Goal: Task Accomplishment & Management: Complete application form

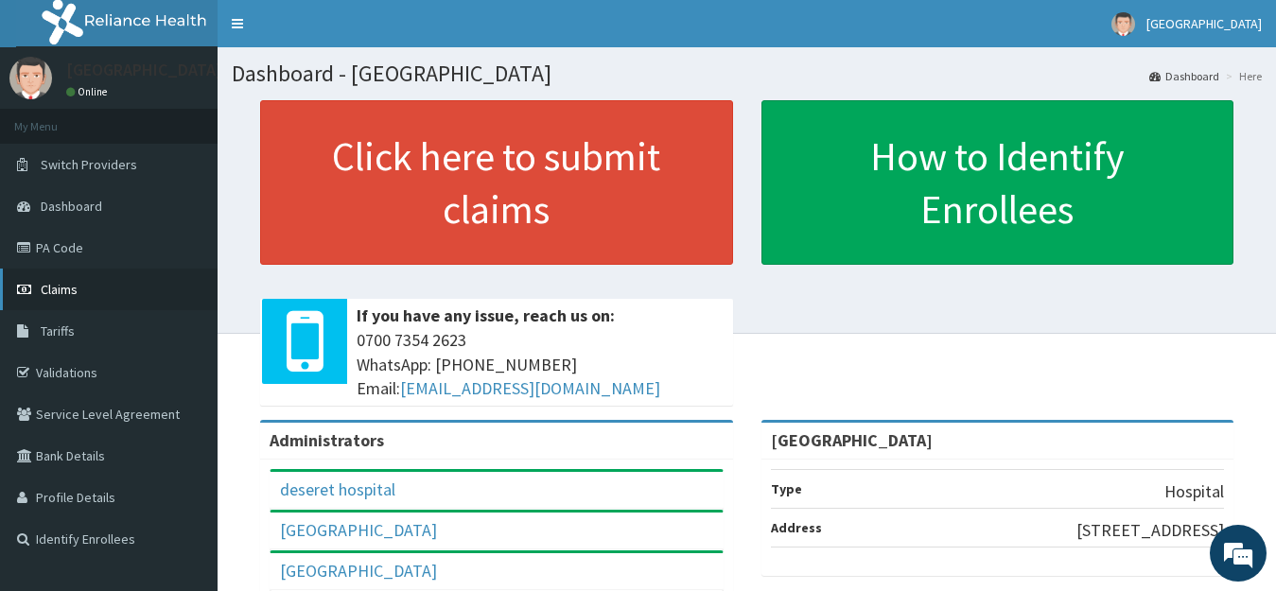
click at [68, 290] on span "Claims" at bounding box center [59, 289] width 37 height 17
click at [65, 251] on link "PA Code" at bounding box center [109, 248] width 218 height 42
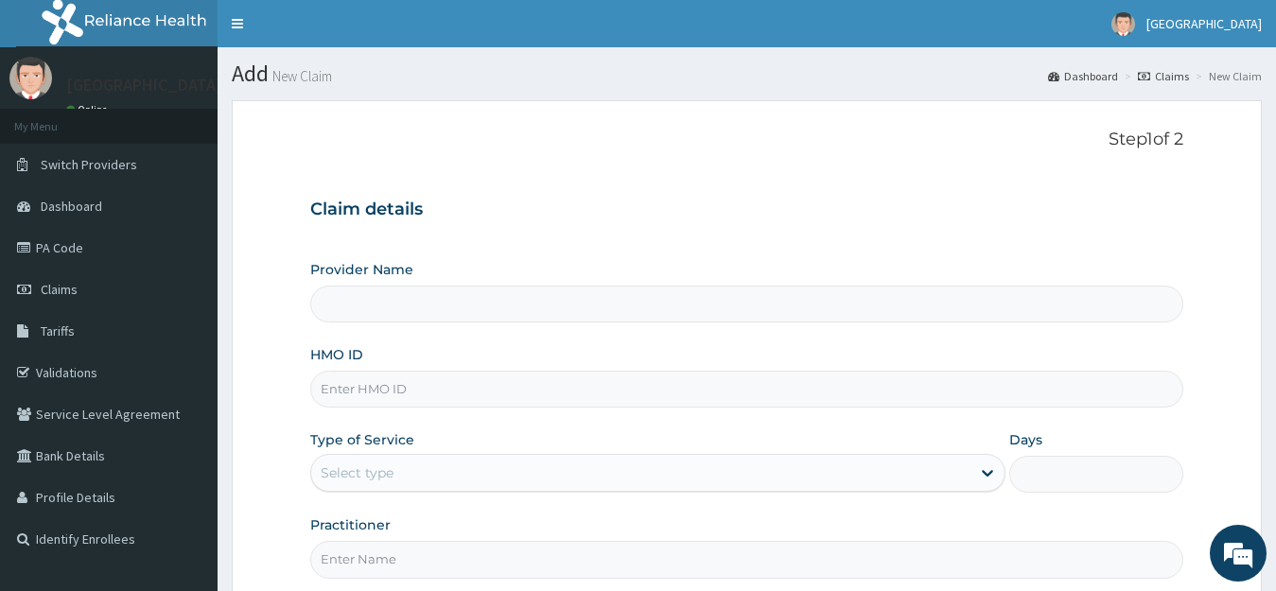
type input "[GEOGRAPHIC_DATA]"
click at [378, 380] on input "HMO ID" at bounding box center [747, 389] width 874 height 37
paste input "CLG/10025/B"
type input "CLG/10025/B"
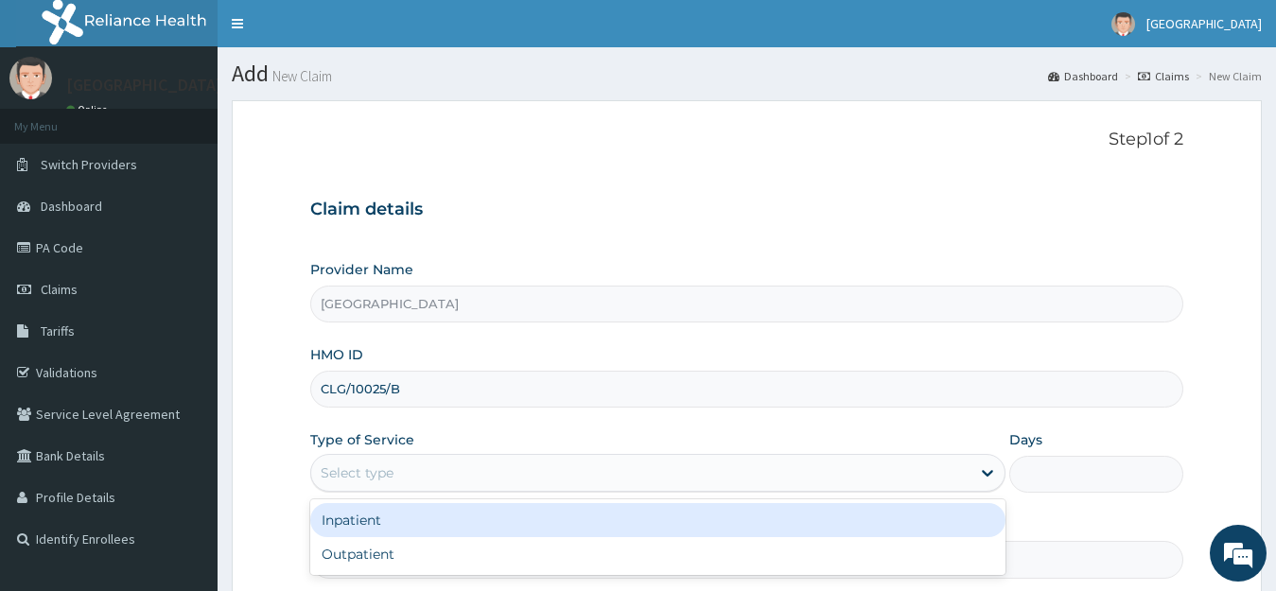
click at [380, 482] on div "Select type" at bounding box center [357, 473] width 73 height 19
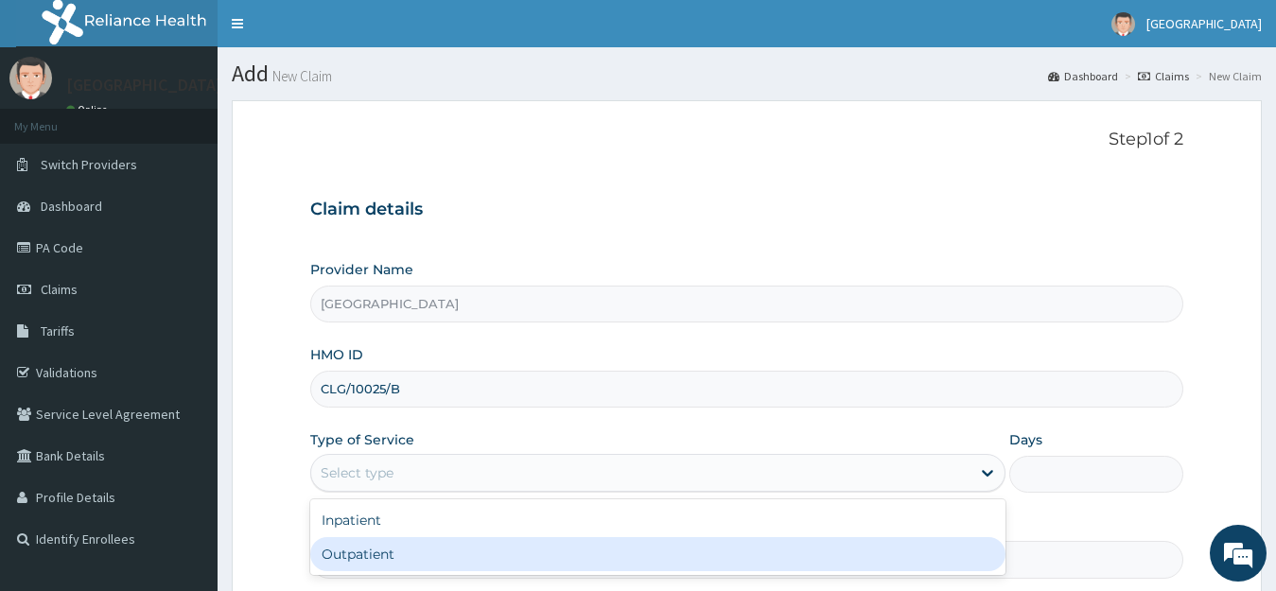
click at [374, 554] on div "Outpatient" at bounding box center [658, 554] width 696 height 34
type input "1"
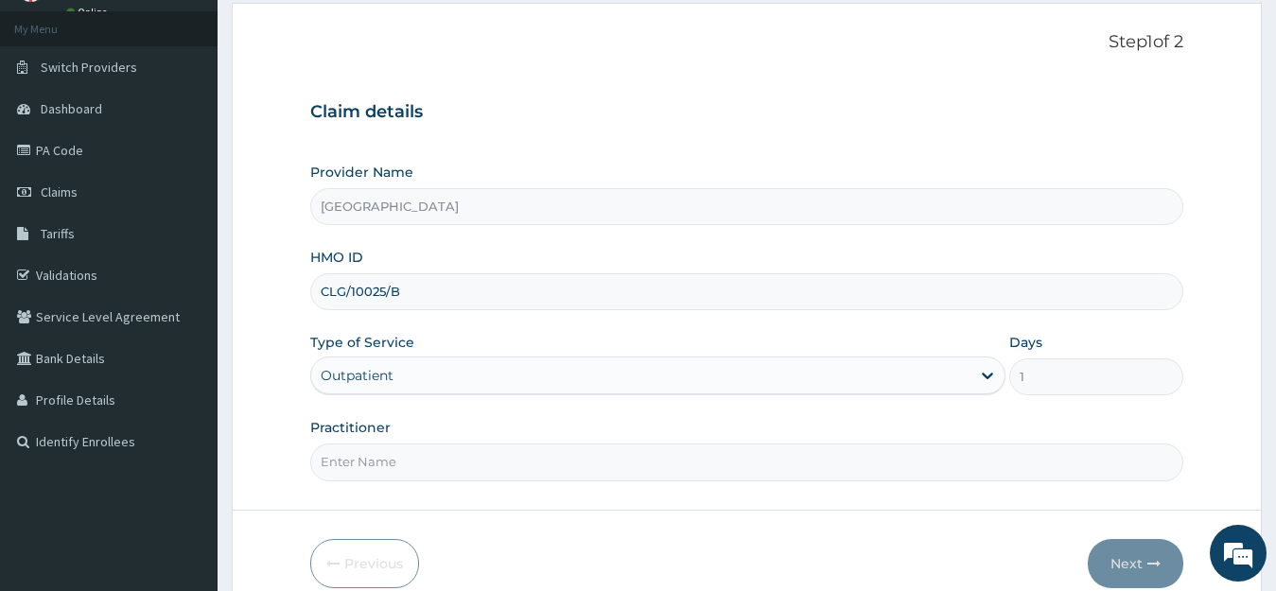
scroll to position [186, 0]
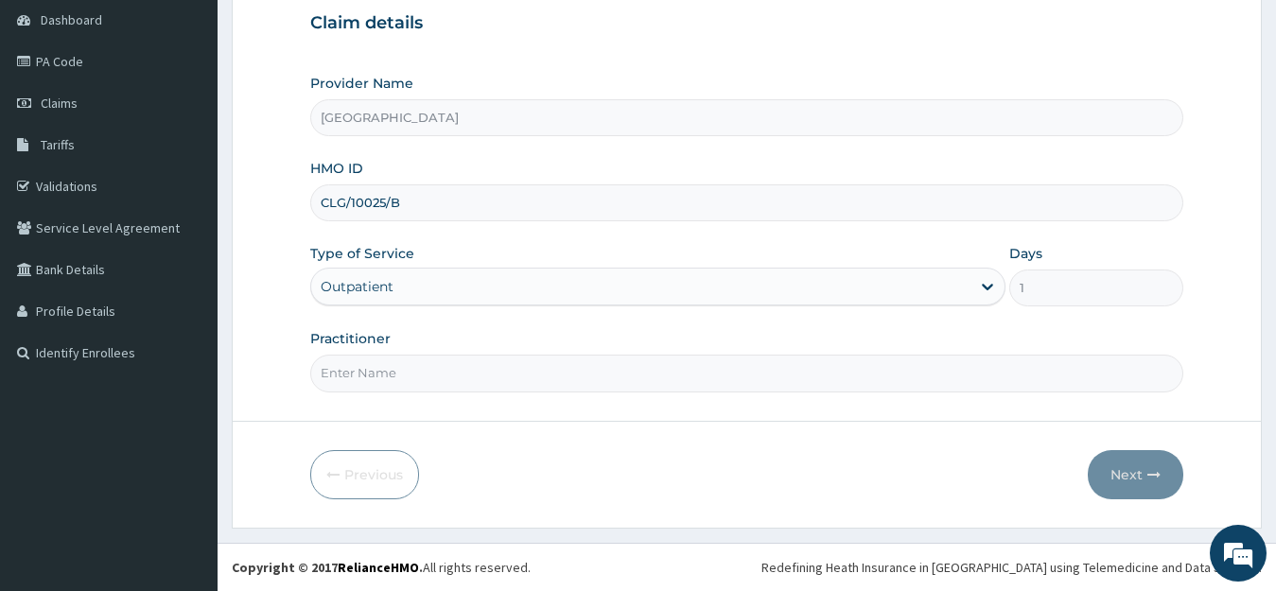
click at [391, 376] on input "Practitioner" at bounding box center [747, 373] width 874 height 37
type input "DR OKUNUGA"
click at [1121, 480] on button "Next" at bounding box center [1136, 474] width 96 height 49
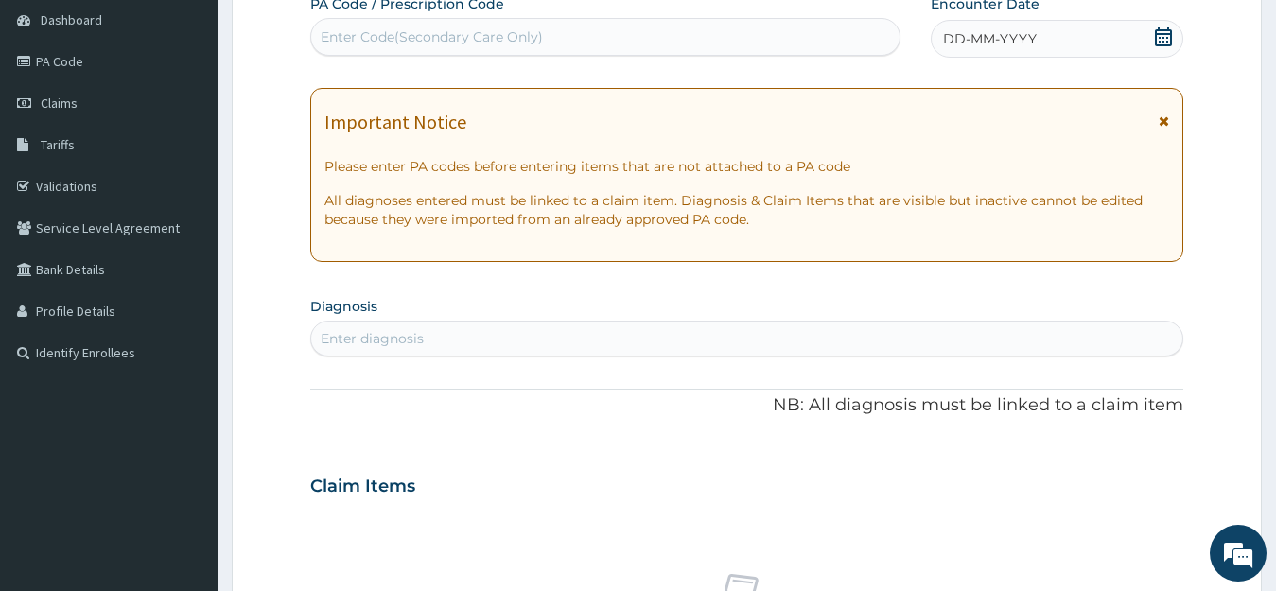
click at [378, 38] on div "Enter Code(Secondary Care Only)" at bounding box center [432, 36] width 222 height 19
paste input "PA/FB3196"
type input "PA/FB3196"
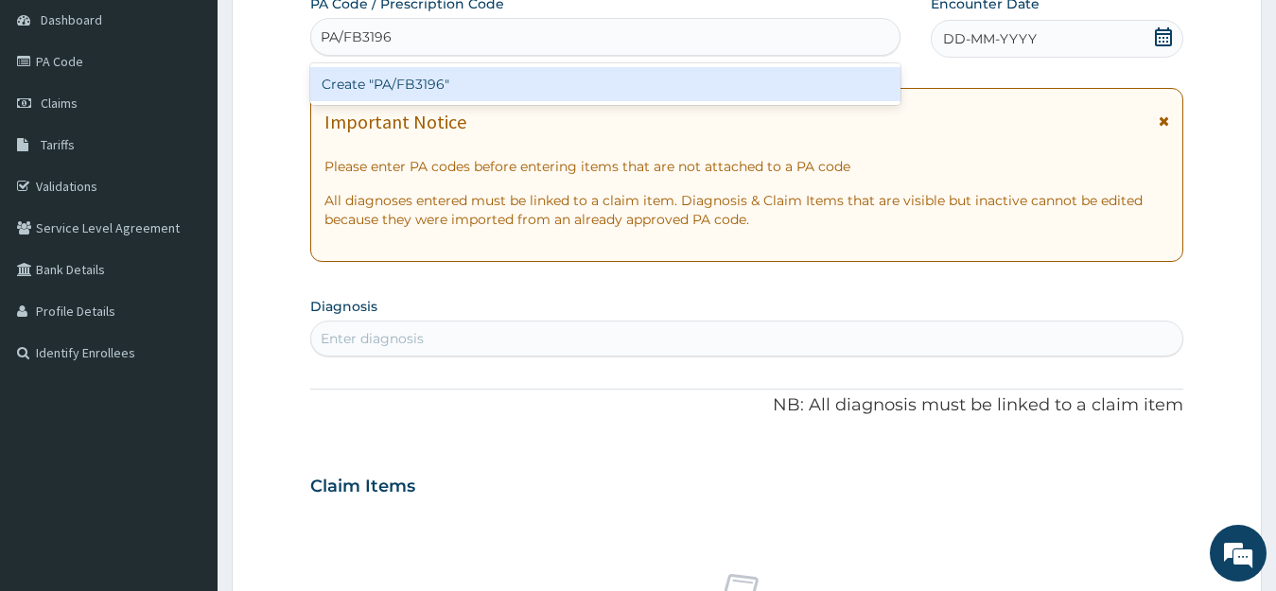
click at [382, 89] on div "Create "PA/FB3196"" at bounding box center [605, 84] width 590 height 34
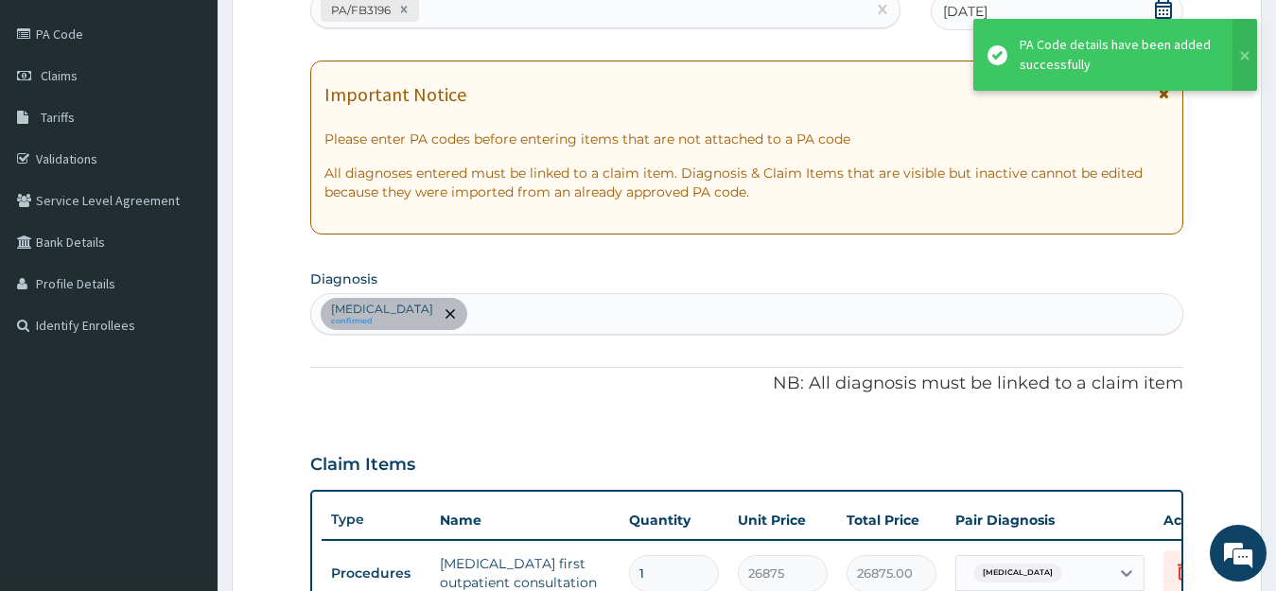
scroll to position [119, 0]
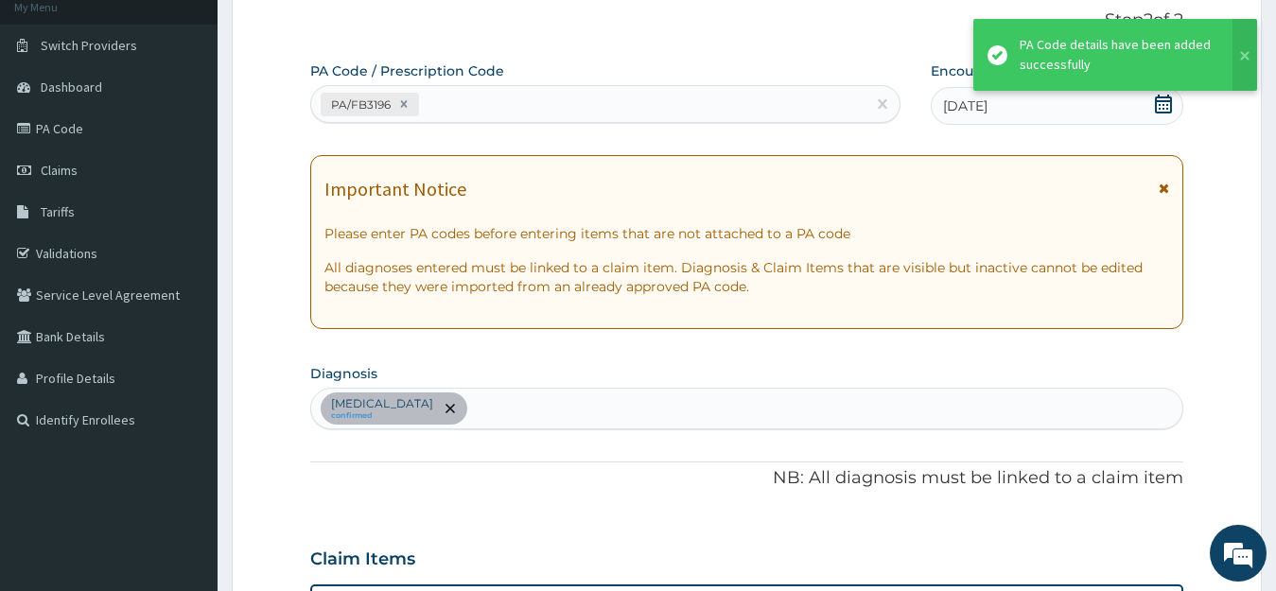
click at [454, 106] on div "PA/FB3196" at bounding box center [588, 104] width 554 height 31
paste input "PA/4A8607"
type input "PA/4A8607"
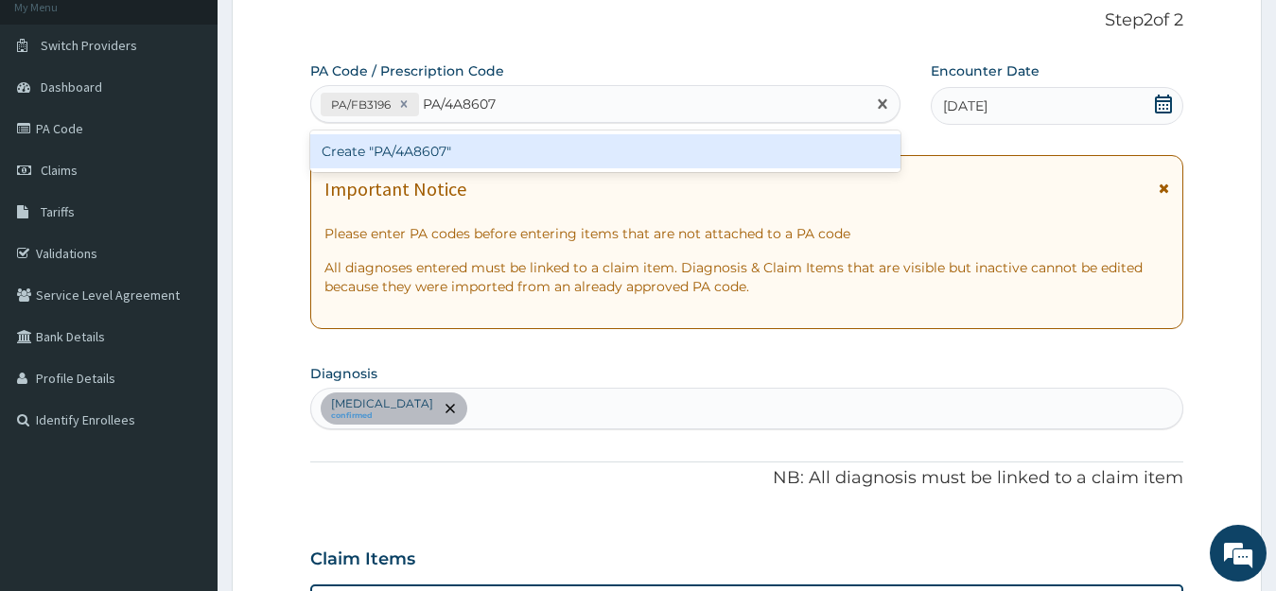
click at [471, 153] on div "Create "PA/4A8607"" at bounding box center [605, 151] width 590 height 34
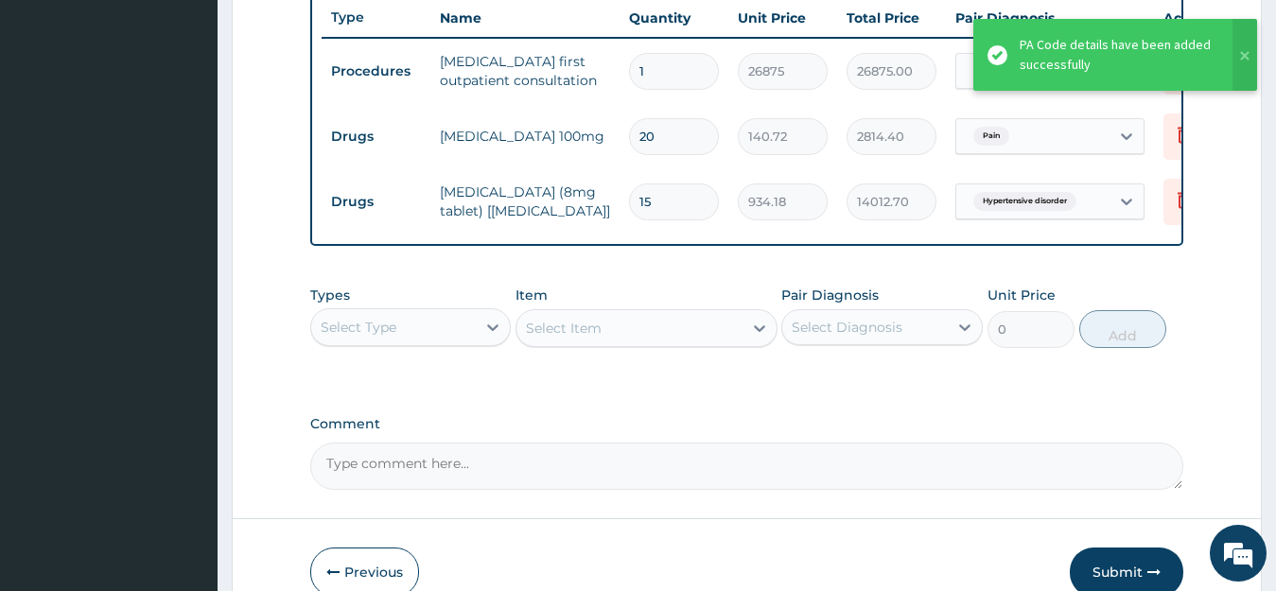
scroll to position [622, 0]
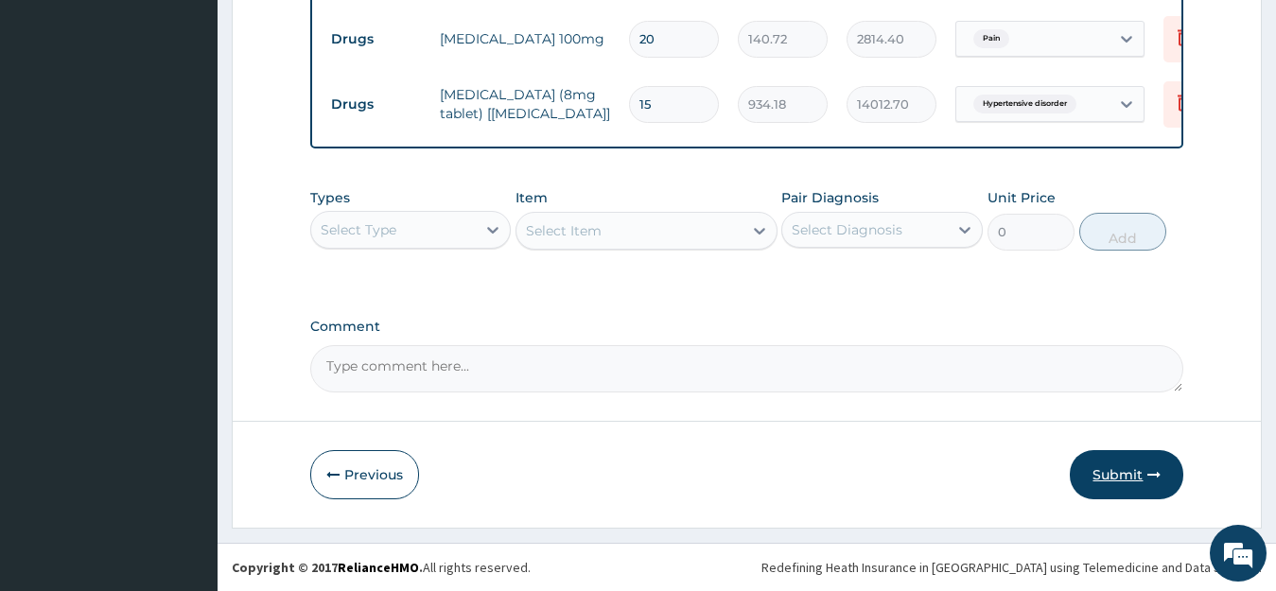
click at [1098, 470] on button "Submit" at bounding box center [1127, 474] width 114 height 49
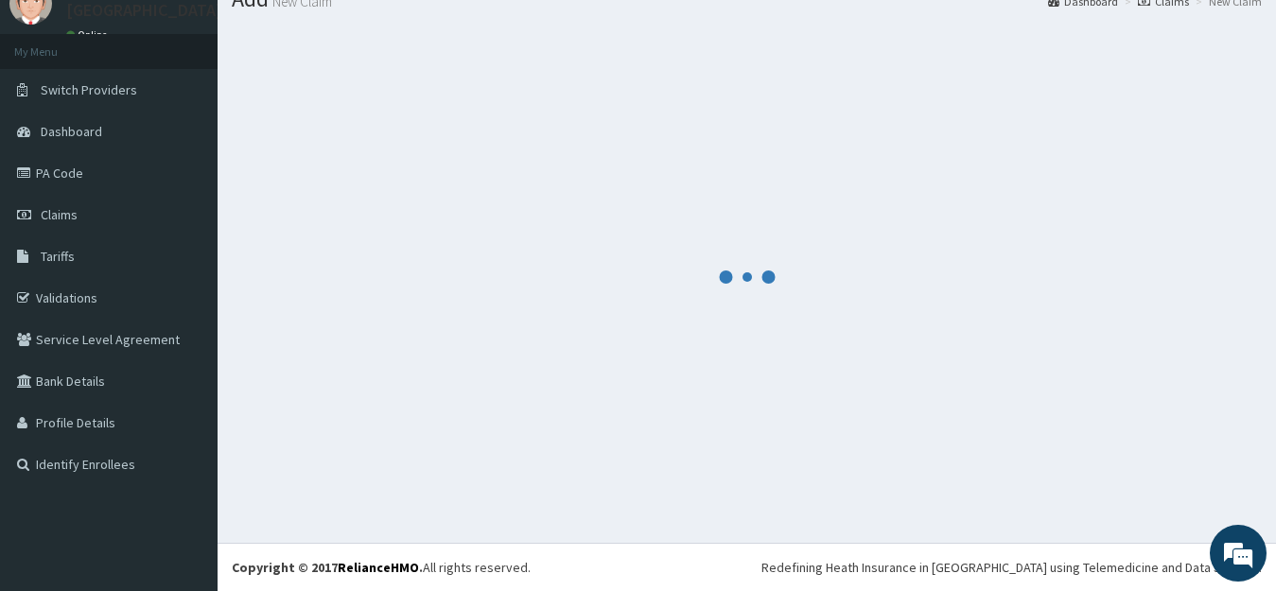
scroll to position [830, 0]
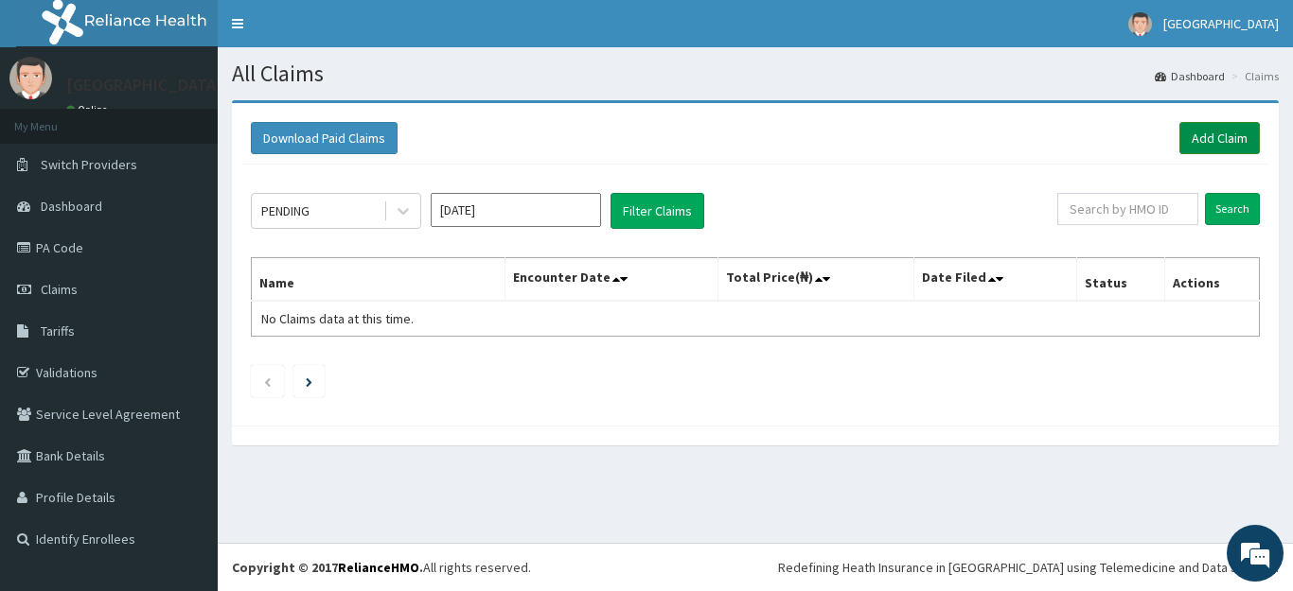
click at [1225, 141] on link "Add Claim" at bounding box center [1219, 138] width 80 height 32
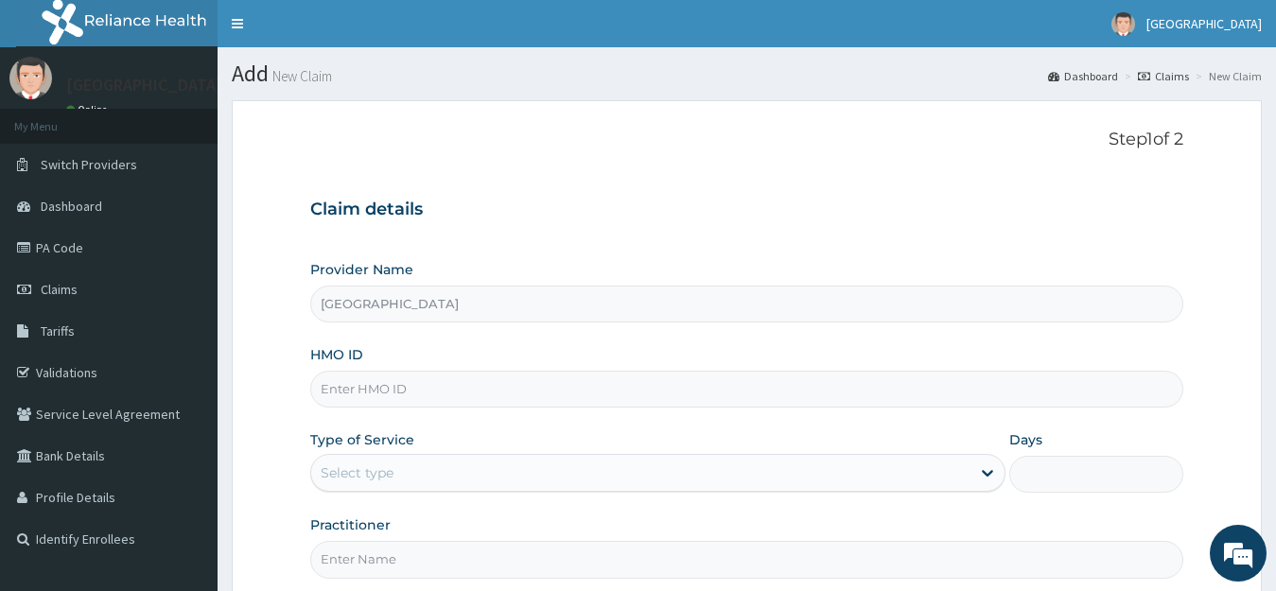
click at [361, 387] on input "HMO ID" at bounding box center [747, 389] width 874 height 37
paste input "GRS/10066/A"
type input "grs/10066/a"
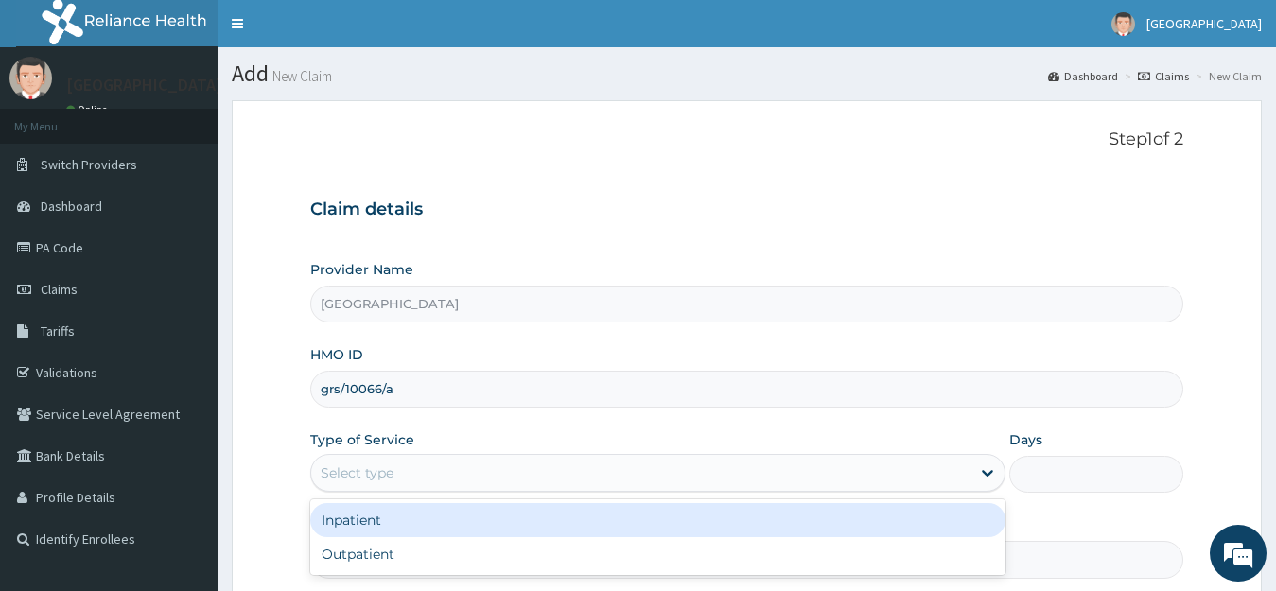
click at [366, 479] on div "Select type" at bounding box center [357, 473] width 73 height 19
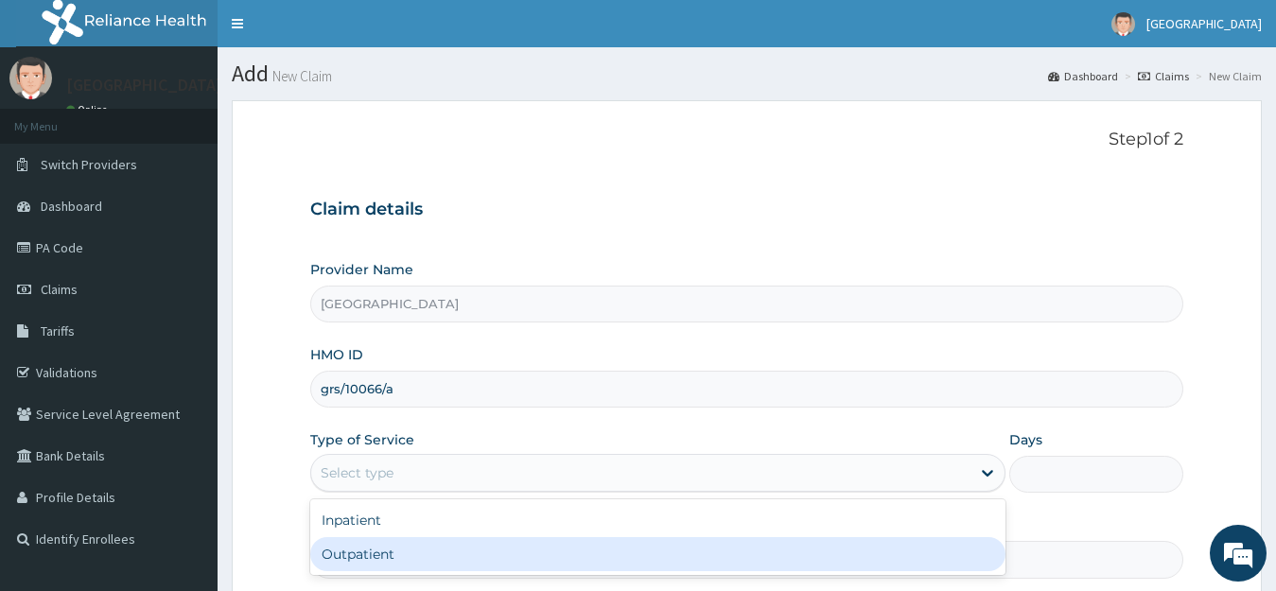
click at [371, 550] on div "Outpatient" at bounding box center [658, 554] width 696 height 34
type input "1"
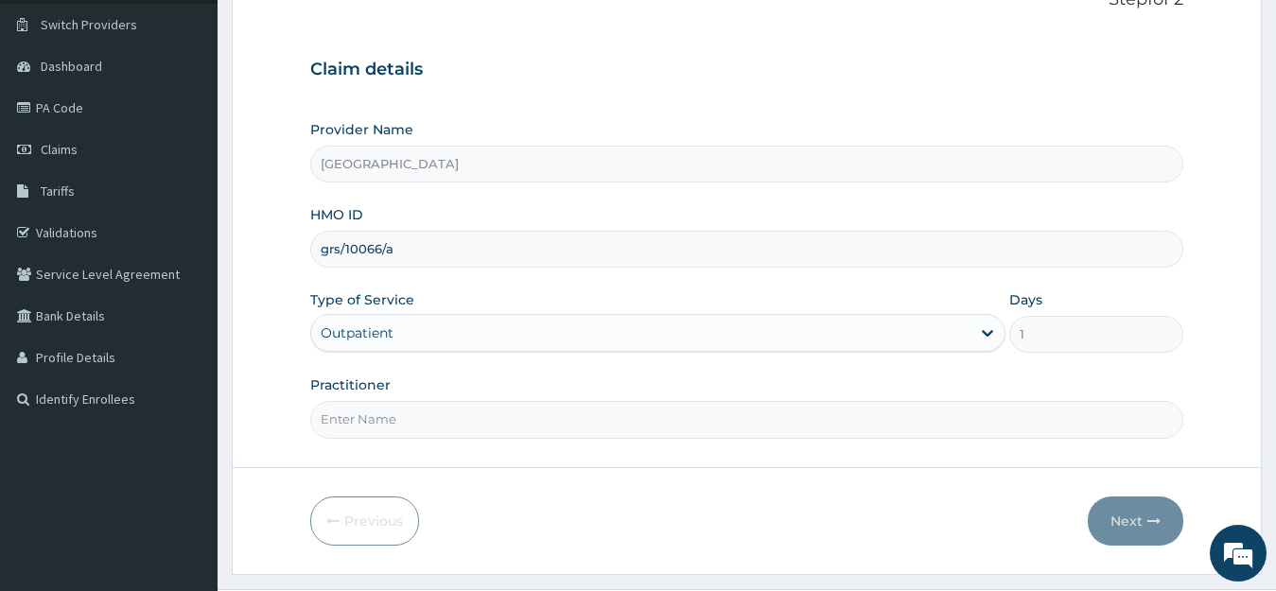
scroll to position [186, 0]
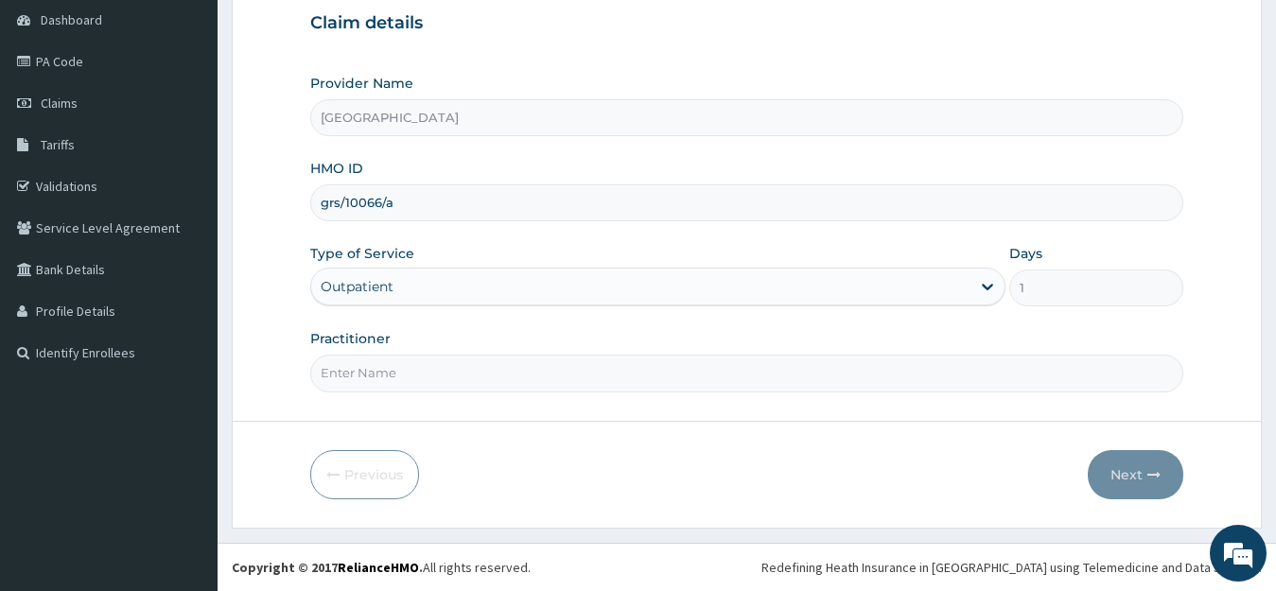
click at [362, 374] on input "Practitioner" at bounding box center [747, 373] width 874 height 37
type input "DR ODUNSI"
click at [1132, 468] on button "Next" at bounding box center [1136, 474] width 96 height 49
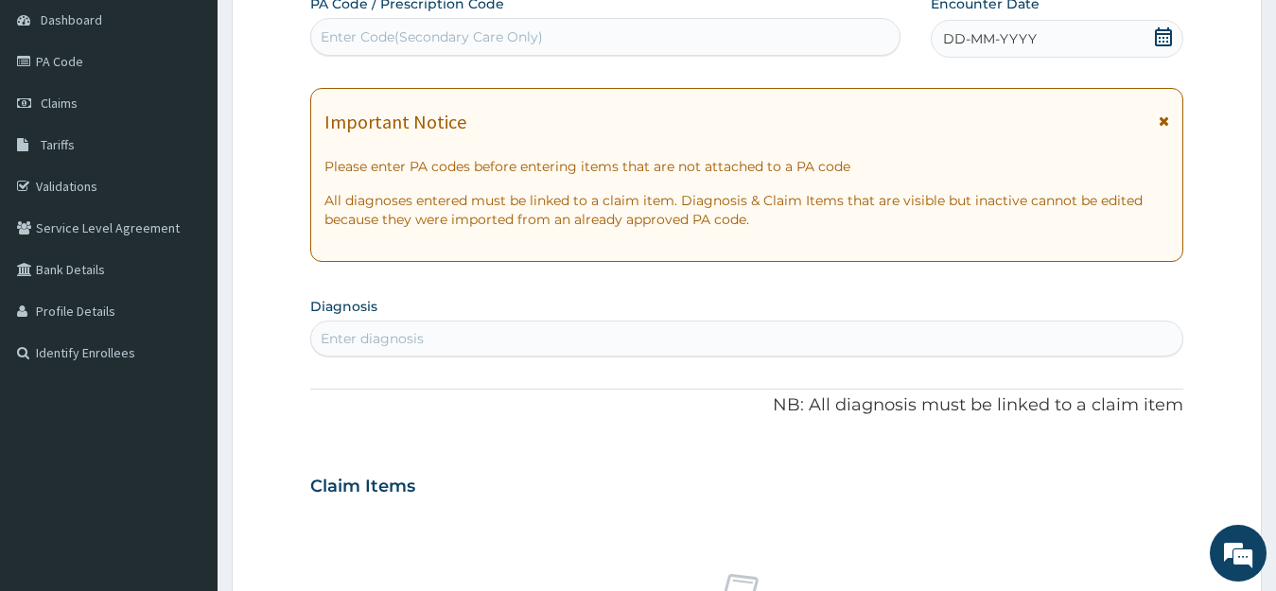
click at [355, 36] on div "Enter Code(Secondary Care Only)" at bounding box center [432, 36] width 222 height 19
paste input "PA/BB1C2E"
type input "PA/BB1C2E"
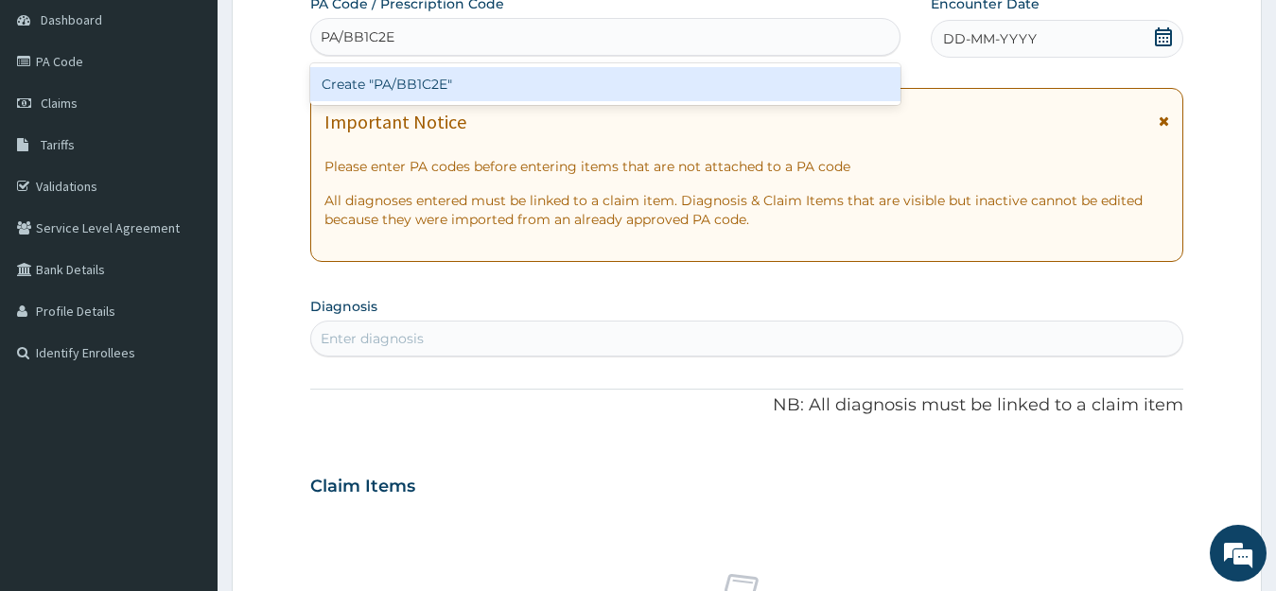
click at [411, 84] on div "Create "PA/BB1C2E"" at bounding box center [605, 84] width 590 height 34
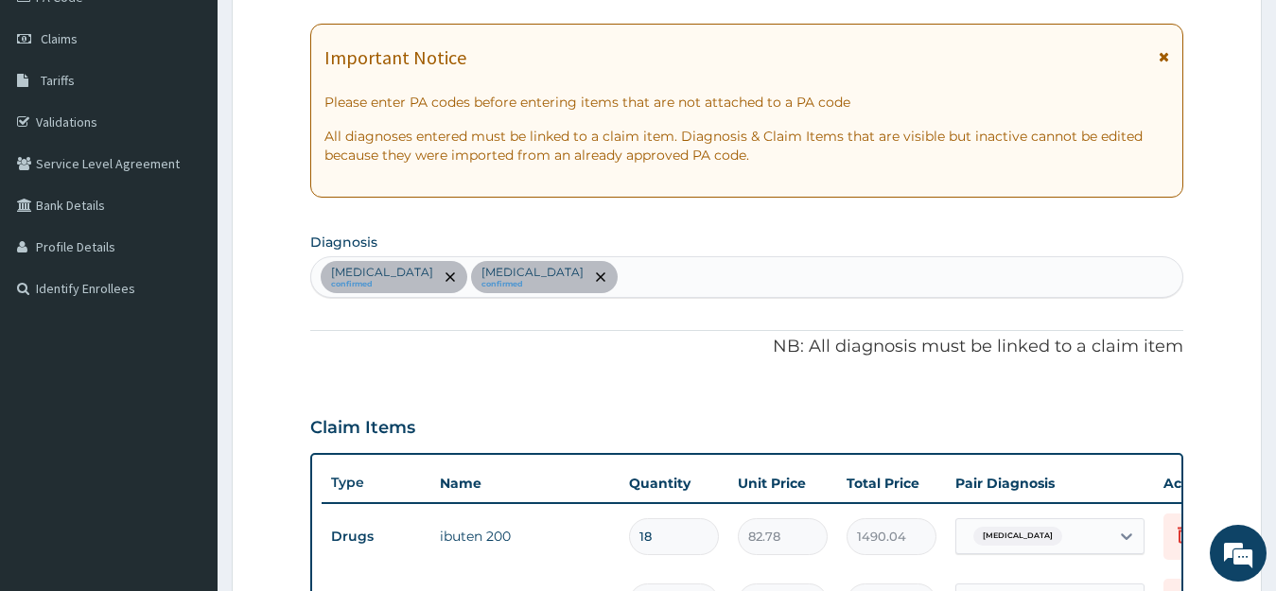
scroll to position [243, 0]
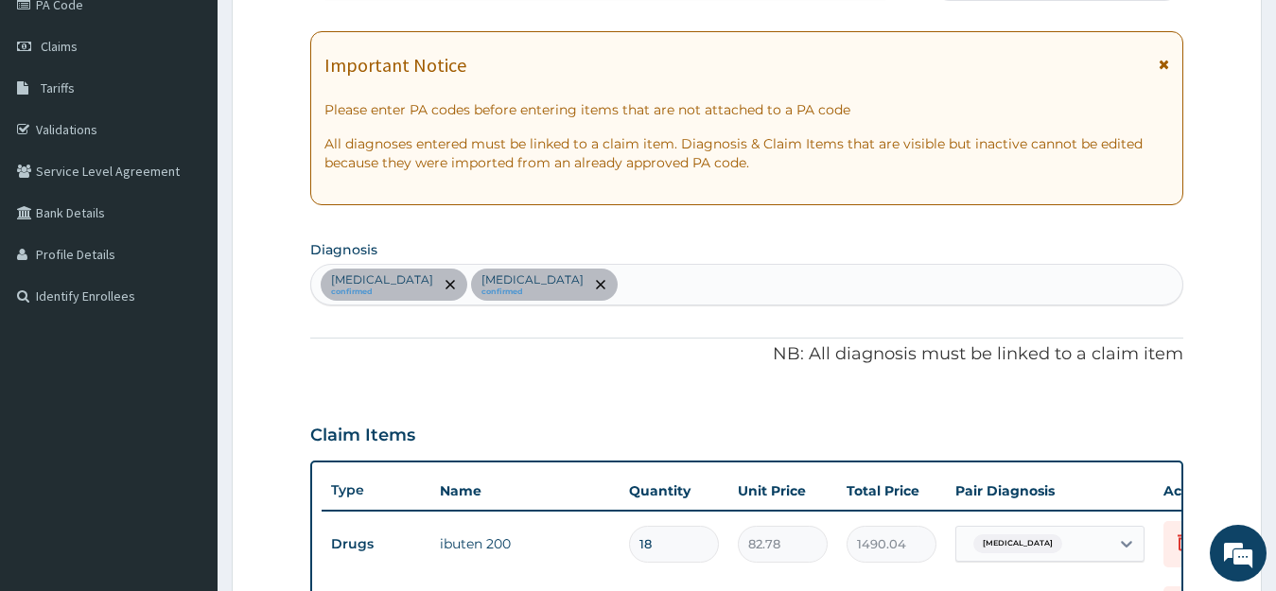
click at [547, 282] on div "Malaria confirmed Rhinitis confirmed" at bounding box center [747, 285] width 872 height 40
type input "SEPSIS"
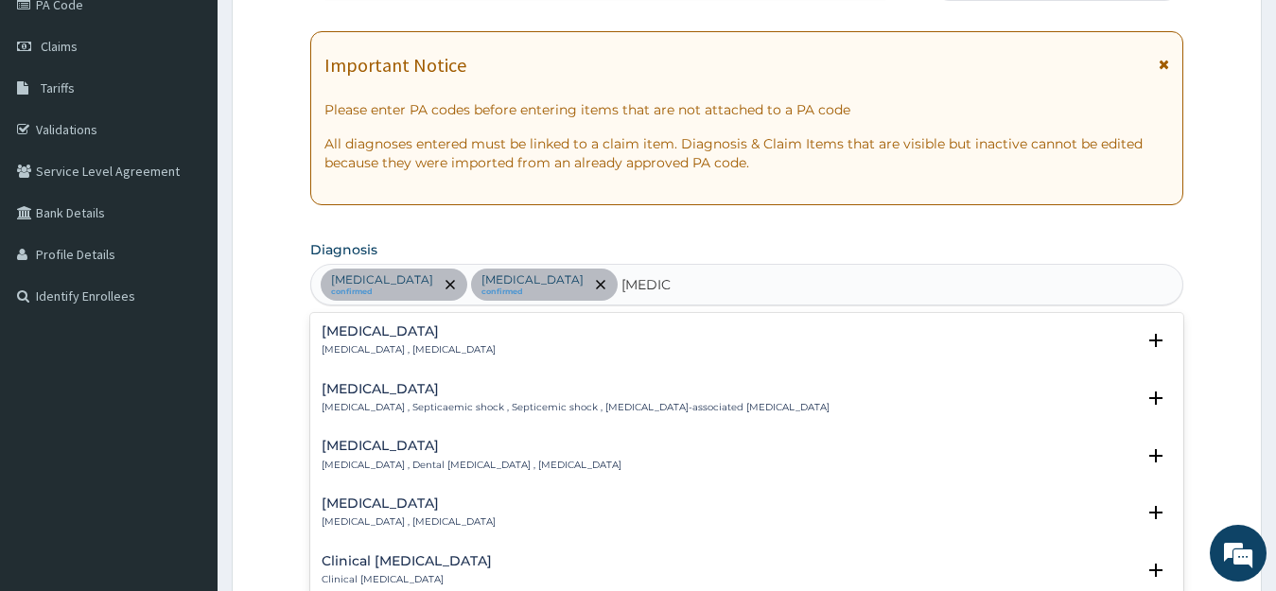
click at [329, 341] on div "Sepsis Systemic infection , Sepsis" at bounding box center [409, 341] width 174 height 33
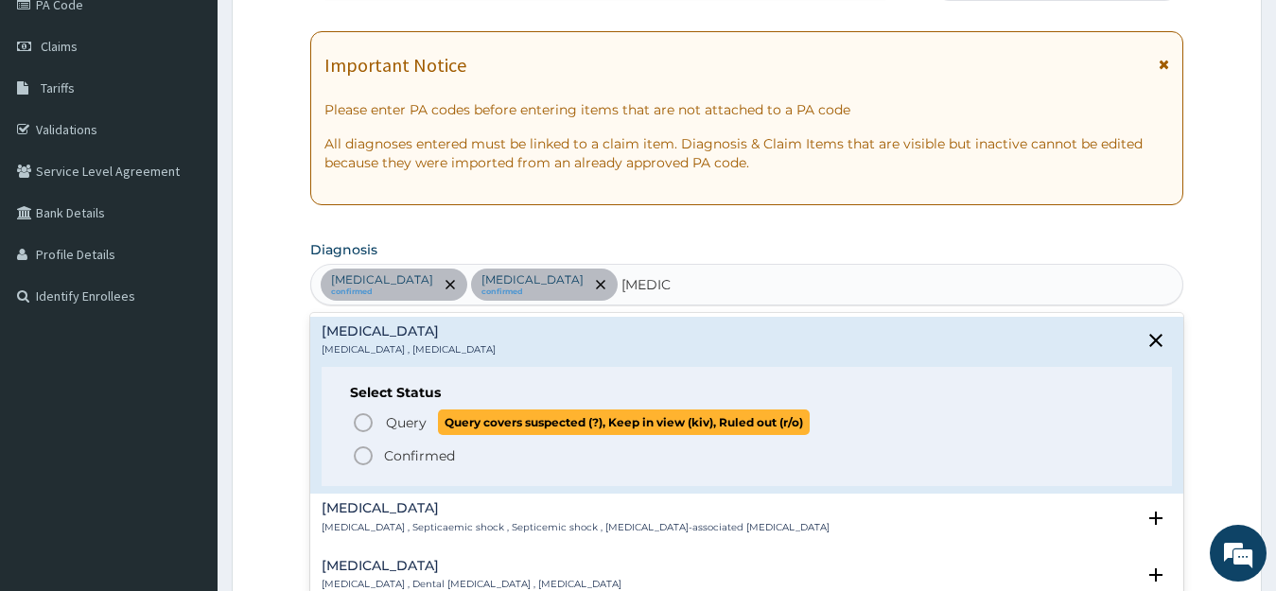
click at [401, 421] on span "Query" at bounding box center [406, 422] width 41 height 19
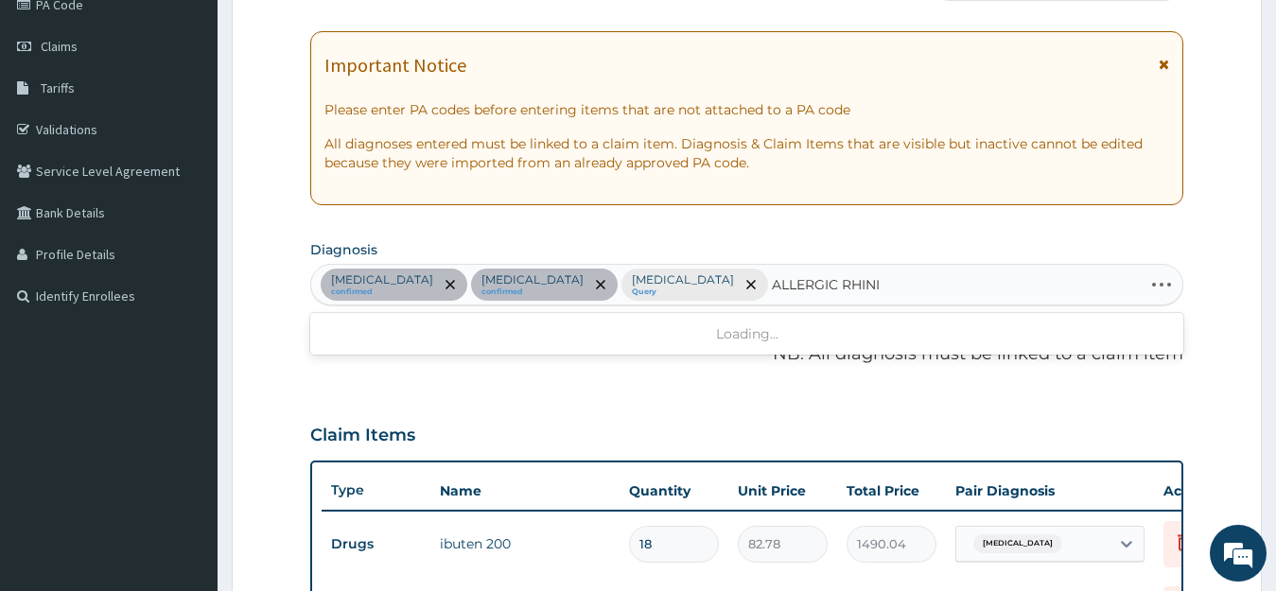
type input "ALLERGIC RHINIT"
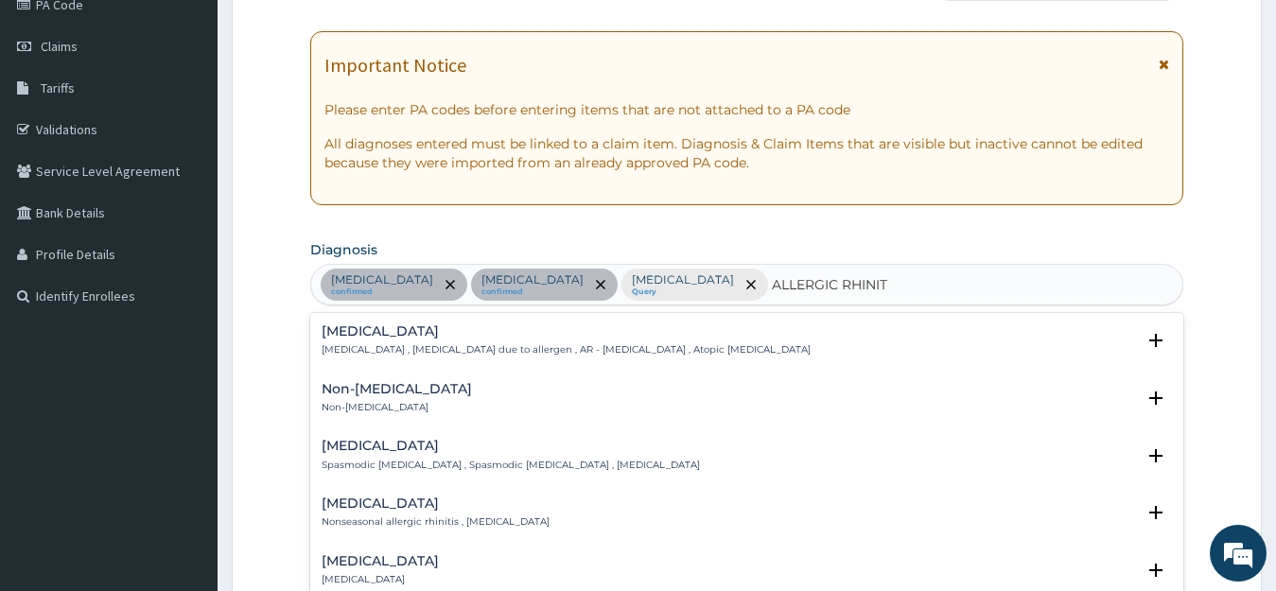
click at [398, 333] on h4 "Allergic rhinitis" at bounding box center [566, 332] width 489 height 14
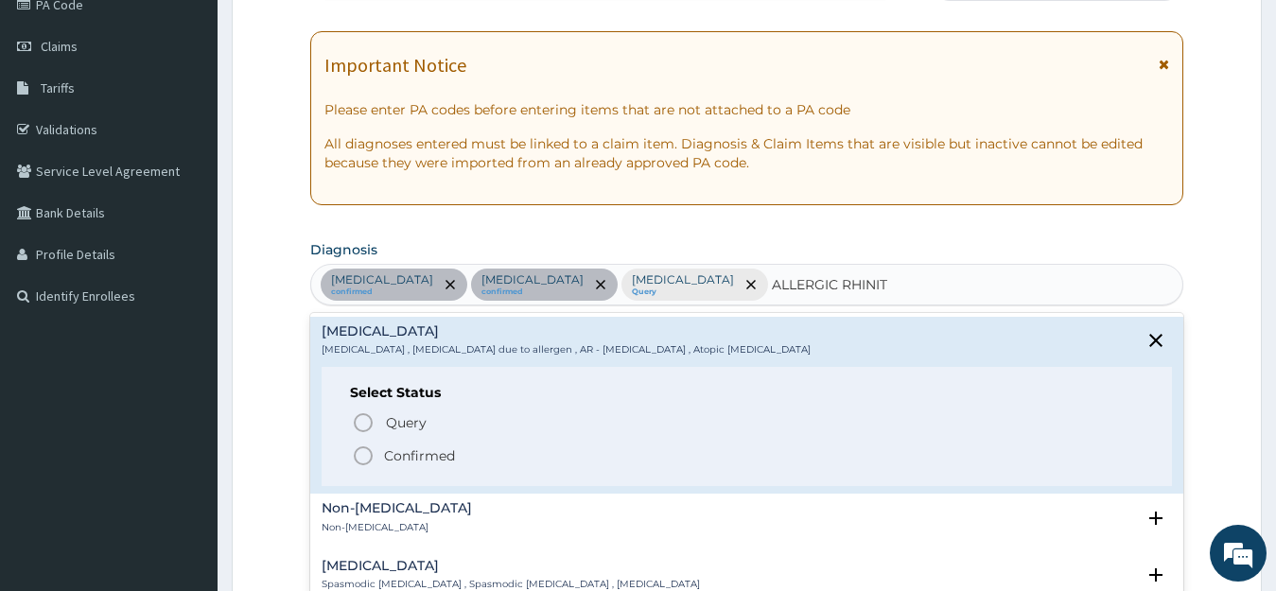
click at [396, 450] on p "Confirmed" at bounding box center [419, 456] width 71 height 19
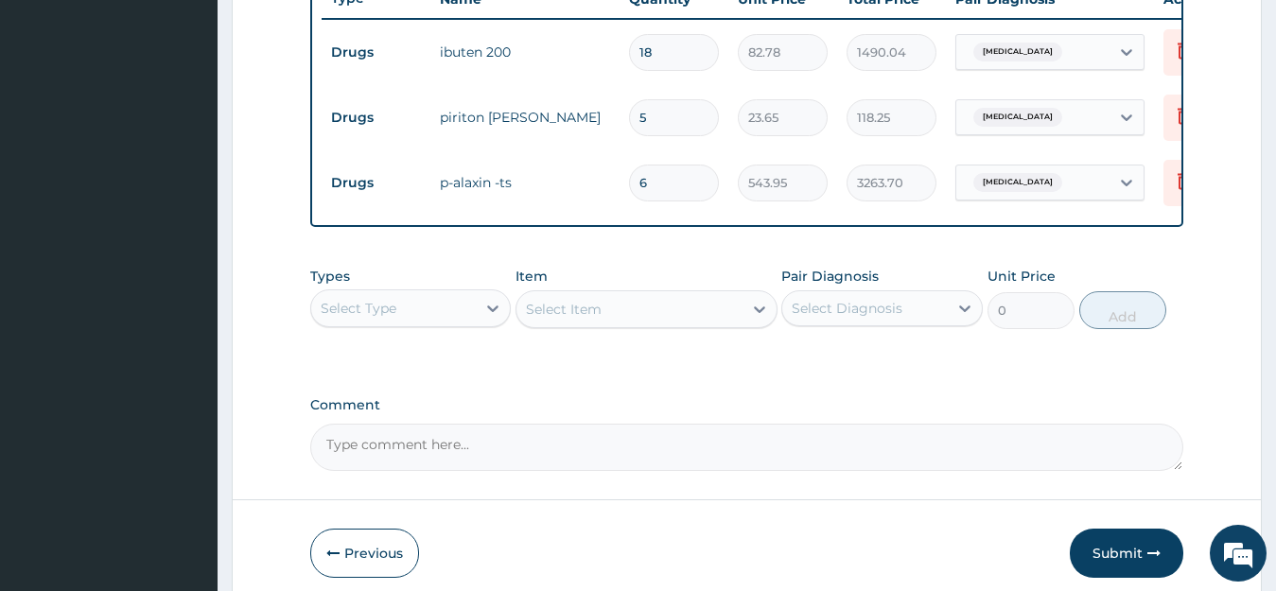
scroll to position [811, 0]
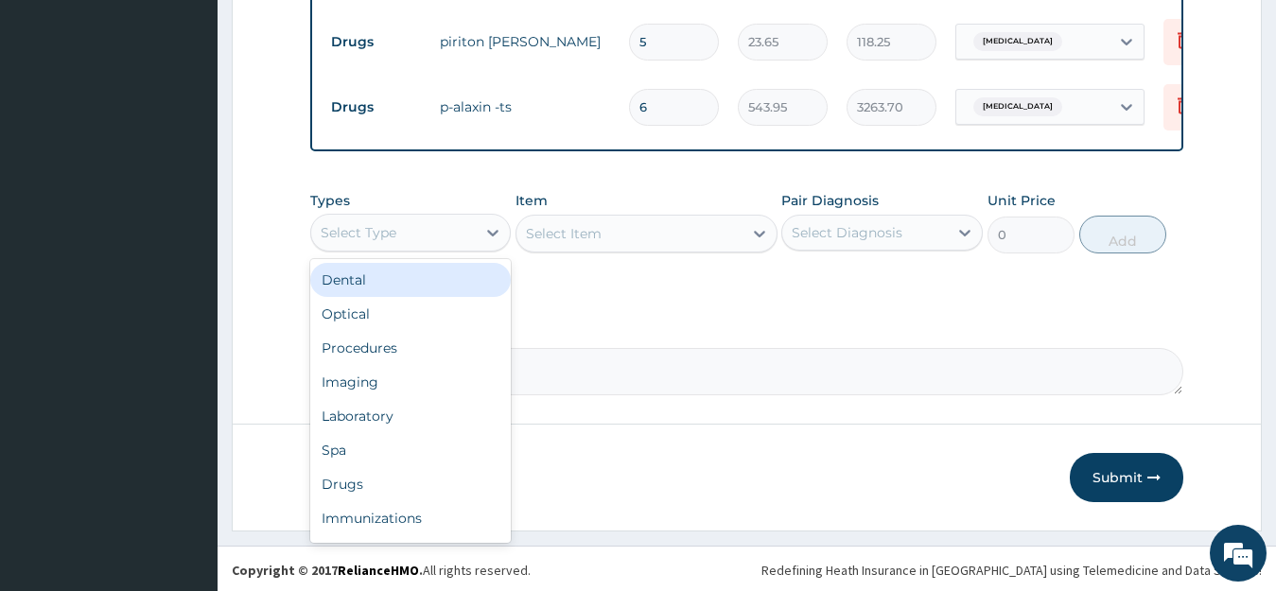
click at [405, 244] on div "Select Type" at bounding box center [394, 233] width 166 height 30
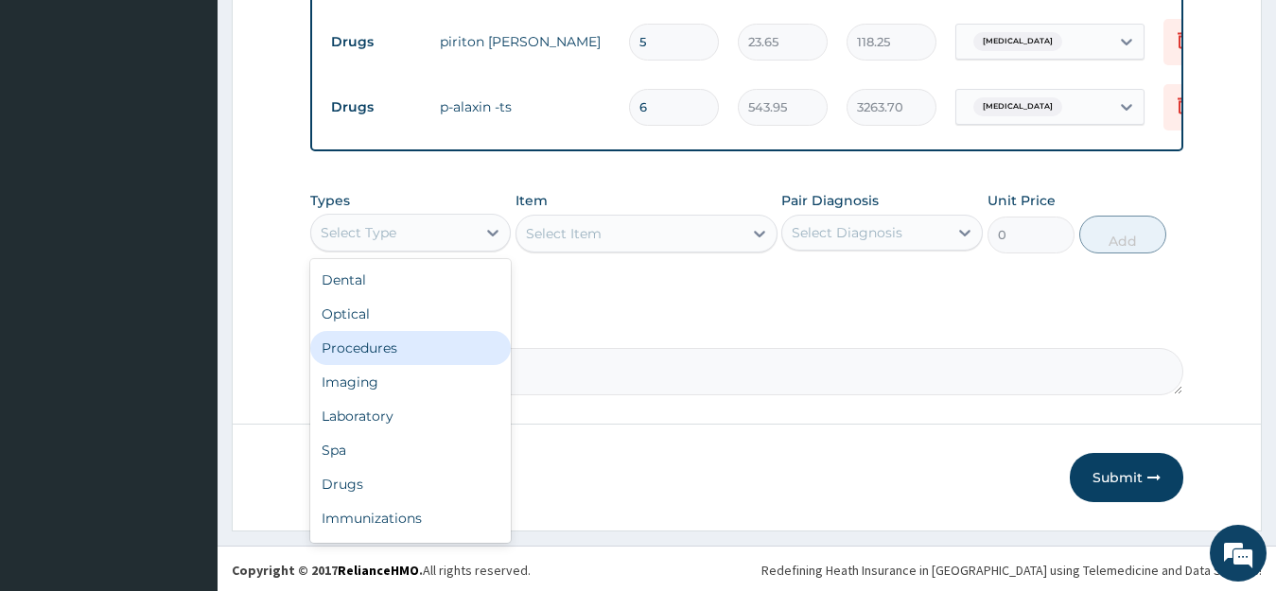
click at [379, 365] on div "Procedures" at bounding box center [411, 348] width 202 height 34
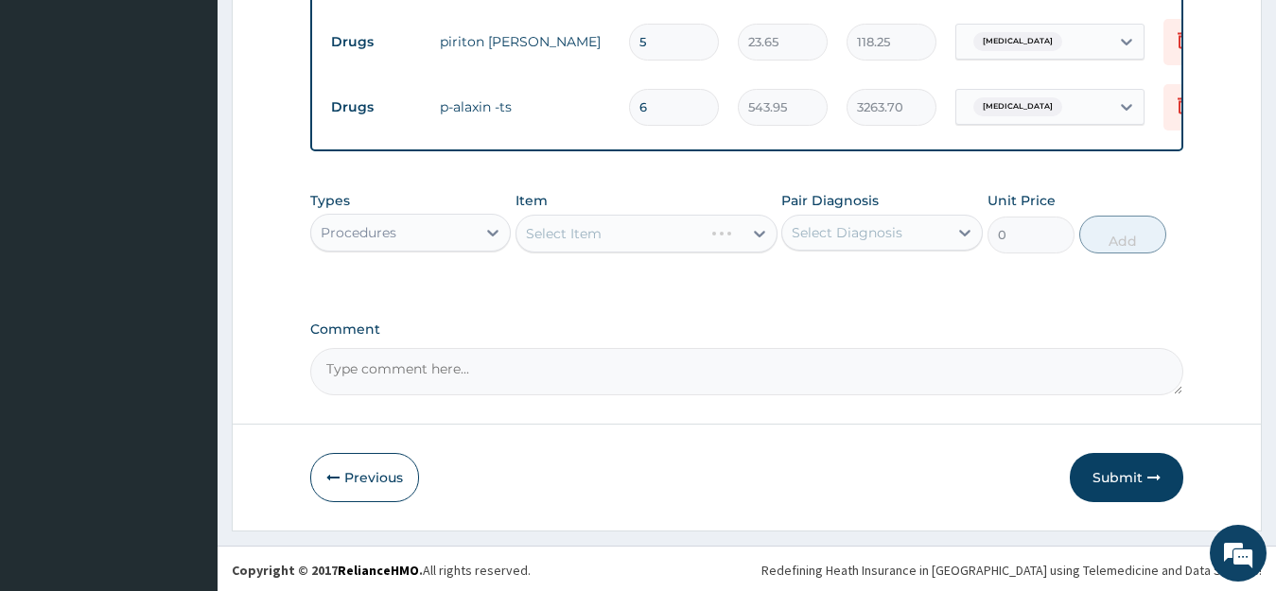
click at [912, 242] on div "Select Diagnosis" at bounding box center [866, 233] width 166 height 30
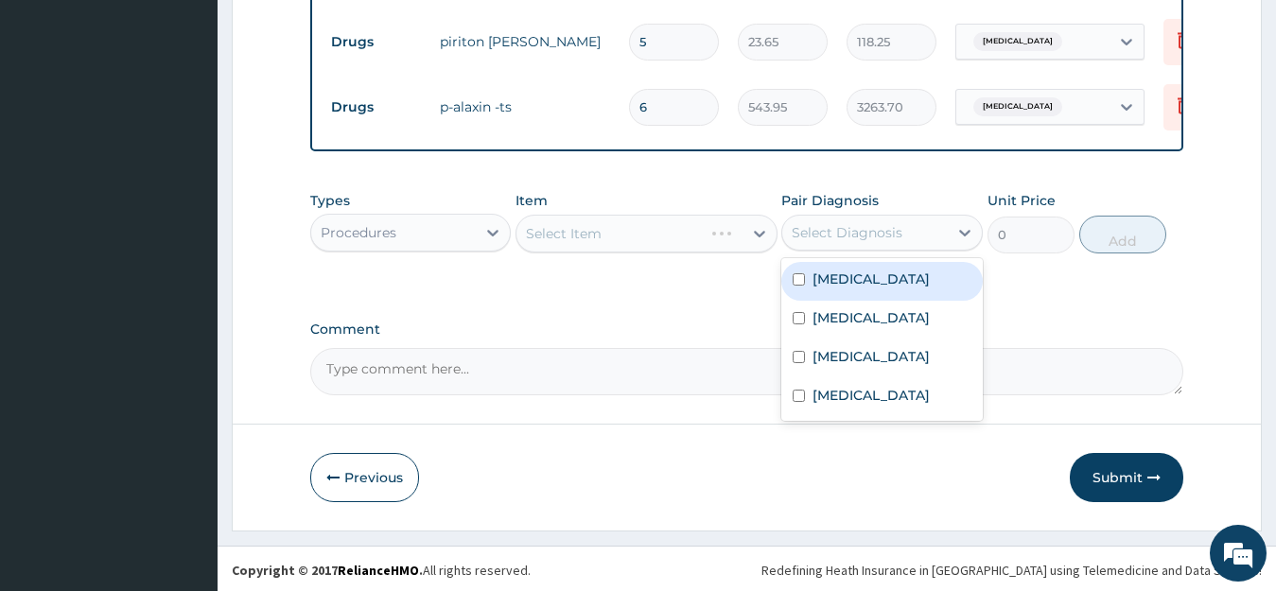
click at [870, 298] on div "Malaria" at bounding box center [883, 281] width 202 height 39
checkbox input "true"
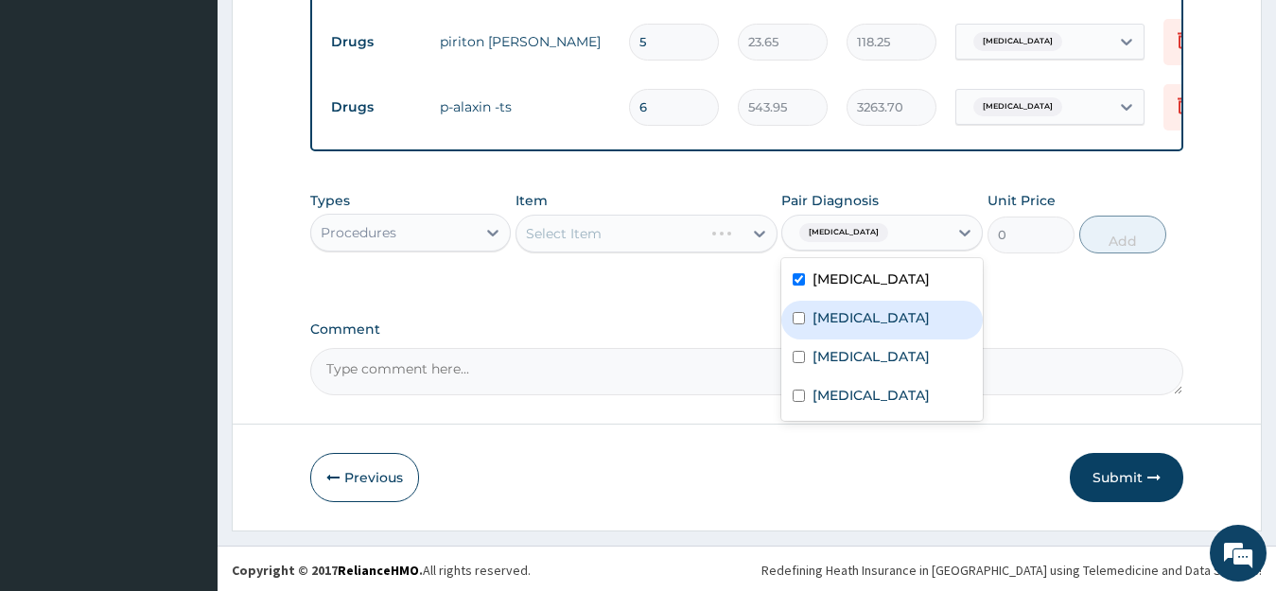
click at [856, 327] on label "Rhinitis" at bounding box center [871, 317] width 117 height 19
checkbox input "true"
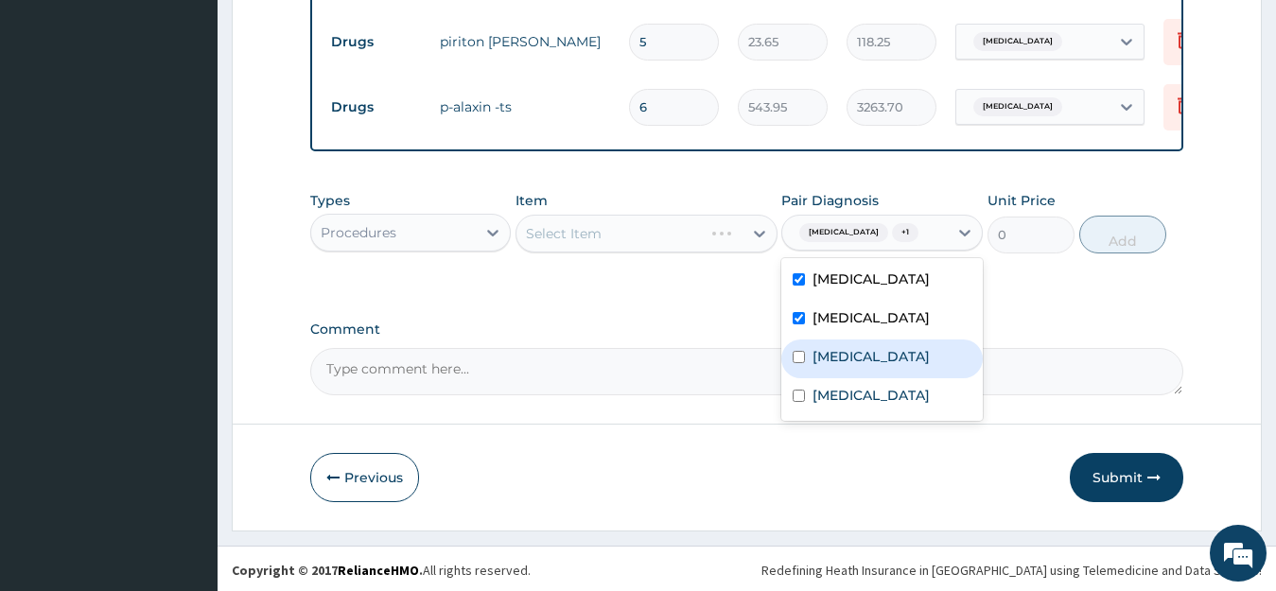
drag, startPoint x: 850, startPoint y: 372, endPoint x: 852, endPoint y: 392, distance: 20.0
click at [849, 366] on label "Sepsis" at bounding box center [871, 356] width 117 height 19
checkbox input "true"
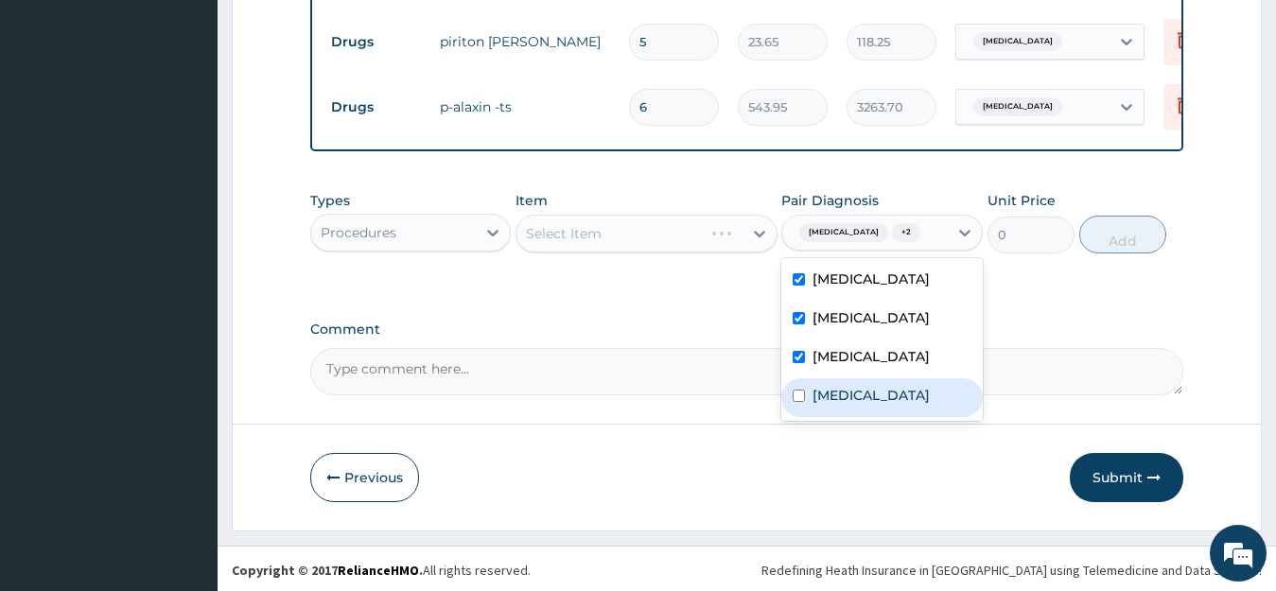
click at [868, 405] on label "Allergic rhinitis" at bounding box center [871, 395] width 117 height 19
checkbox input "true"
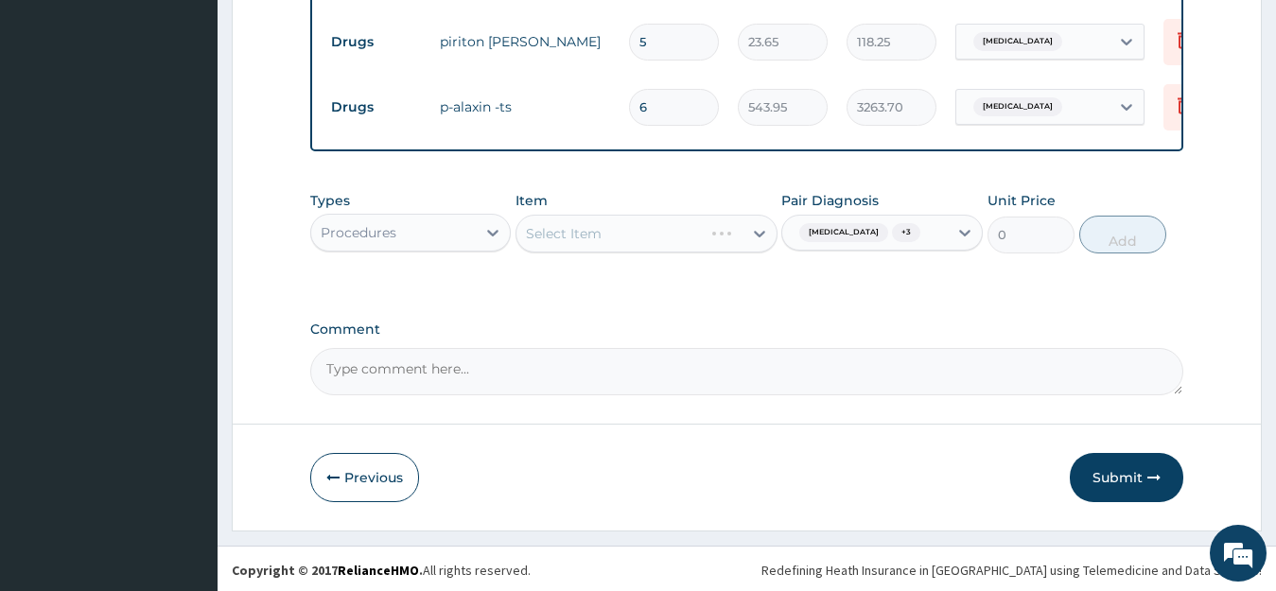
click at [652, 248] on div "Select Item" at bounding box center [647, 234] width 262 height 38
click at [574, 249] on div "Select Item" at bounding box center [647, 234] width 262 height 38
click at [572, 243] on div "Select Item" at bounding box center [564, 233] width 76 height 19
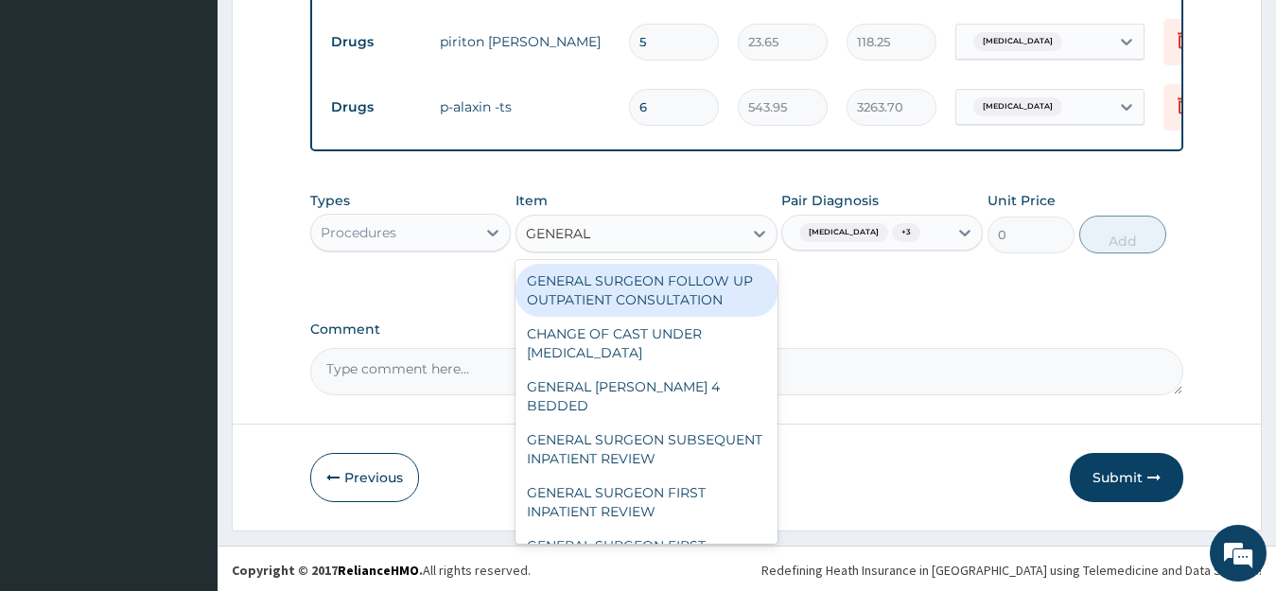
type input "GENERAL P"
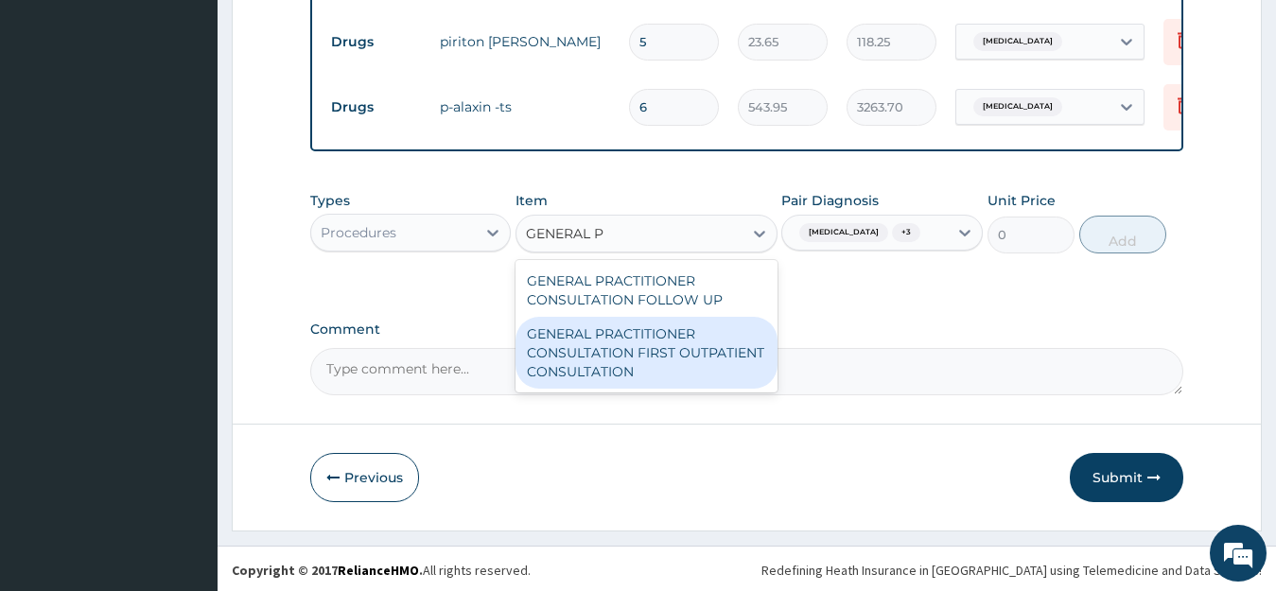
click at [655, 377] on div "GENERAL PRACTITIONER CONSULTATION FIRST OUTPATIENT CONSULTATION" at bounding box center [647, 353] width 262 height 72
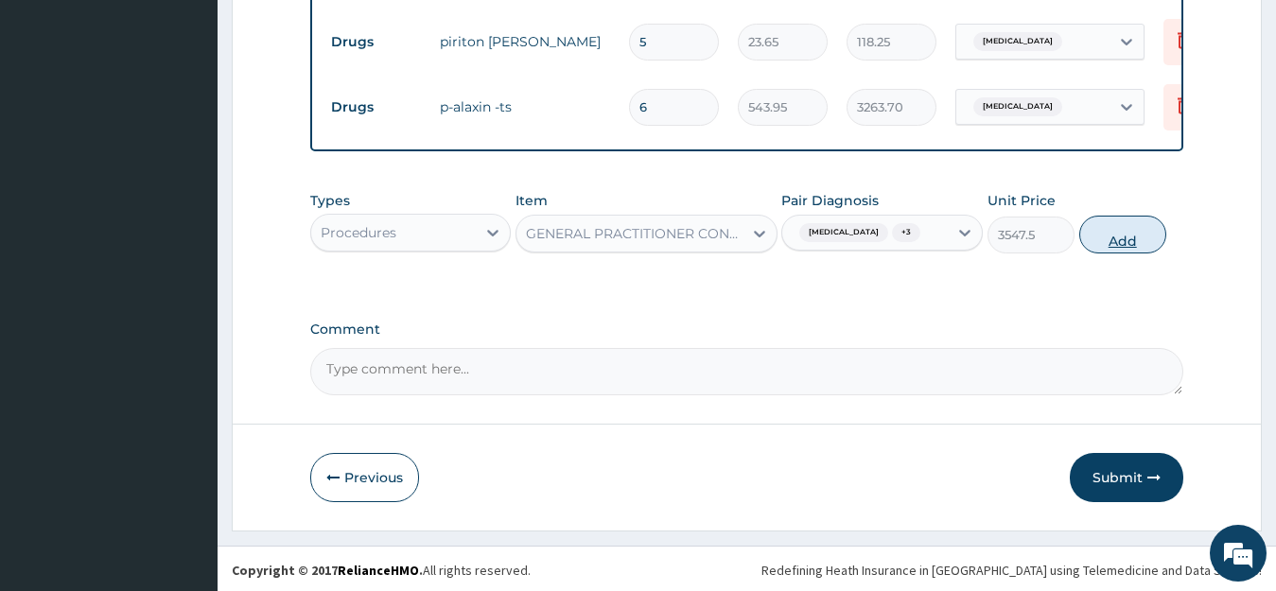
click at [1134, 253] on button "Add" at bounding box center [1123, 235] width 87 height 38
type input "0"
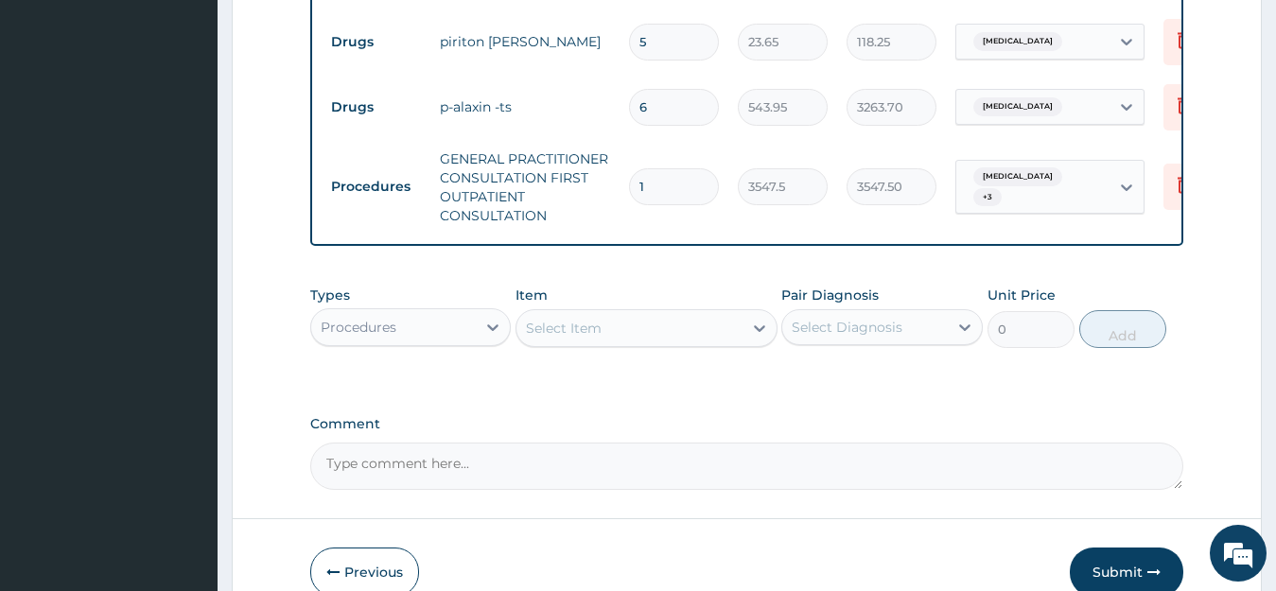
click at [459, 343] on div "Procedures" at bounding box center [394, 327] width 166 height 30
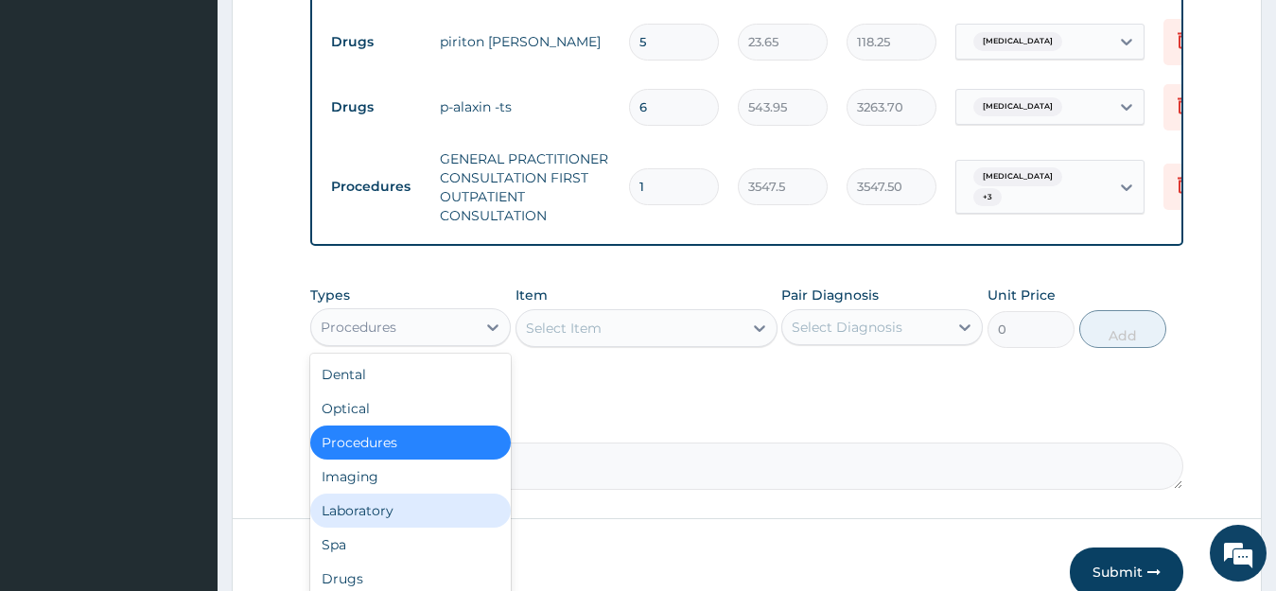
click at [380, 528] on div "Laboratory" at bounding box center [411, 511] width 202 height 34
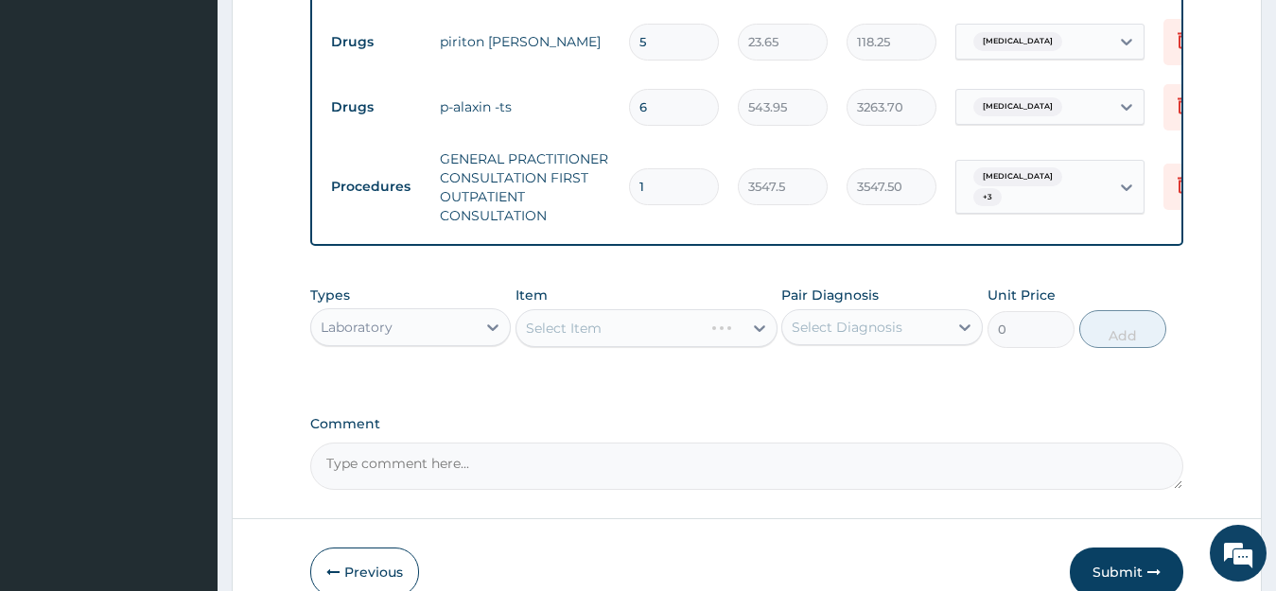
click at [847, 337] on div "Select Diagnosis" at bounding box center [847, 327] width 111 height 19
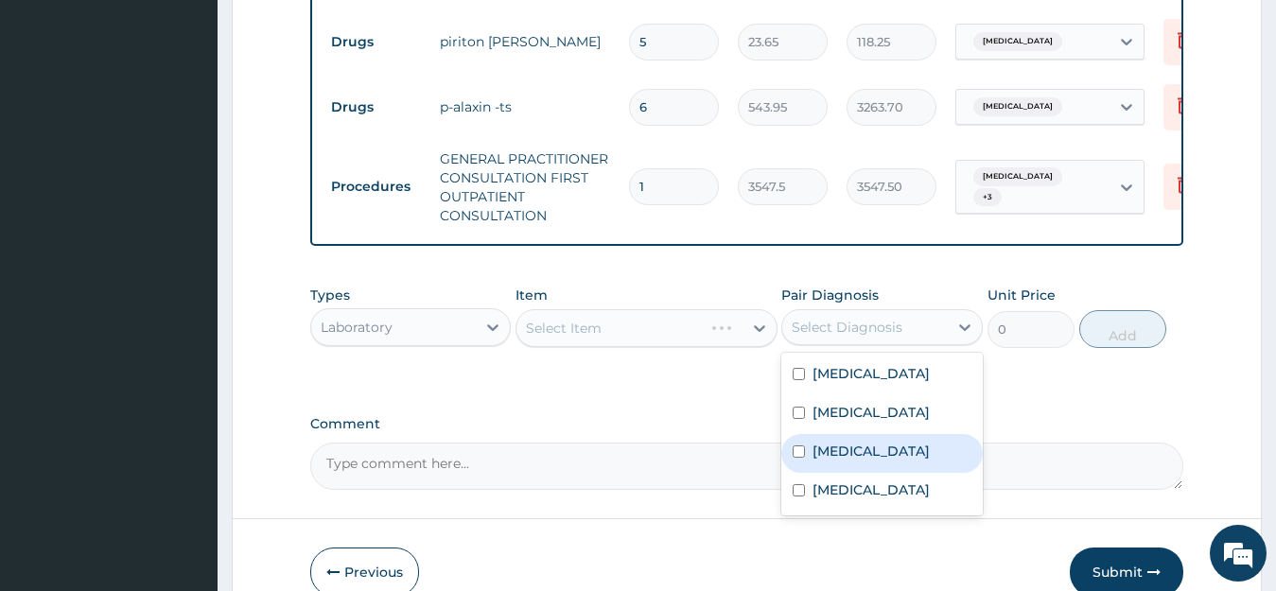
click at [859, 473] on div "[MEDICAL_DATA]" at bounding box center [883, 453] width 202 height 39
checkbox input "true"
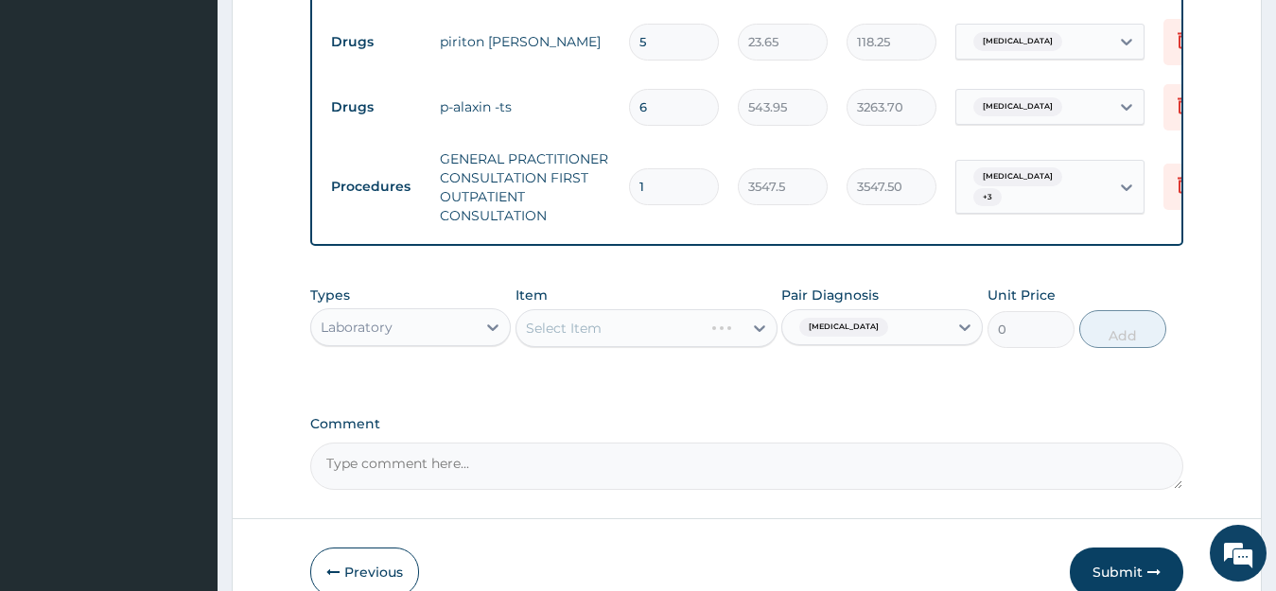
click at [602, 322] on div "Item Select Item" at bounding box center [647, 317] width 262 height 62
click at [602, 347] on div "Select Item" at bounding box center [647, 328] width 262 height 38
click at [602, 343] on div "Select Item" at bounding box center [630, 328] width 226 height 30
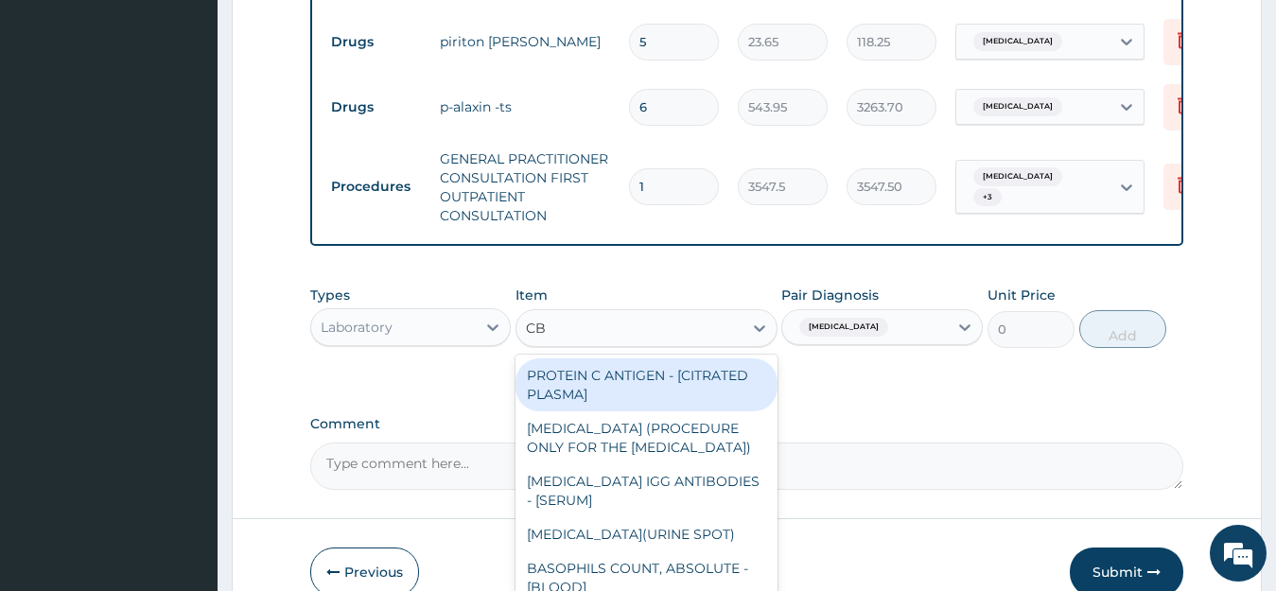
type input "CBC"
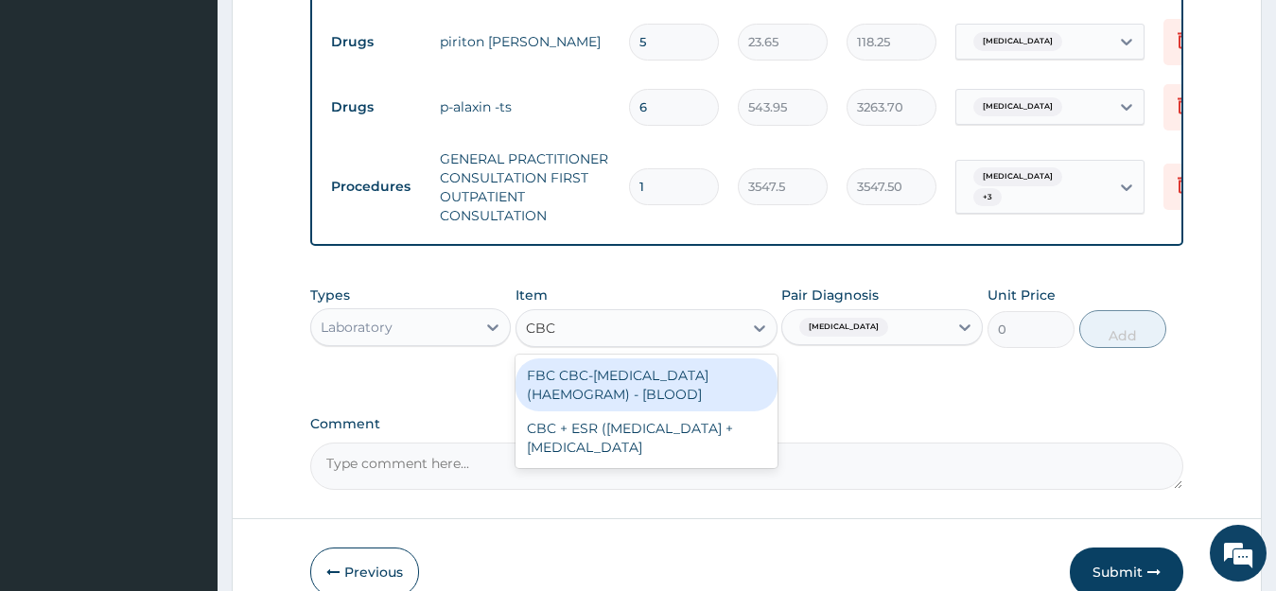
click at [604, 400] on div "FBC CBC-COMPLETE BLOOD COUNT (HAEMOGRAM) - [BLOOD]" at bounding box center [647, 385] width 262 height 53
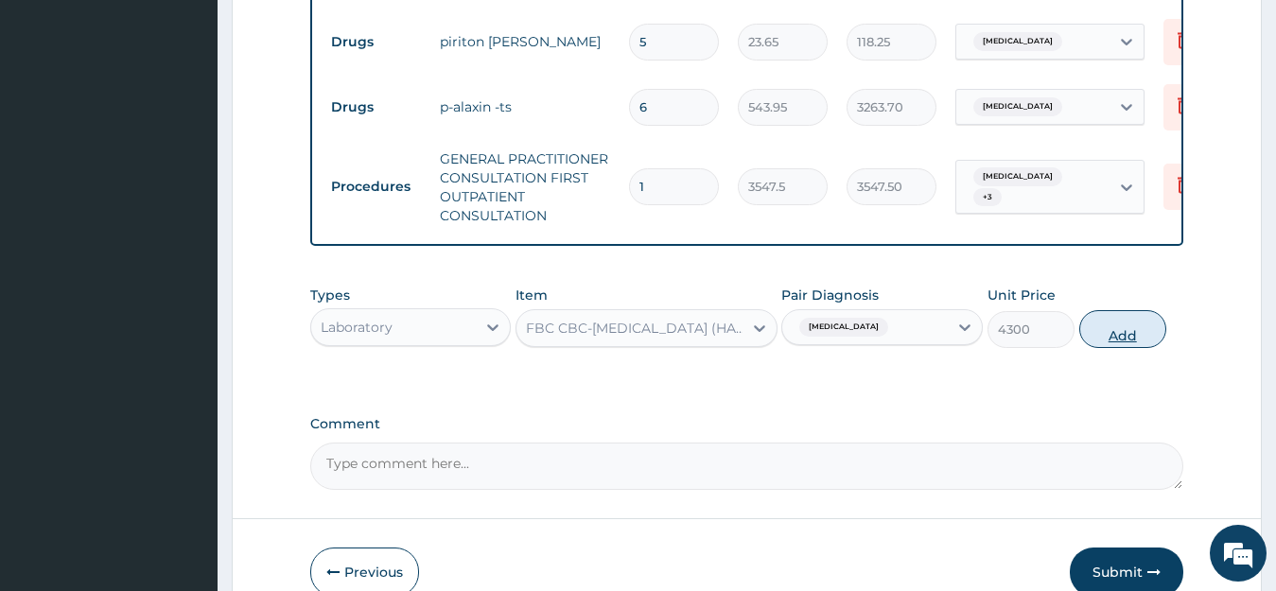
click at [1138, 348] on button "Add" at bounding box center [1123, 329] width 87 height 38
type input "0"
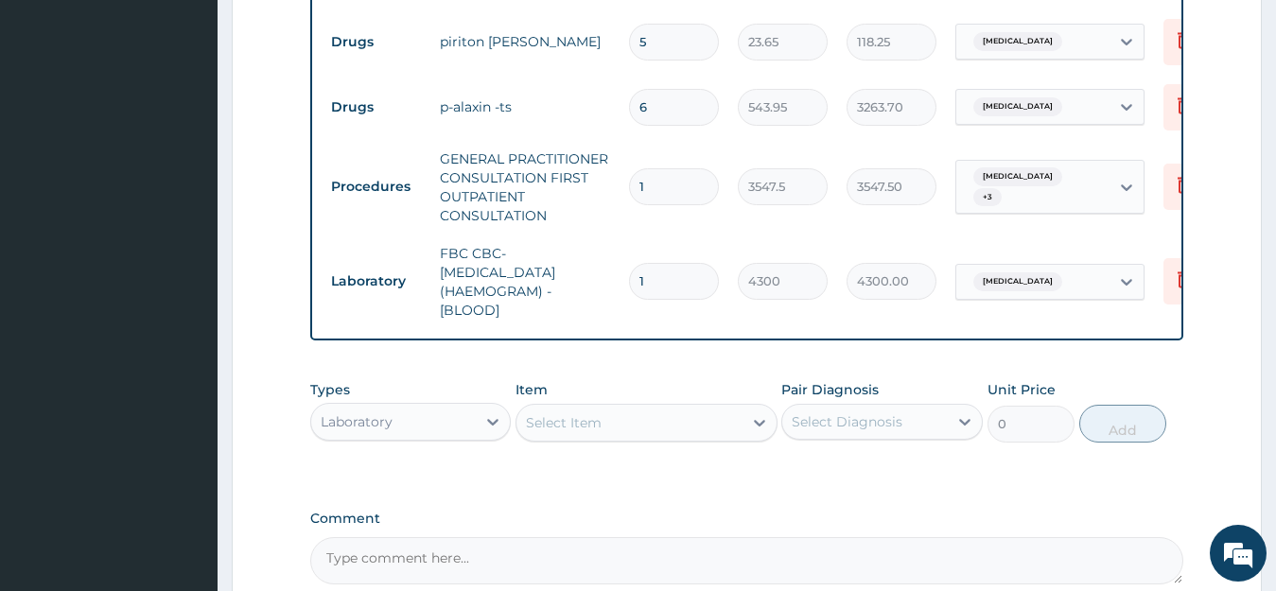
click at [572, 430] on div "Select Item" at bounding box center [564, 422] width 76 height 19
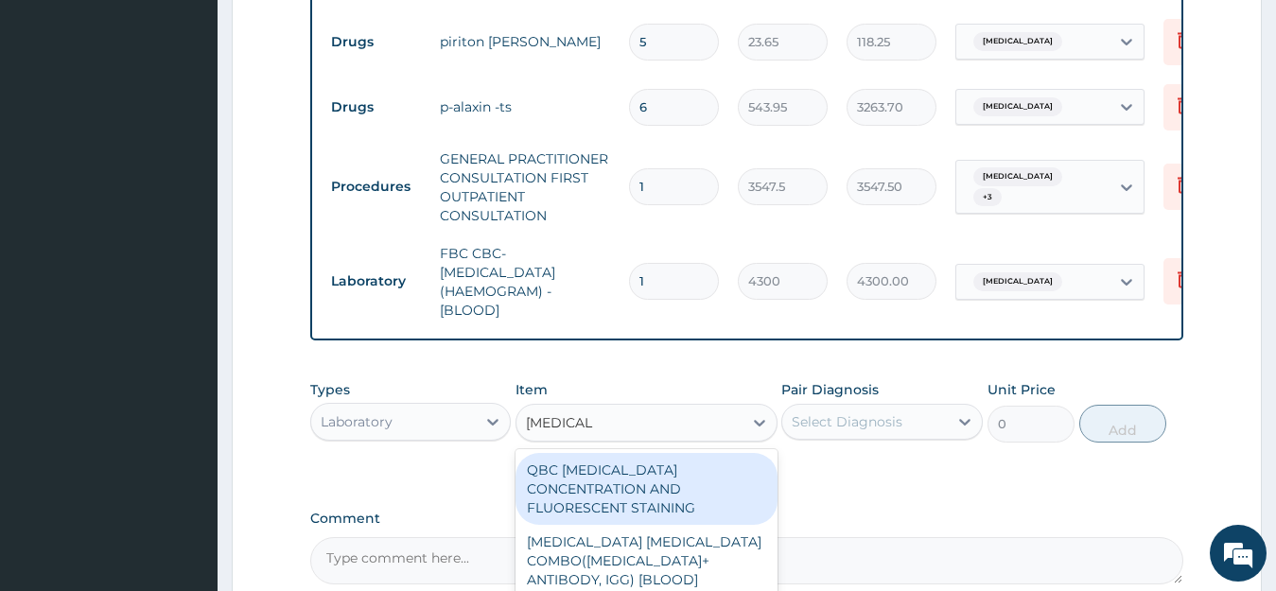
type input "MALARIA P"
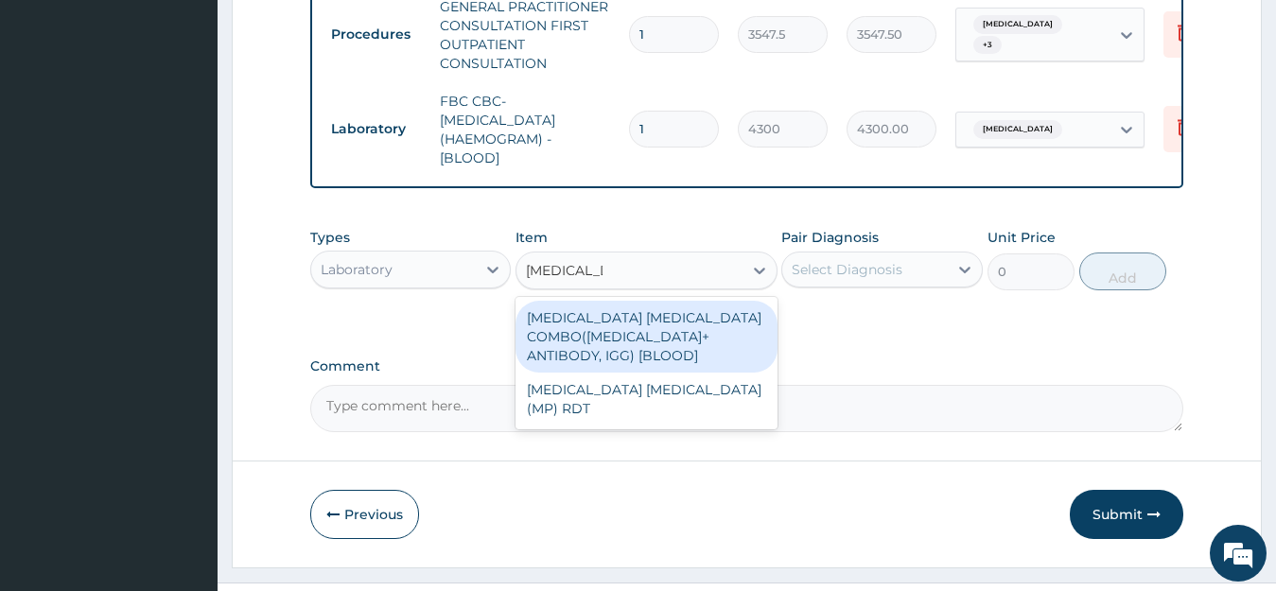
scroll to position [1019, 0]
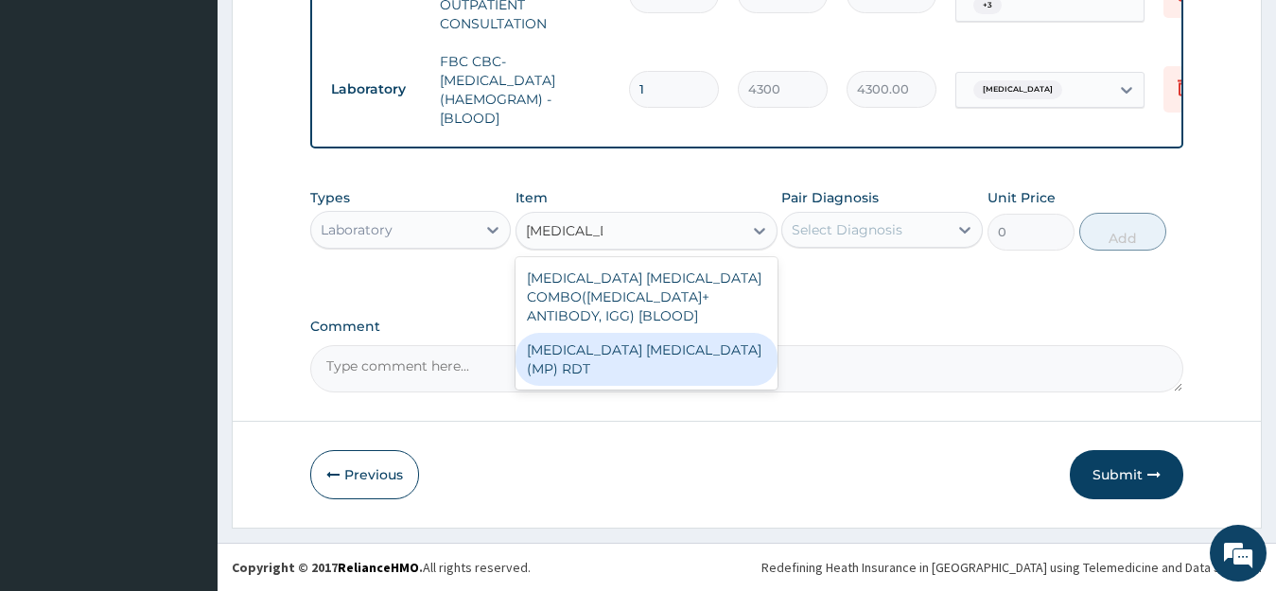
click at [609, 350] on div "MALARIA PARASITE (MP) RDT" at bounding box center [647, 359] width 262 height 53
type input "1612.5"
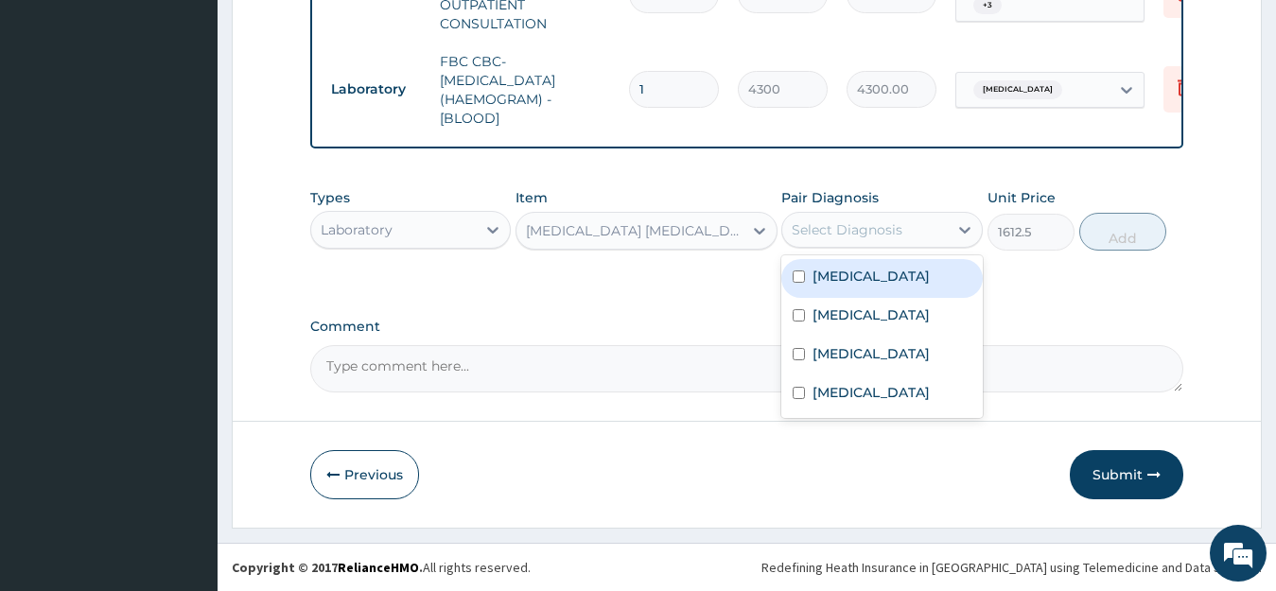
click at [901, 227] on div "Select Diagnosis" at bounding box center [847, 229] width 111 height 19
click at [875, 276] on div "Malaria" at bounding box center [883, 278] width 202 height 39
checkbox input "true"
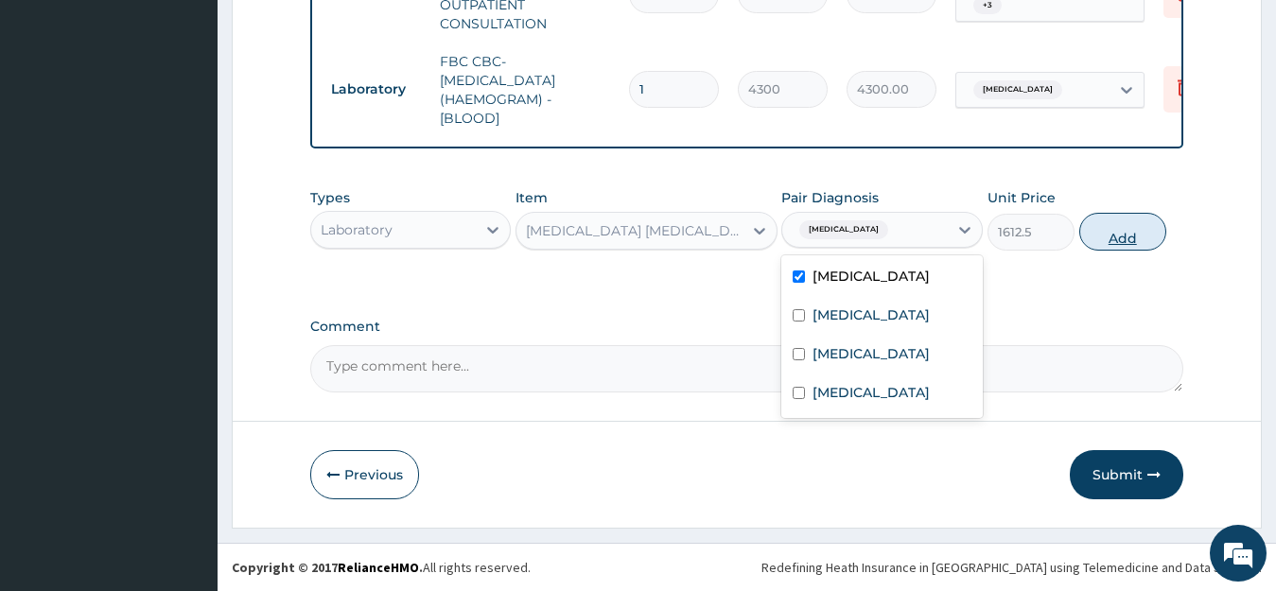
click at [1133, 228] on button "Add" at bounding box center [1123, 232] width 87 height 38
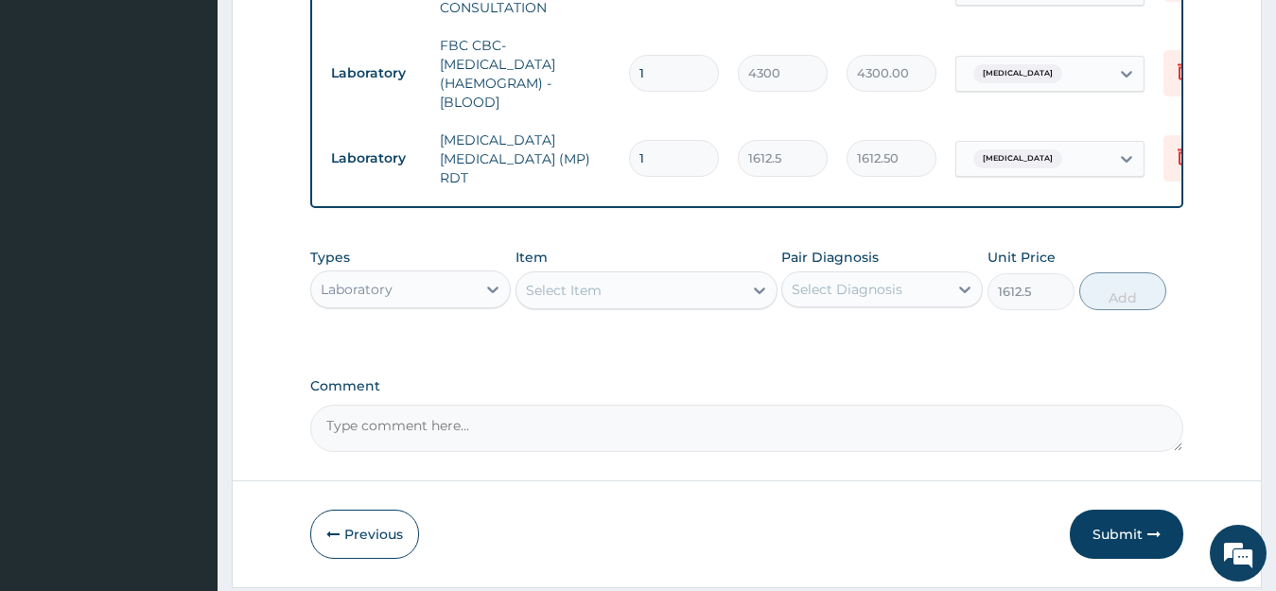
type input "0"
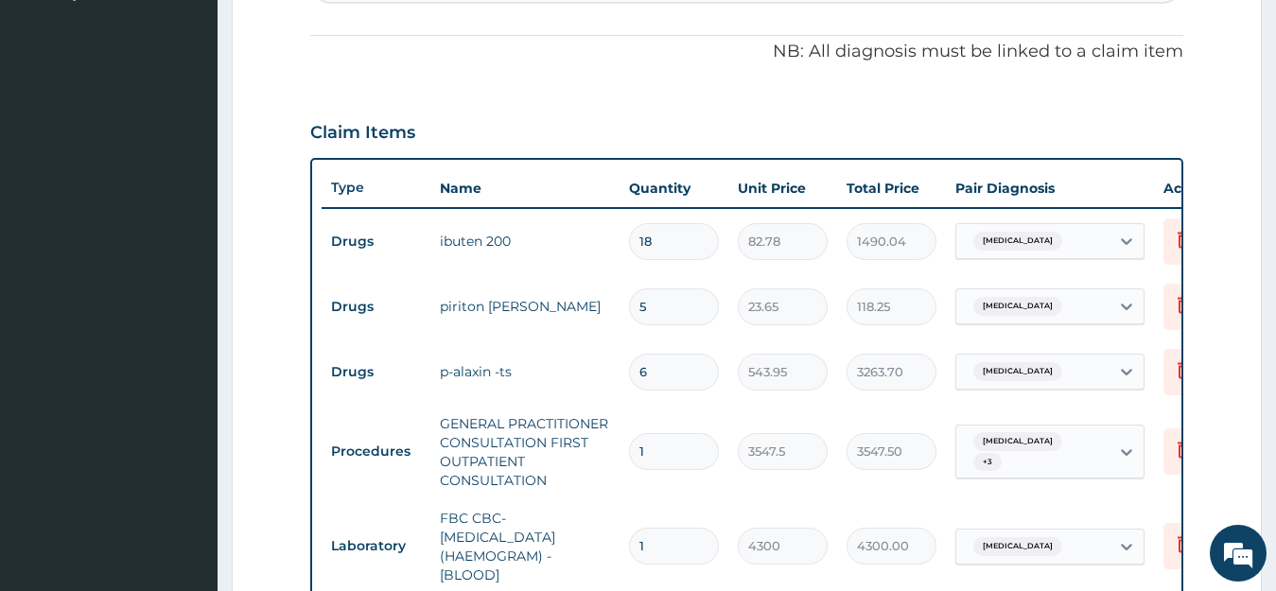
scroll to position [924, 0]
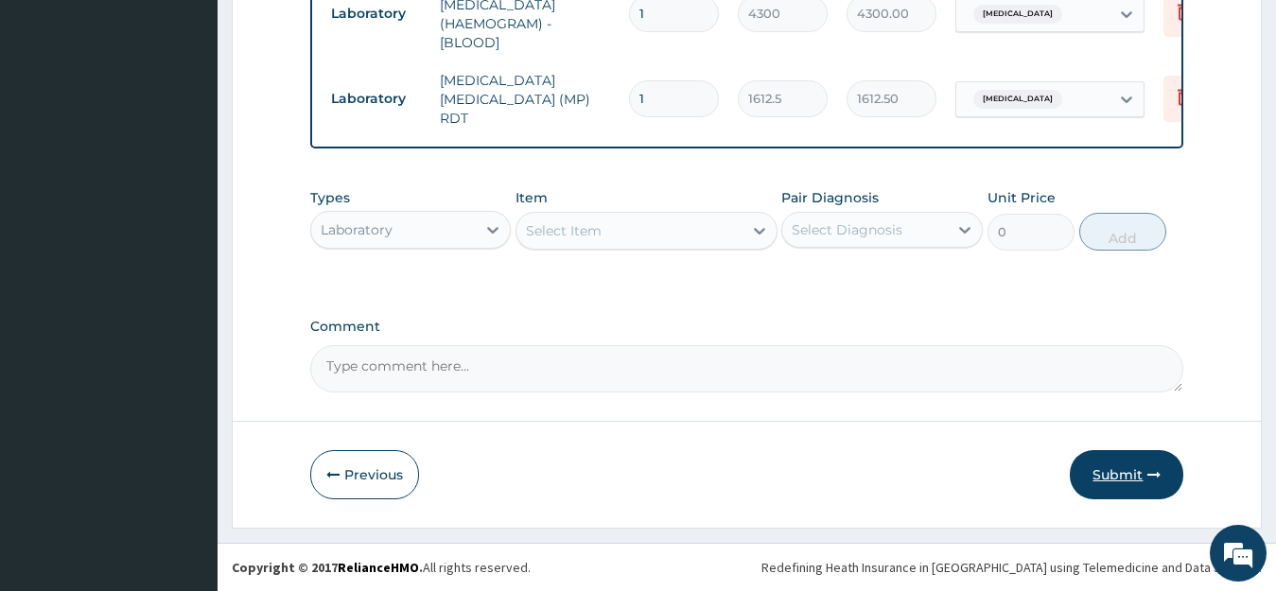
click at [1123, 467] on button "Submit" at bounding box center [1127, 474] width 114 height 49
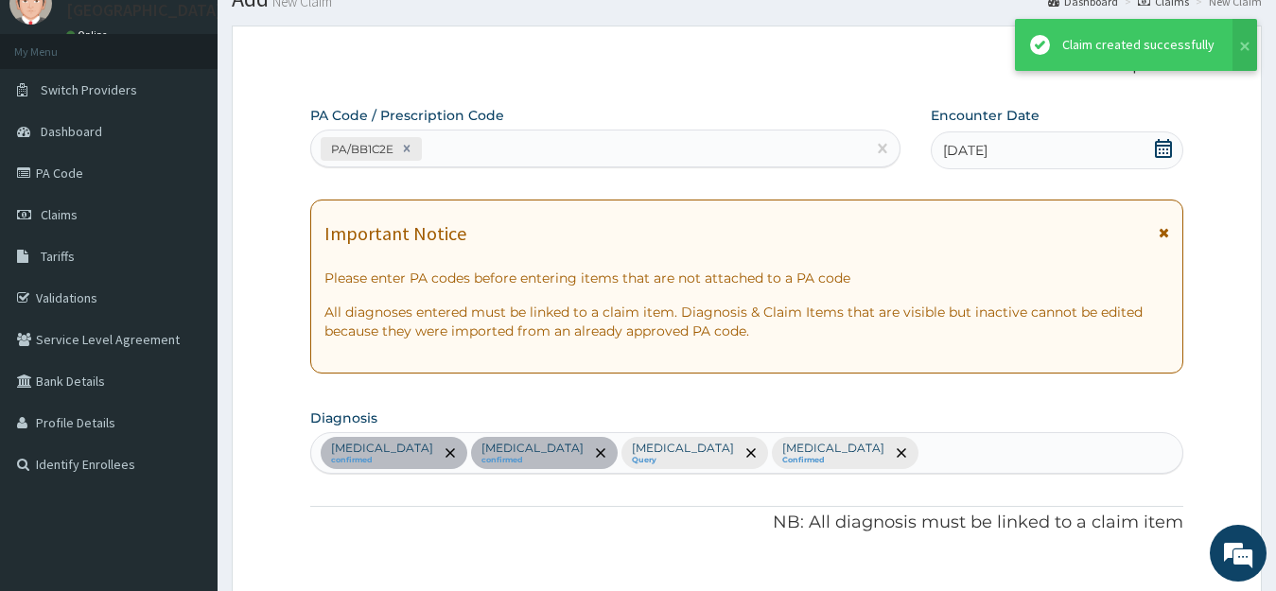
scroll to position [1084, 0]
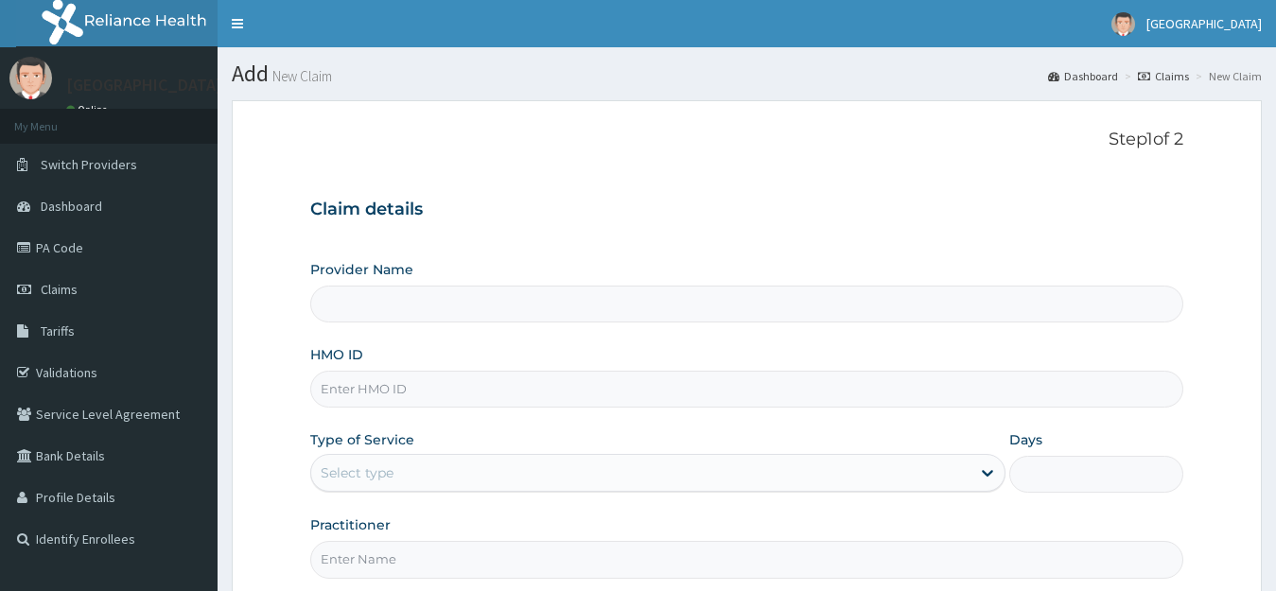
click at [376, 390] on input "HMO ID" at bounding box center [747, 389] width 874 height 37
type input "[GEOGRAPHIC_DATA]"
type input "TOT/10012/A"
click at [371, 484] on div "Select type" at bounding box center [641, 473] width 660 height 30
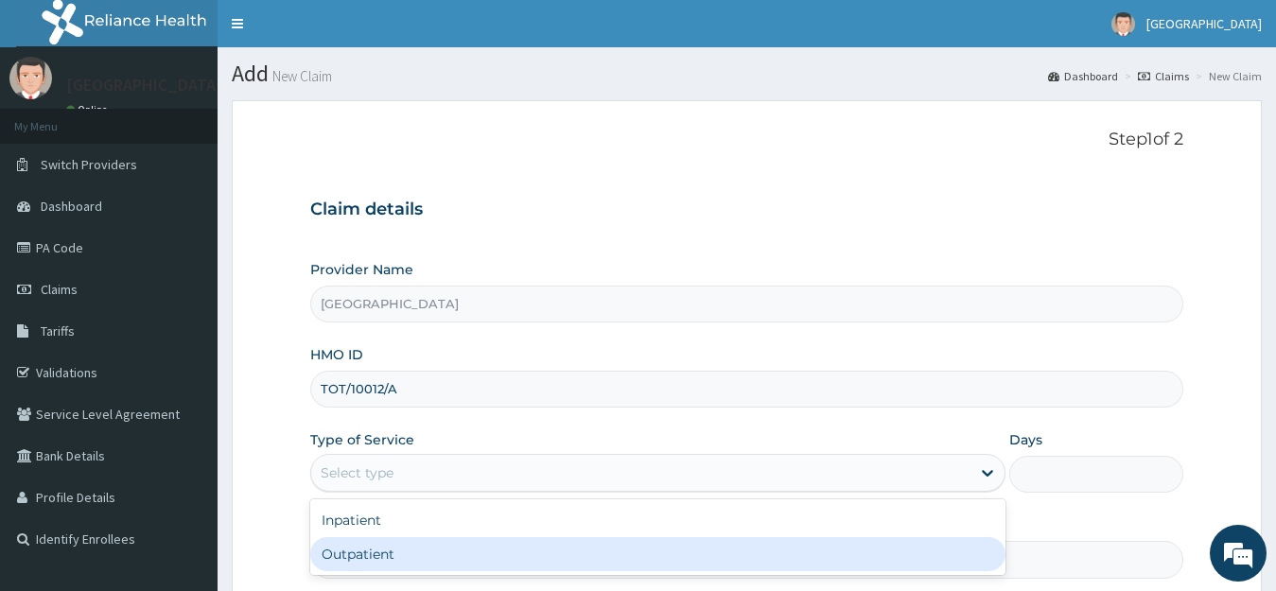
click at [366, 550] on div "Outpatient" at bounding box center [658, 554] width 696 height 34
type input "1"
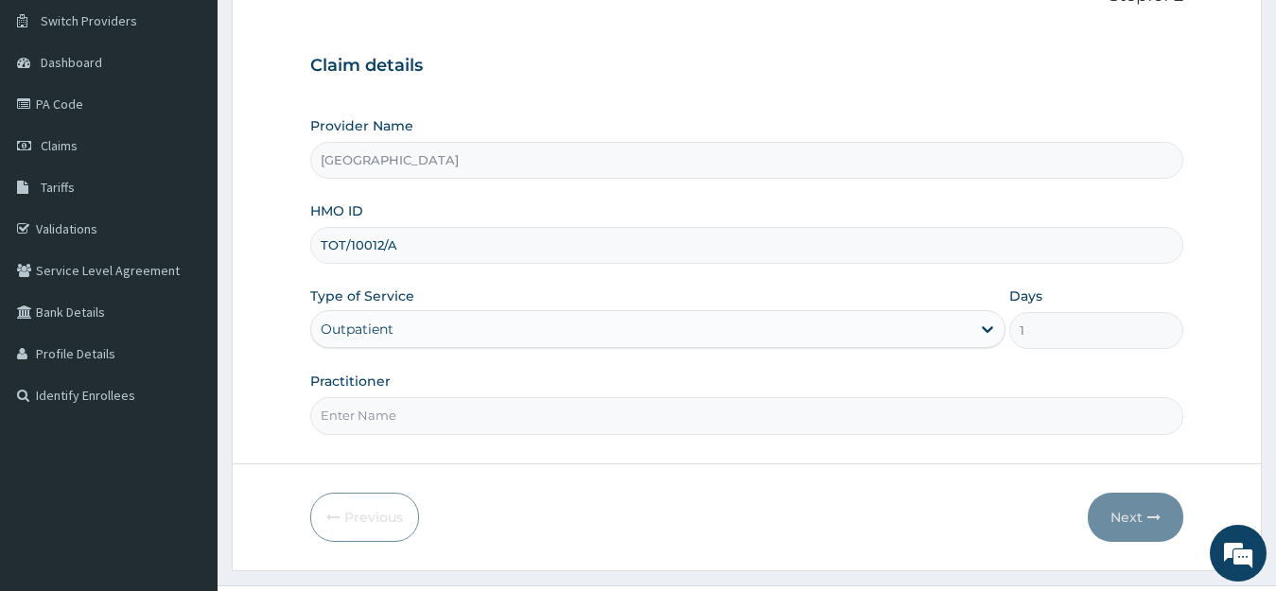
scroll to position [186, 0]
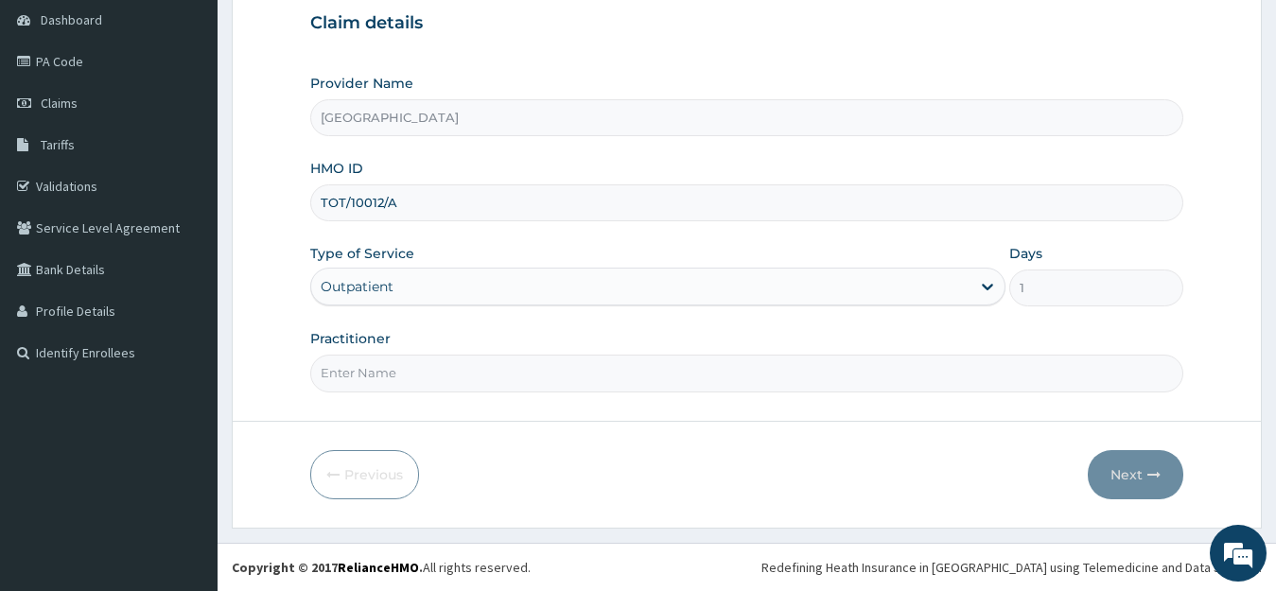
click at [354, 372] on input "Practitioner" at bounding box center [747, 373] width 874 height 37
type input "DR ODUNSI"
click at [1125, 469] on button "Next" at bounding box center [1136, 474] width 96 height 49
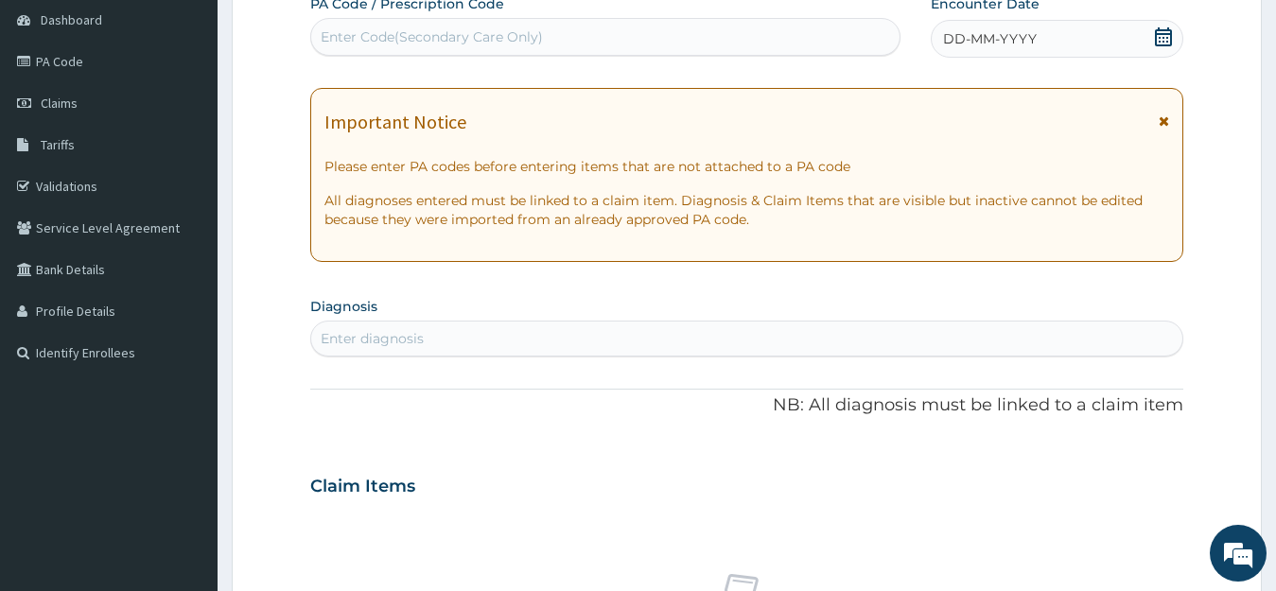
click at [392, 28] on div "Enter Code(Secondary Care Only)" at bounding box center [432, 36] width 222 height 19
paste input "PA/6B68FA"
type input "PA/6B68FA"
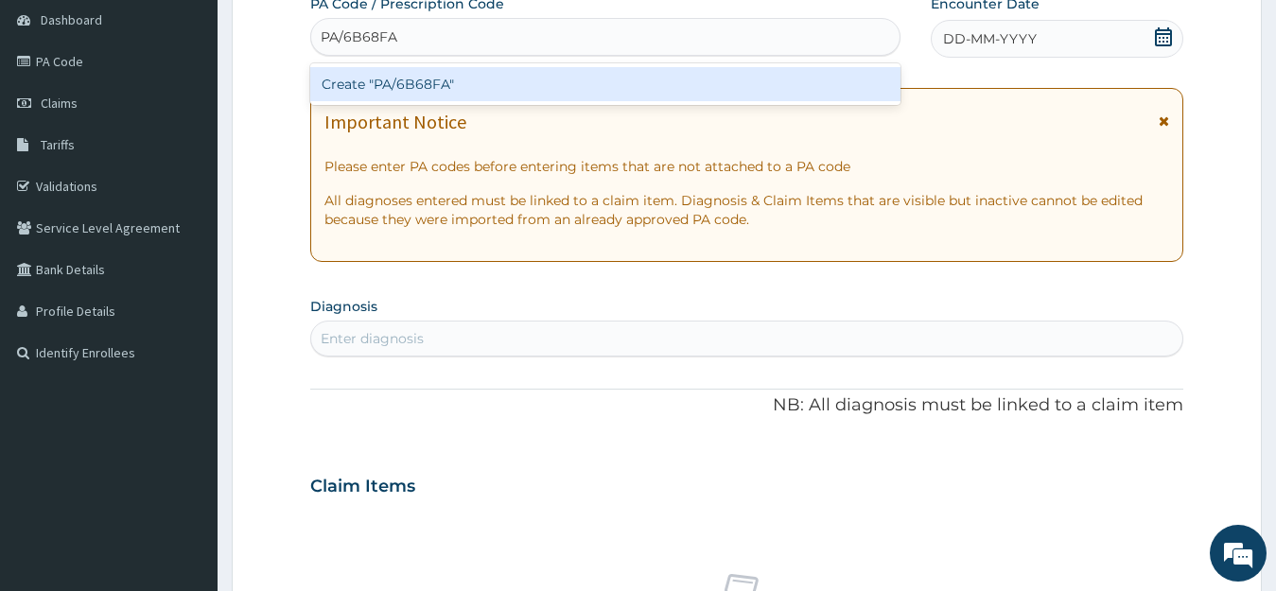
click at [439, 79] on div "Create "PA/6B68FA"" at bounding box center [605, 84] width 590 height 34
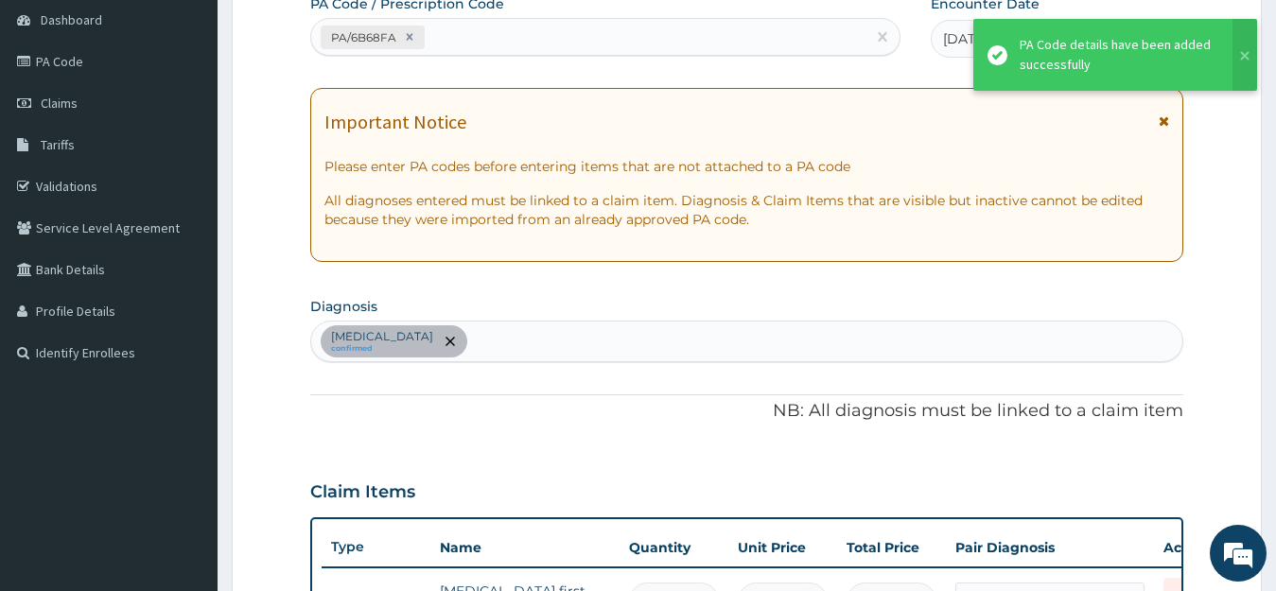
scroll to position [214, 0]
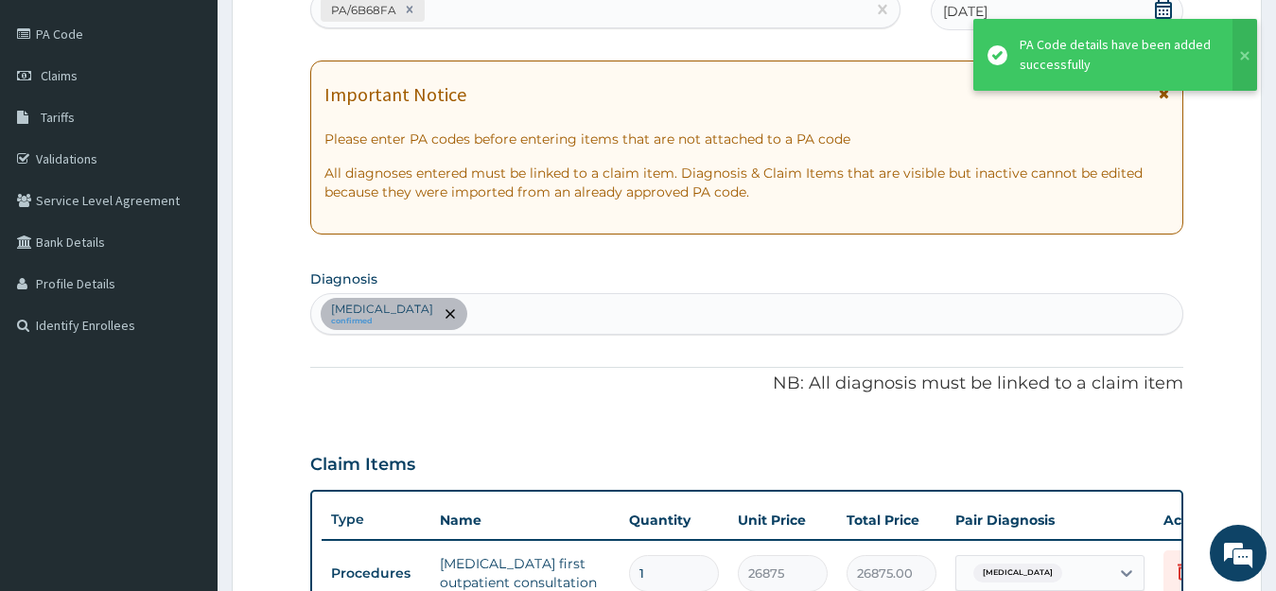
click at [443, 8] on div "PA/6B68FA" at bounding box center [588, 9] width 554 height 31
paste input "PA/72C36C"
type input "PA/72C36C"
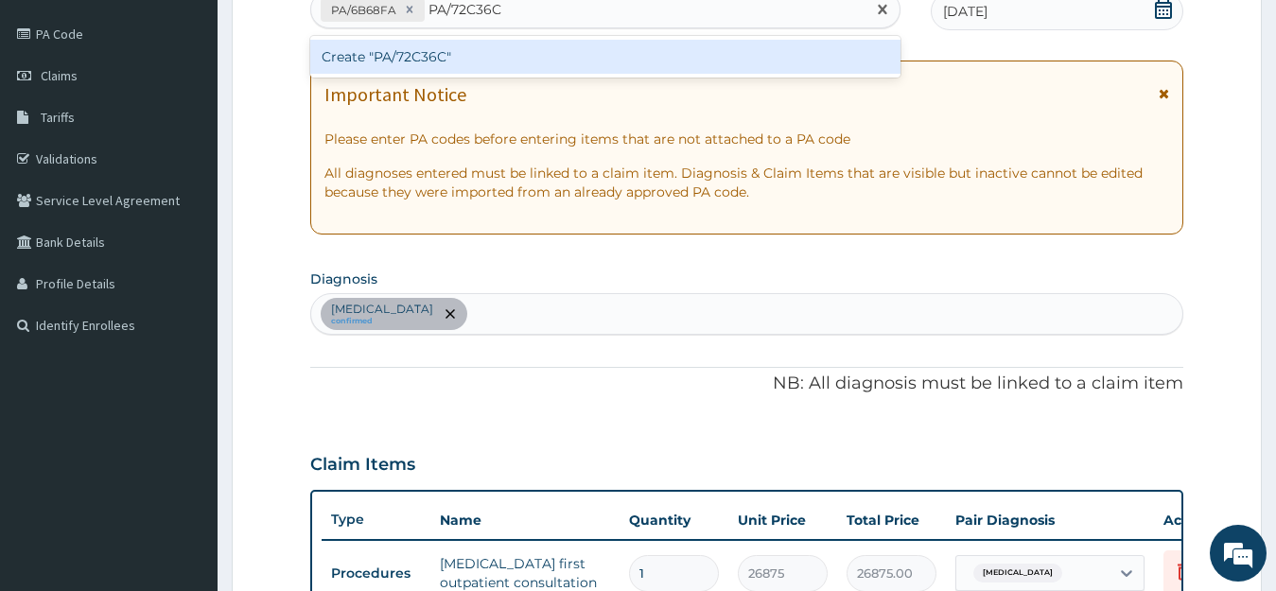
click at [457, 57] on div "Create "PA/72C36C"" at bounding box center [605, 57] width 590 height 34
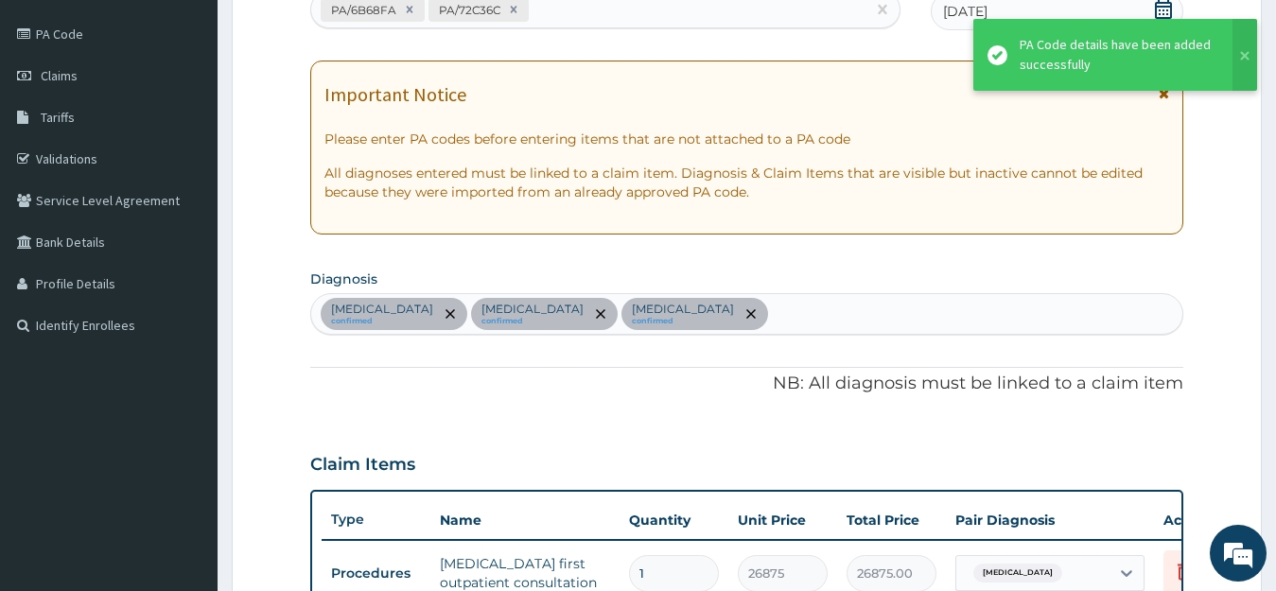
scroll to position [622, 0]
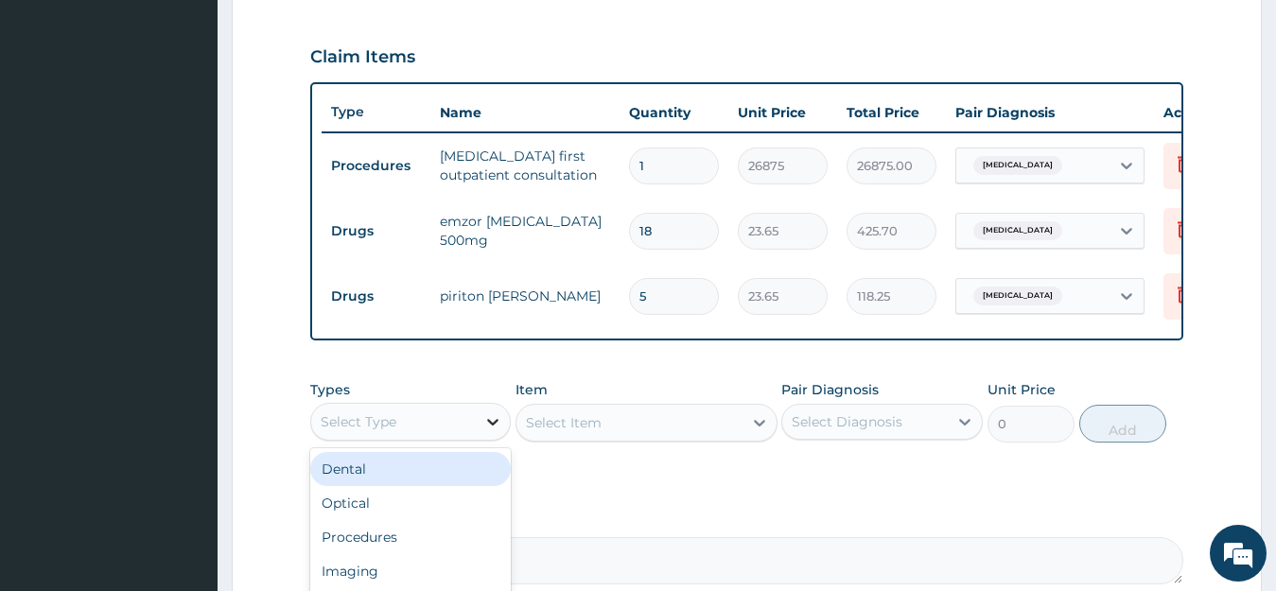
click at [493, 431] on icon at bounding box center [493, 422] width 19 height 19
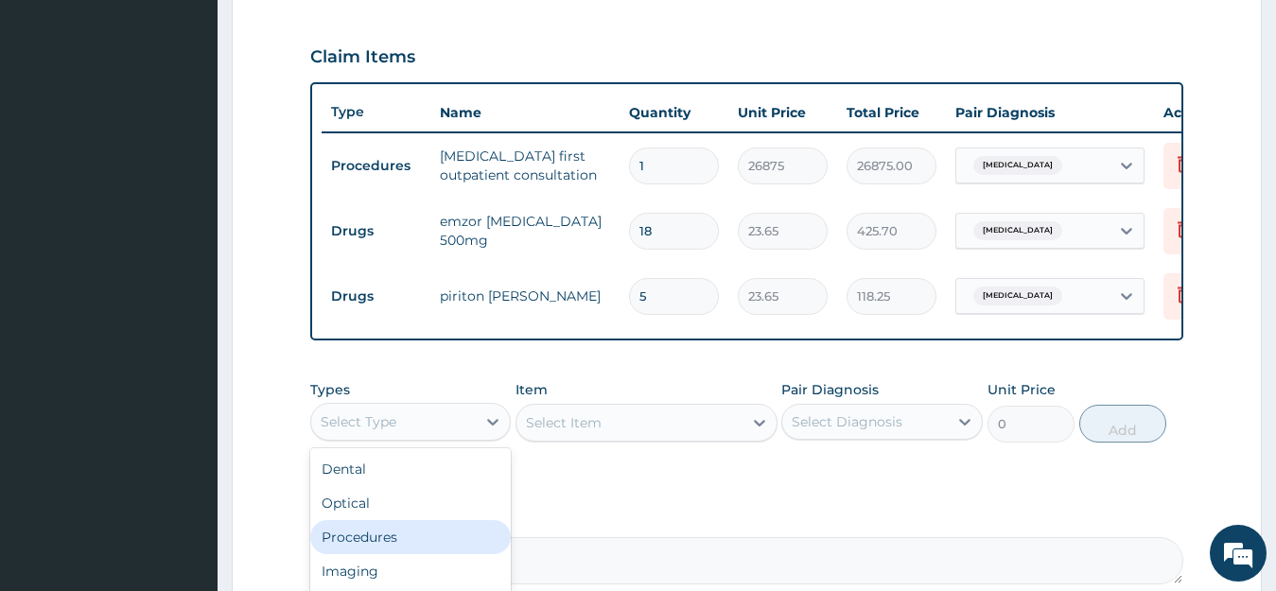
scroll to position [64, 0]
click at [431, 558] on div "Laboratory" at bounding box center [411, 541] width 202 height 34
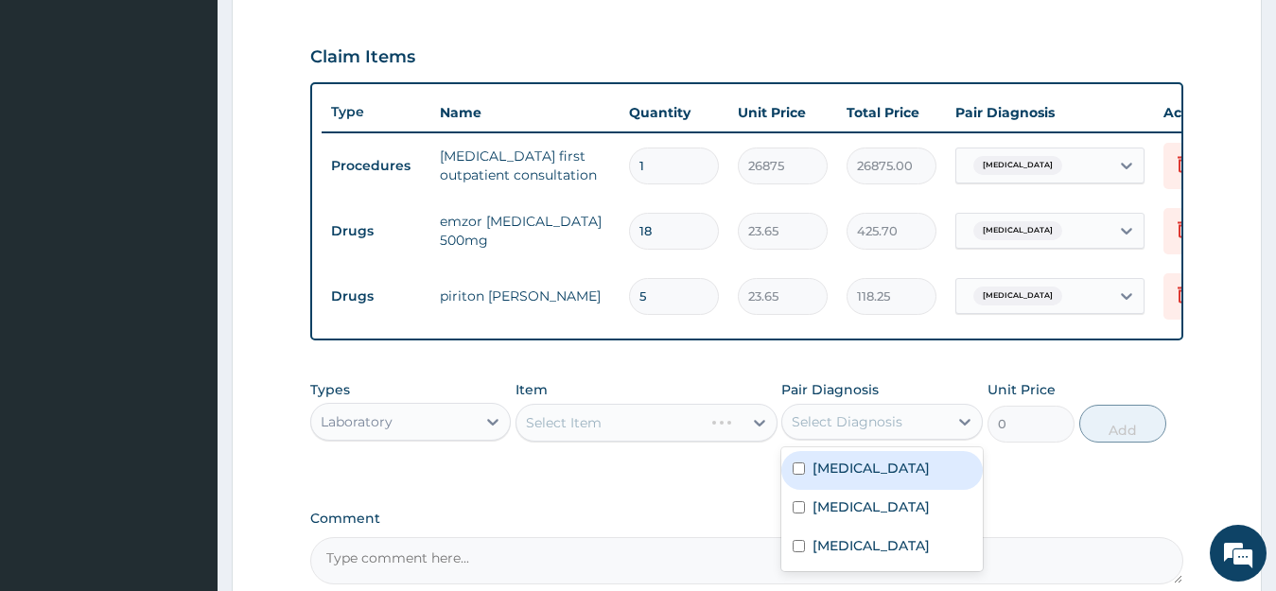
click at [865, 429] on div "Select Diagnosis" at bounding box center [847, 422] width 111 height 19
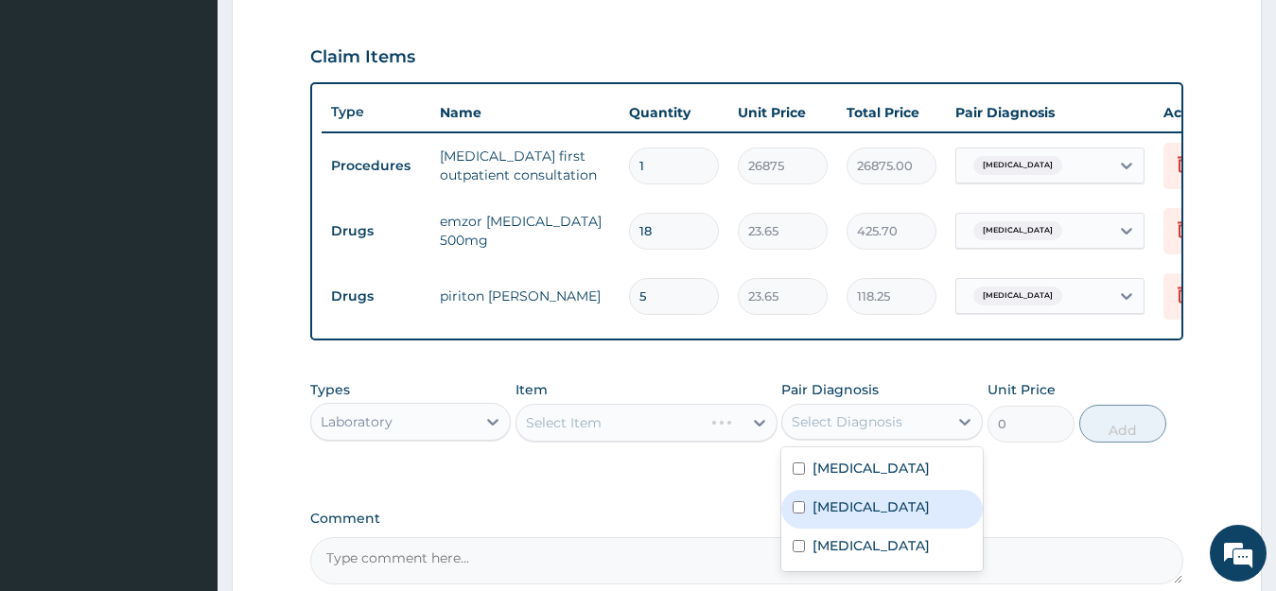
click at [850, 517] on label "Malaria" at bounding box center [871, 507] width 117 height 19
checkbox input "true"
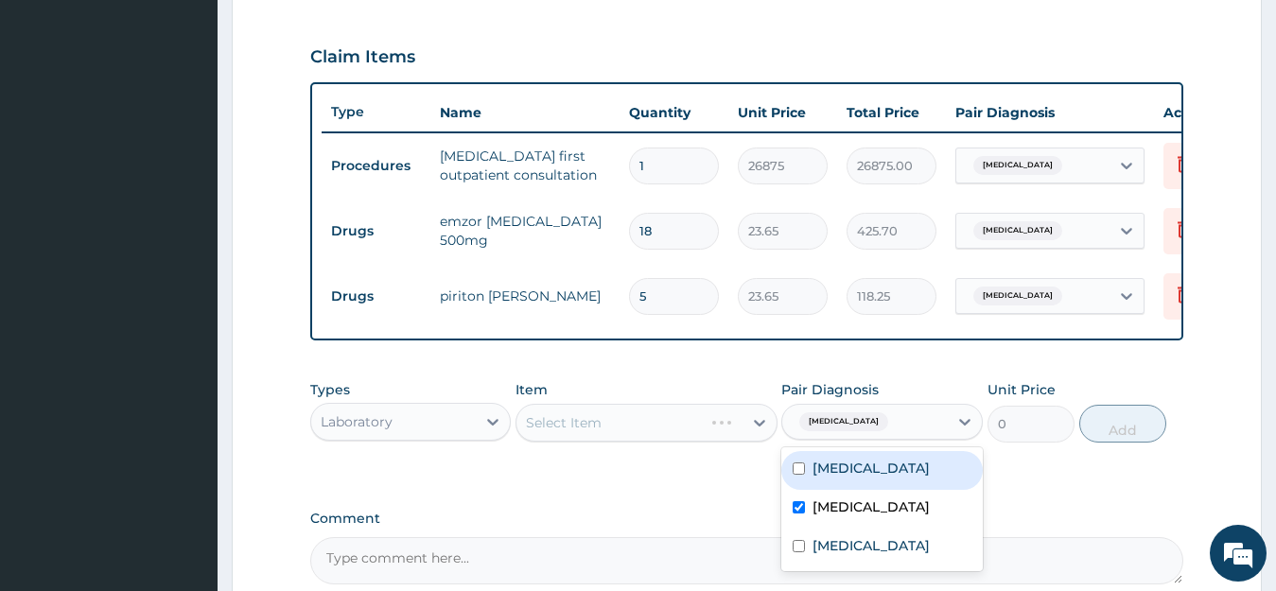
click at [571, 437] on div "Select Item" at bounding box center [647, 423] width 262 height 38
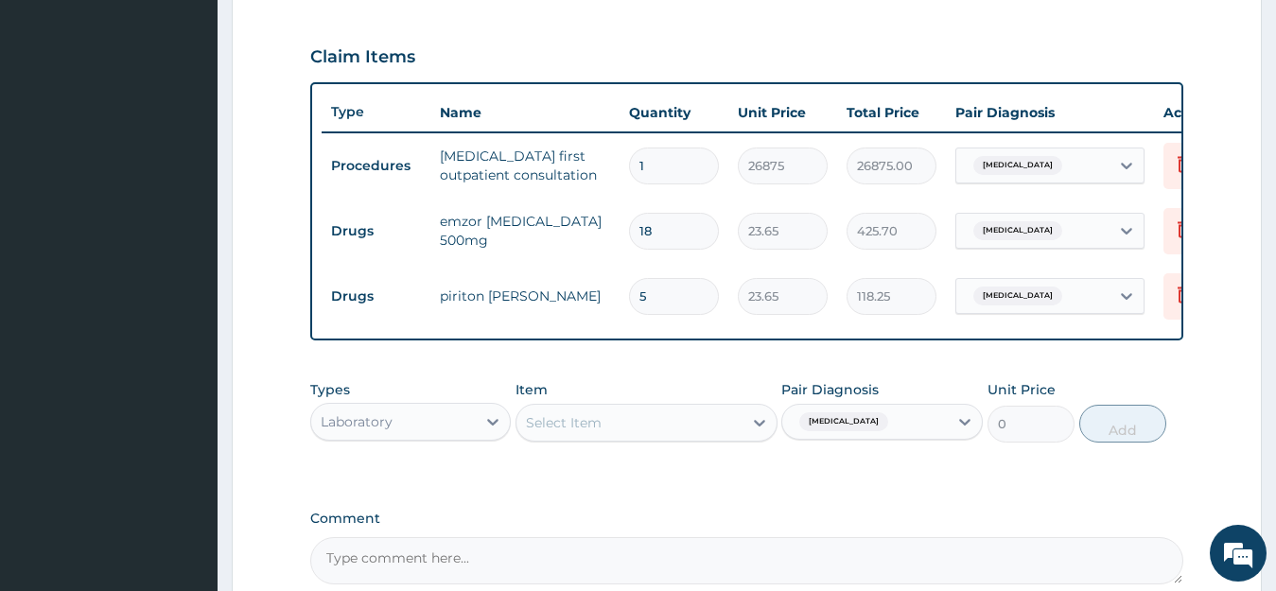
click at [560, 432] on div "Select Item" at bounding box center [564, 422] width 76 height 19
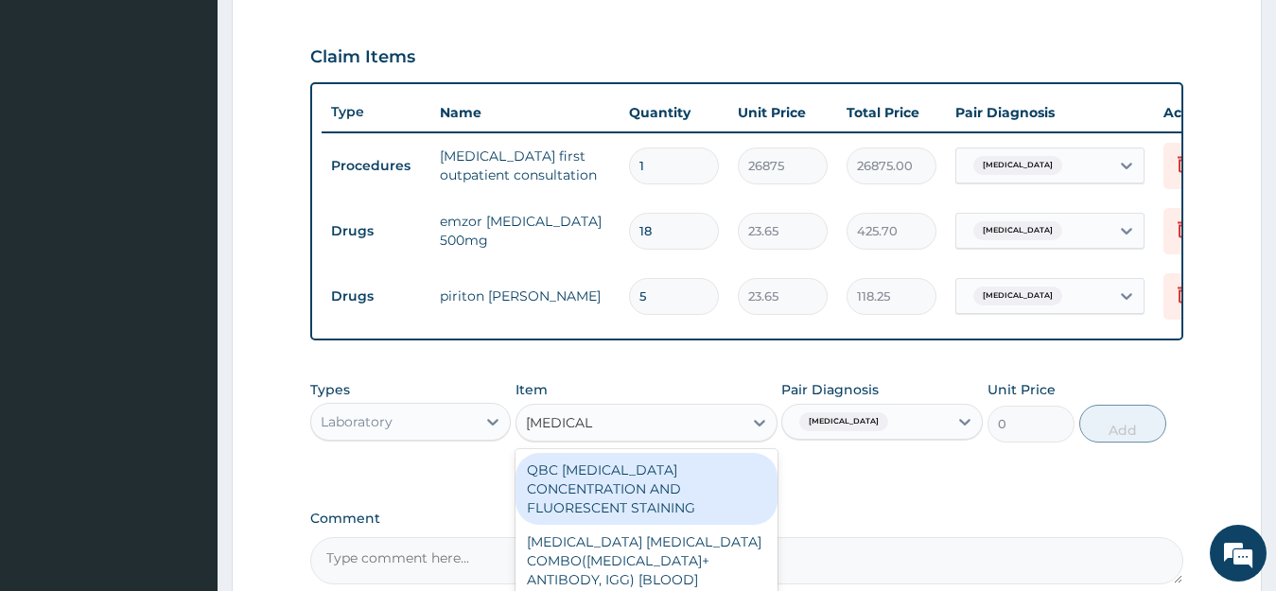
type input "MALARIA P"
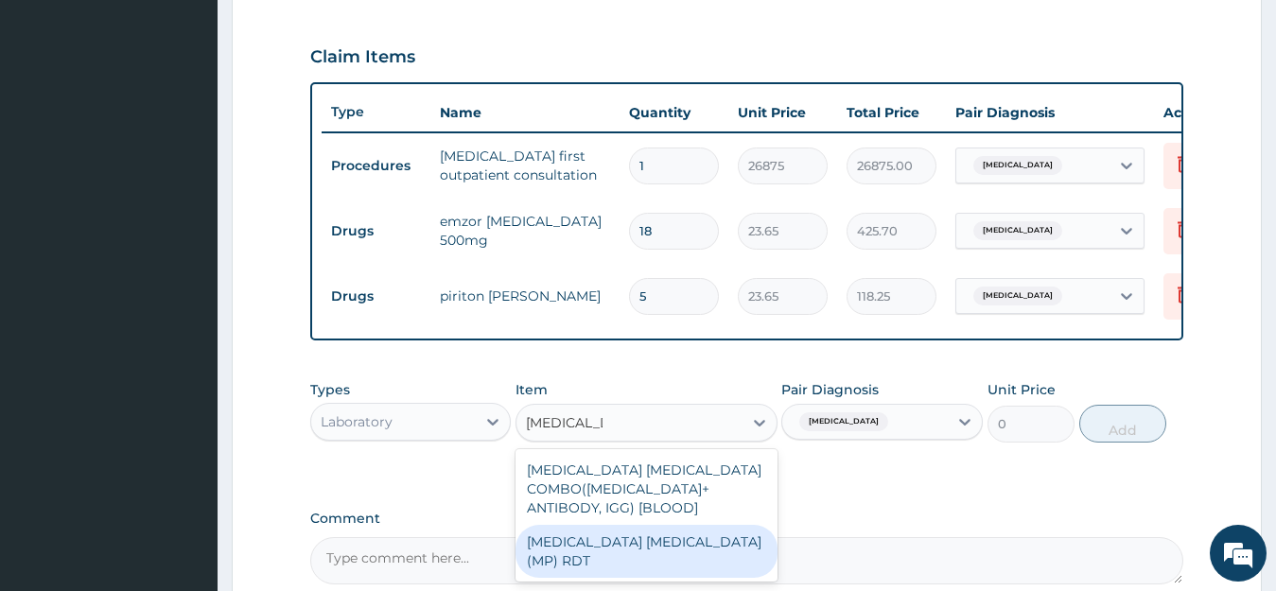
click at [597, 555] on div "MALARIA PARASITE (MP) RDT" at bounding box center [647, 551] width 262 height 53
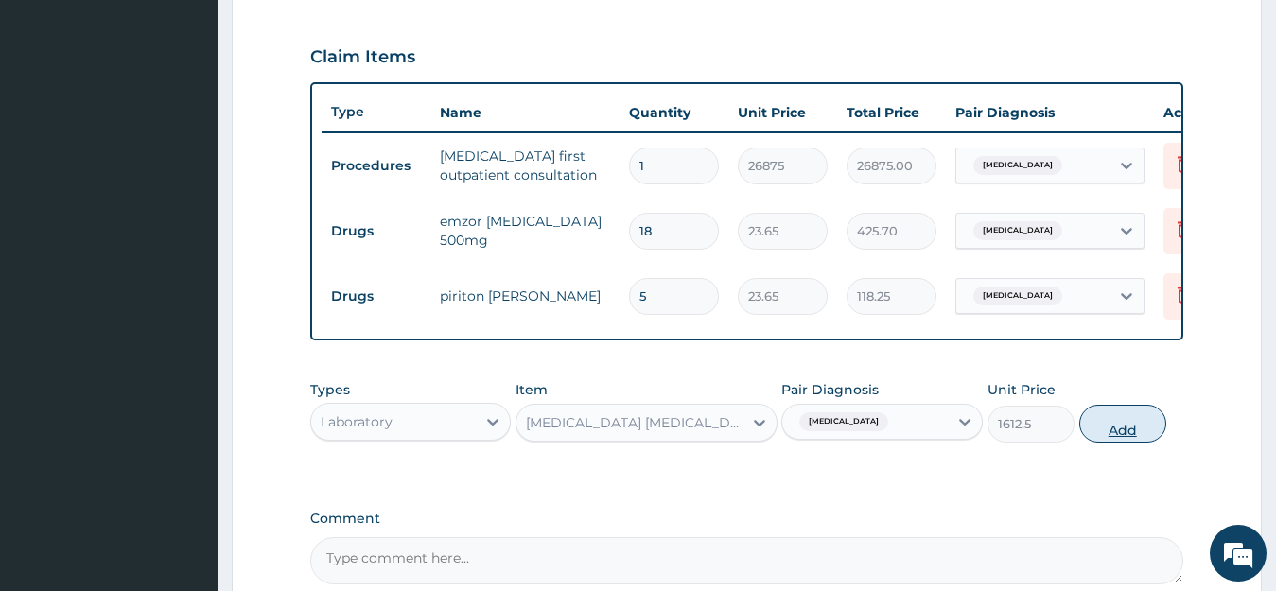
click at [1117, 441] on button "Add" at bounding box center [1123, 424] width 87 height 38
type input "0"
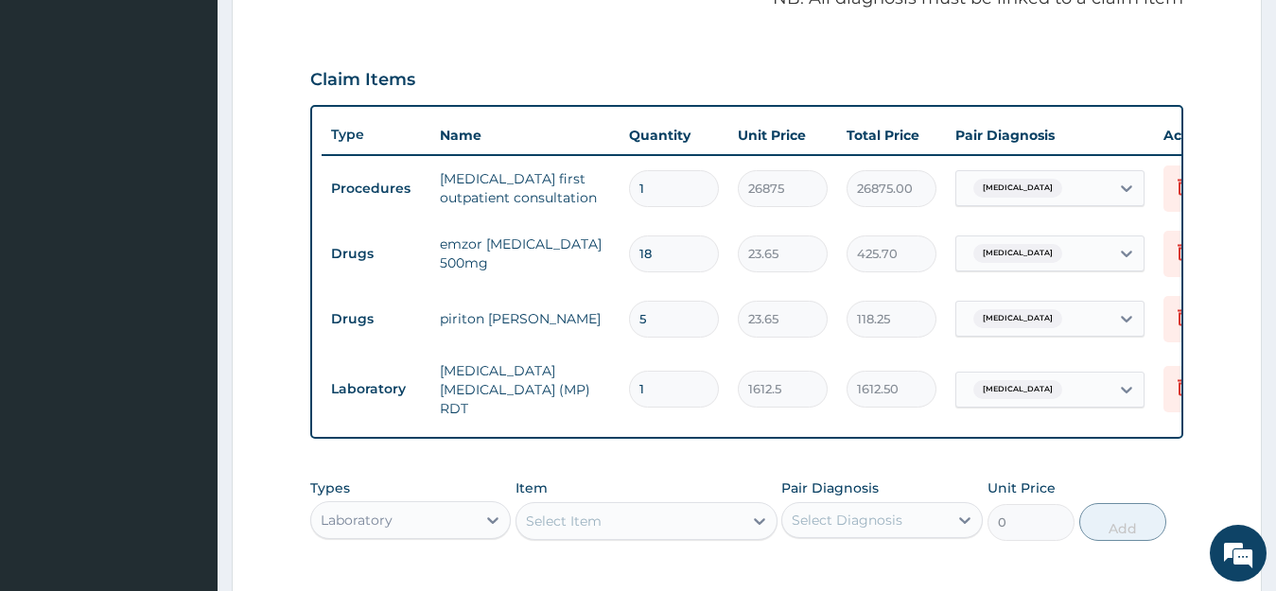
scroll to position [432, 0]
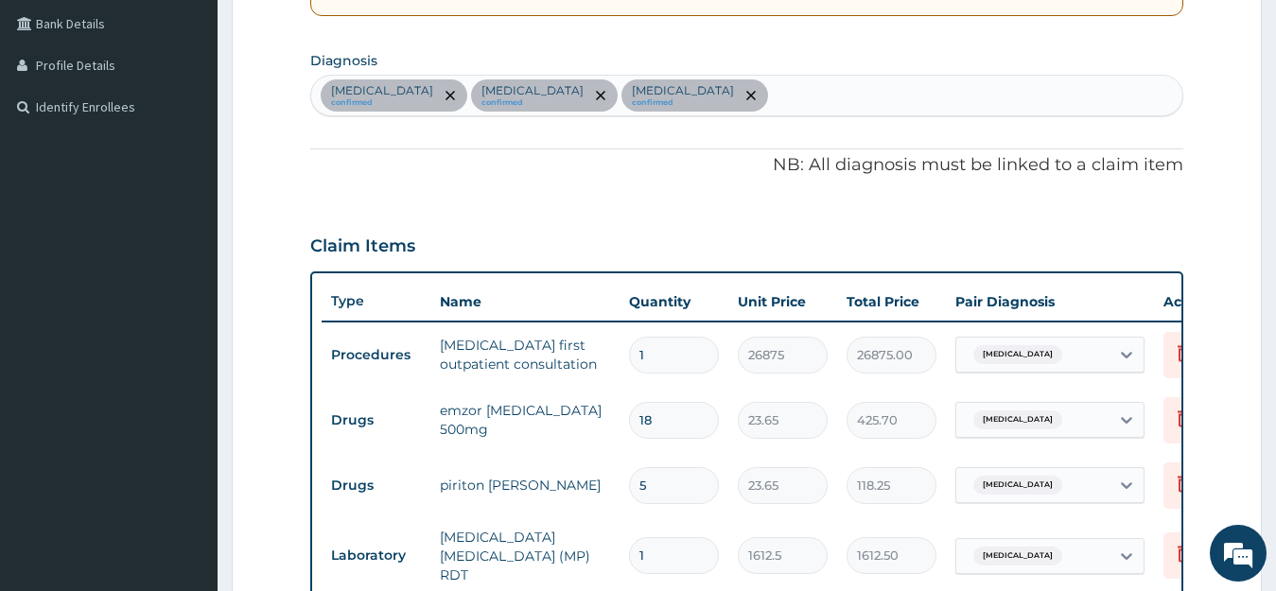
click at [759, 93] on div "Hypertensive heart disease confirmed Malaria confirmed Rhinitis confirmed" at bounding box center [747, 96] width 872 height 40
type input "SEPSIS"
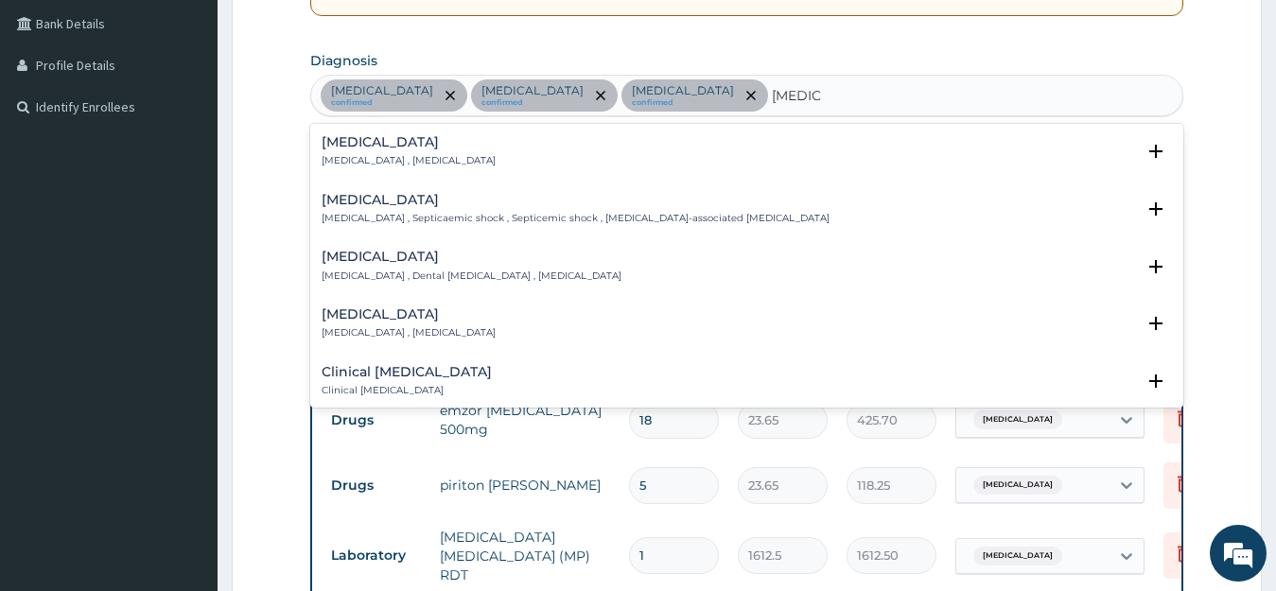
click at [371, 152] on div "Sepsis Systemic infection , Sepsis" at bounding box center [409, 151] width 174 height 33
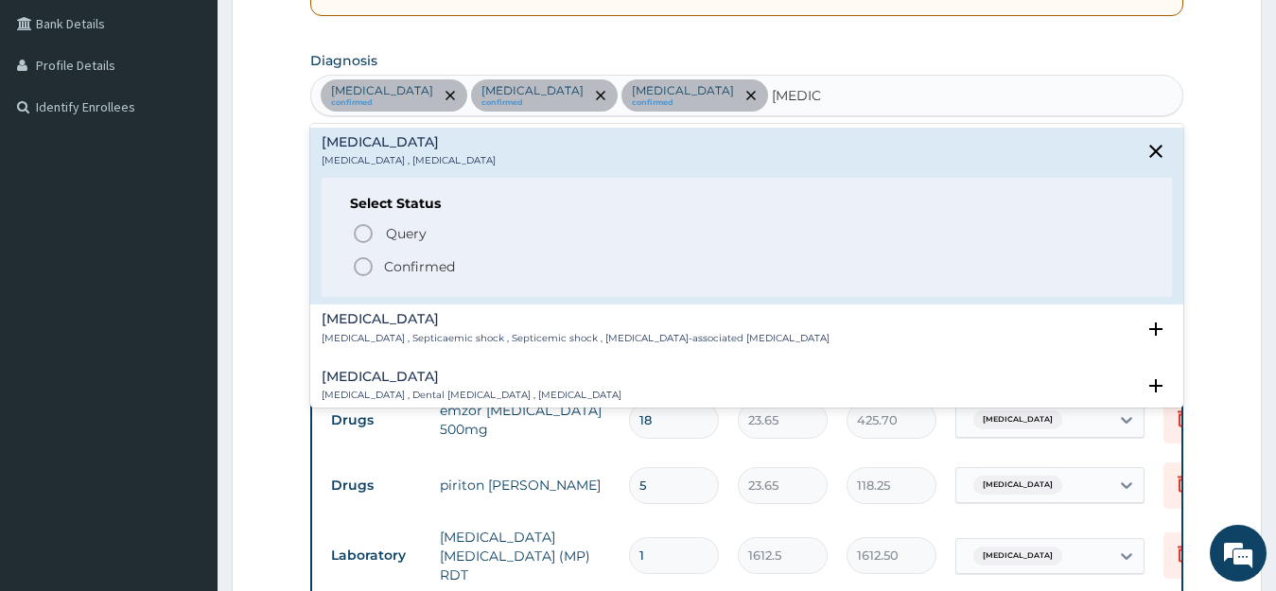
click at [408, 258] on p "Confirmed" at bounding box center [419, 266] width 71 height 19
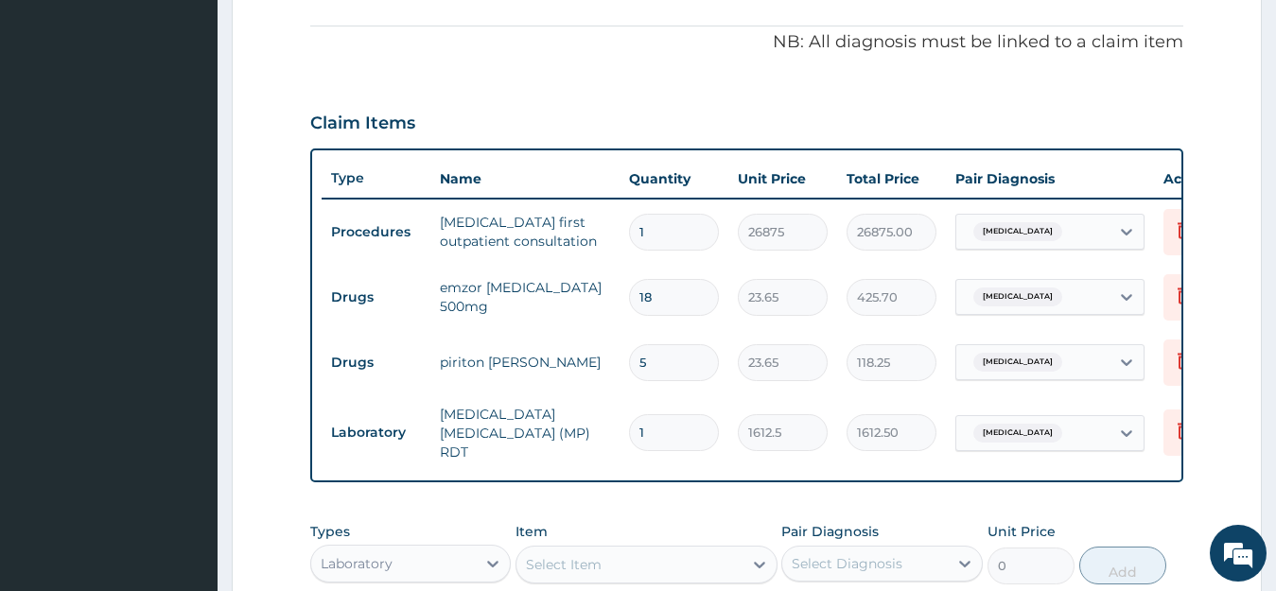
scroll to position [895, 0]
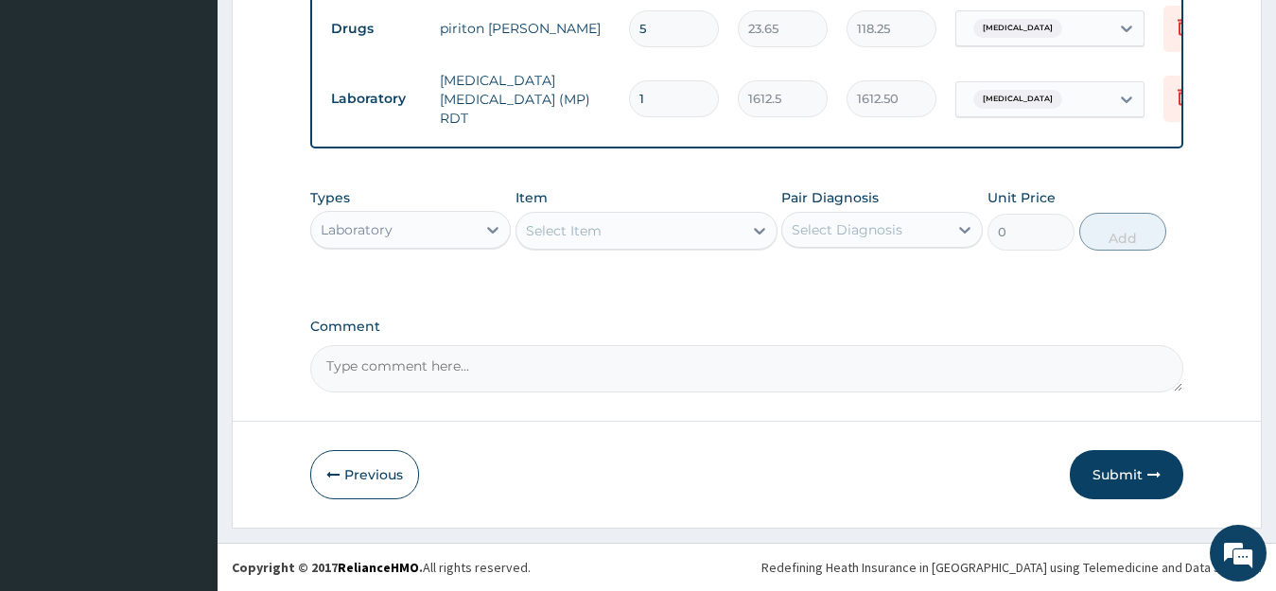
click at [566, 231] on div "Select Item" at bounding box center [564, 230] width 76 height 19
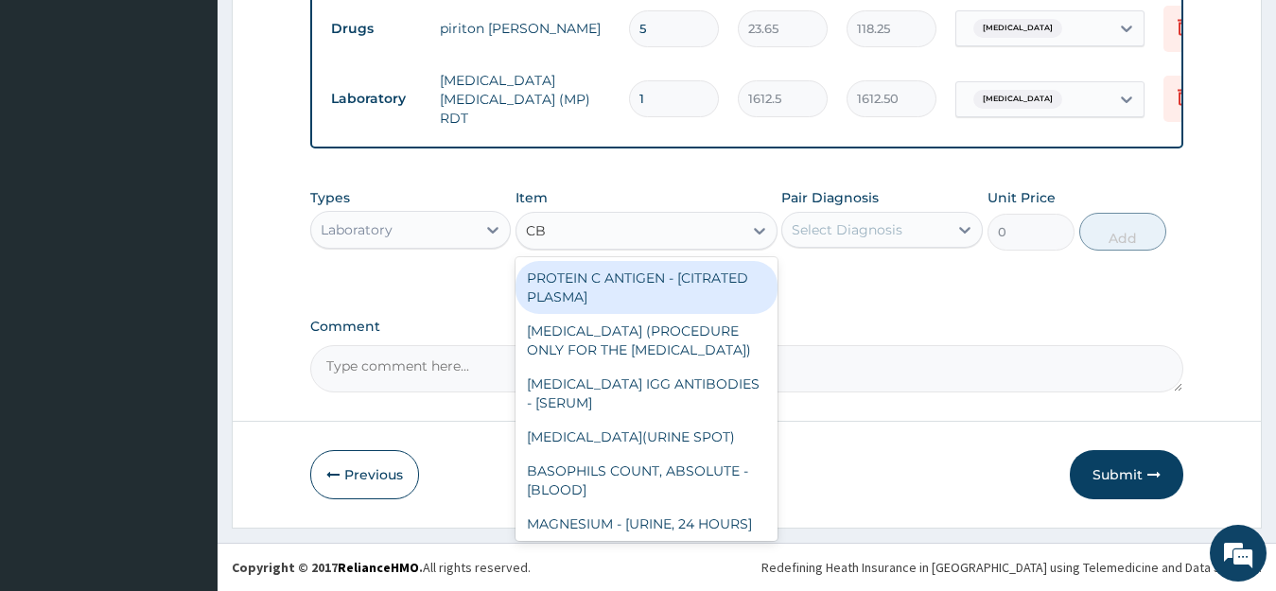
type input "CBC"
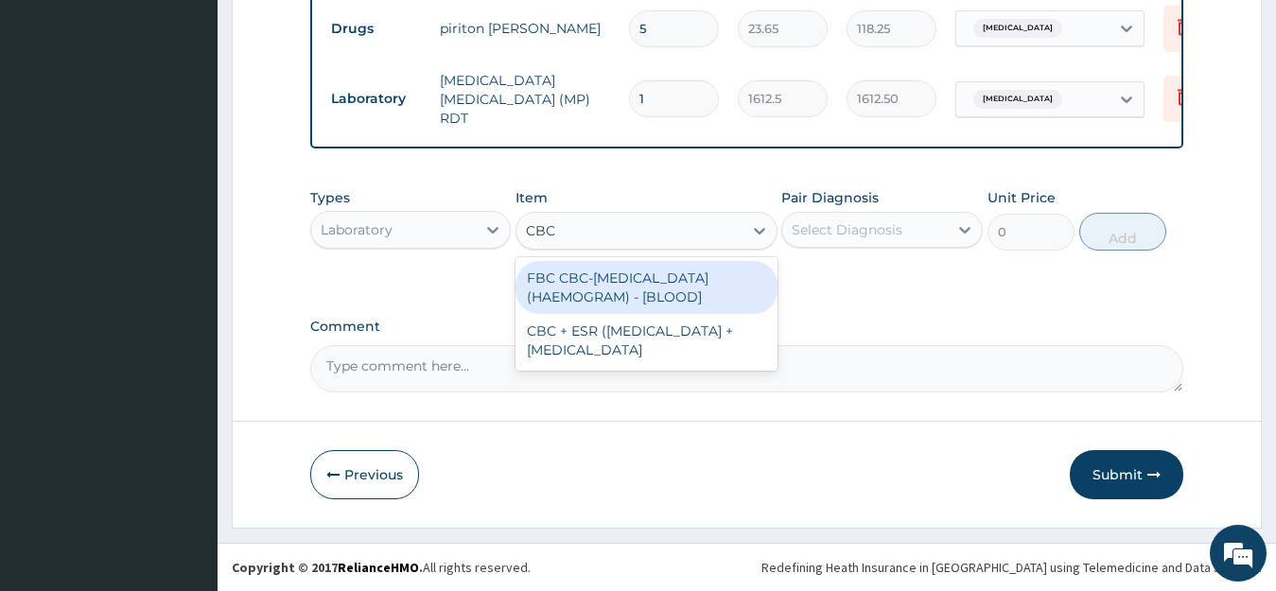
click at [582, 279] on div "FBC CBC-COMPLETE BLOOD COUNT (HAEMOGRAM) - [BLOOD]" at bounding box center [647, 287] width 262 height 53
type input "4300"
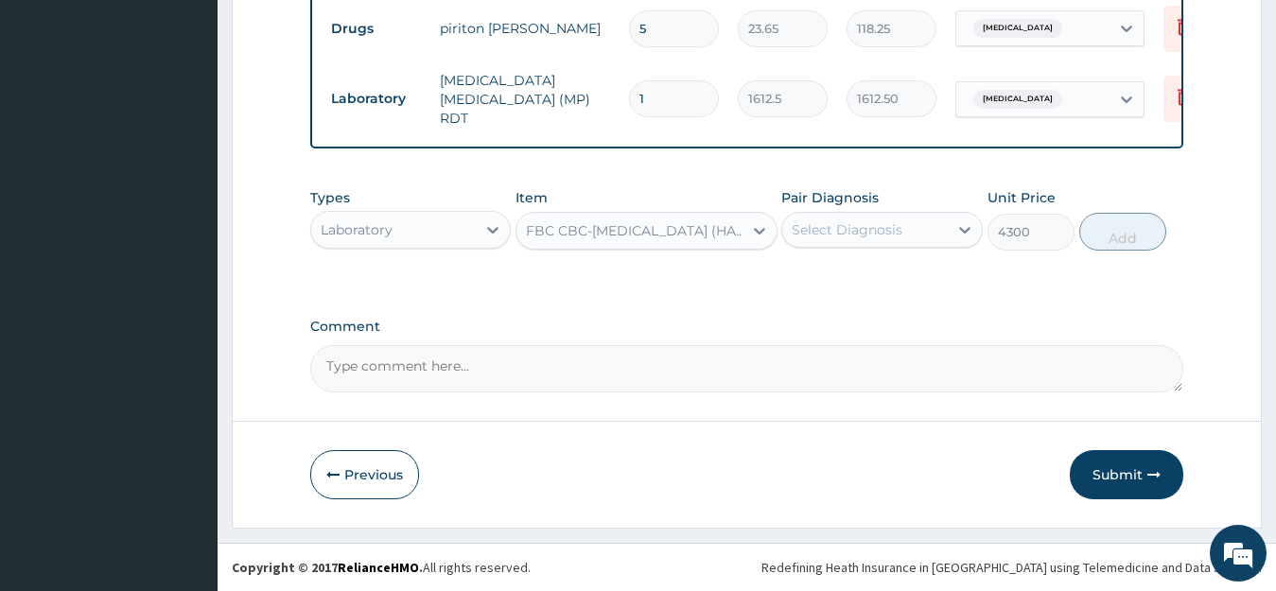
click at [854, 224] on div "Select Diagnosis" at bounding box center [847, 229] width 111 height 19
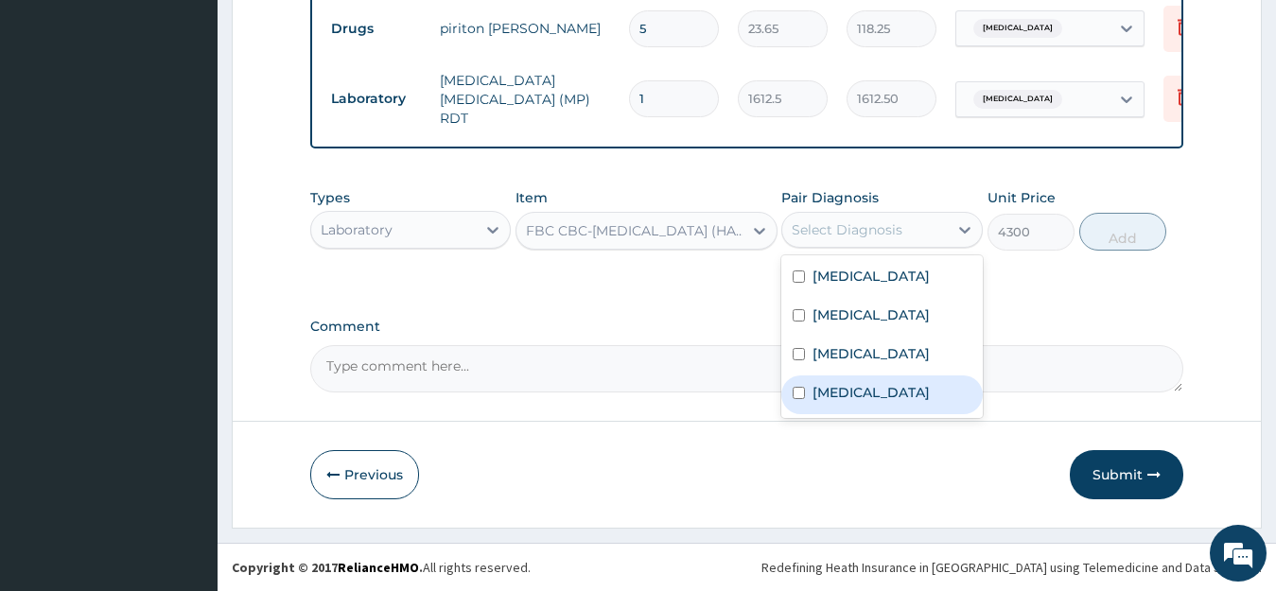
click at [846, 402] on label "Sepsis" at bounding box center [871, 392] width 117 height 19
checkbox input "true"
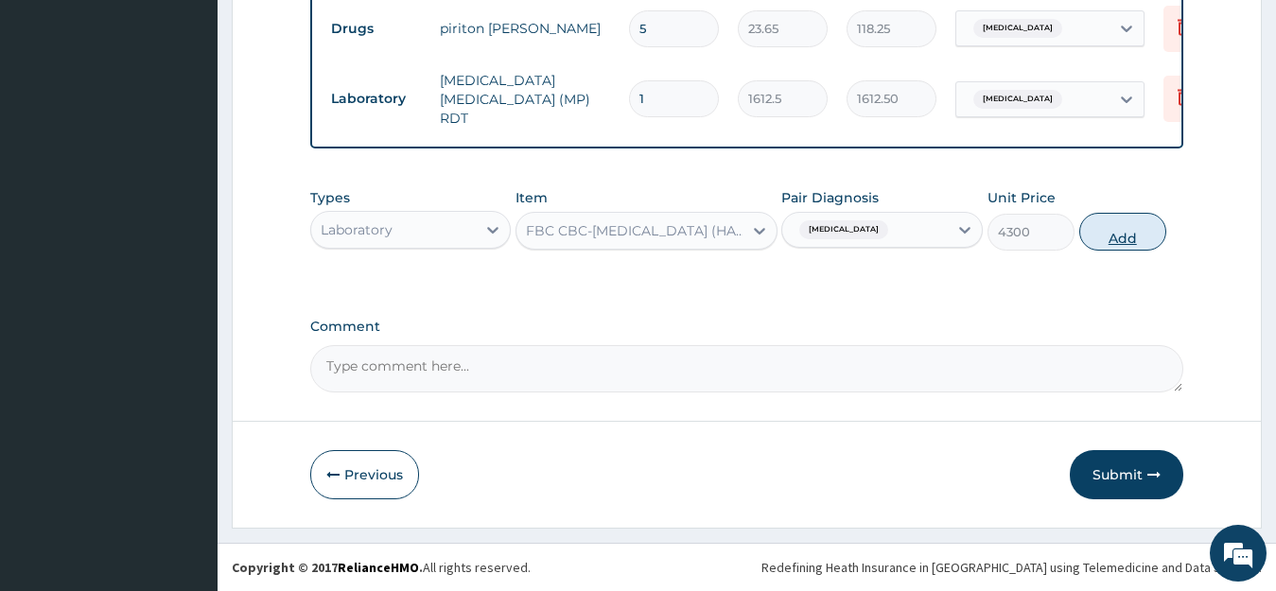
click at [1118, 233] on button "Add" at bounding box center [1123, 232] width 87 height 38
type input "0"
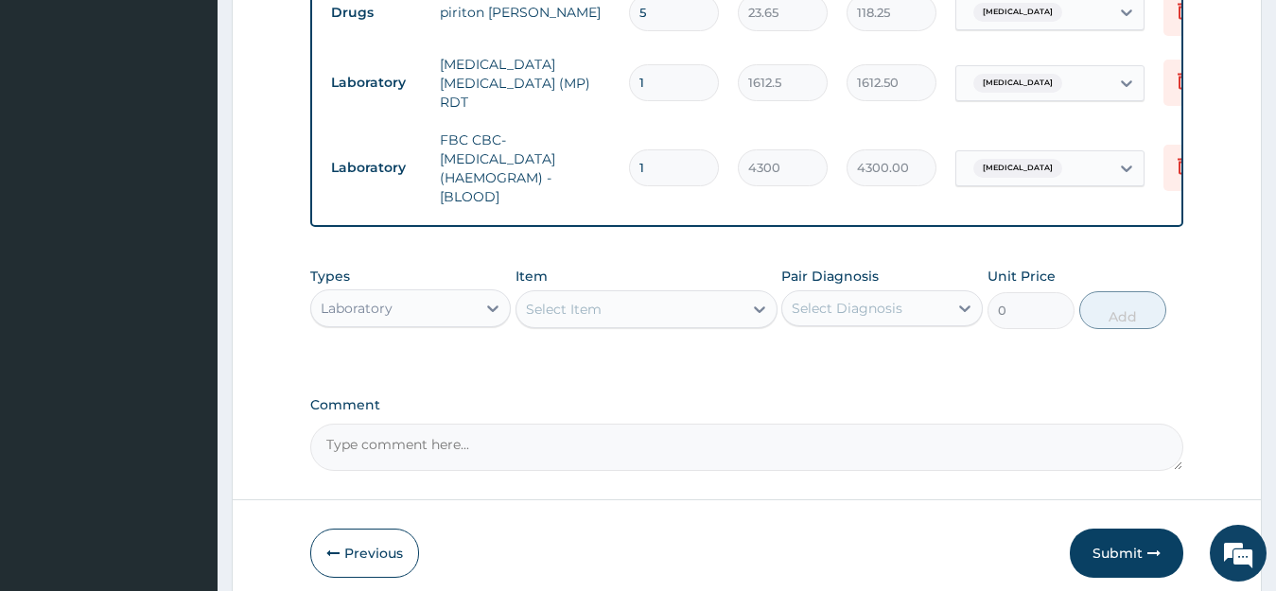
scroll to position [990, 0]
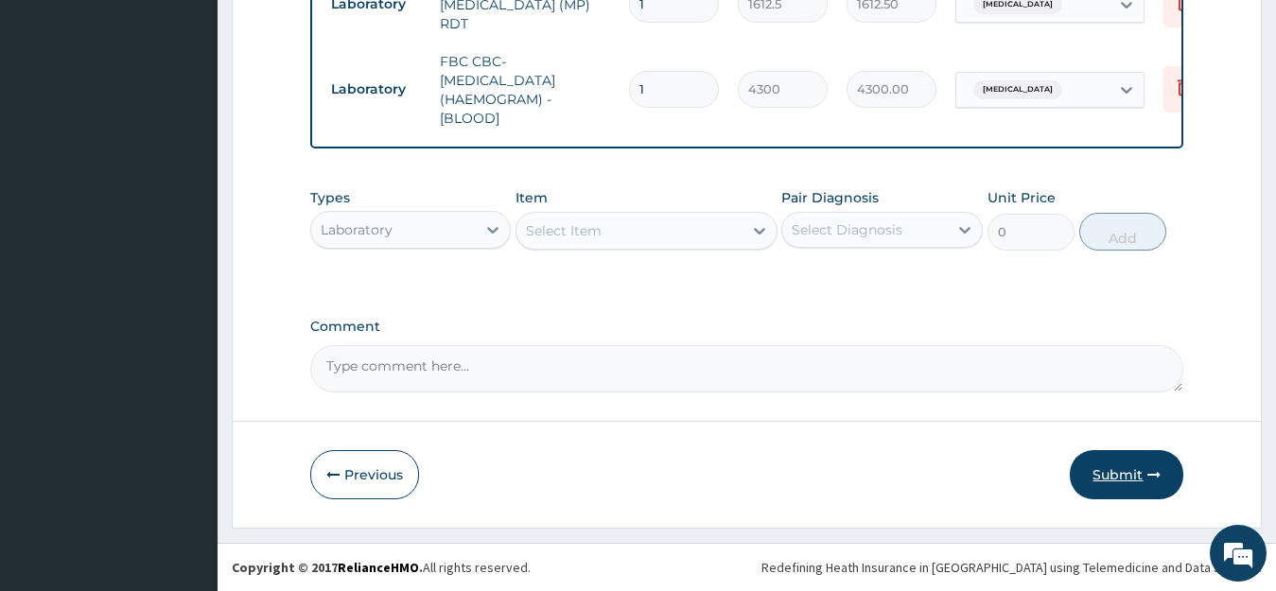
click at [1133, 477] on button "Submit" at bounding box center [1127, 474] width 114 height 49
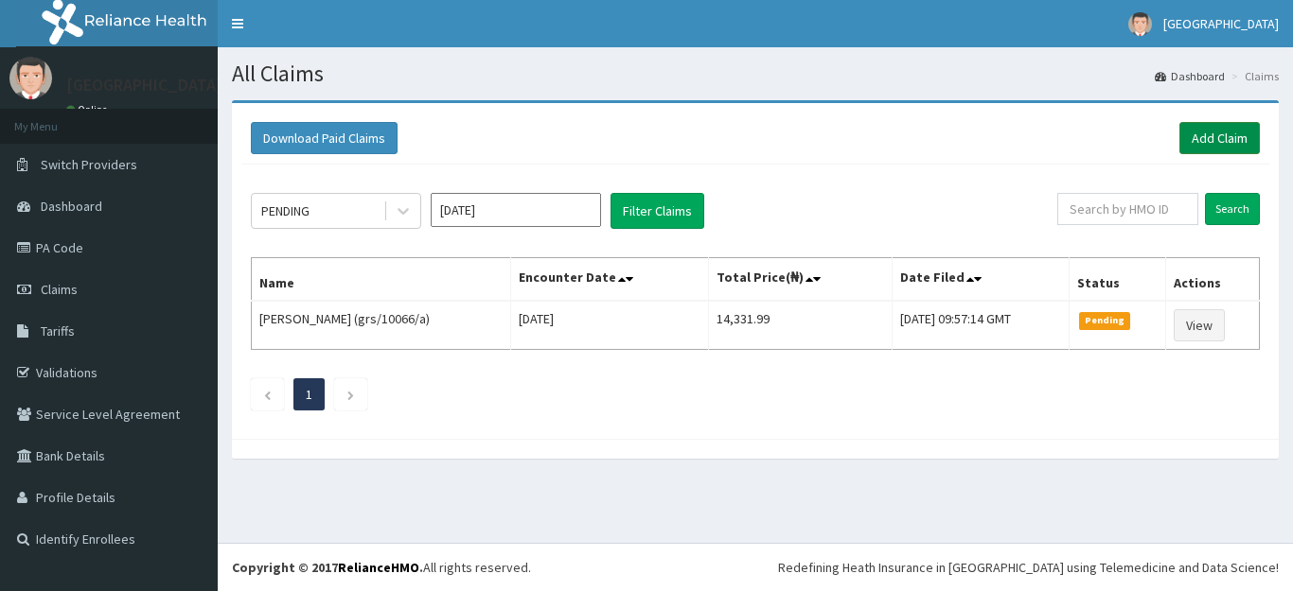
click at [1205, 135] on link "Add Claim" at bounding box center [1219, 138] width 80 height 32
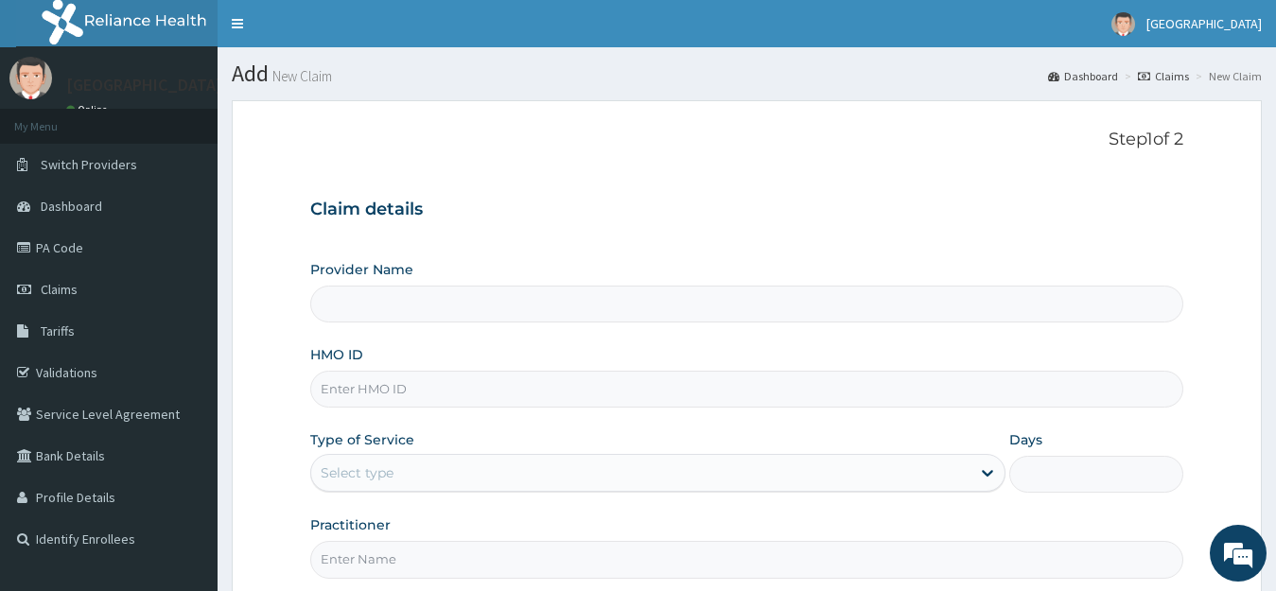
type input "[GEOGRAPHIC_DATA]"
click at [355, 394] on input "HMO ID" at bounding box center [747, 389] width 874 height 37
paste input "MSA/10045/A"
click at [355, 391] on input "MSA/10045/A" at bounding box center [747, 389] width 874 height 37
type input "MSA/10045/A"
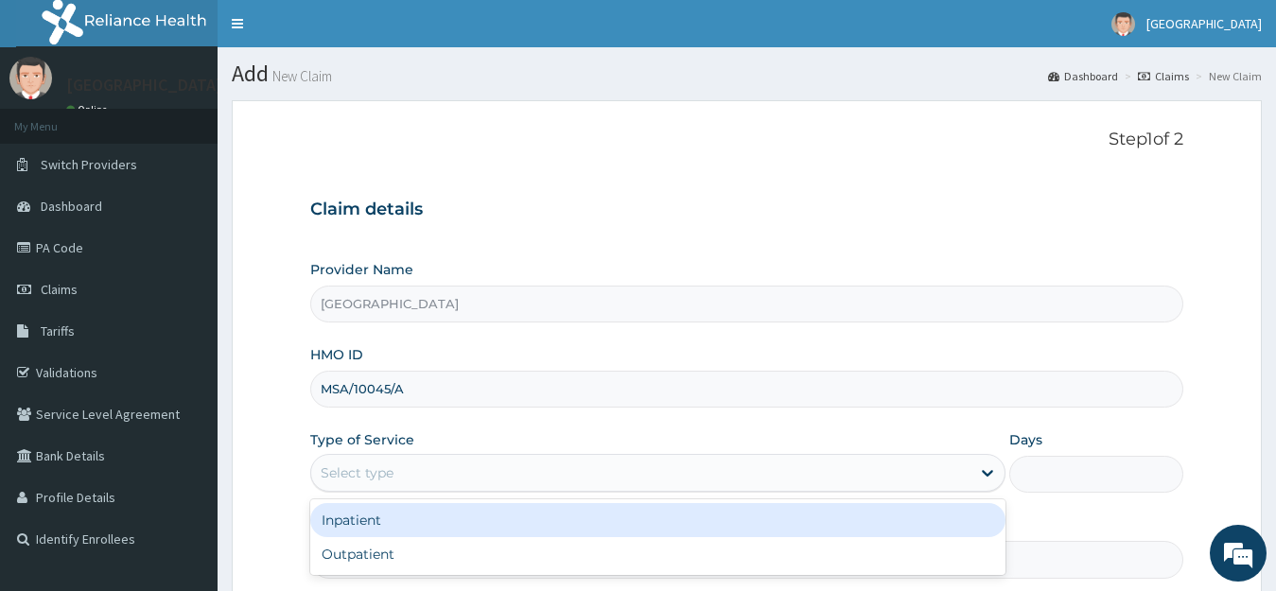
click at [416, 471] on div "Select type" at bounding box center [641, 473] width 660 height 30
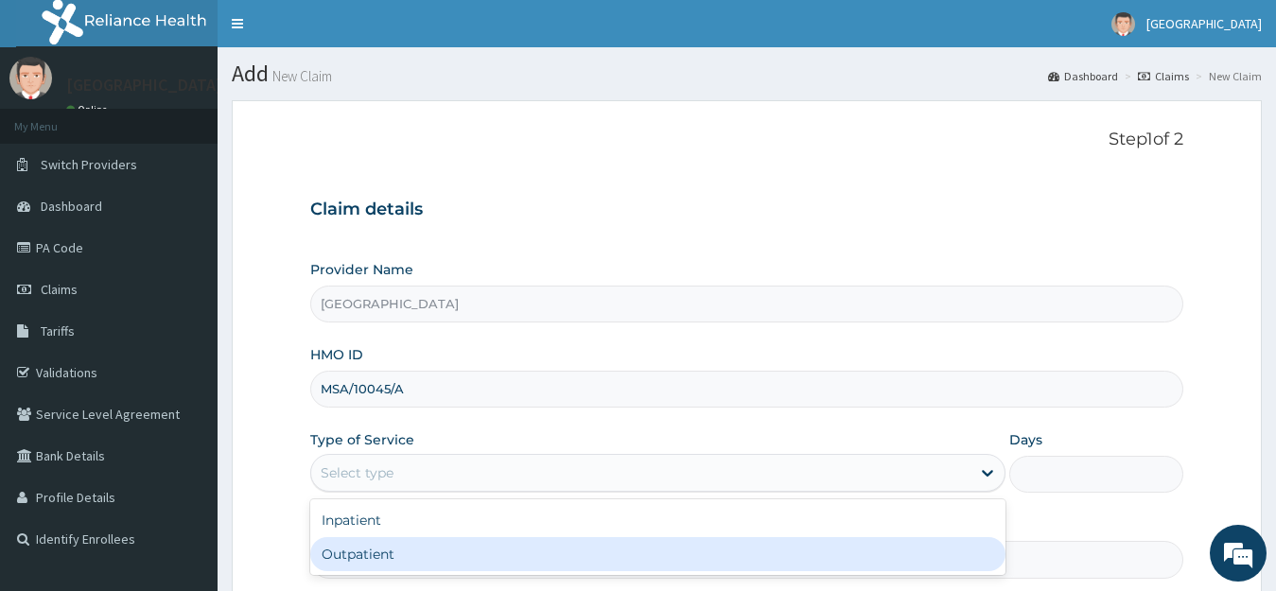
click at [406, 557] on div "Outpatient" at bounding box center [658, 554] width 696 height 34
type input "1"
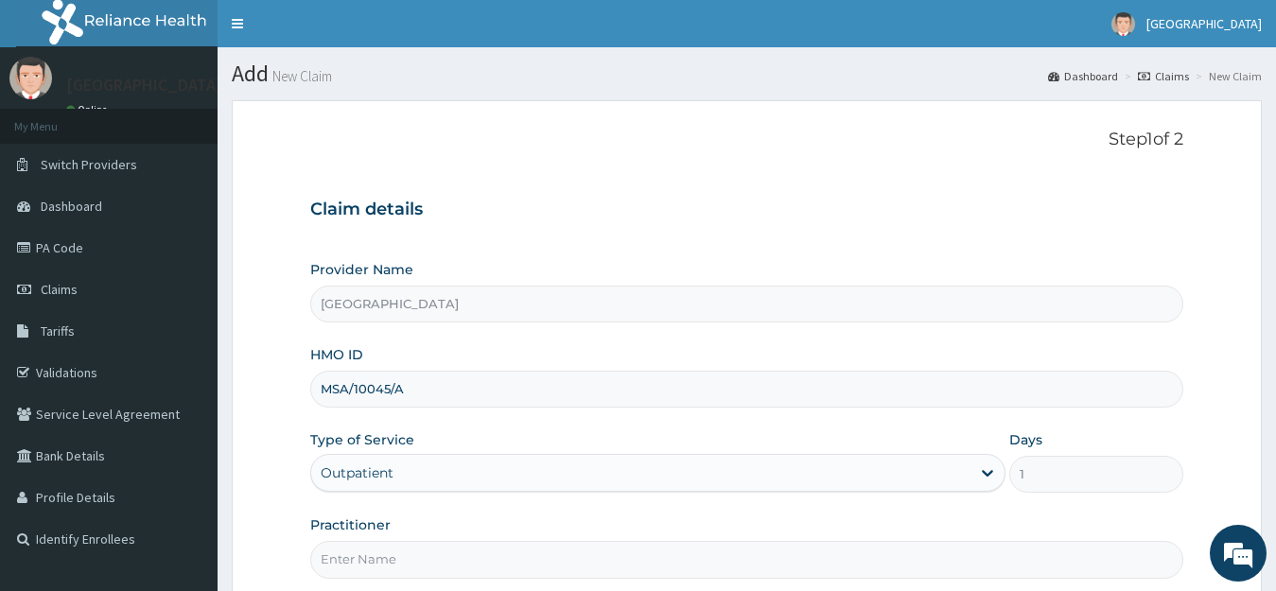
scroll to position [186, 0]
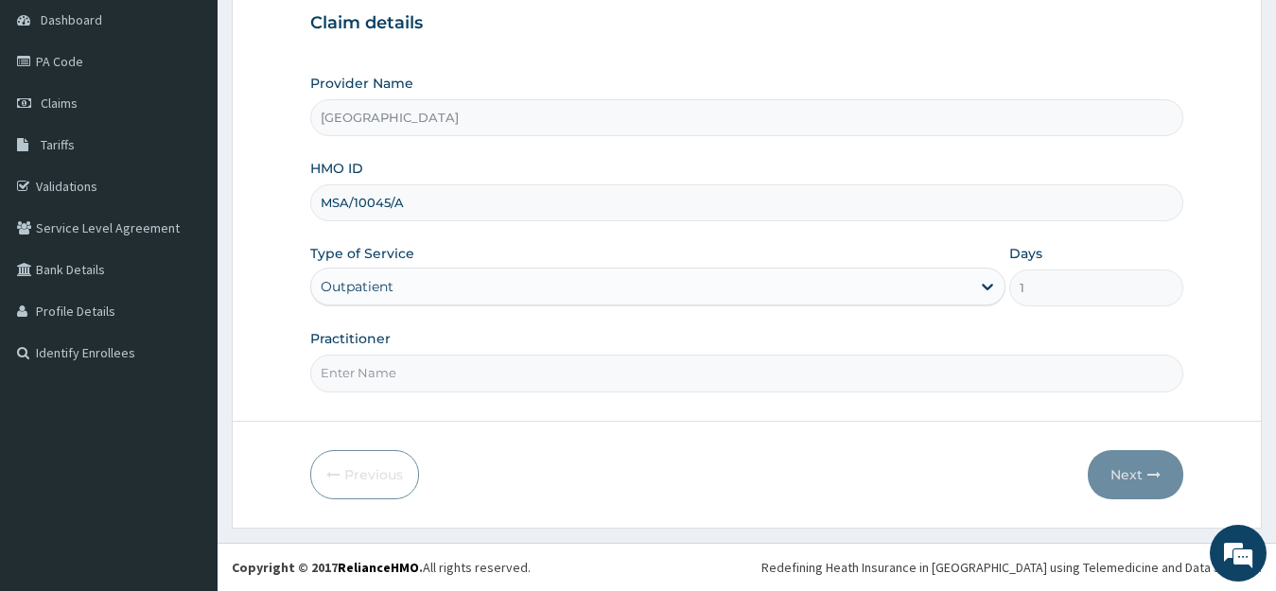
click at [374, 381] on input "Practitioner" at bounding box center [747, 373] width 874 height 37
type input "DR OKUNUGA"
click at [1140, 483] on button "Next" at bounding box center [1136, 474] width 96 height 49
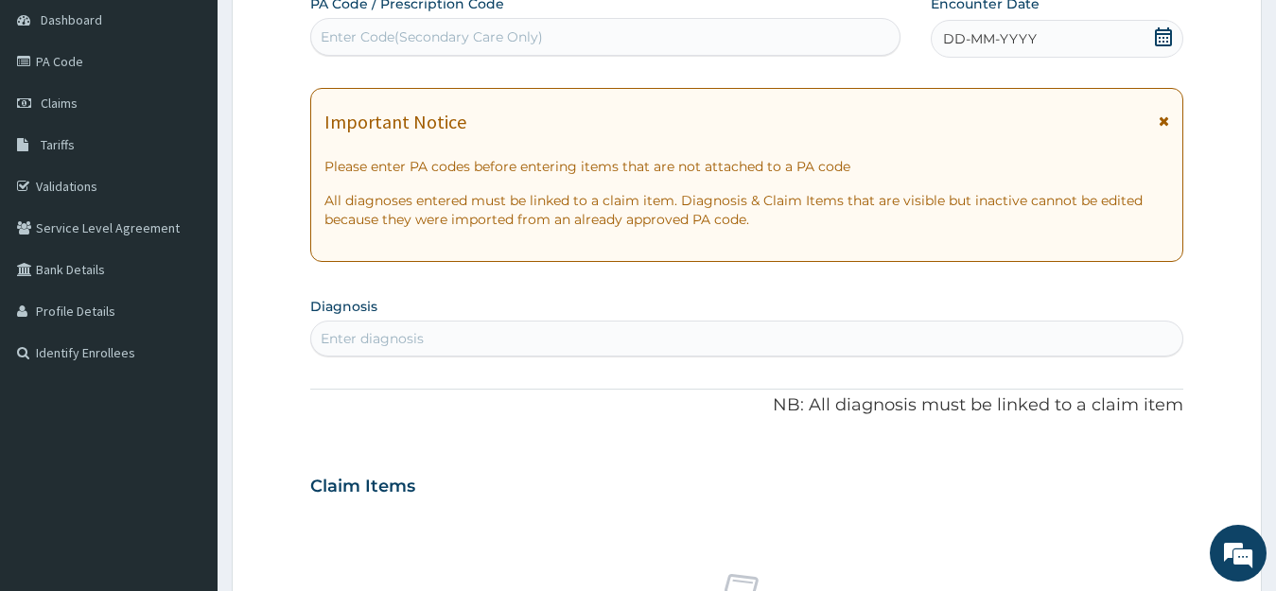
click at [540, 38] on div "Enter Code(Secondary Care Only)" at bounding box center [432, 36] width 222 height 19
paste input "PA/201CCB"
type input "PA/201CCB"
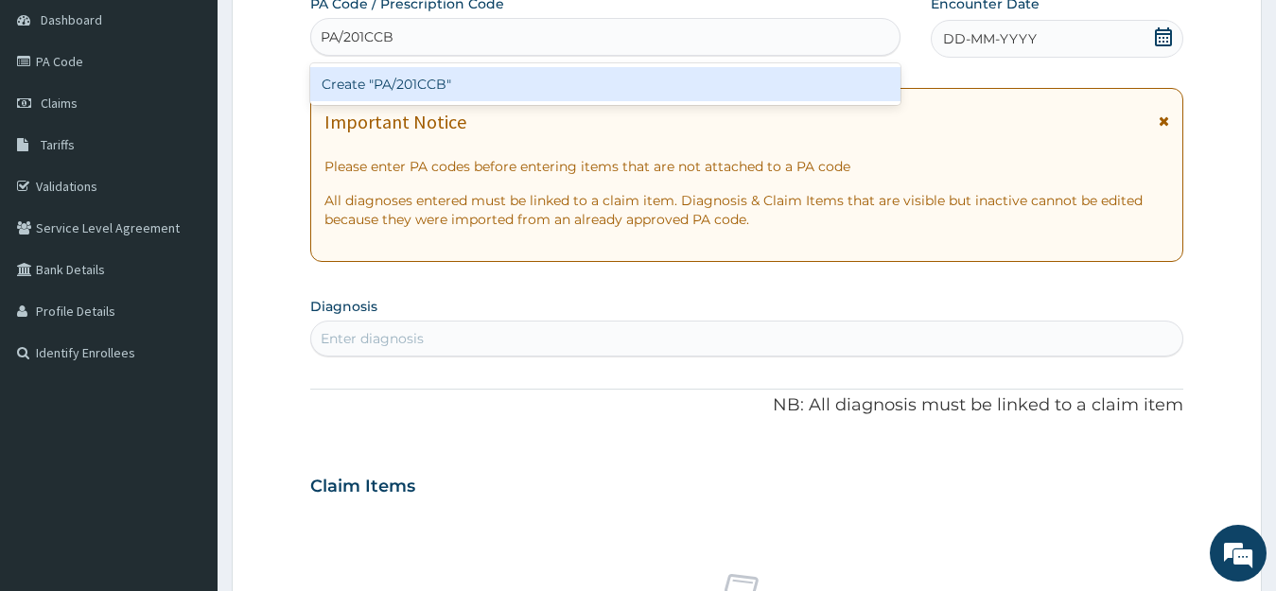
click at [488, 76] on div "Create "PA/201CCB"" at bounding box center [605, 84] width 590 height 34
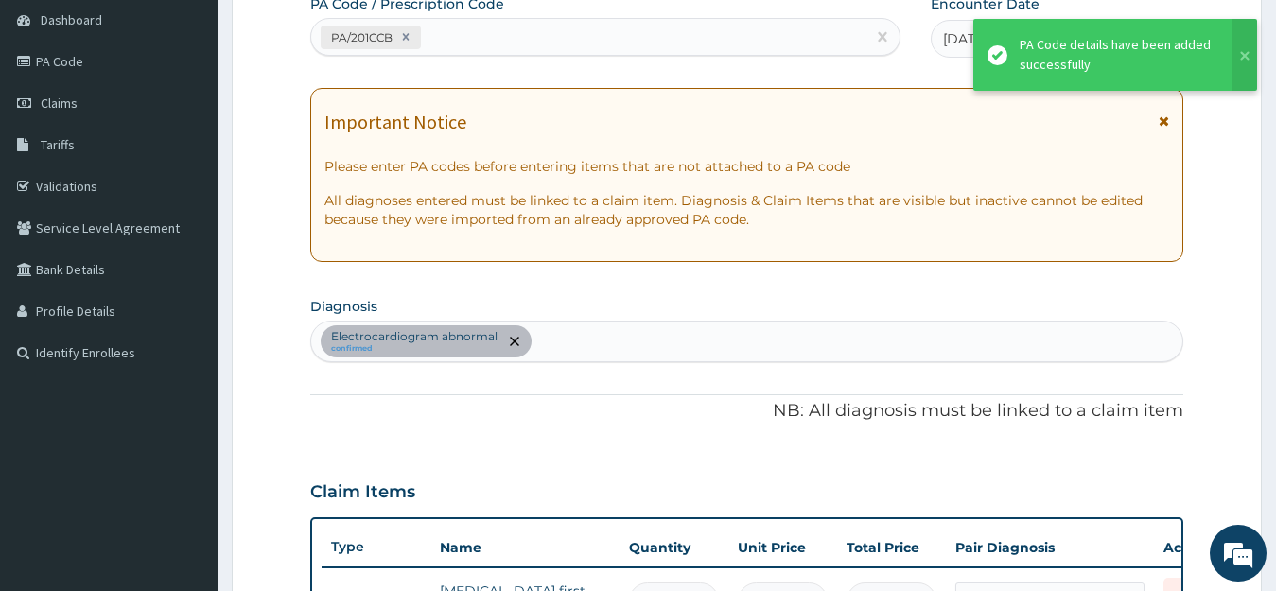
scroll to position [214, 0]
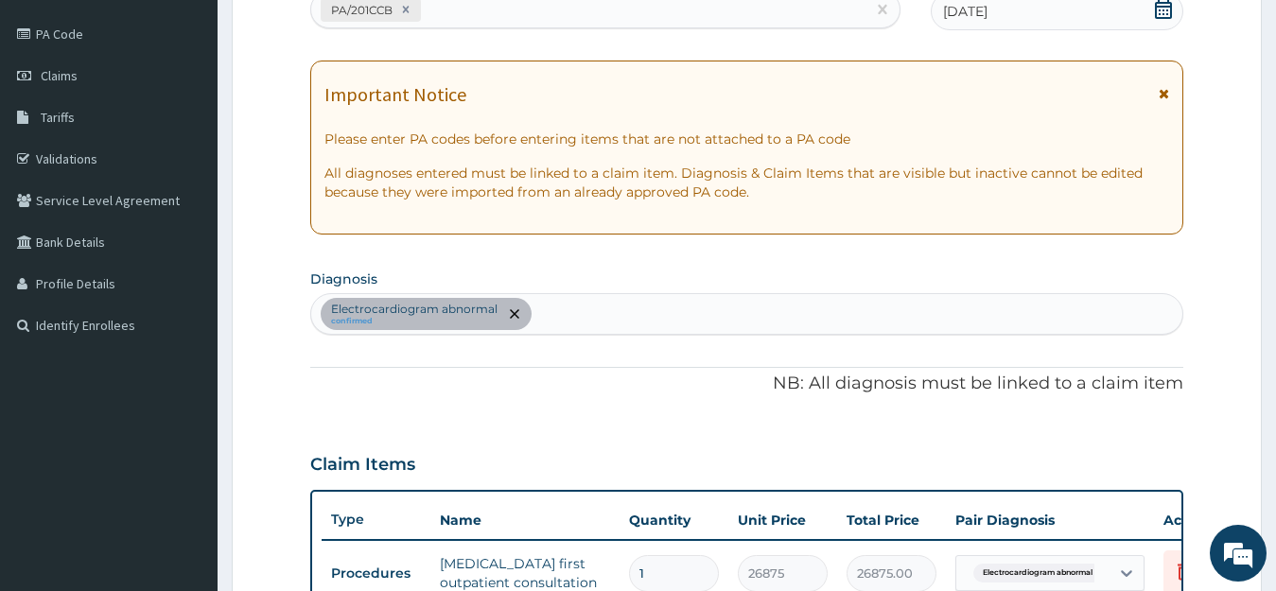
click at [546, 316] on div "Electrocardiogram abnormal confirmed" at bounding box center [747, 314] width 872 height 40
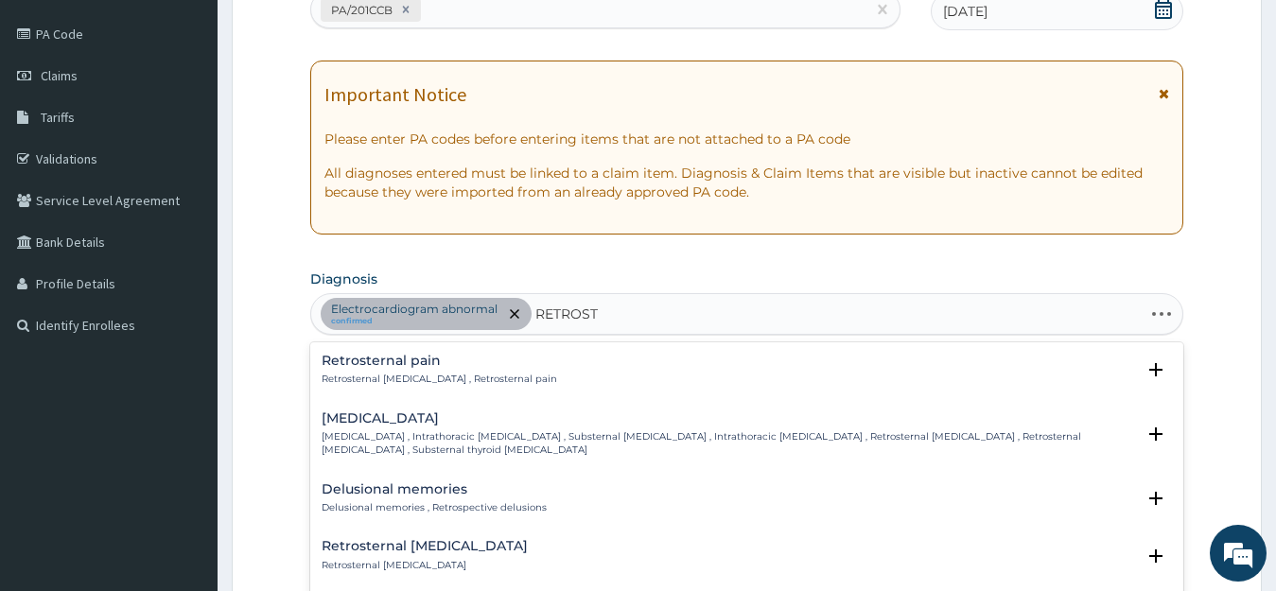
type input "RETROSTE"
click at [394, 366] on h4 "Retrosternal pain" at bounding box center [440, 361] width 236 height 14
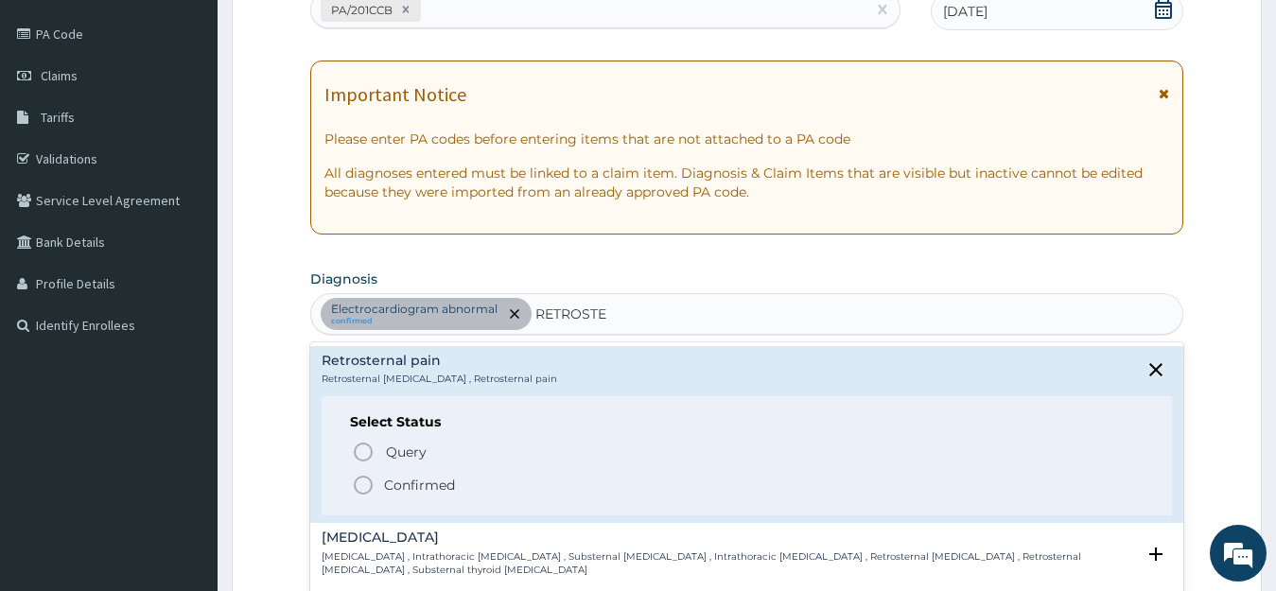
click at [418, 485] on p "Confirmed" at bounding box center [419, 485] width 71 height 19
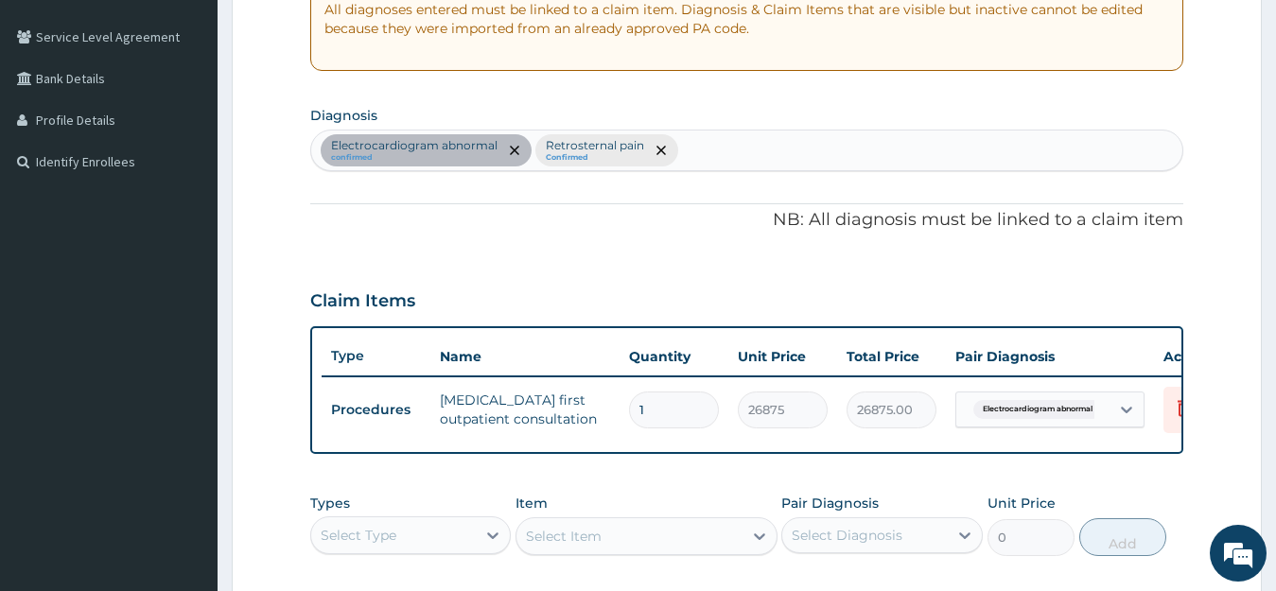
scroll to position [498, 0]
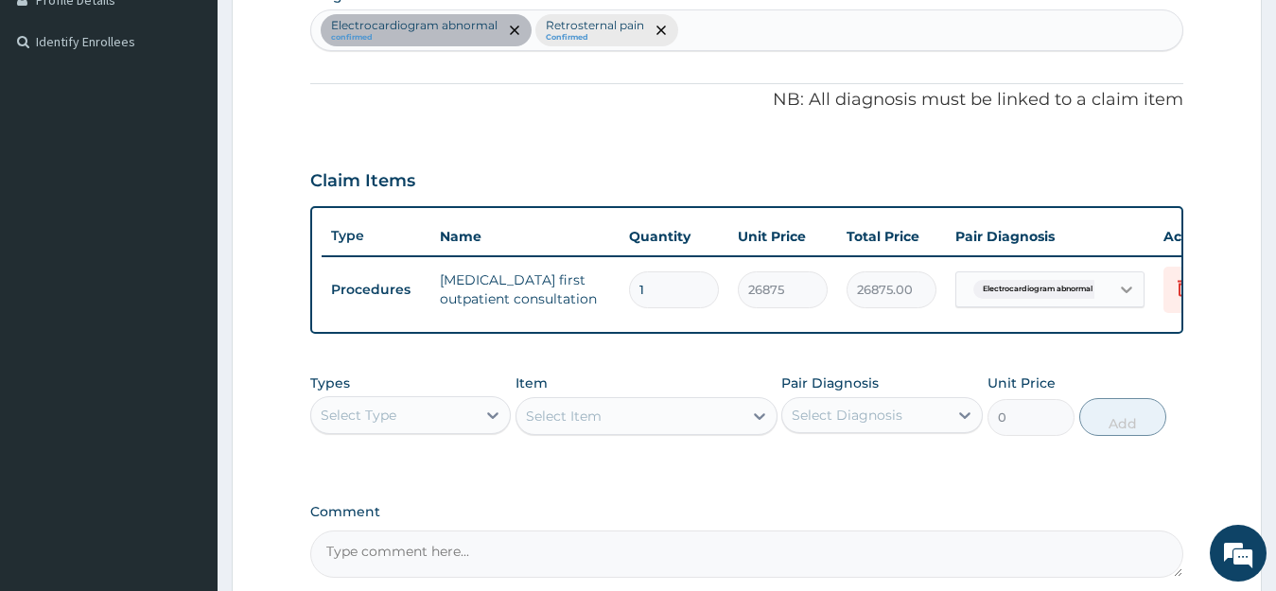
click at [1128, 285] on icon at bounding box center [1126, 289] width 19 height 19
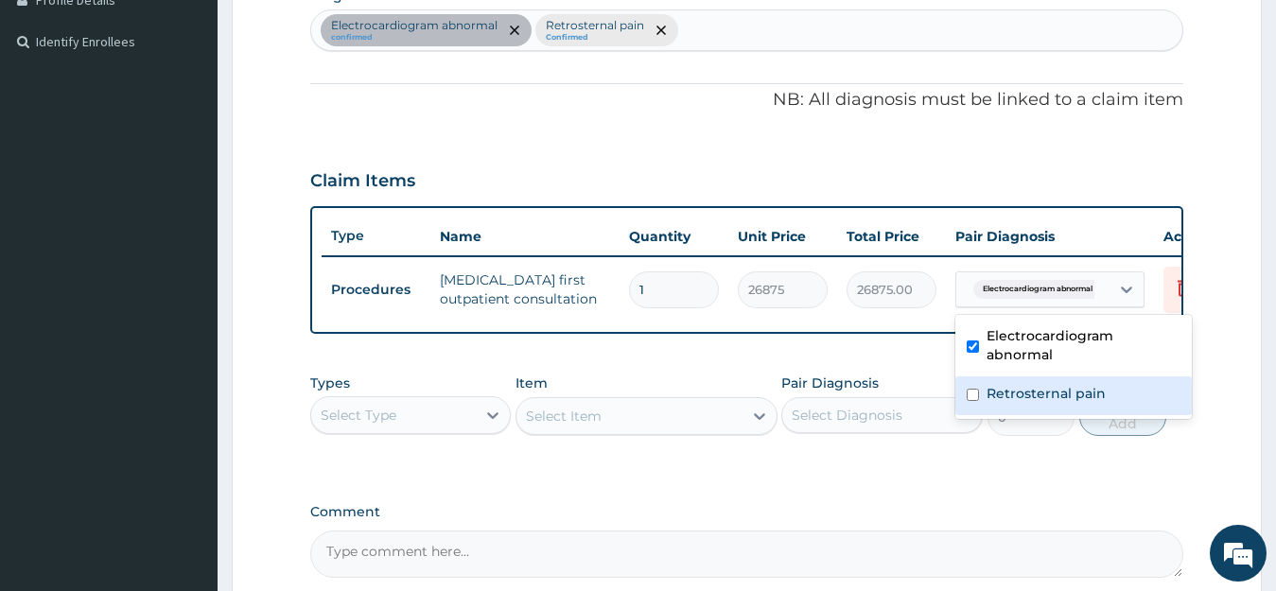
click at [1014, 397] on label "Retrosternal pain" at bounding box center [1046, 393] width 119 height 19
checkbox input "true"
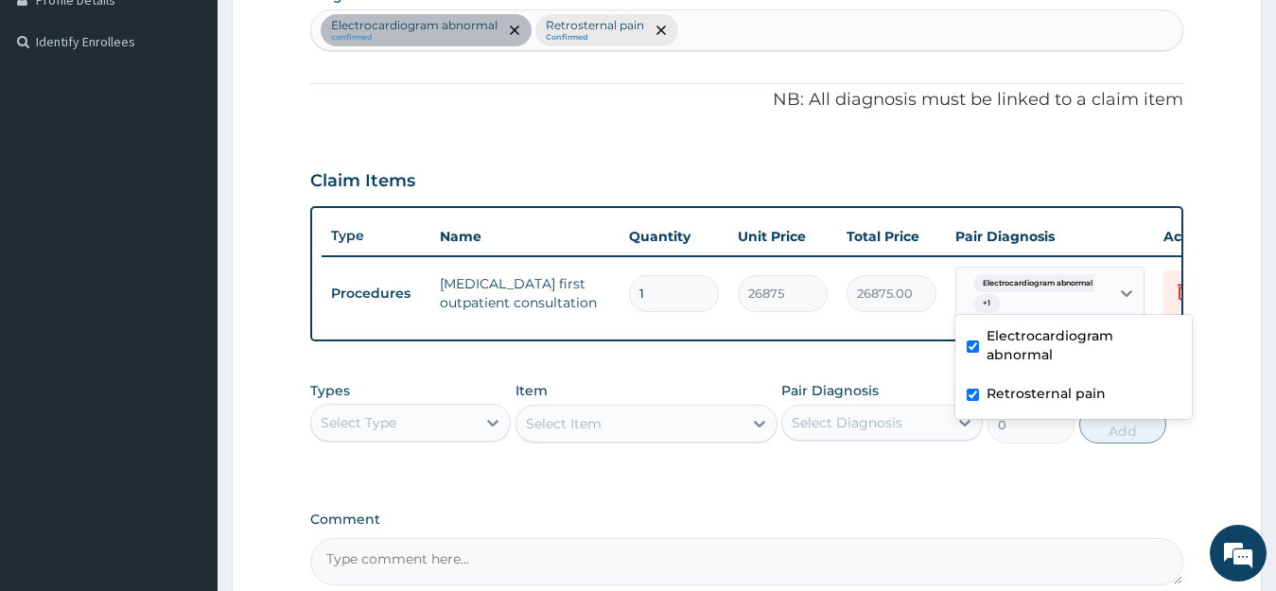
click at [473, 434] on div "Select Type" at bounding box center [394, 423] width 166 height 30
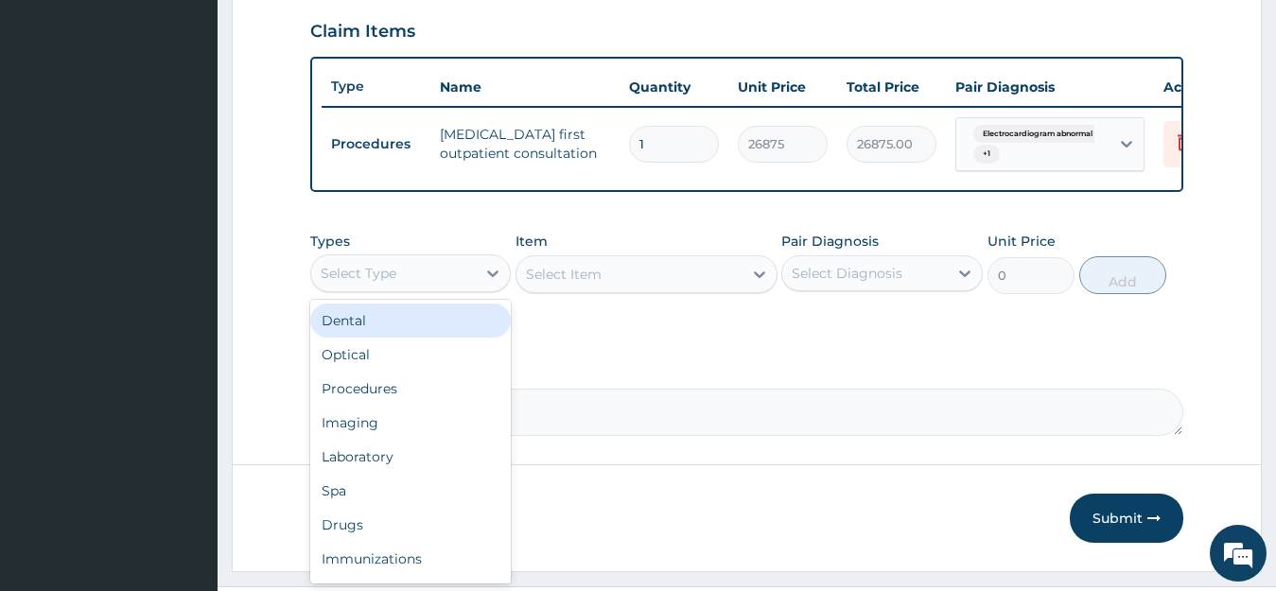
scroll to position [699, 0]
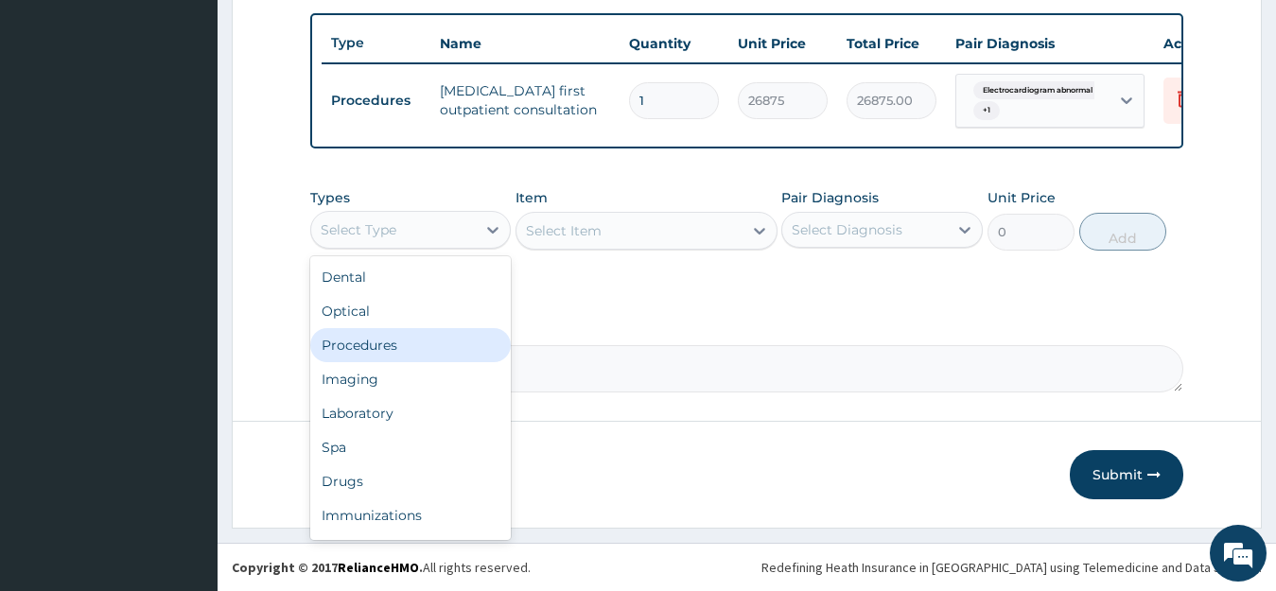
click at [382, 351] on div "Procedures" at bounding box center [411, 345] width 202 height 34
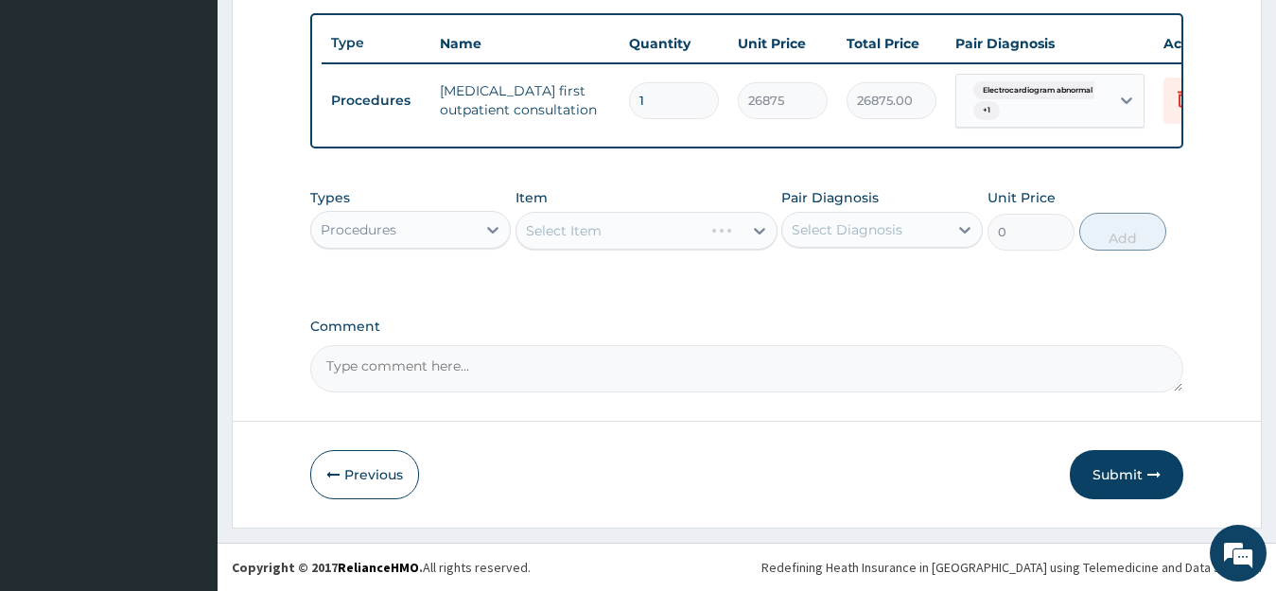
click at [859, 235] on div "Select Diagnosis" at bounding box center [847, 229] width 111 height 19
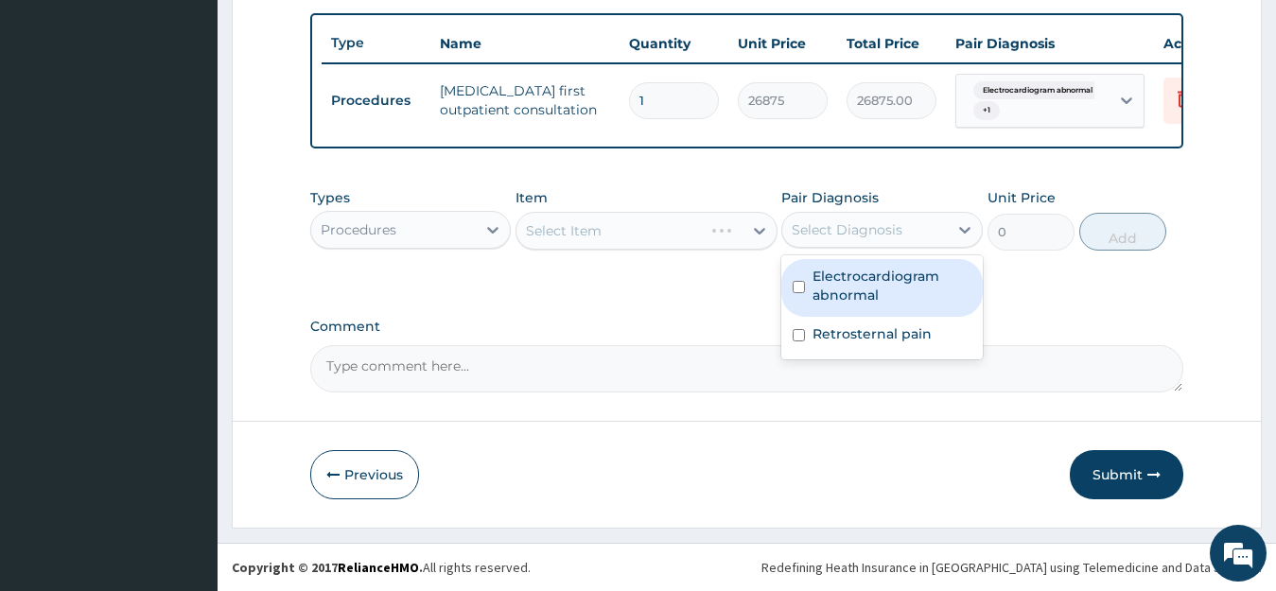
click at [857, 296] on label "Electrocardiogram abnormal" at bounding box center [892, 286] width 159 height 38
checkbox input "true"
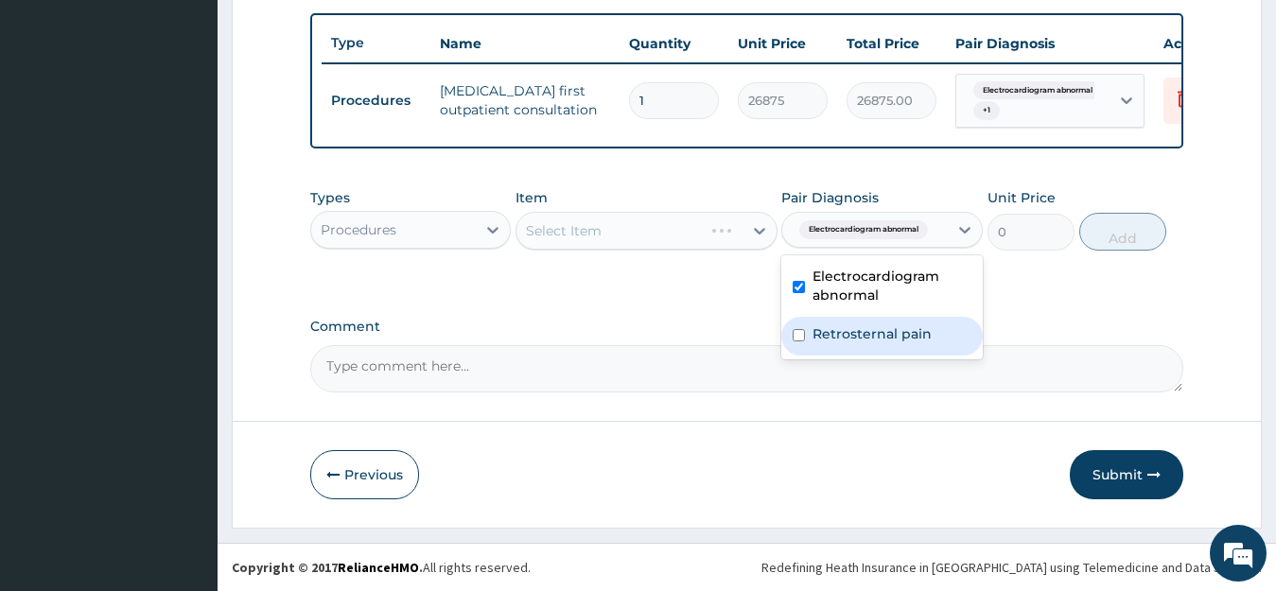
drag, startPoint x: 852, startPoint y: 349, endPoint x: 803, endPoint y: 308, distance: 63.1
click at [851, 343] on label "Retrosternal pain" at bounding box center [872, 334] width 119 height 19
checkbox input "true"
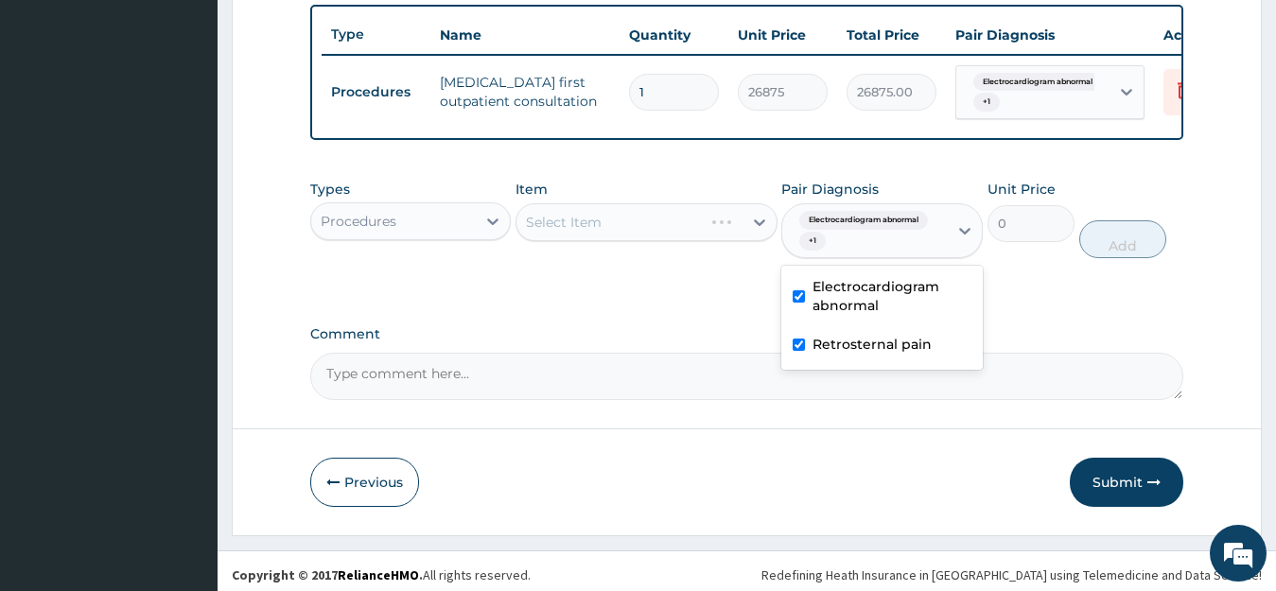
click at [615, 235] on div "Select Item" at bounding box center [647, 222] width 262 height 38
click at [615, 235] on div "Select Item" at bounding box center [630, 222] width 226 height 30
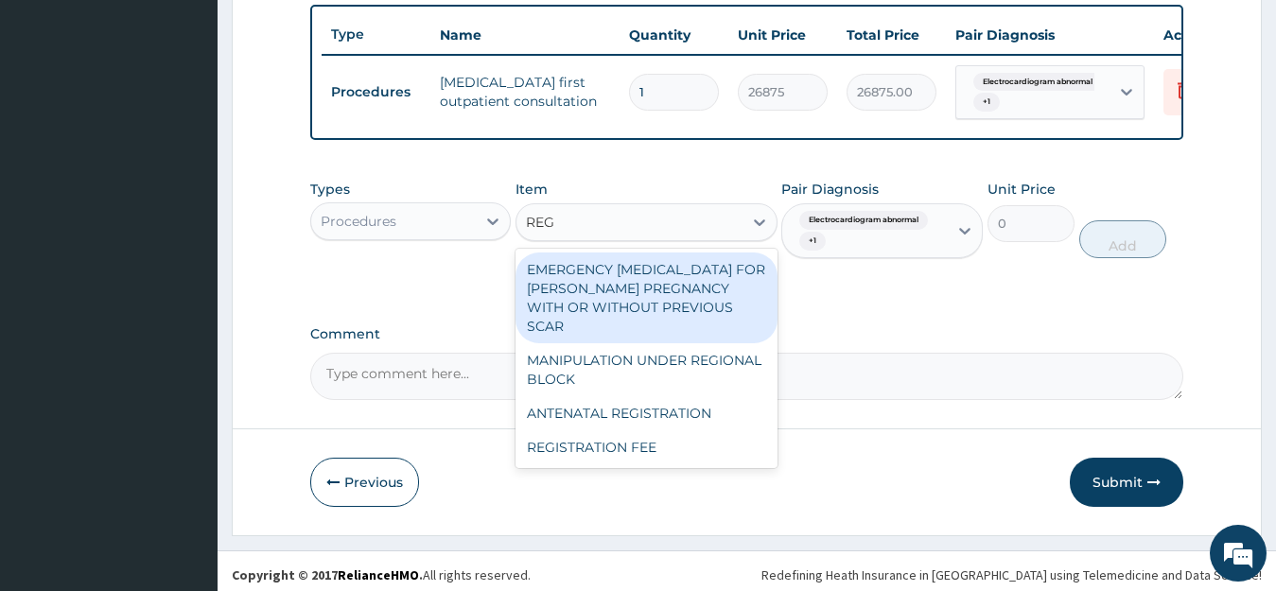
type input "REGI"
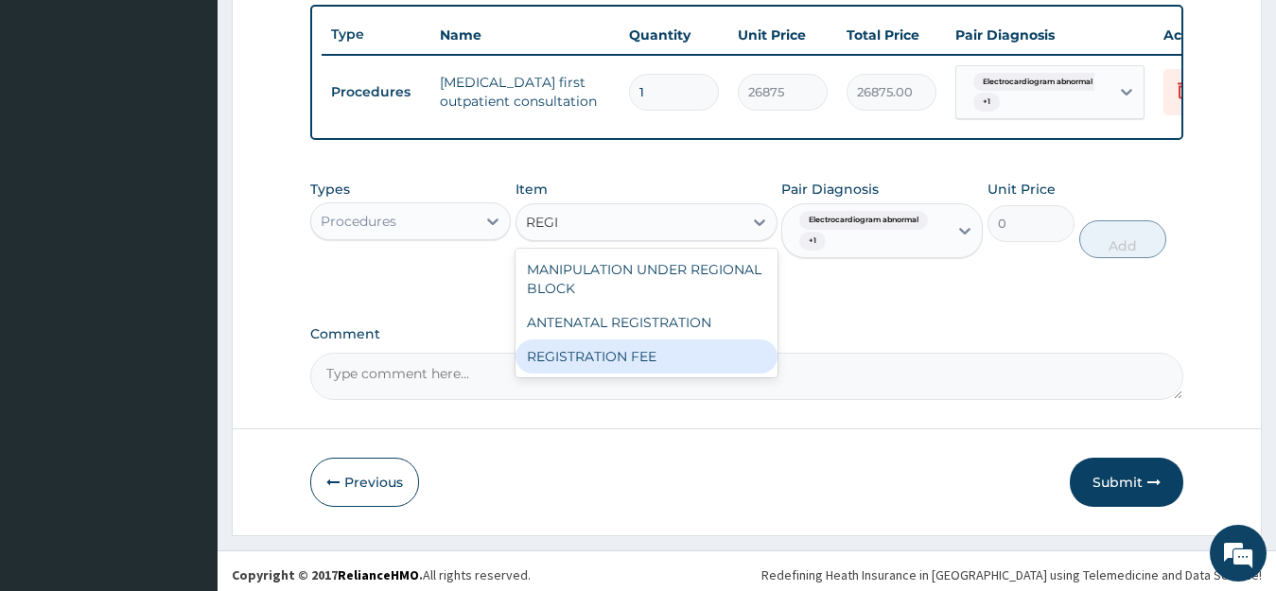
click at [595, 374] on div "REGISTRATION FEE" at bounding box center [647, 357] width 262 height 34
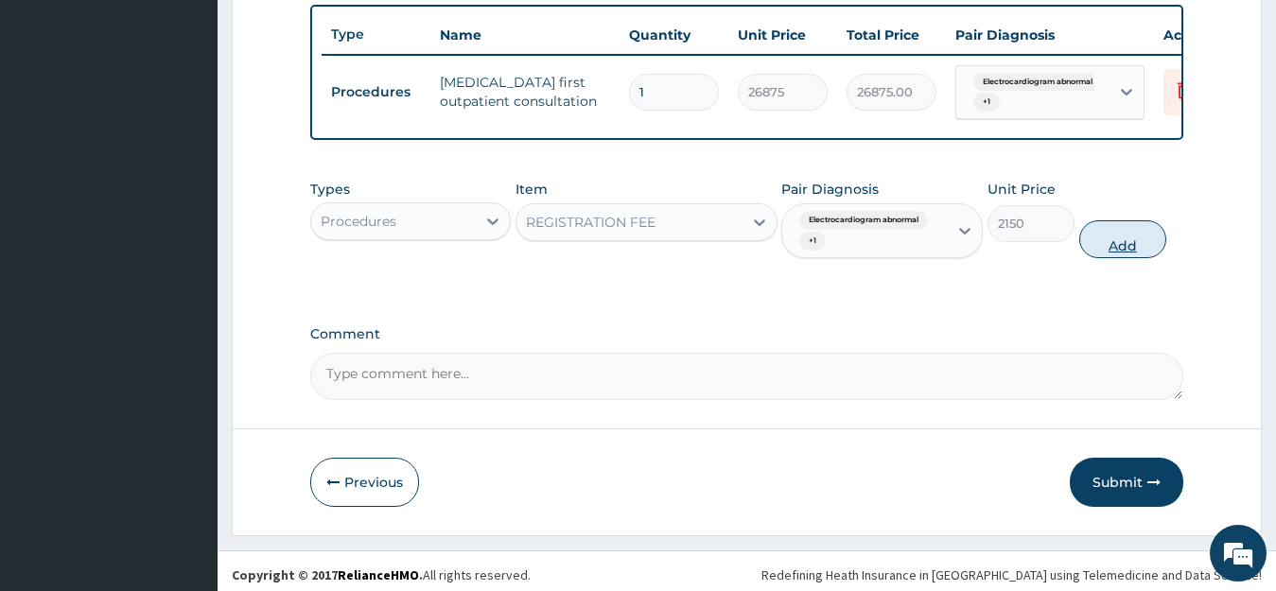
click at [1117, 253] on button "Add" at bounding box center [1123, 239] width 87 height 38
type input "0"
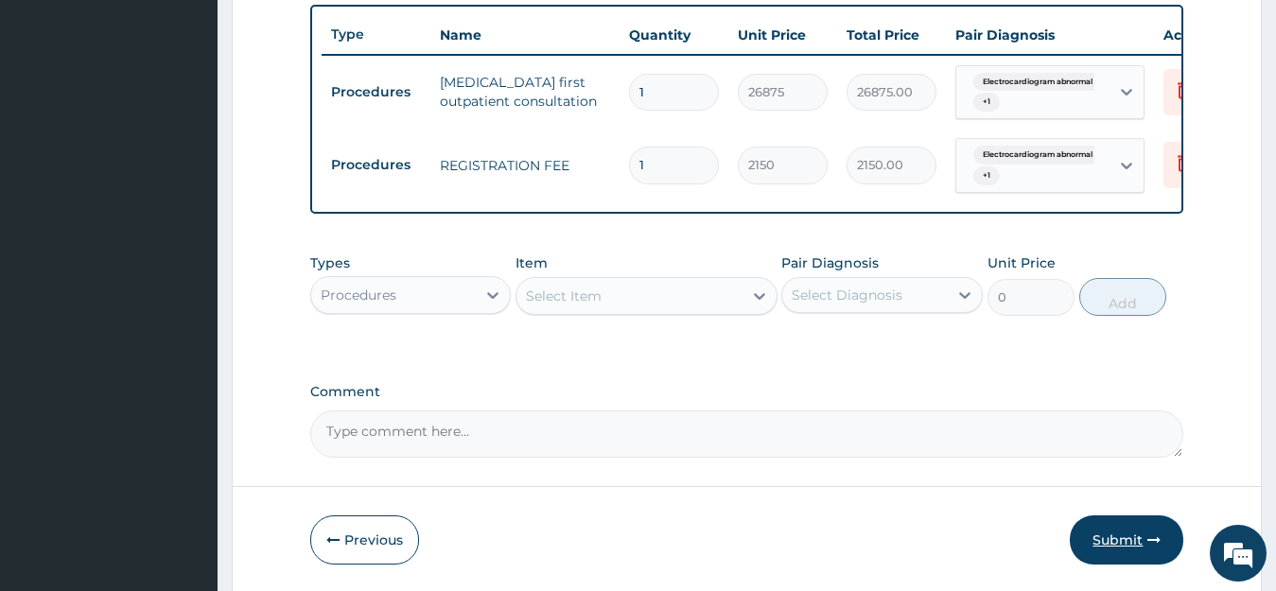
click at [1117, 546] on button "Submit" at bounding box center [1127, 540] width 114 height 49
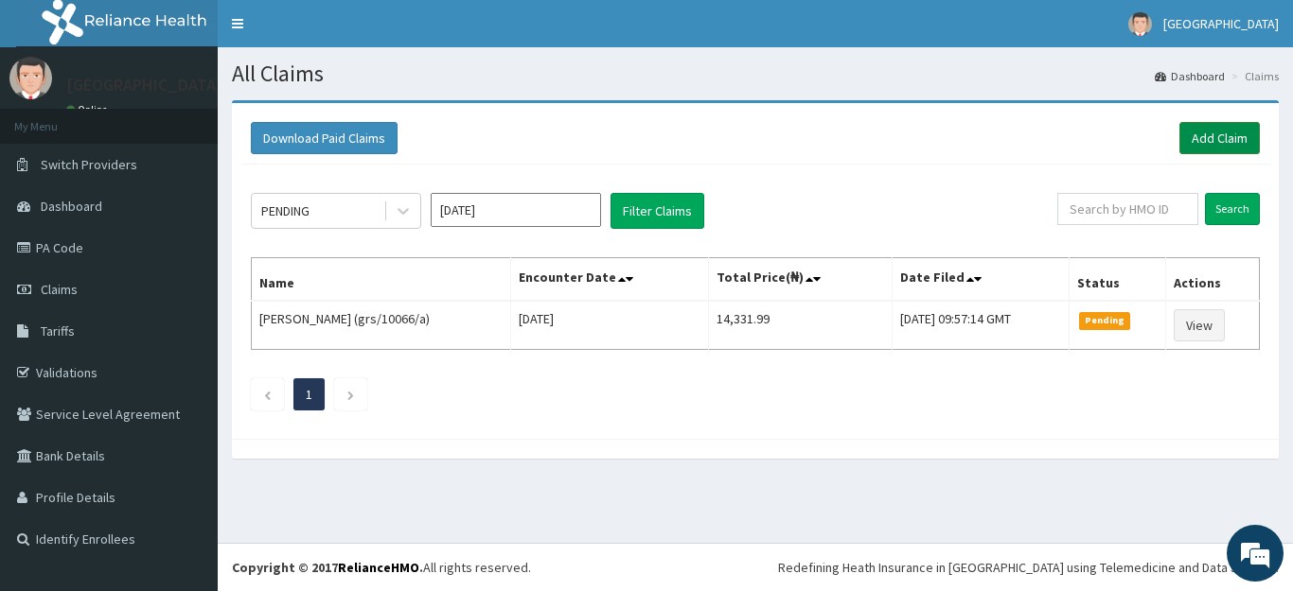
click at [1229, 139] on link "Add Claim" at bounding box center [1219, 138] width 80 height 32
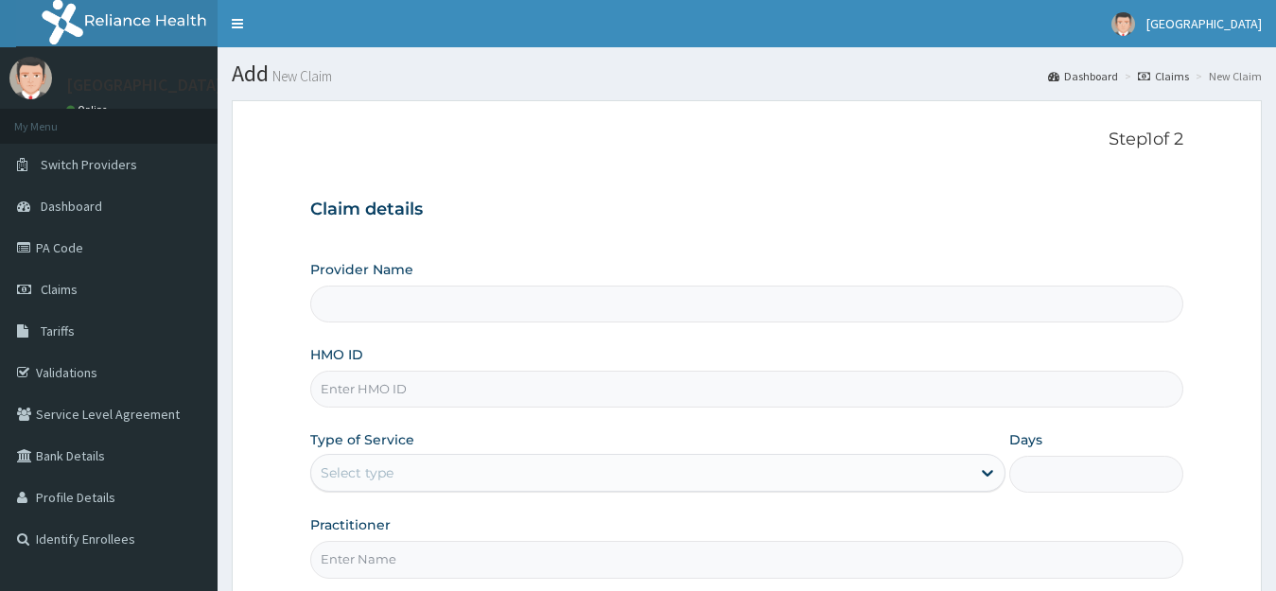
click at [321, 389] on input "HMO ID" at bounding box center [747, 389] width 874 height 37
paste input "itx/10360/a"
type input "itx/10360/a"
type input "Deseret International Hospital"
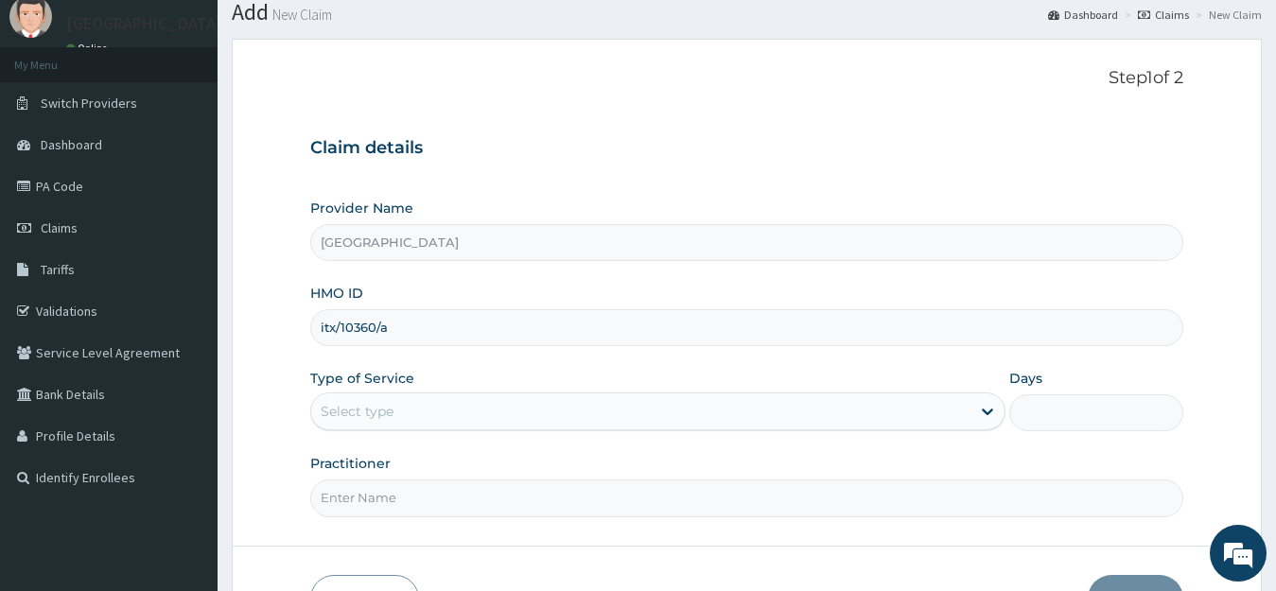
scroll to position [95, 0]
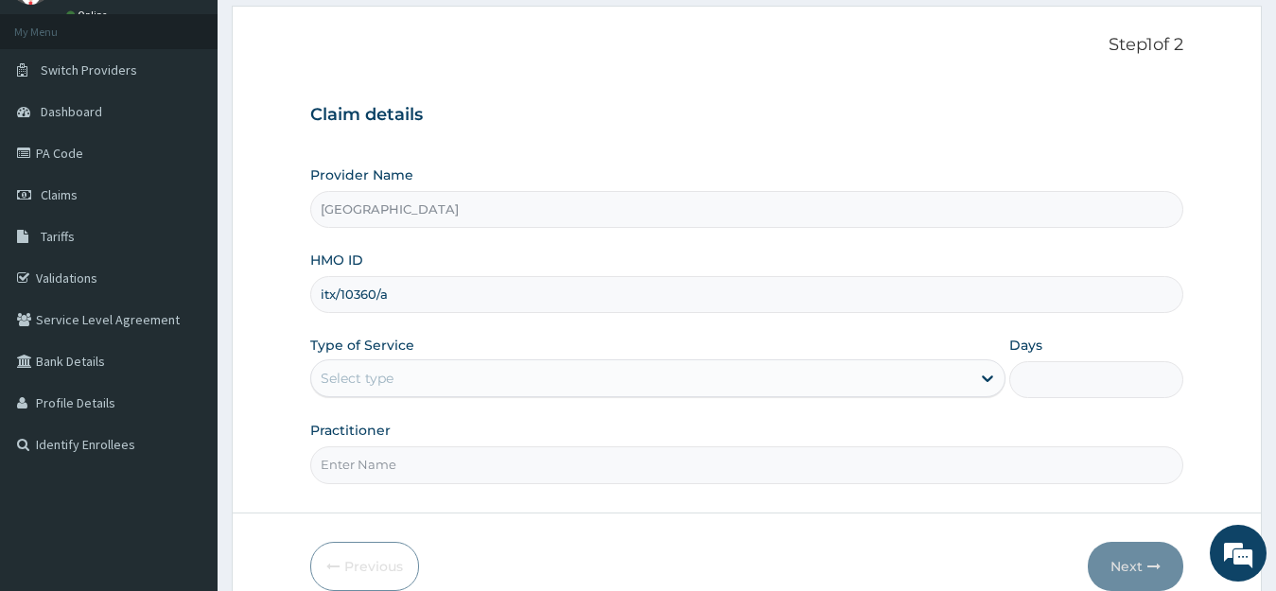
type input "itx/10360/a"
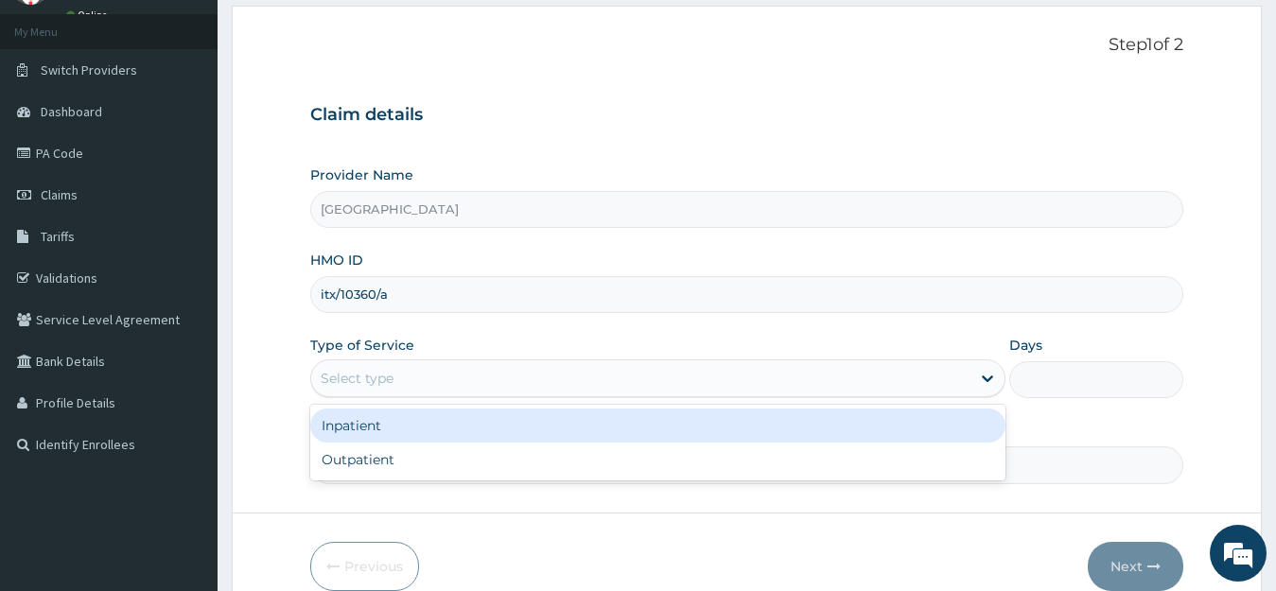
click at [357, 374] on div "Select type" at bounding box center [357, 378] width 73 height 19
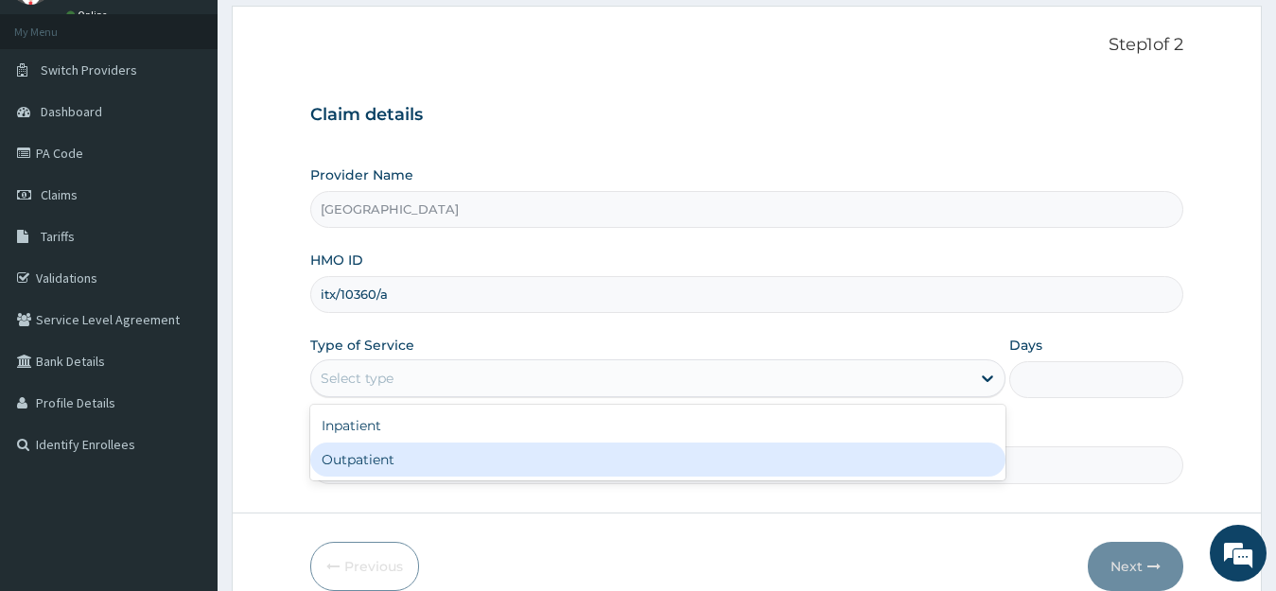
click at [355, 464] on div "Outpatient" at bounding box center [658, 460] width 696 height 34
type input "1"
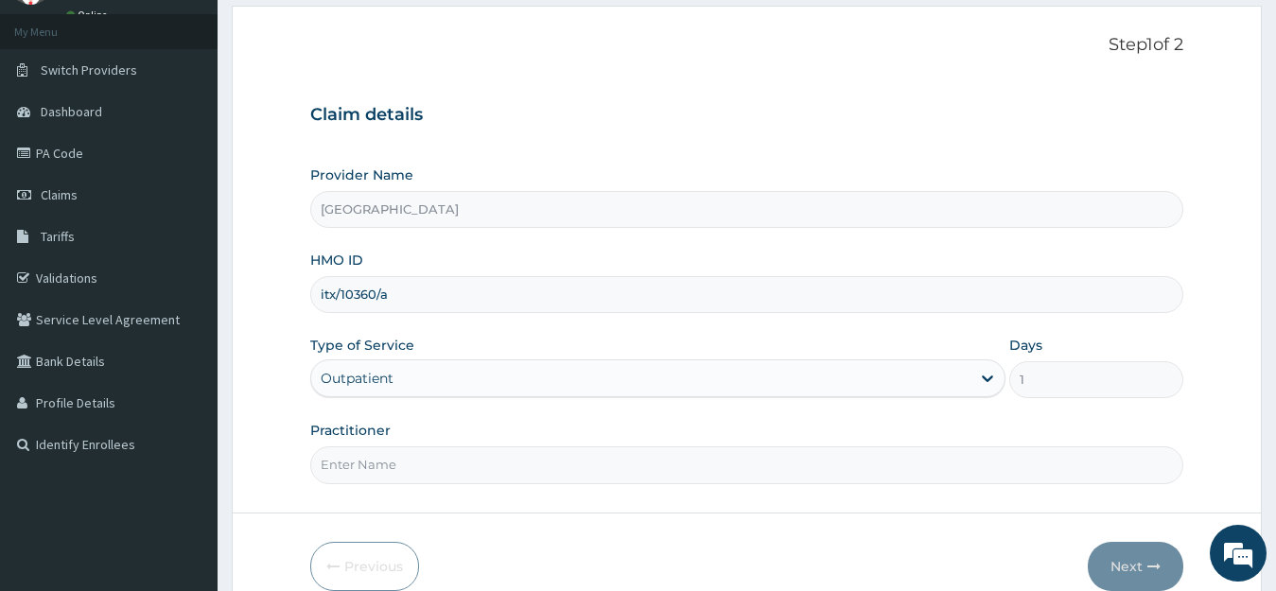
click at [366, 466] on input "Practitioner" at bounding box center [747, 465] width 874 height 37
type input "DR OKUNUGA"
click at [1134, 559] on button "Next" at bounding box center [1136, 566] width 96 height 49
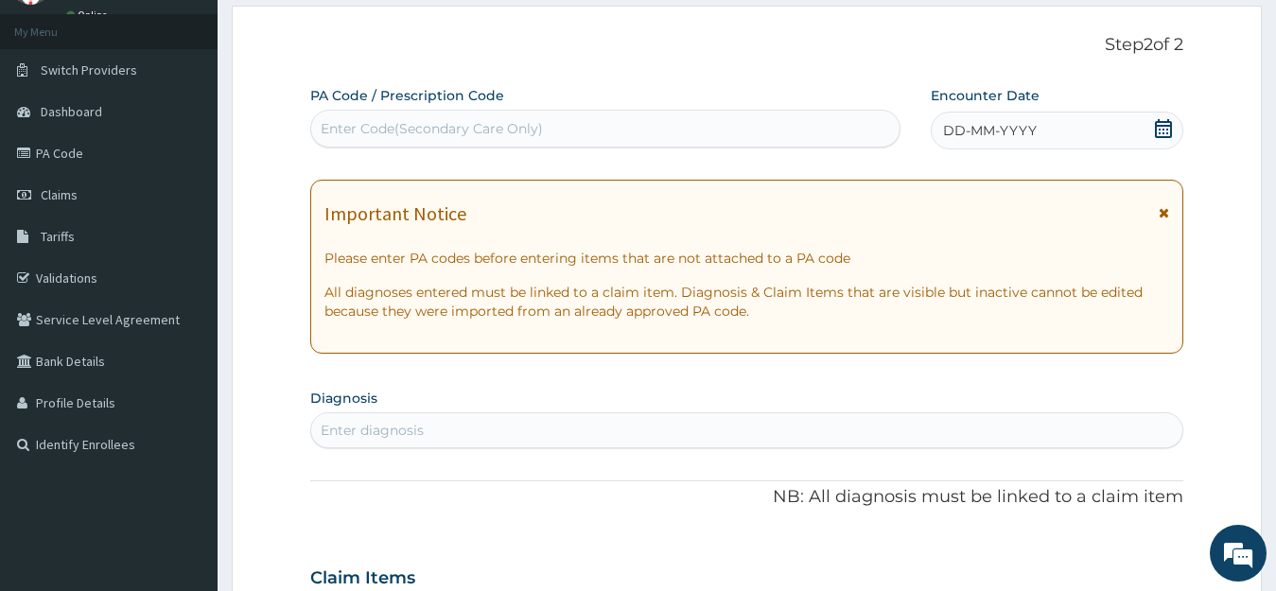
scroll to position [0, 0]
click at [353, 130] on div "Enter Code(Secondary Care Only)" at bounding box center [432, 128] width 222 height 19
paste input "A/6F8726"
type input "A/6F8726"
click at [319, 126] on div "A/6F8726" at bounding box center [605, 129] width 589 height 30
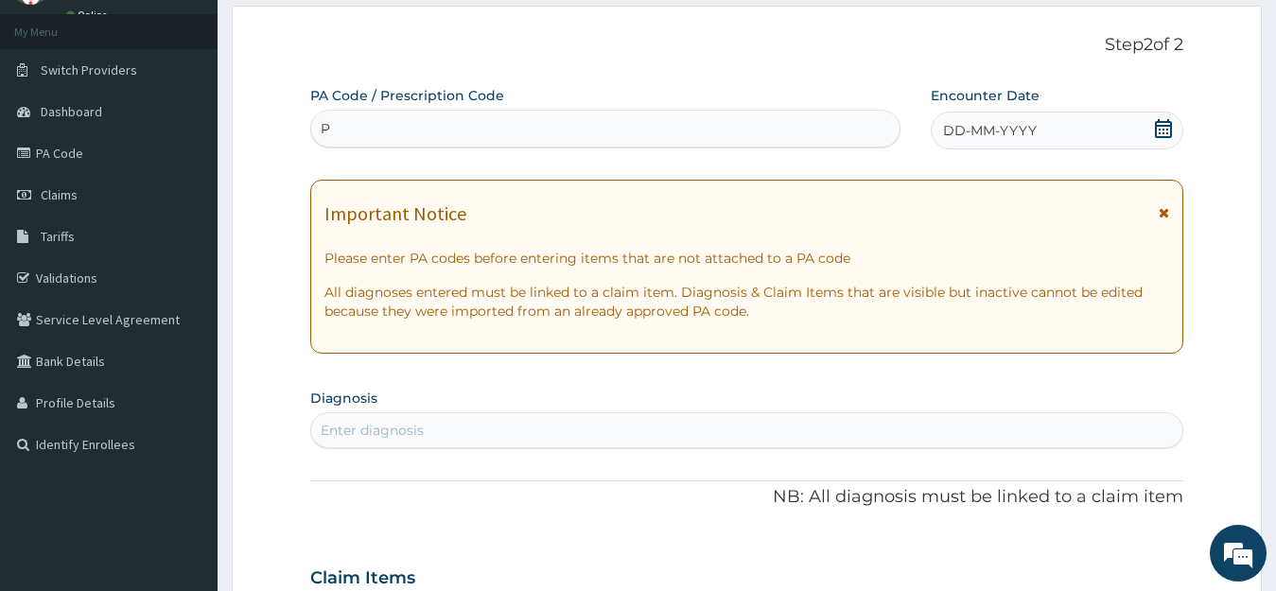
paste input "A/6F8726"
type input "PA/6F8726"
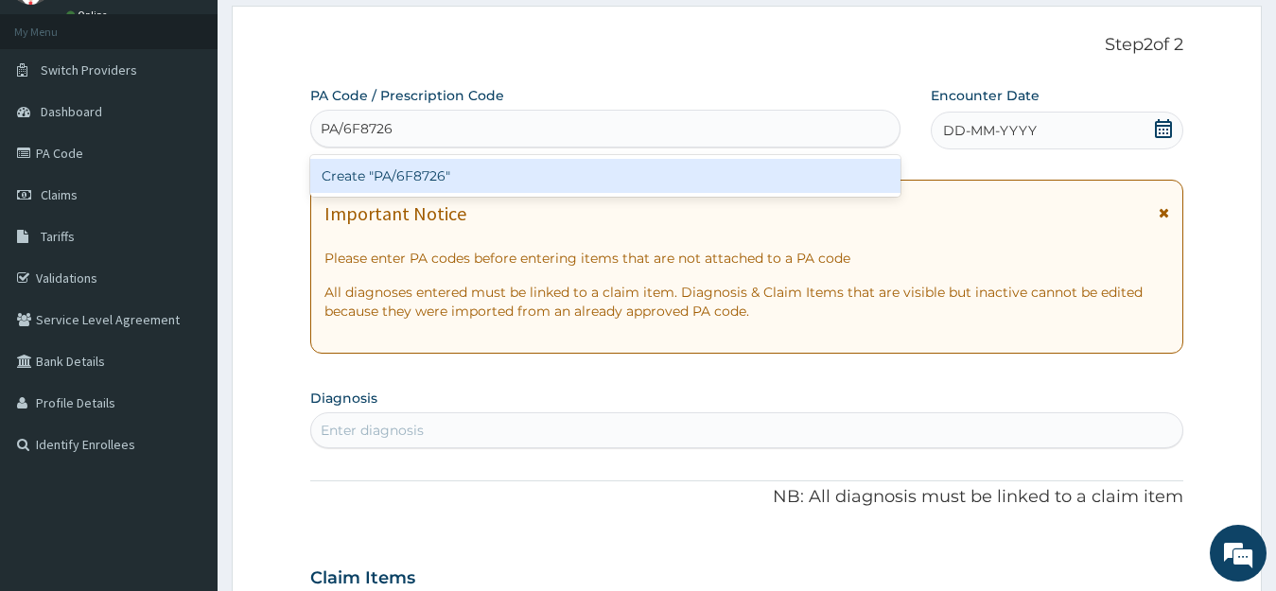
click at [402, 178] on div "Create "PA/6F8726"" at bounding box center [605, 176] width 590 height 34
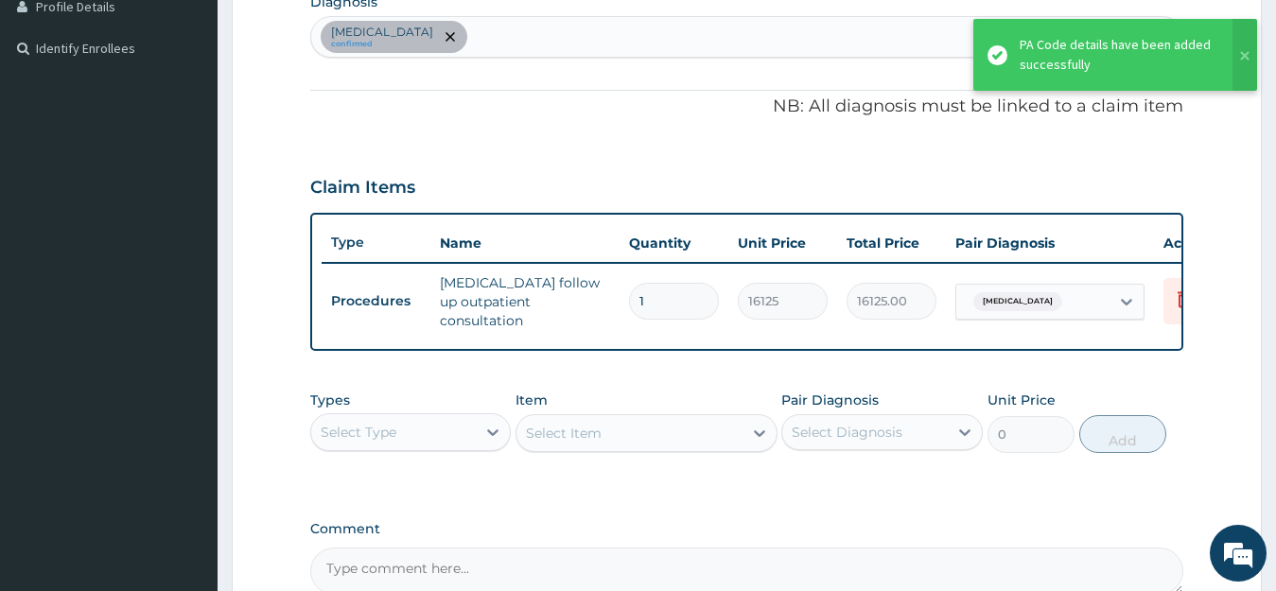
scroll to position [207, 0]
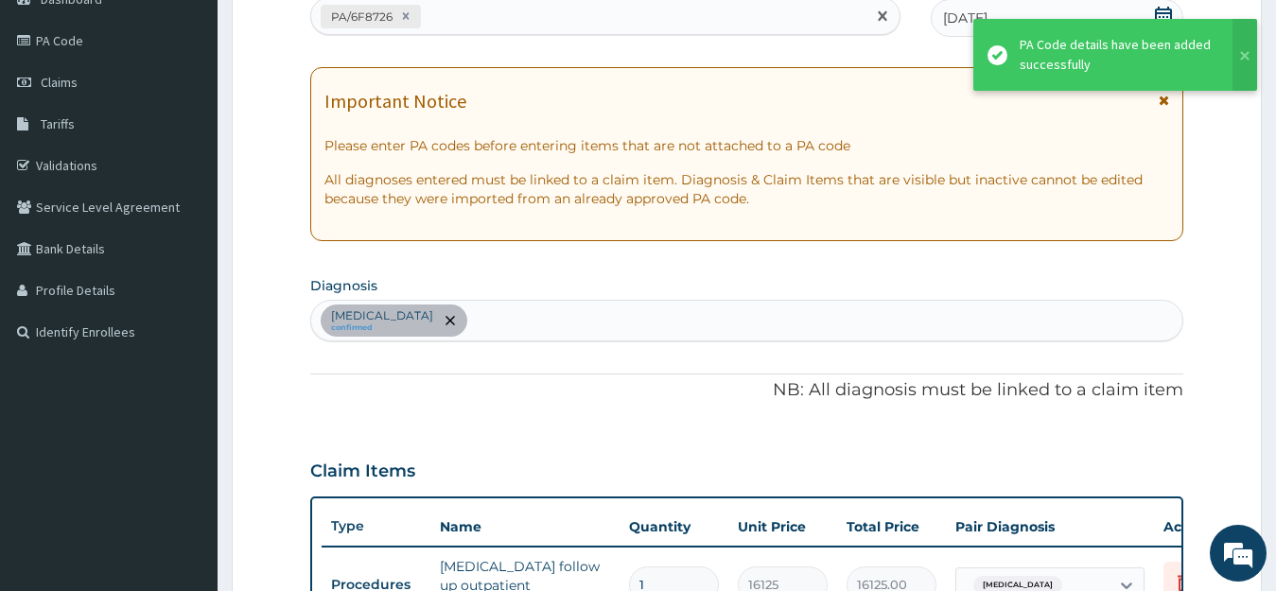
click at [449, 16] on div "PA/6F8726" at bounding box center [588, 16] width 554 height 31
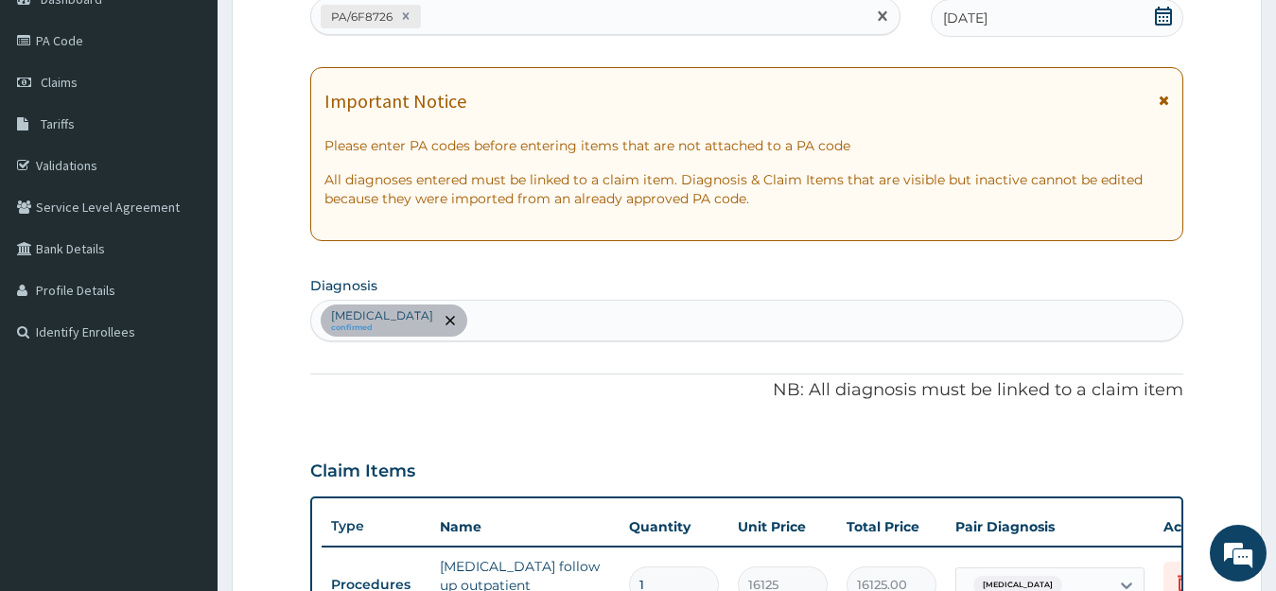
paste input "PA/CC961C"
type input "PA/CC961C"
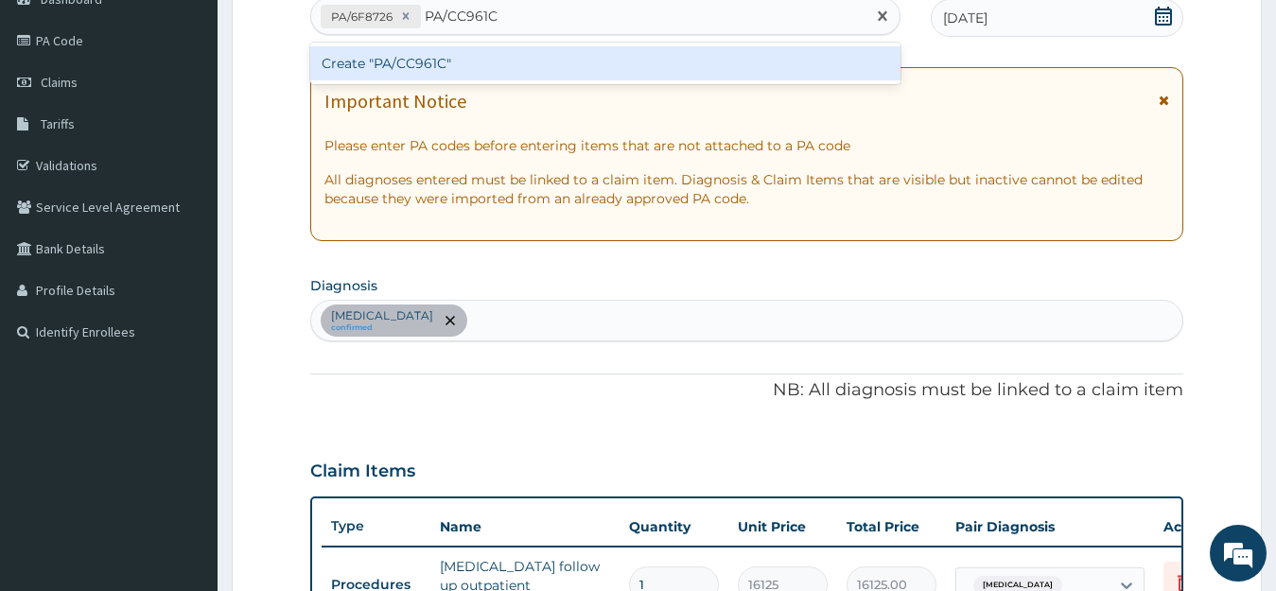
click at [502, 74] on div "Create "PA/CC961C"" at bounding box center [605, 63] width 590 height 34
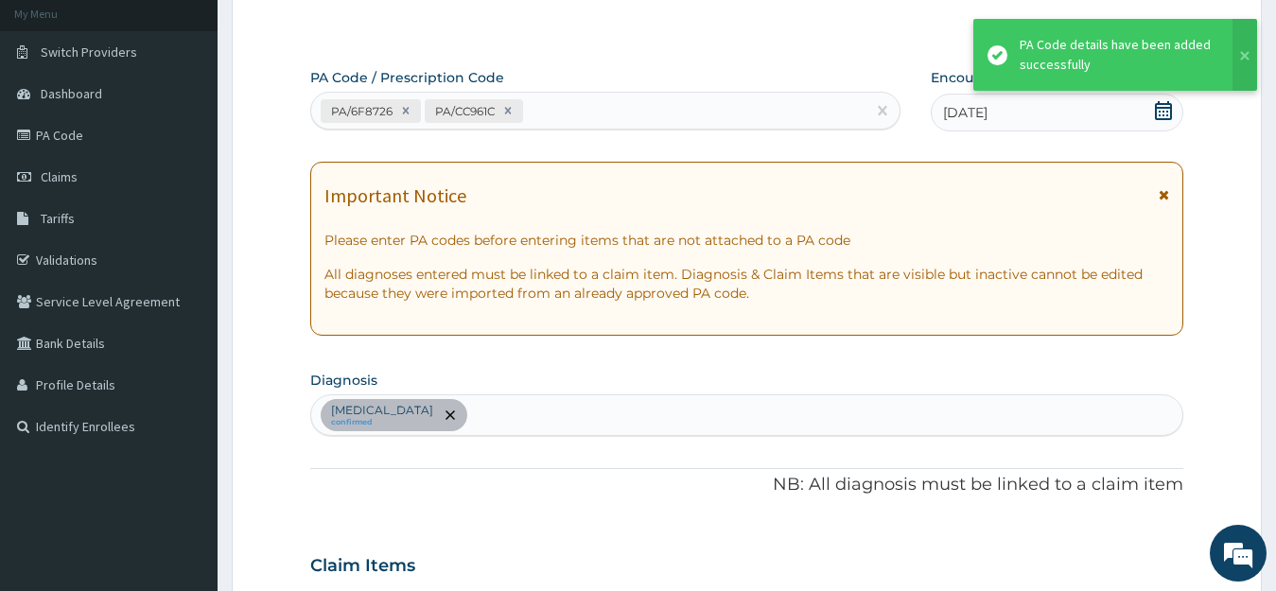
scroll to position [0, 0]
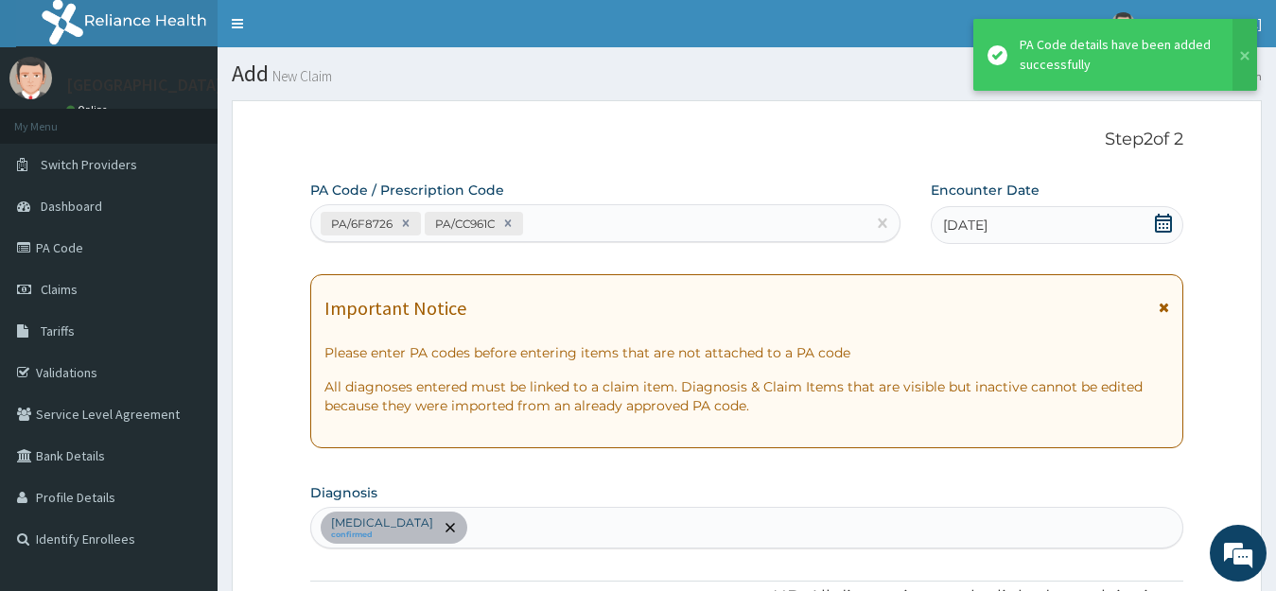
click at [529, 223] on input "text" at bounding box center [528, 223] width 2 height 19
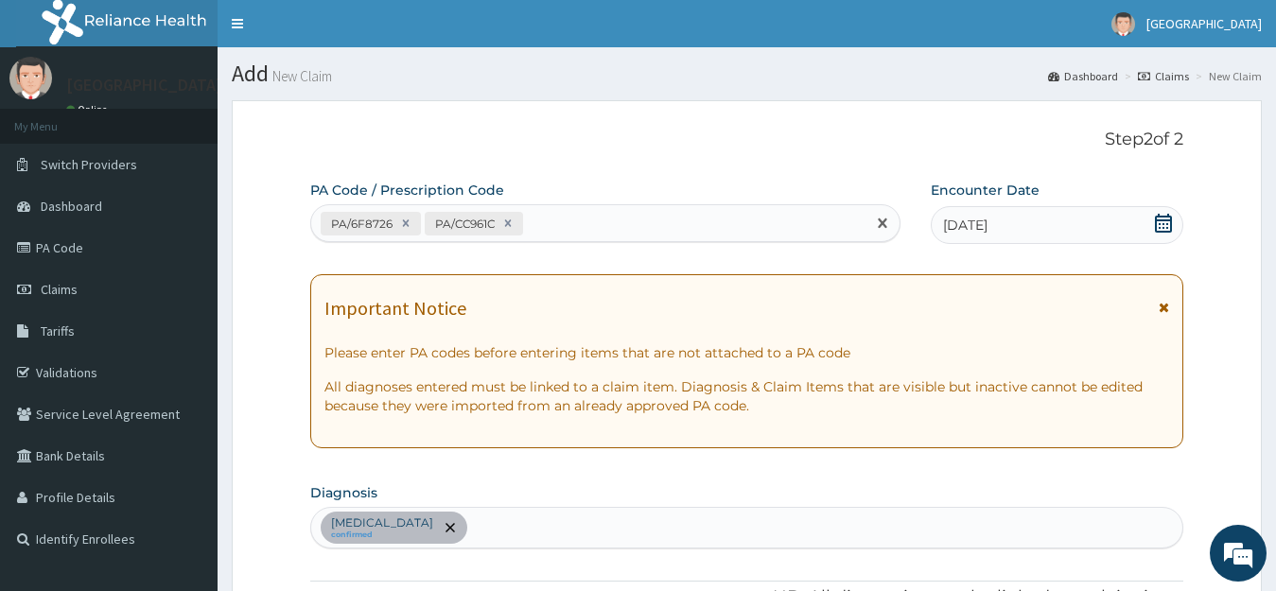
paste input "PA/C7FD89"
type input "PA/C7FD89"
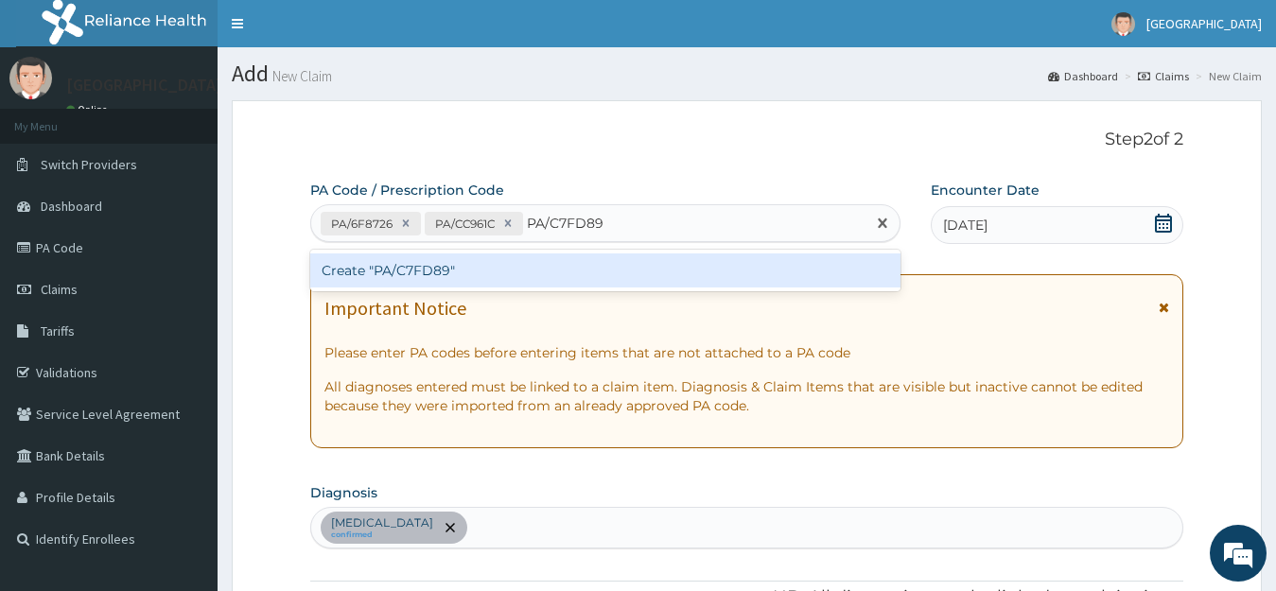
click at [535, 262] on div "Create "PA/C7FD89"" at bounding box center [605, 271] width 590 height 34
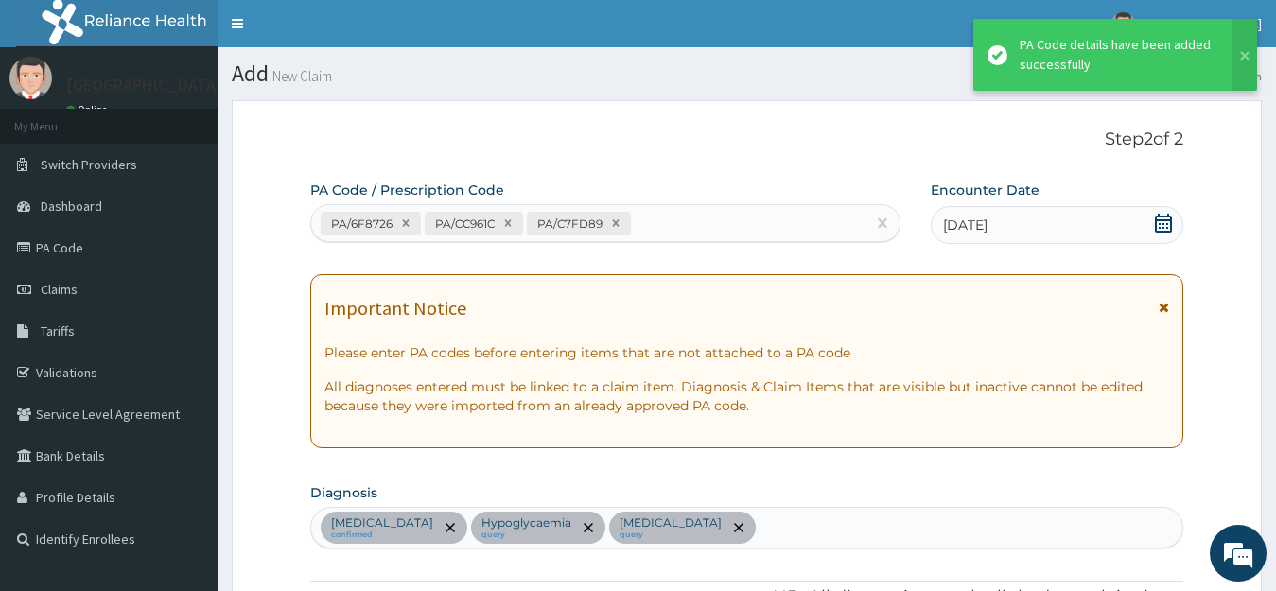
scroll to position [622, 0]
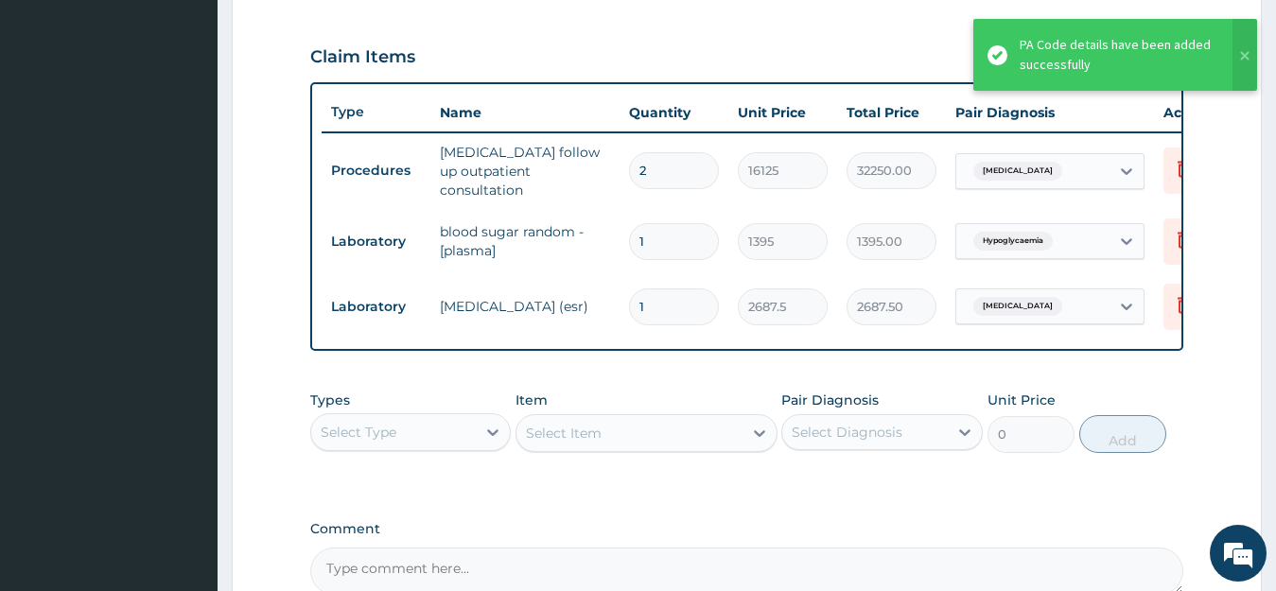
click at [691, 167] on input "2" at bounding box center [674, 170] width 90 height 37
click at [685, 173] on input "2" at bounding box center [674, 170] width 90 height 37
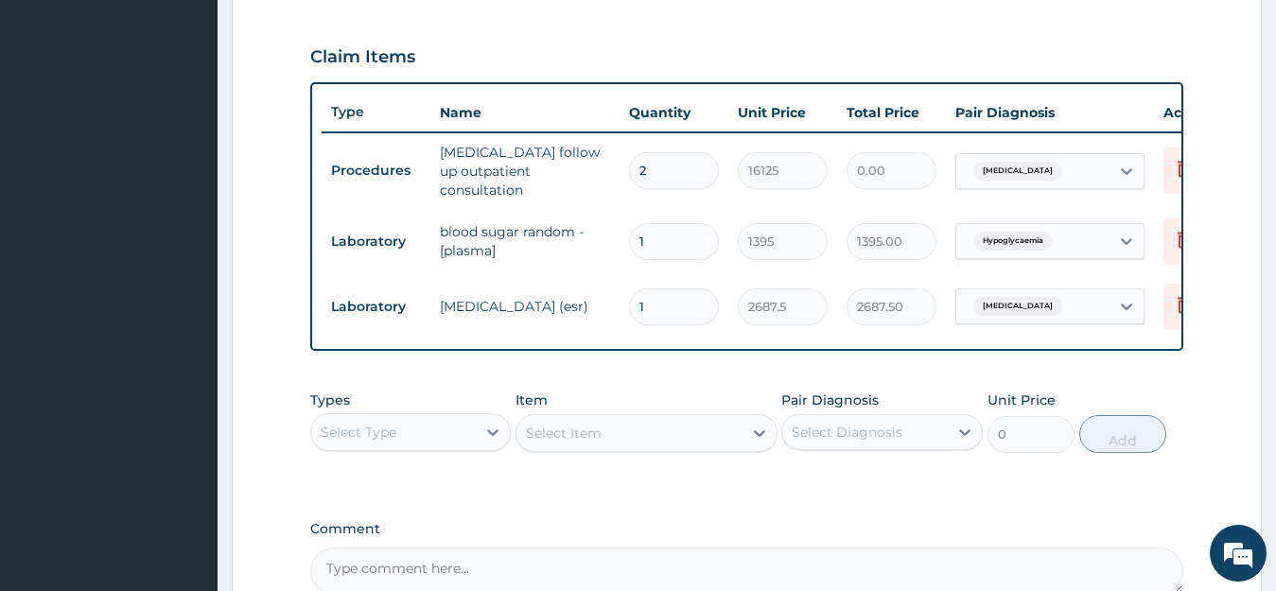
type input "0.00"
type input "1"
type input "16125.00"
type input "1"
click at [454, 443] on div "Select Type" at bounding box center [394, 432] width 166 height 30
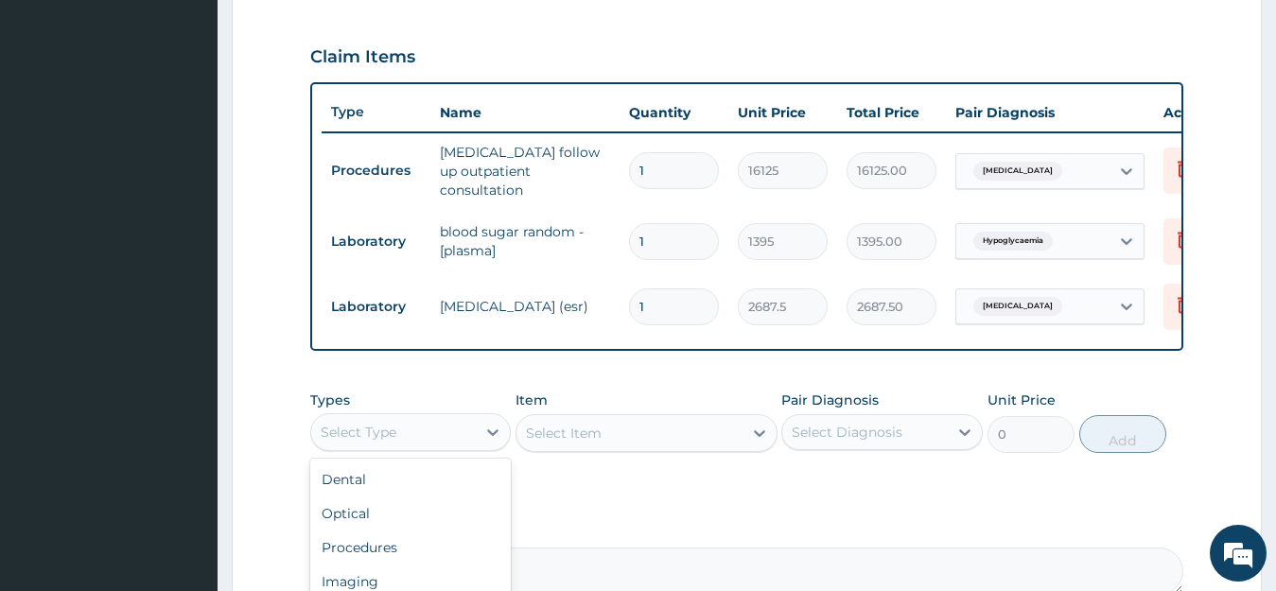
scroll to position [64, 0]
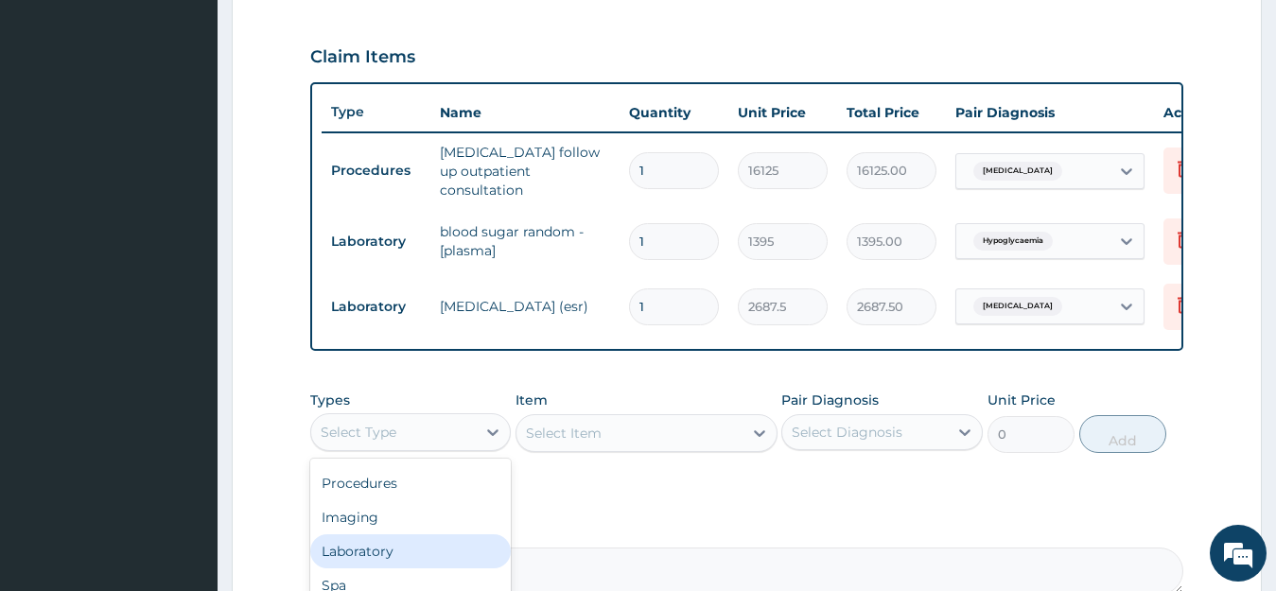
click at [393, 561] on div "Laboratory" at bounding box center [411, 552] width 202 height 34
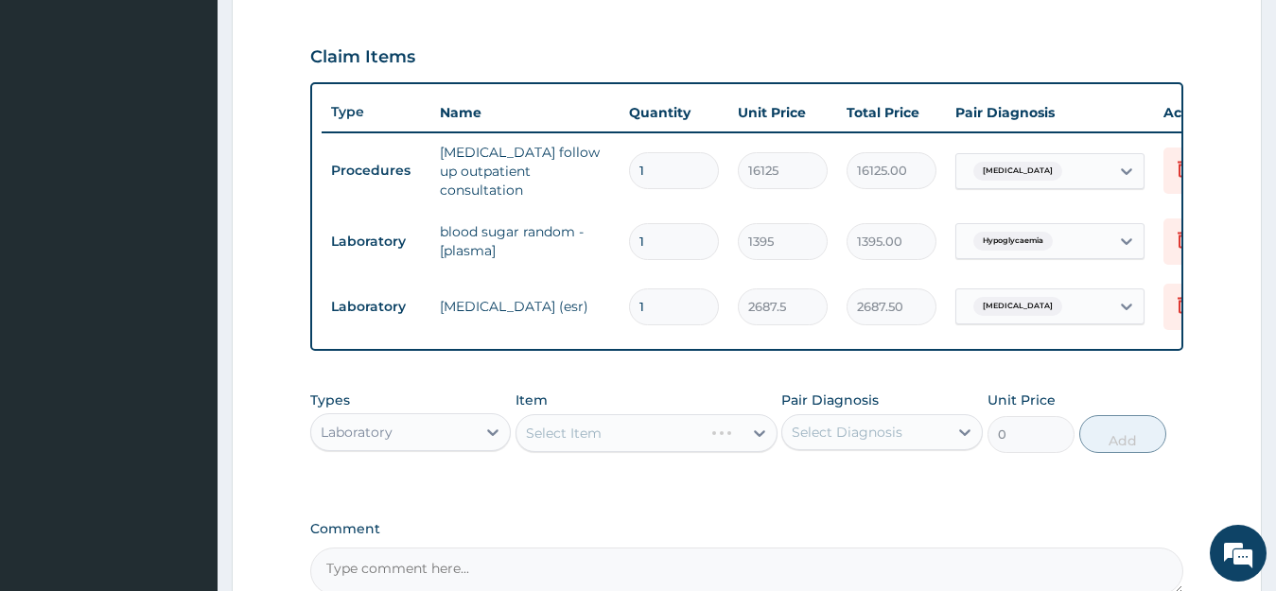
click at [884, 442] on div "Select Diagnosis" at bounding box center [847, 432] width 111 height 19
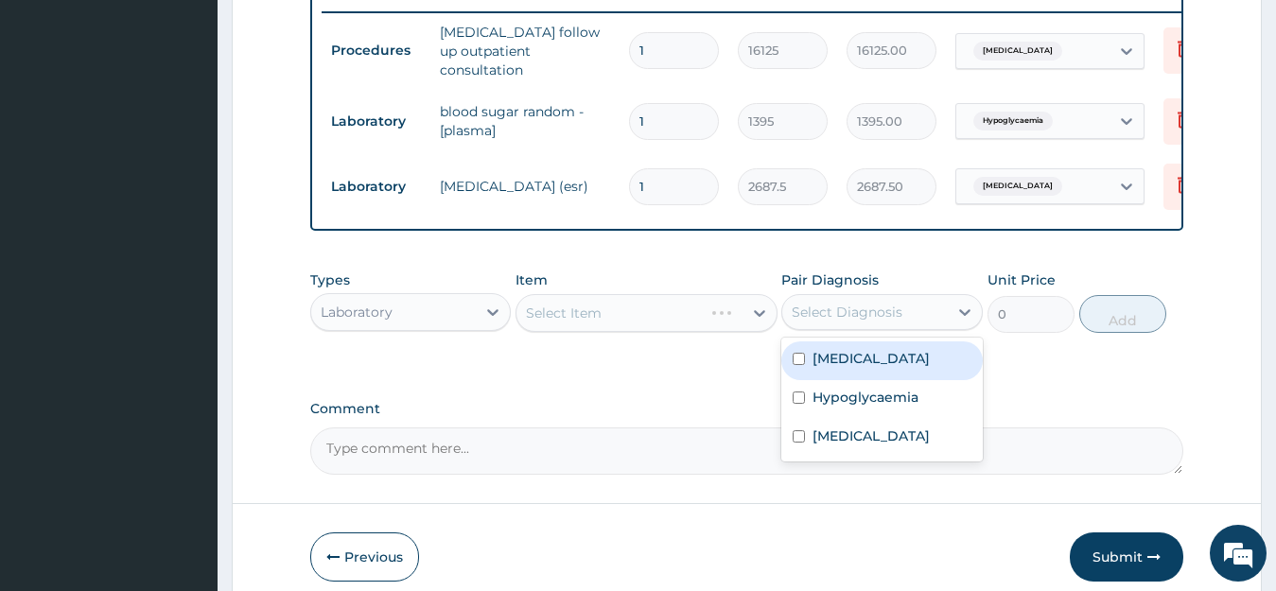
scroll to position [795, 0]
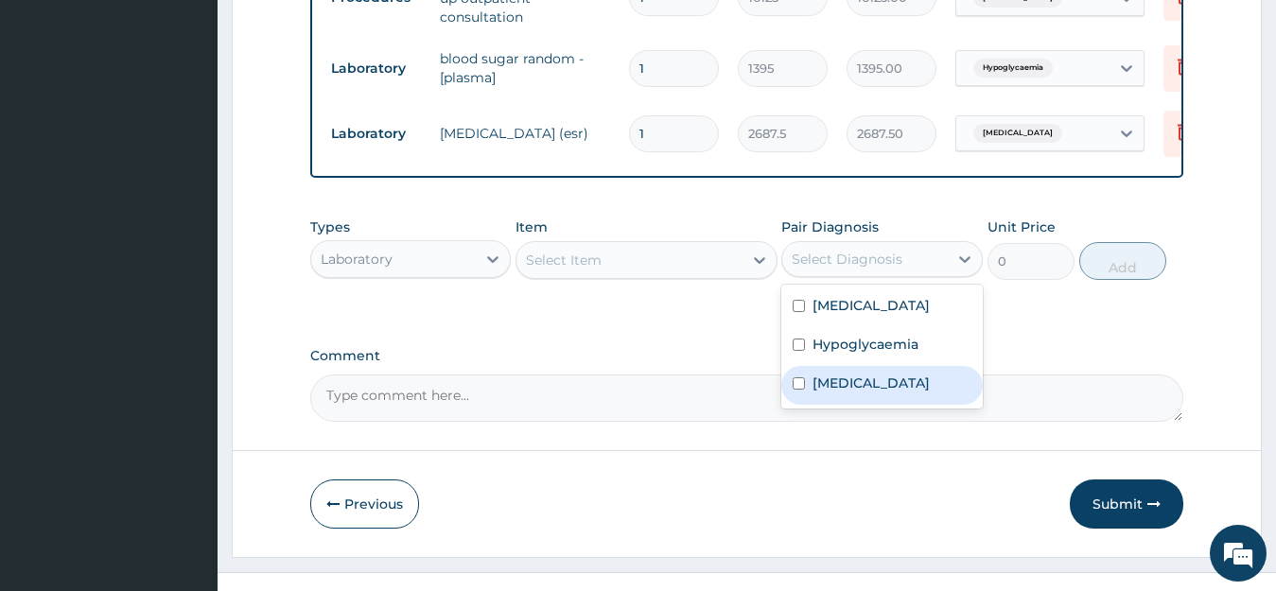
drag, startPoint x: 863, startPoint y: 417, endPoint x: 847, endPoint y: 393, distance: 29.4
click at [862, 405] on div "Sepsis" at bounding box center [883, 385] width 202 height 39
checkbox input "true"
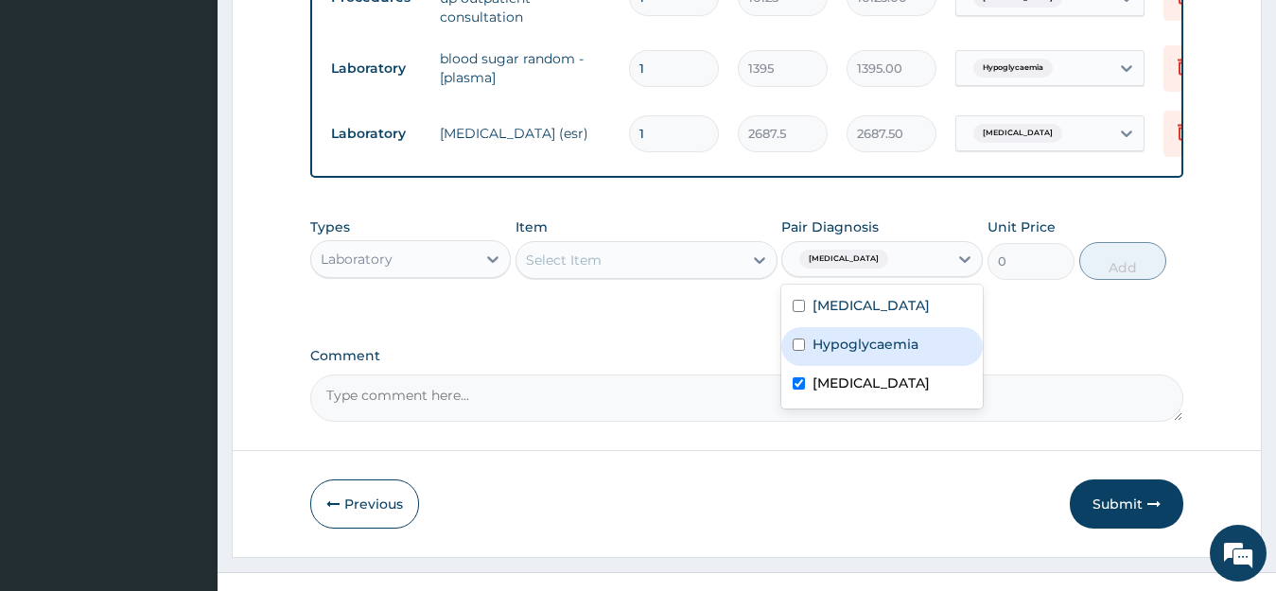
click at [613, 271] on div "Select Item" at bounding box center [630, 260] width 226 height 30
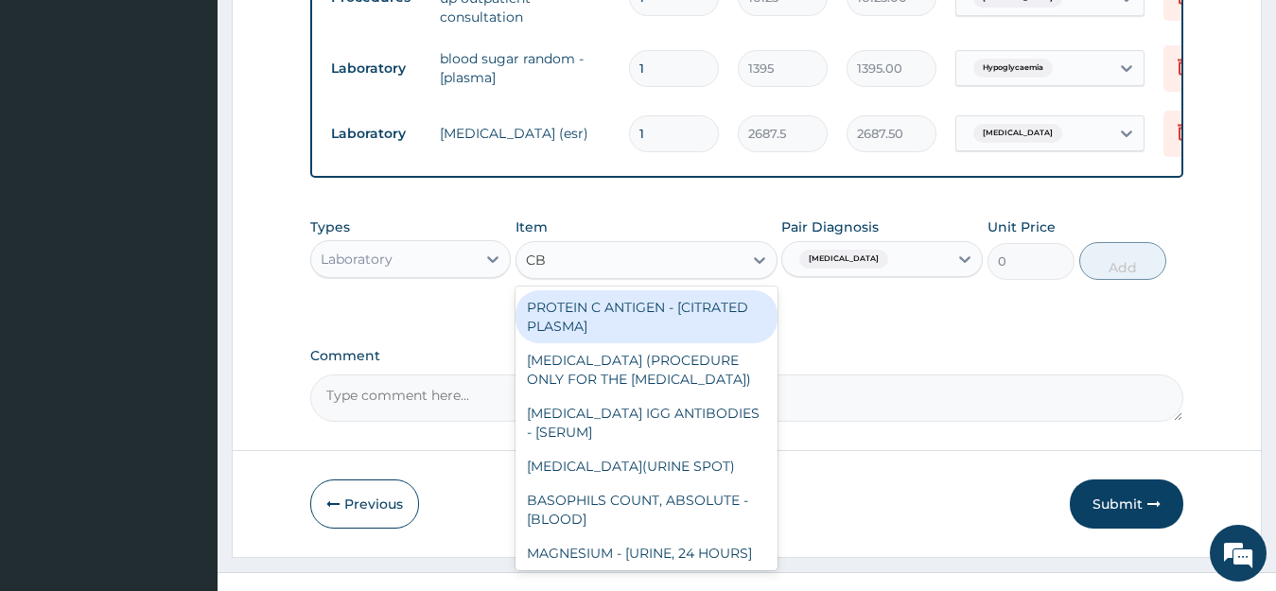
type input "CBC"
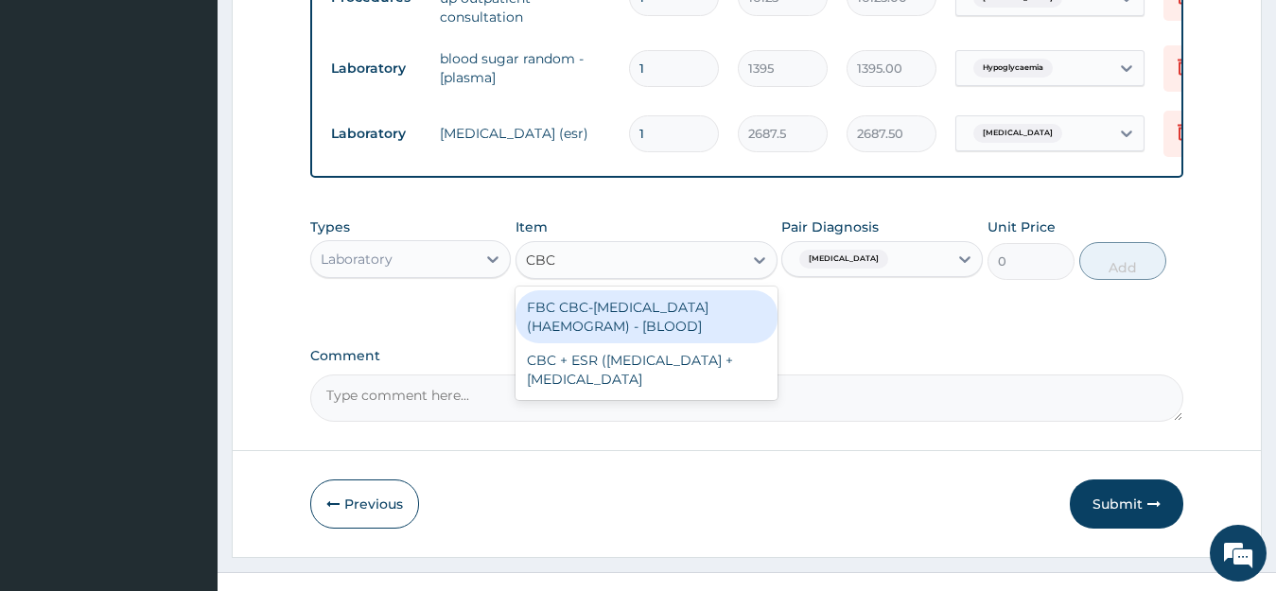
click at [616, 325] on div "FBC CBC-COMPLETE BLOOD COUNT (HAEMOGRAM) - [BLOOD]" at bounding box center [647, 316] width 262 height 53
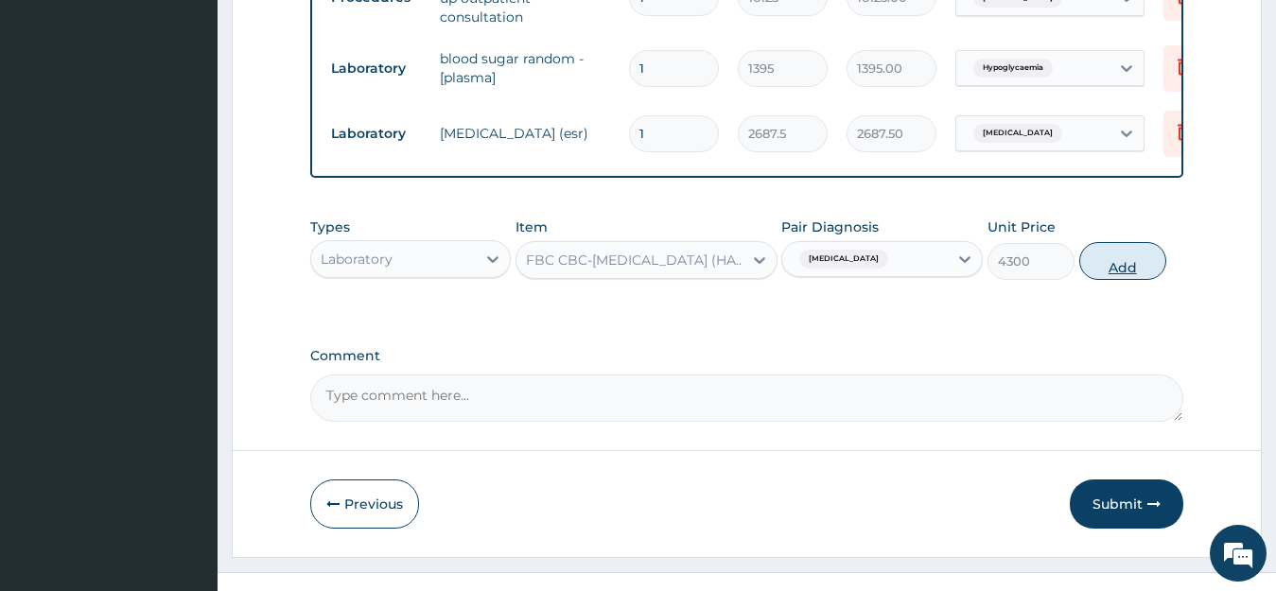
click at [1138, 267] on button "Add" at bounding box center [1123, 261] width 87 height 38
type input "0"
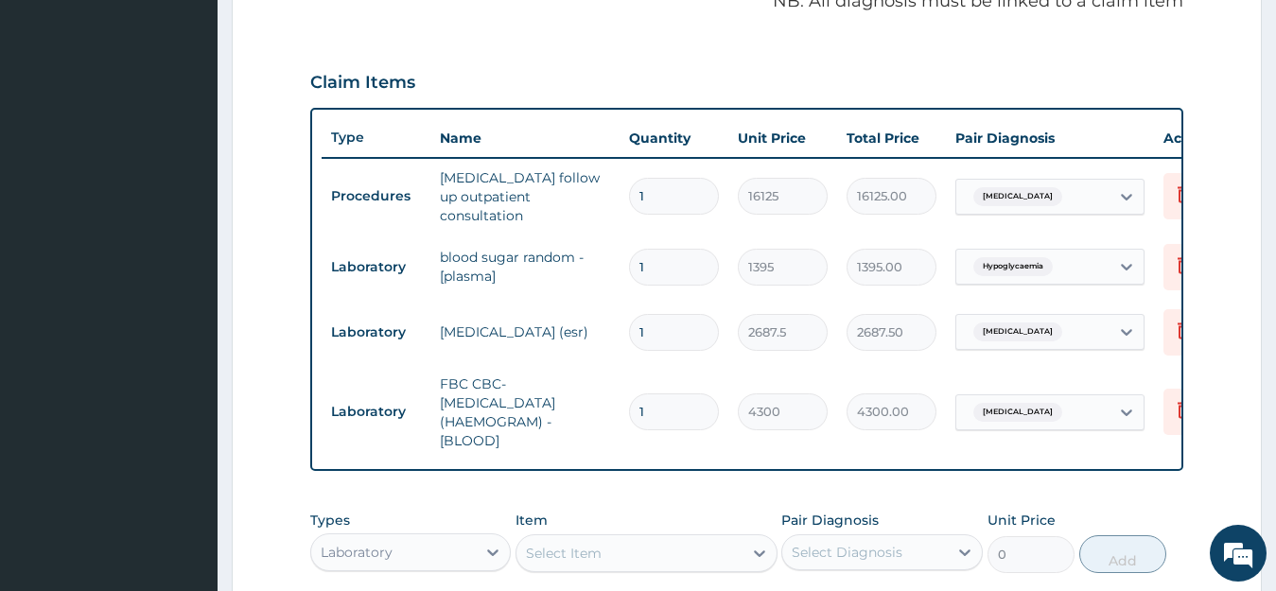
scroll to position [700, 0]
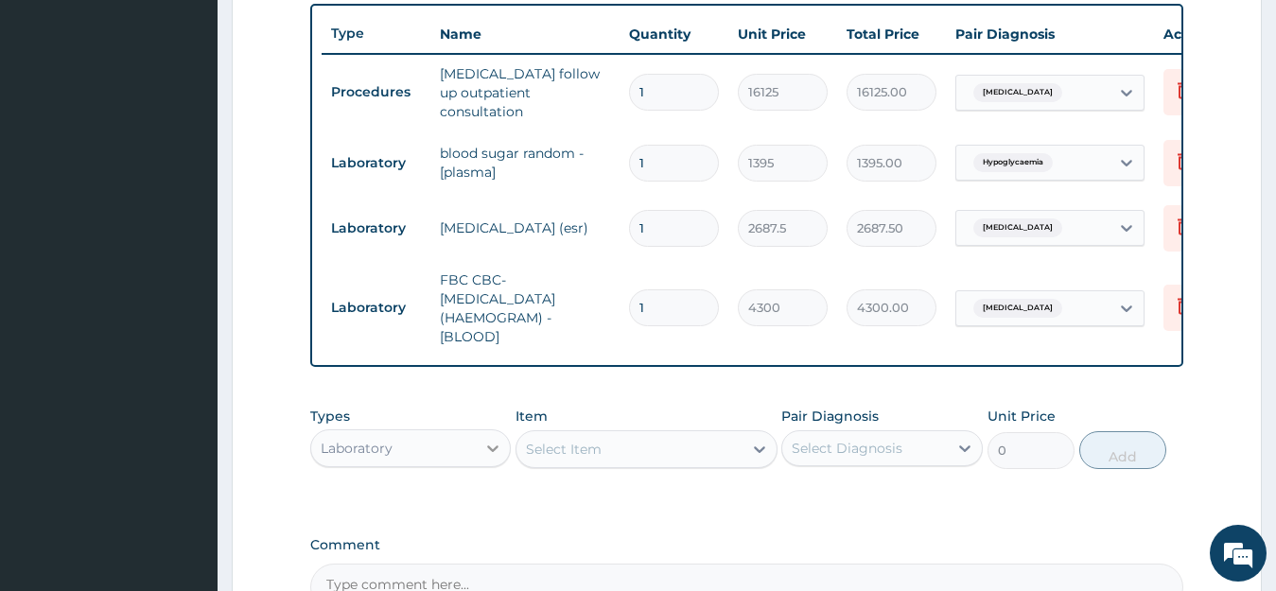
click at [489, 458] on icon at bounding box center [493, 448] width 19 height 19
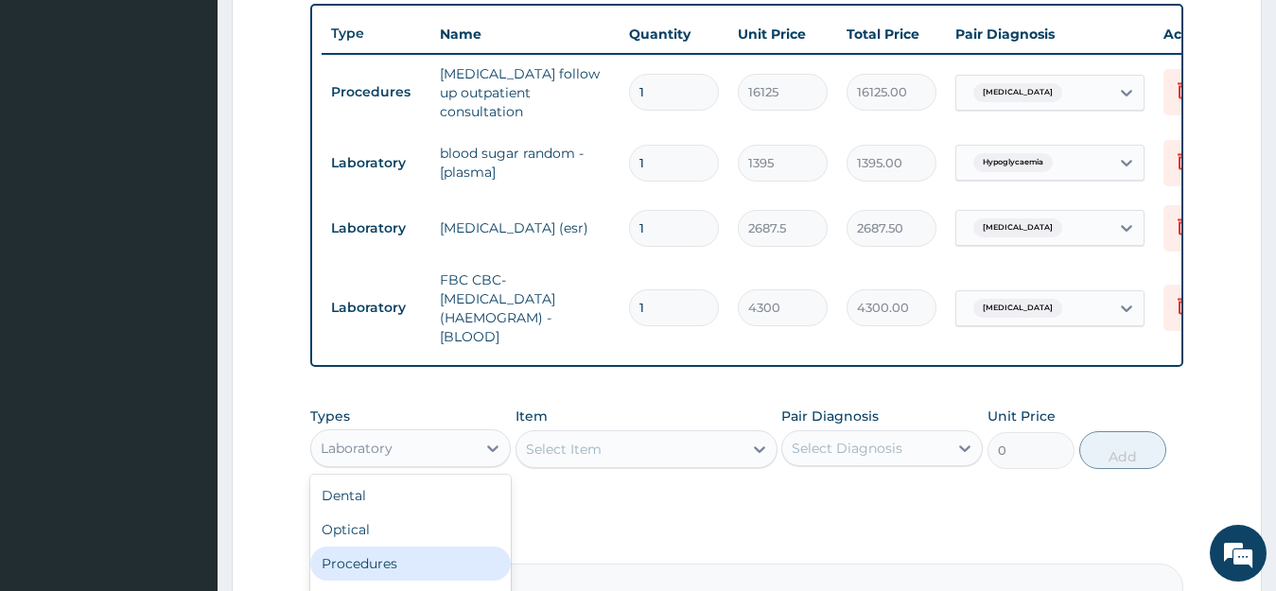
click at [406, 573] on div "Procedures" at bounding box center [411, 564] width 202 height 34
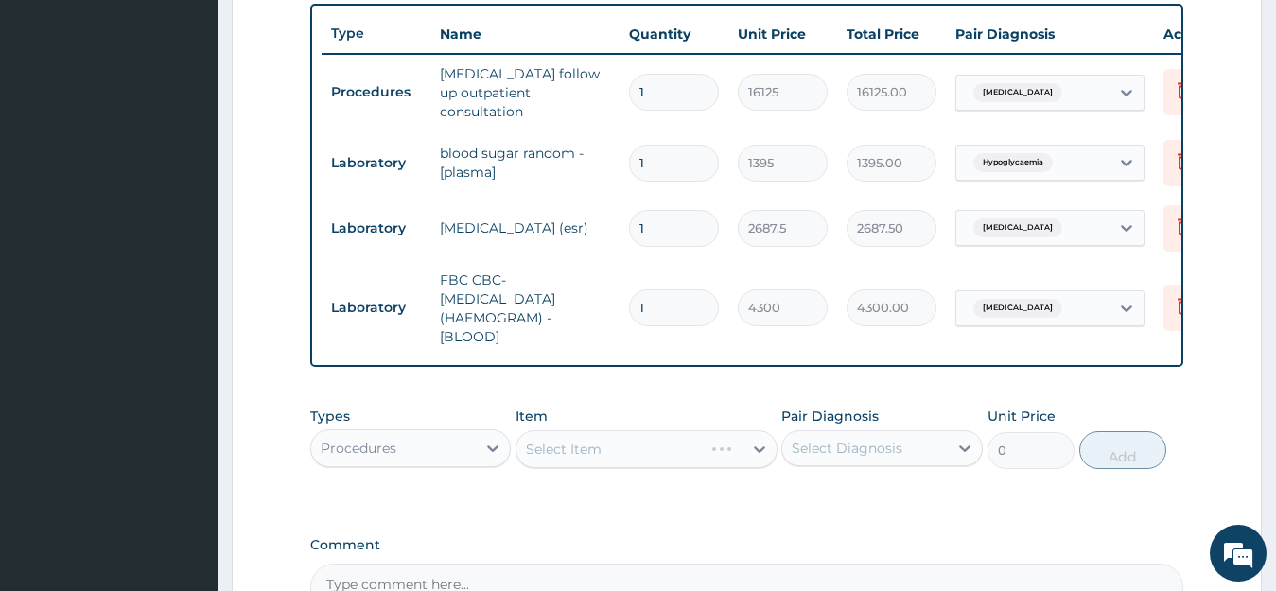
click at [660, 454] on div "Select Item" at bounding box center [647, 450] width 262 height 38
click at [763, 457] on div "Select Item" at bounding box center [647, 450] width 262 height 38
click at [761, 457] on div "Select Item" at bounding box center [647, 450] width 262 height 38
click at [663, 448] on div "Select Item" at bounding box center [647, 450] width 262 height 38
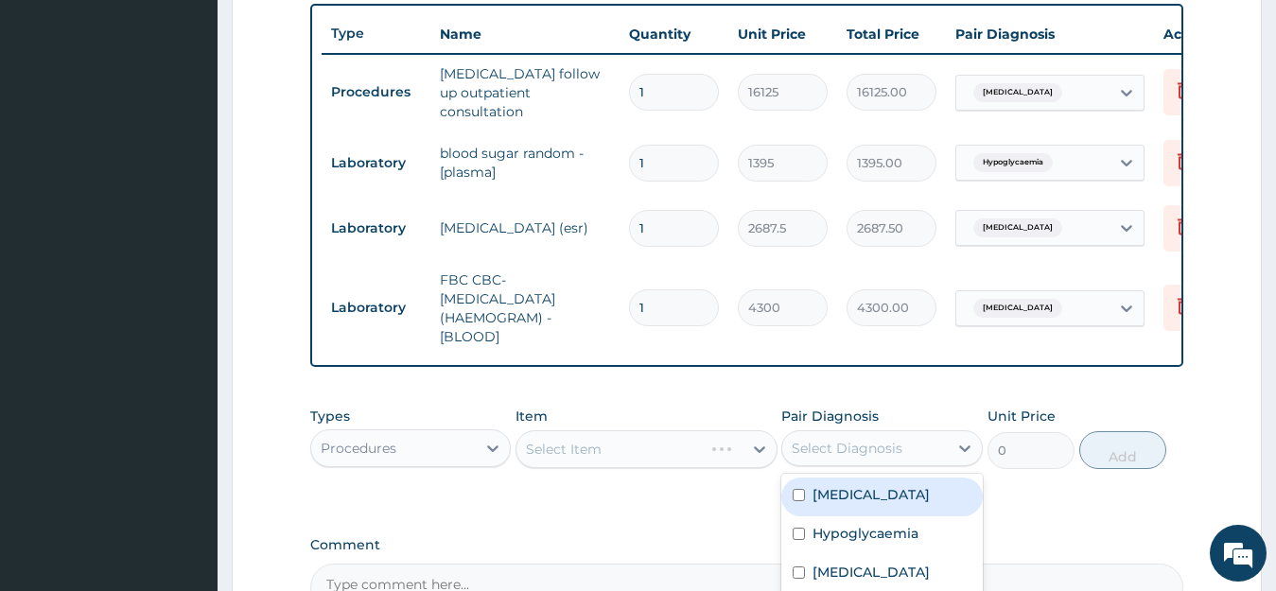
click at [877, 458] on div "Select Diagnosis" at bounding box center [847, 448] width 111 height 19
click at [896, 504] on label "Hypertensive heart disease" at bounding box center [871, 494] width 117 height 19
checkbox input "true"
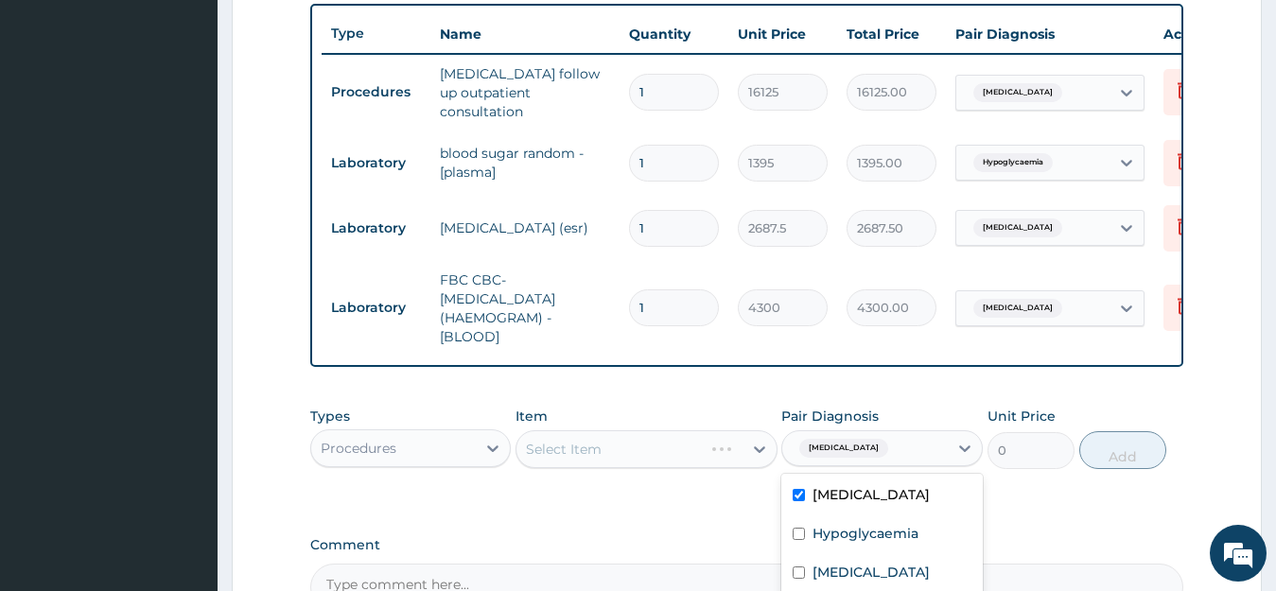
click at [673, 449] on div "Select Item" at bounding box center [647, 450] width 262 height 38
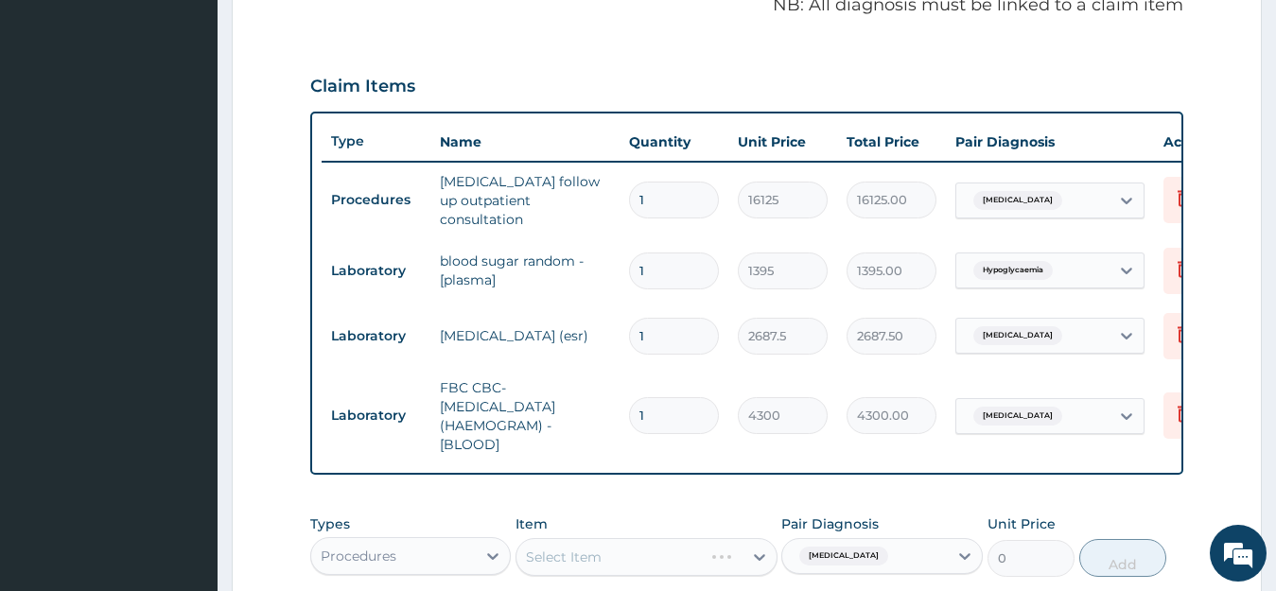
scroll to position [511, 0]
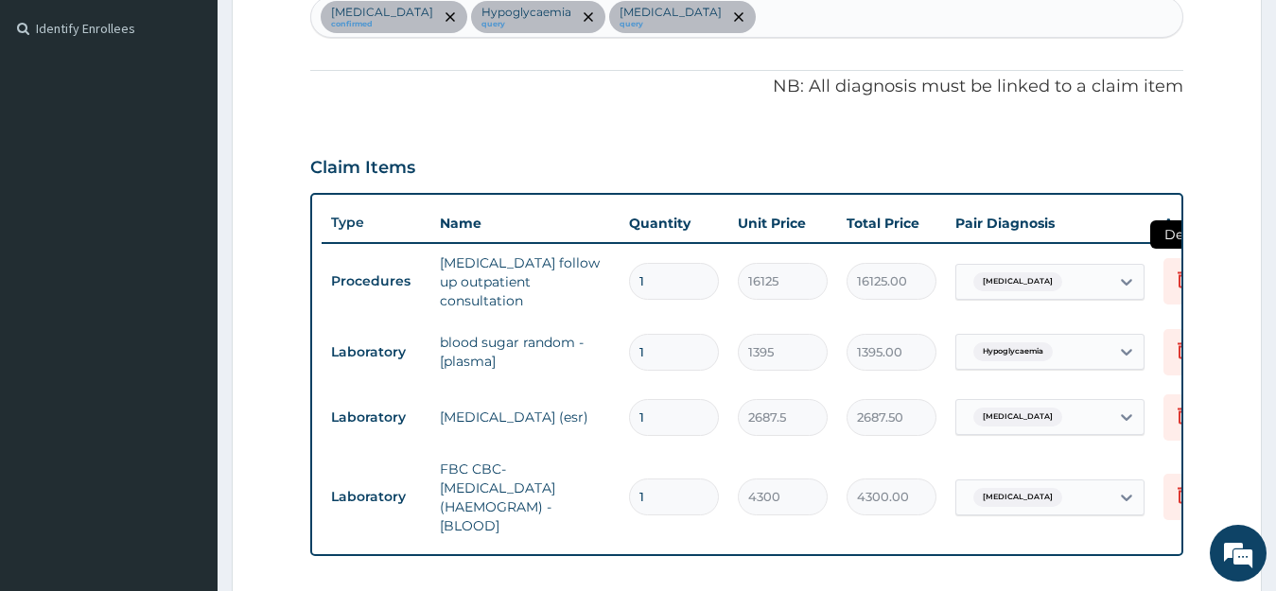
click at [1173, 279] on icon at bounding box center [1184, 279] width 23 height 23
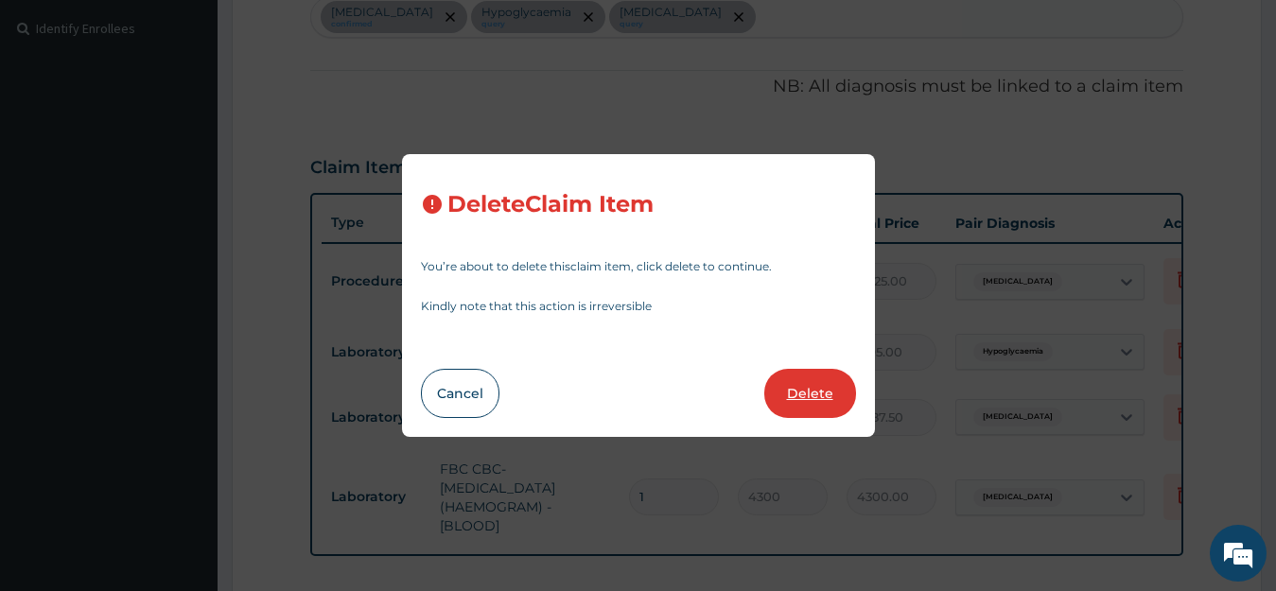
click at [796, 394] on button "Delete" at bounding box center [811, 393] width 92 height 49
type input "1395"
type input "1395.00"
type input "2687.5"
type input "2687.50"
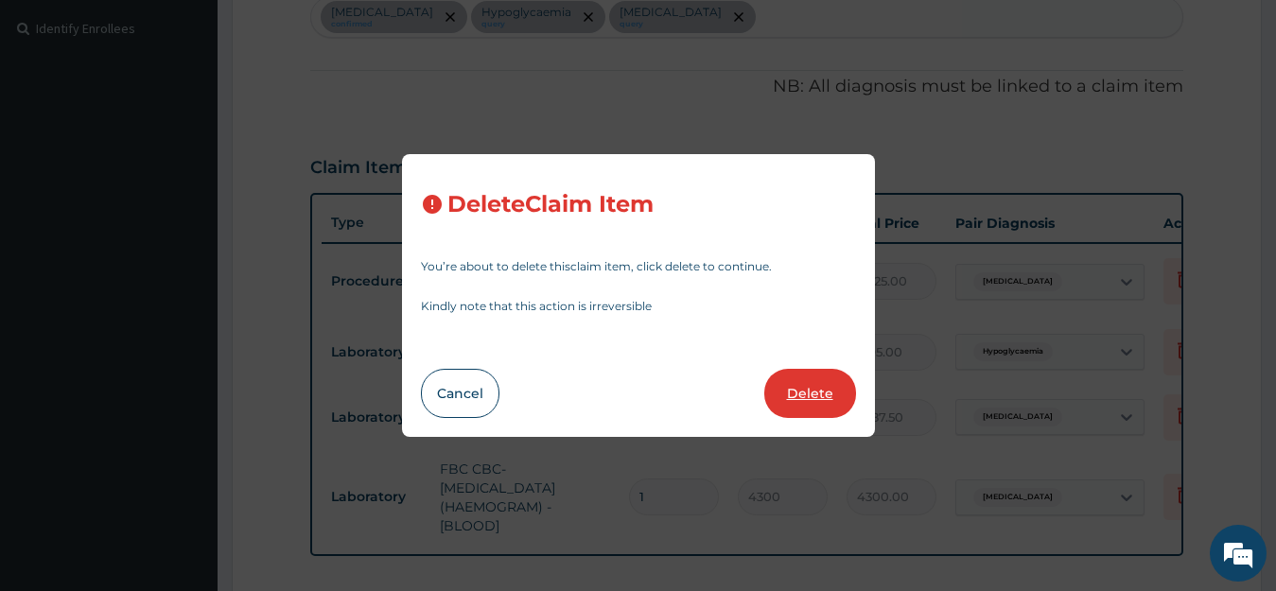
type input "4300"
type input "4300.00"
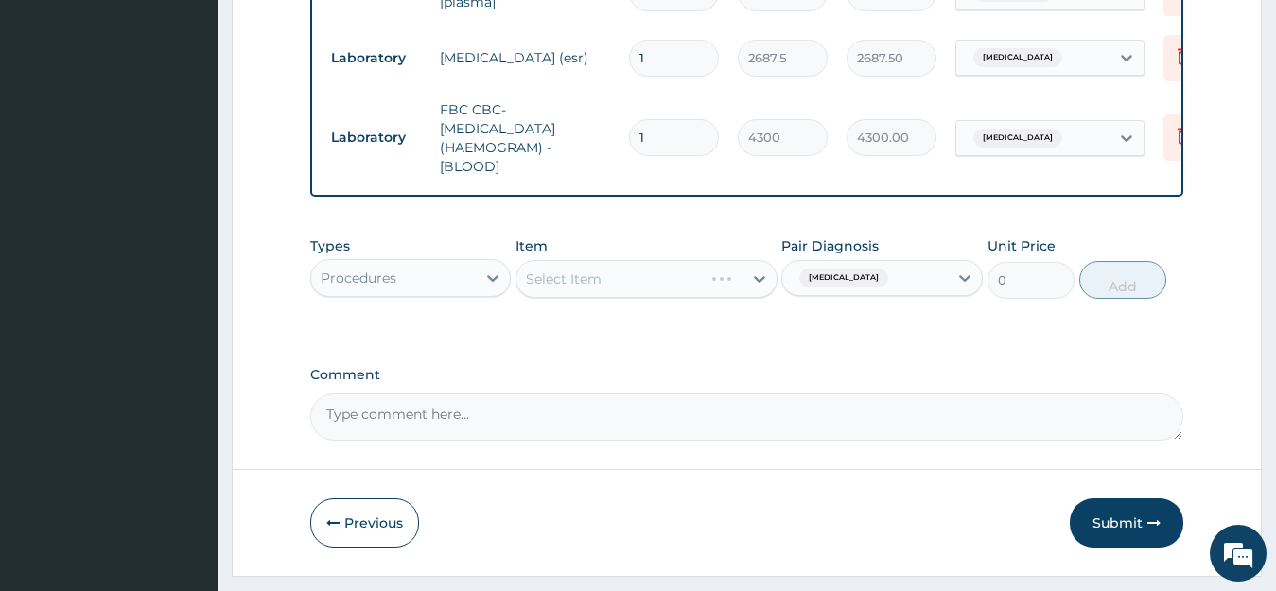
scroll to position [859, 0]
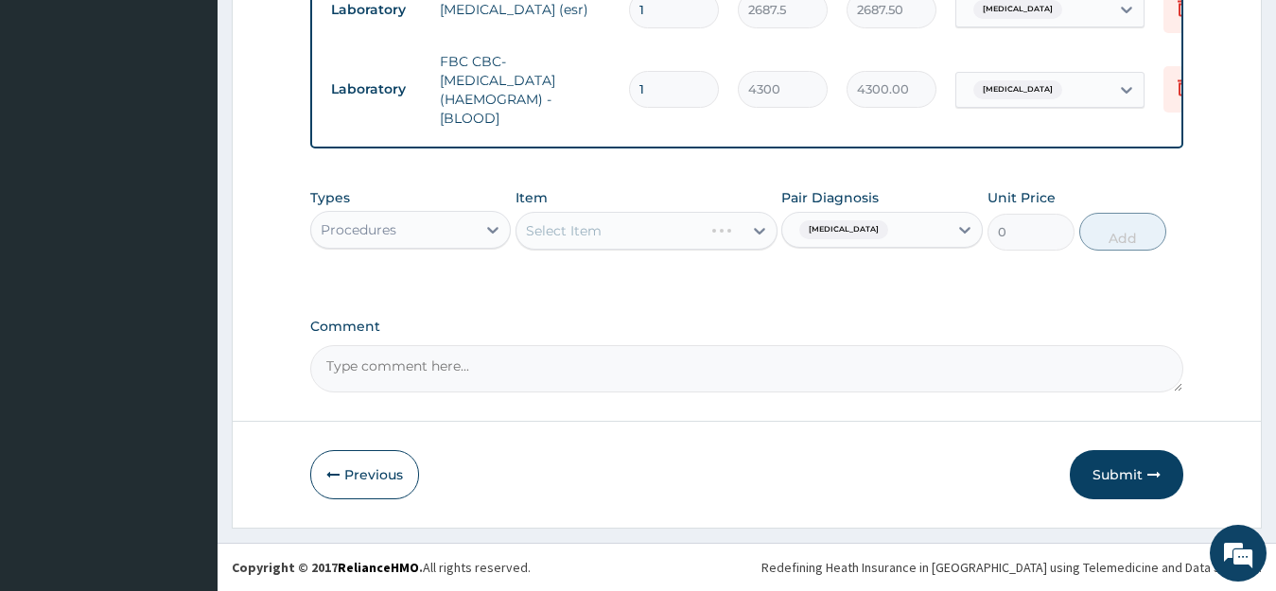
click at [592, 226] on div "Select Item" at bounding box center [647, 231] width 262 height 38
click at [606, 230] on div "Select Item" at bounding box center [647, 231] width 262 height 38
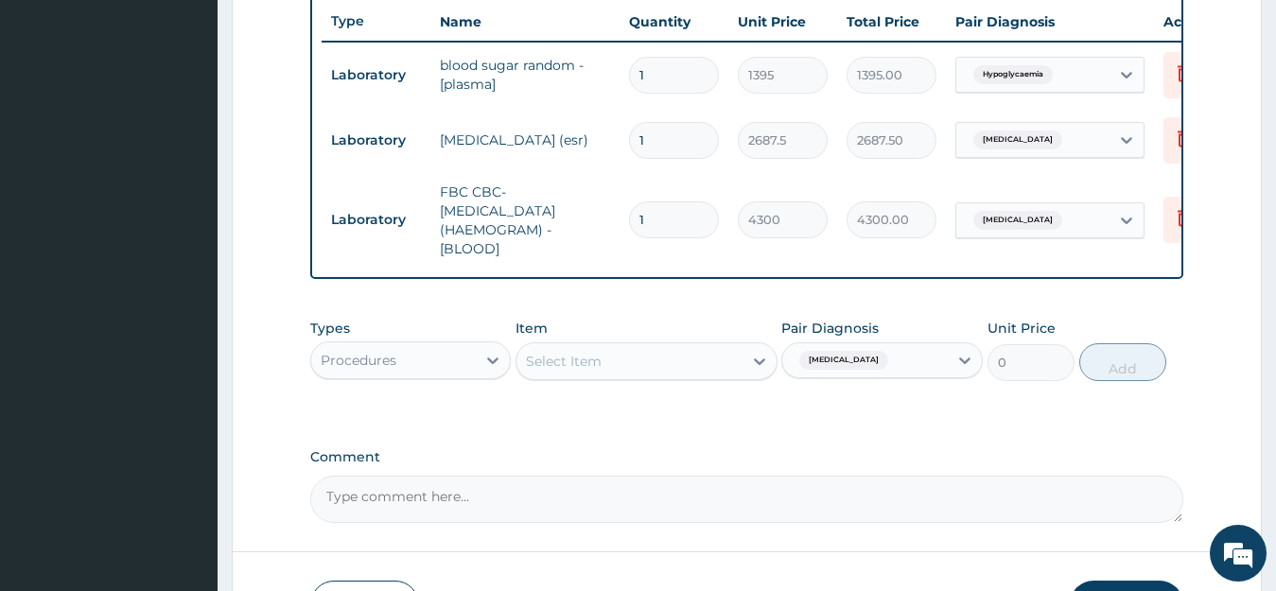
scroll to position [575, 0]
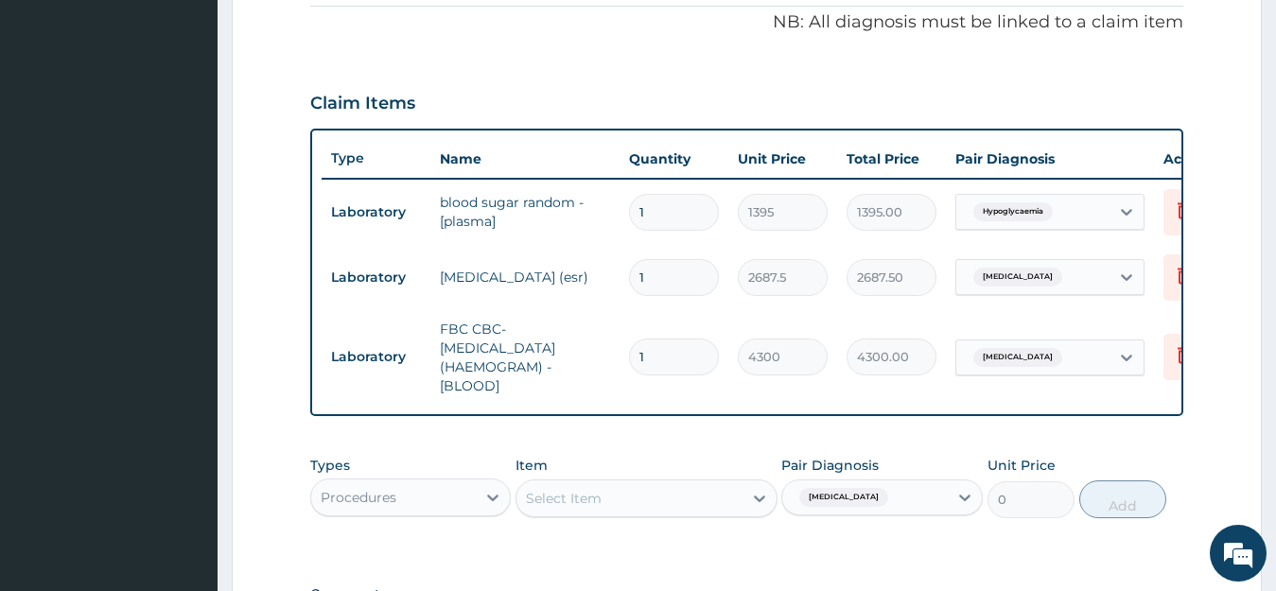
click at [590, 508] on div "Select Item" at bounding box center [564, 498] width 76 height 19
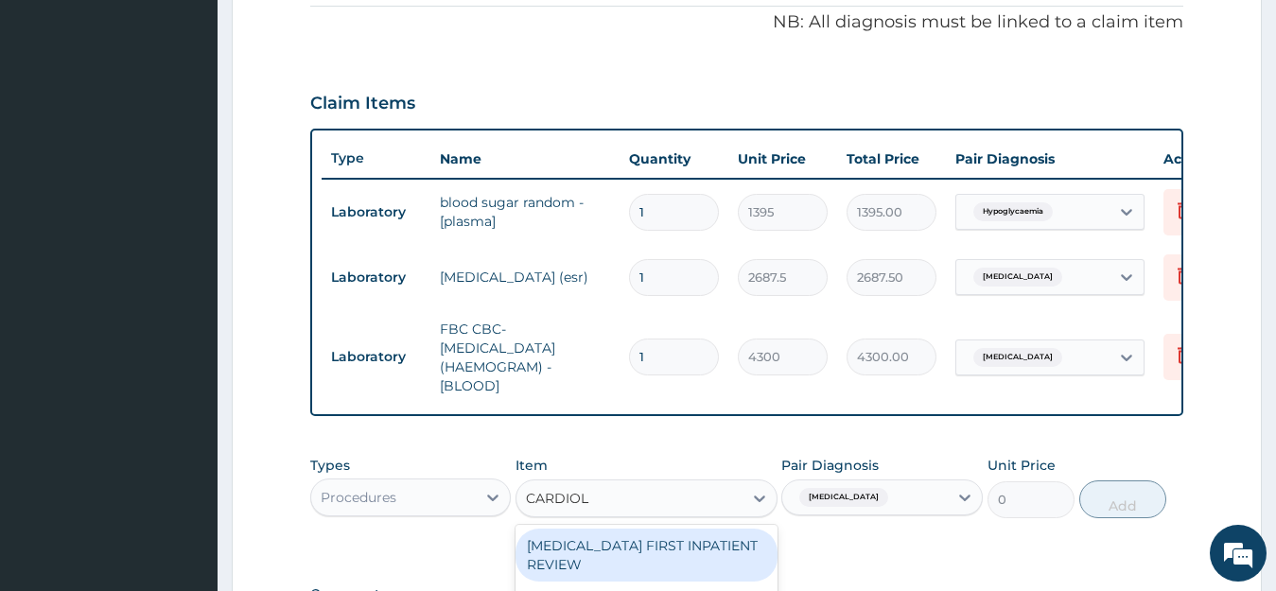
type input "CARDIOLO"
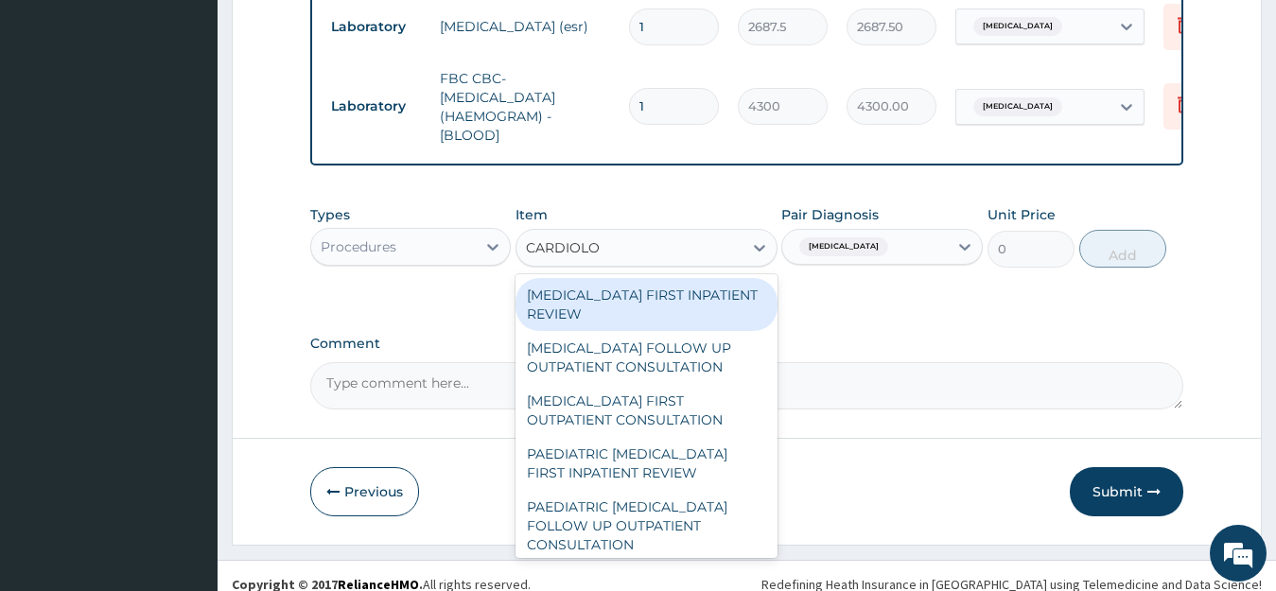
scroll to position [848, 0]
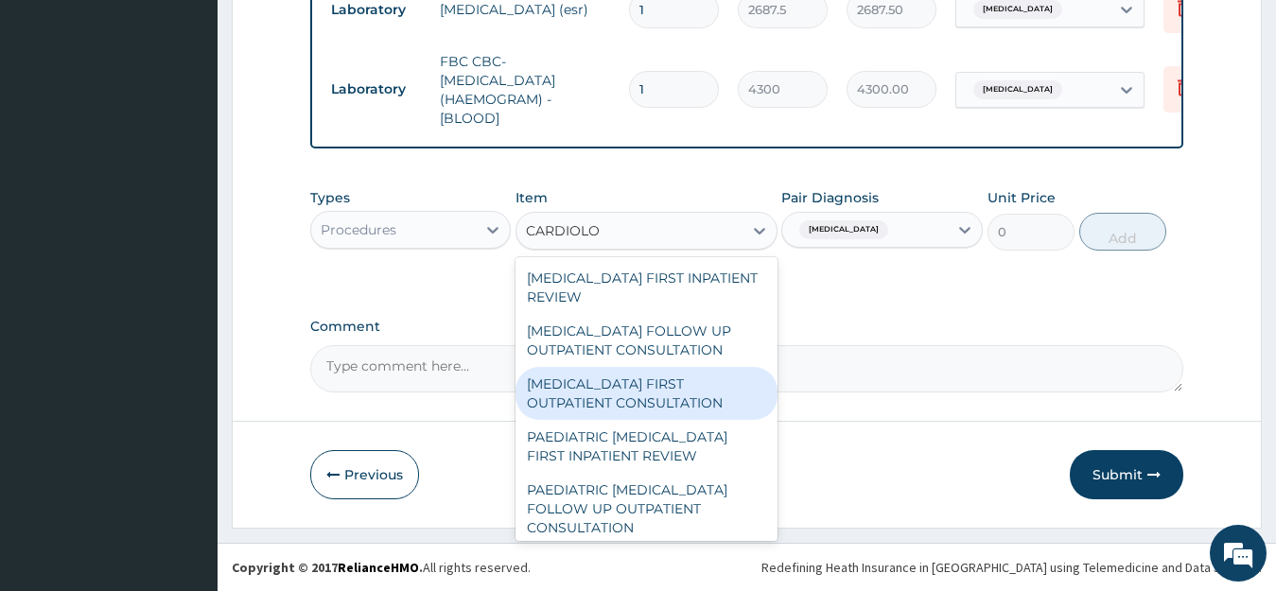
click at [574, 404] on div "CARDIOLOGIST FIRST OUTPATIENT CONSULTATION" at bounding box center [647, 393] width 262 height 53
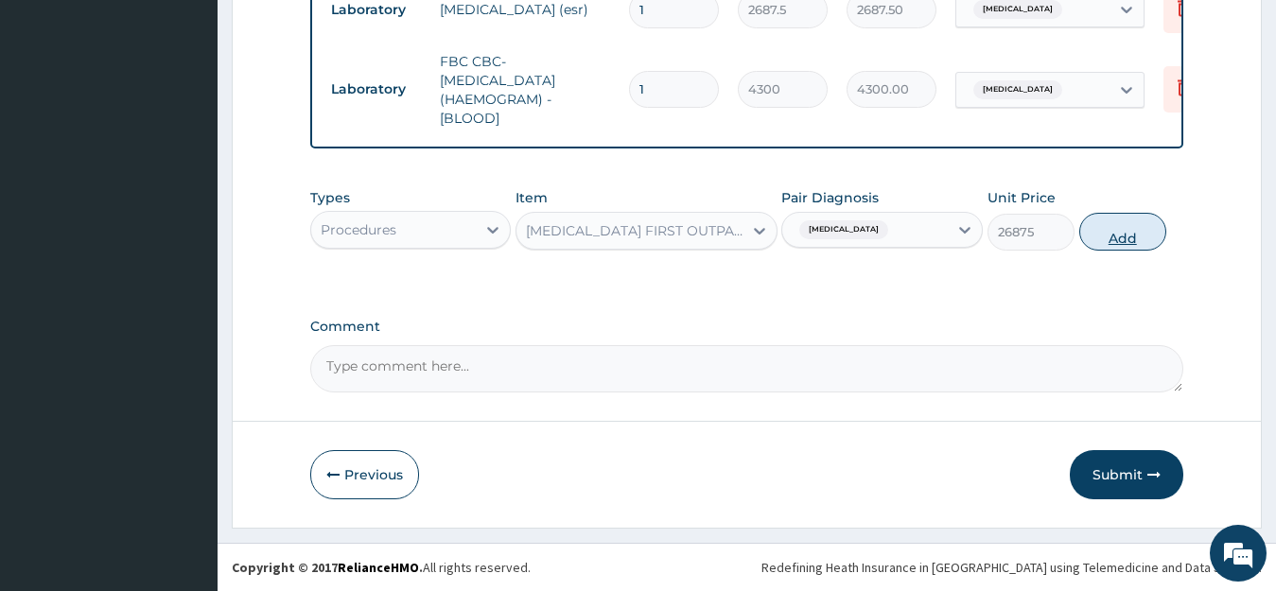
click at [1132, 248] on button "Add" at bounding box center [1123, 232] width 87 height 38
type input "0"
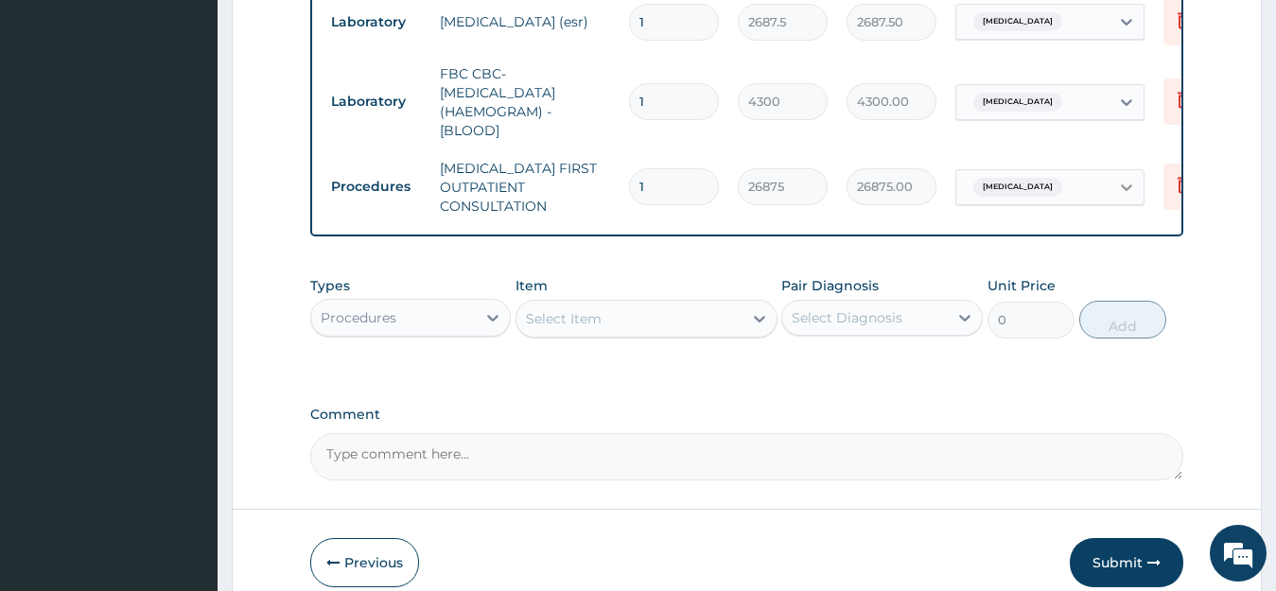
scroll to position [935, 0]
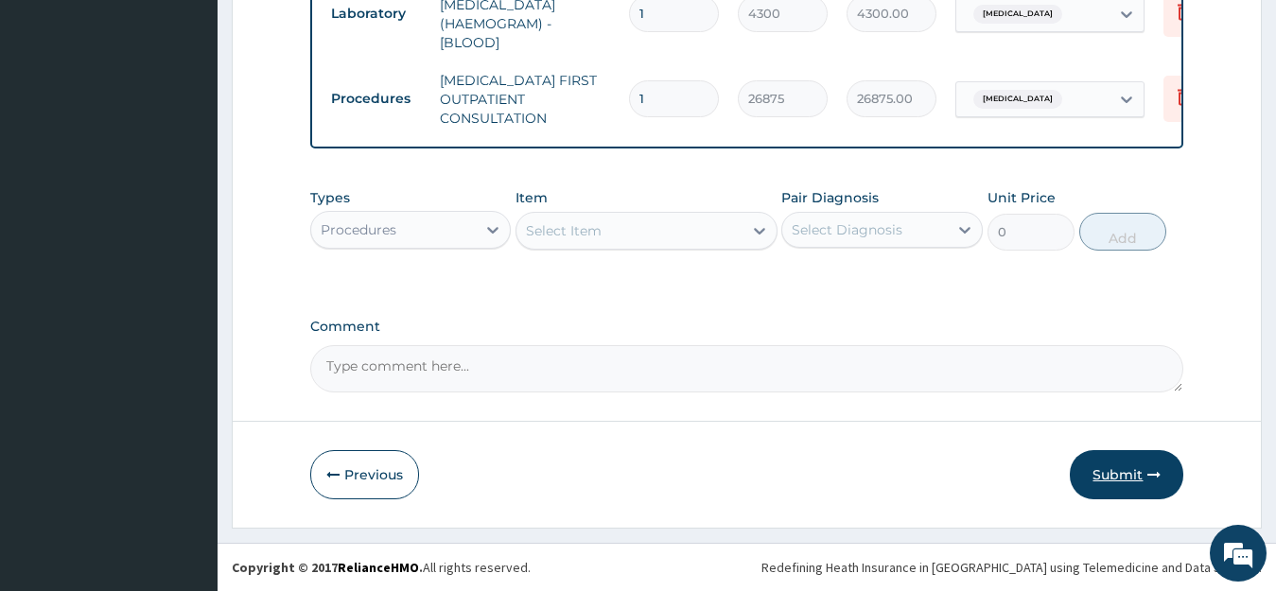
click at [1119, 468] on button "Submit" at bounding box center [1127, 474] width 114 height 49
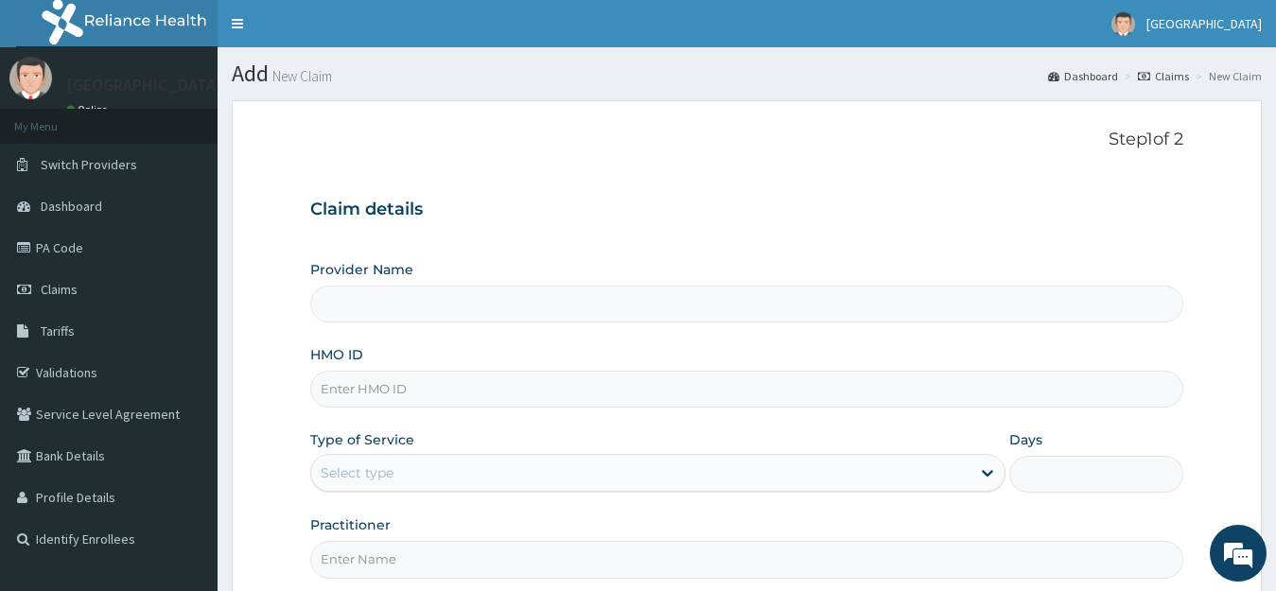
type input "[GEOGRAPHIC_DATA]"
click at [377, 393] on input "HMO ID" at bounding box center [747, 389] width 874 height 37
type input "TOT/10009/A"
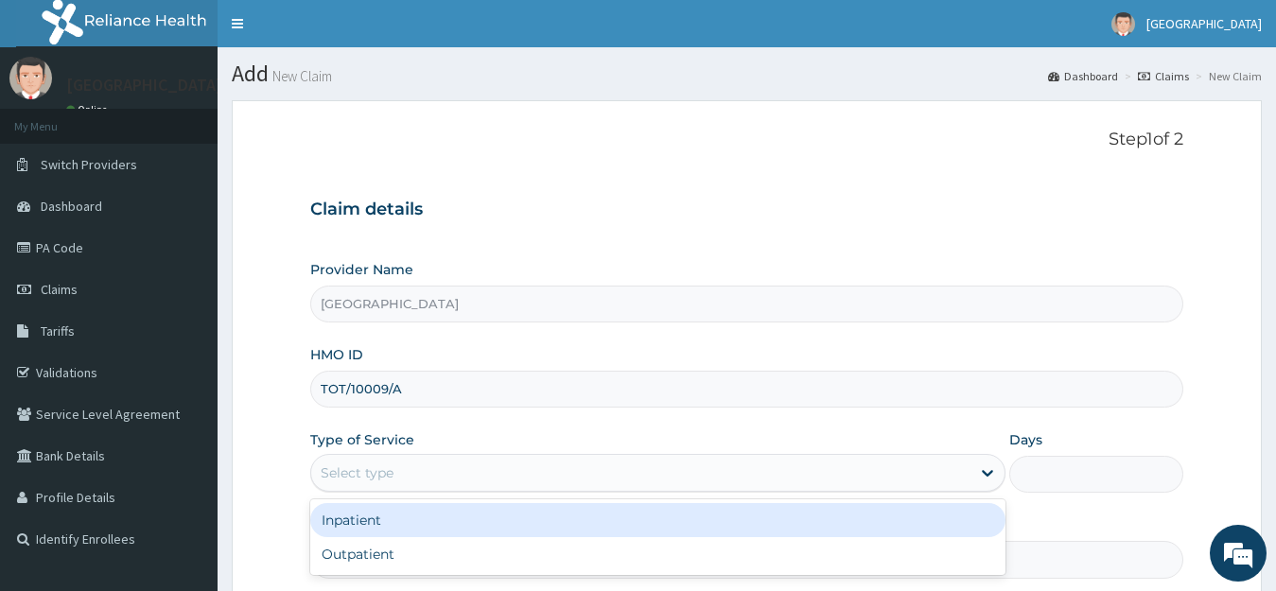
click at [397, 473] on div "Select type" at bounding box center [641, 473] width 660 height 30
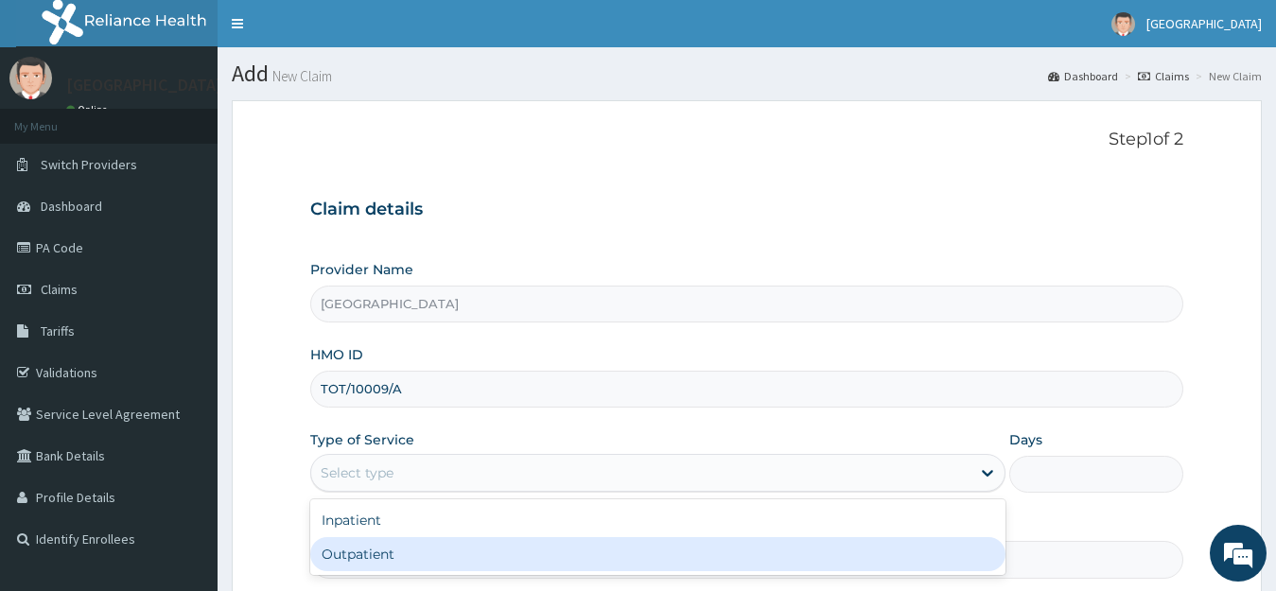
click at [348, 554] on div "Outpatient" at bounding box center [658, 554] width 696 height 34
type input "1"
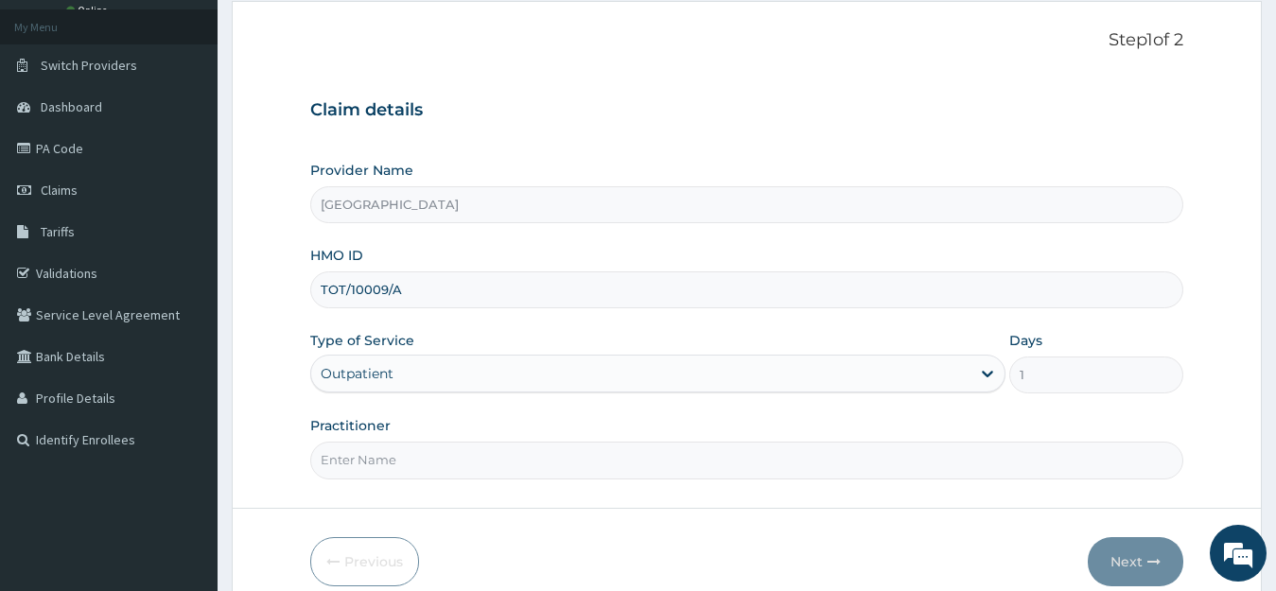
scroll to position [186, 0]
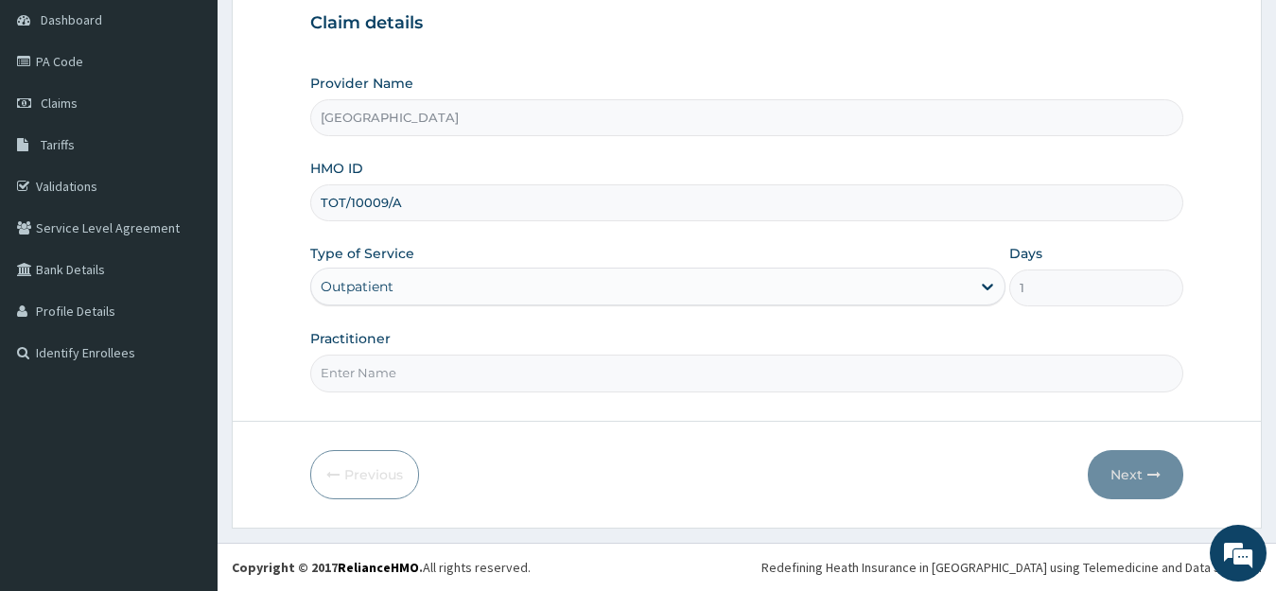
click at [368, 370] on input "Practitioner" at bounding box center [747, 373] width 874 height 37
type input "[PERSON_NAME]"
click at [1144, 486] on button "Next" at bounding box center [1136, 474] width 96 height 49
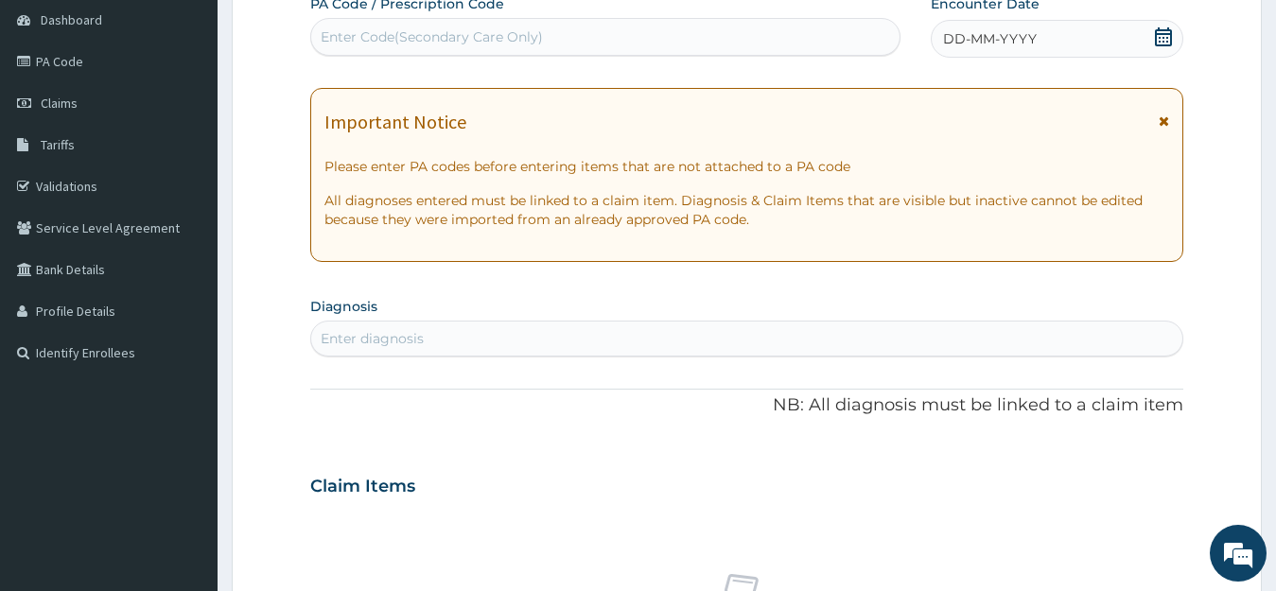
click at [479, 27] on div "Enter Code(Secondary Care Only)" at bounding box center [432, 36] width 222 height 19
paste input "PA/8CD211"
type input "PA/8CD211"
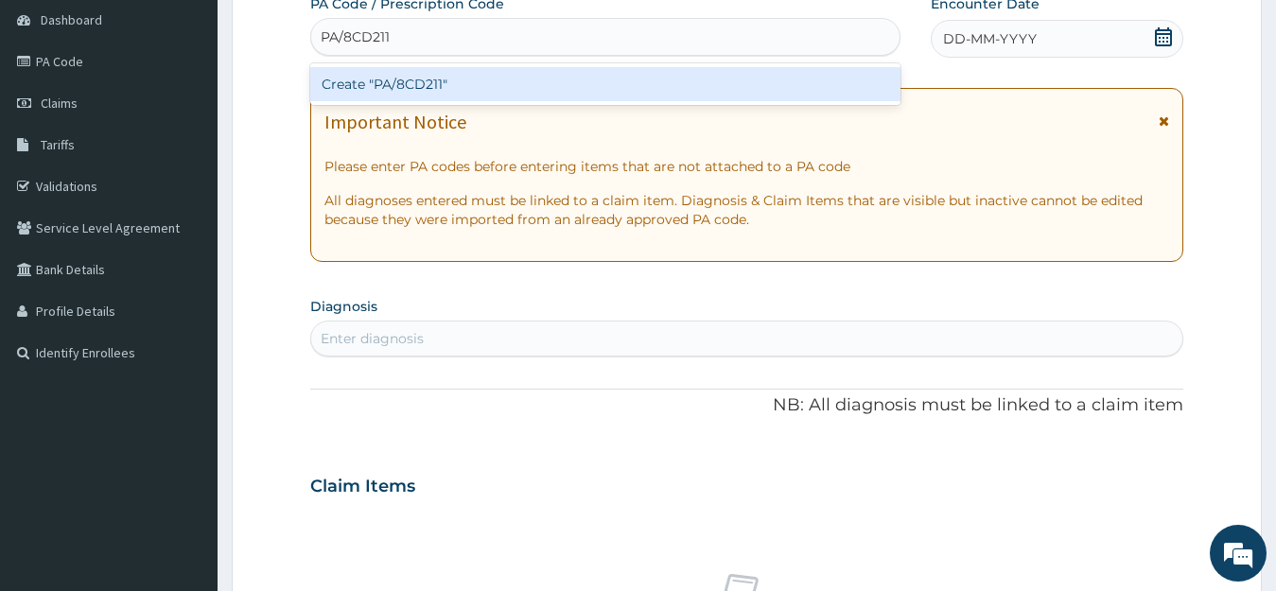
click at [364, 84] on div "Create "PA/8CD211"" at bounding box center [605, 84] width 590 height 34
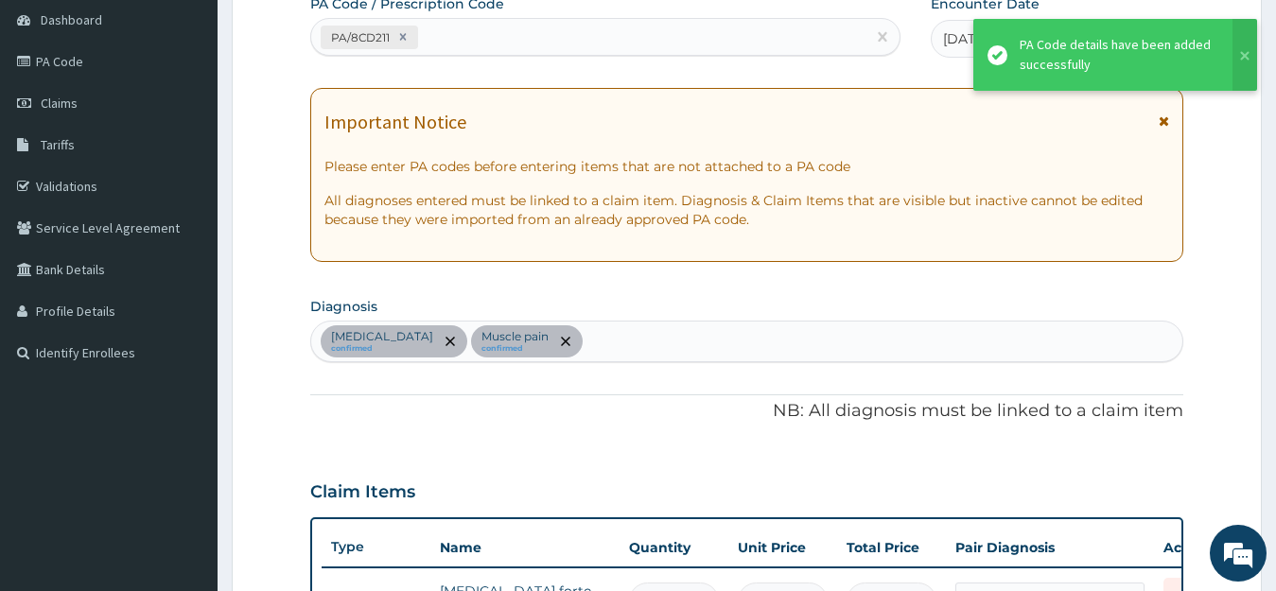
scroll to position [622, 0]
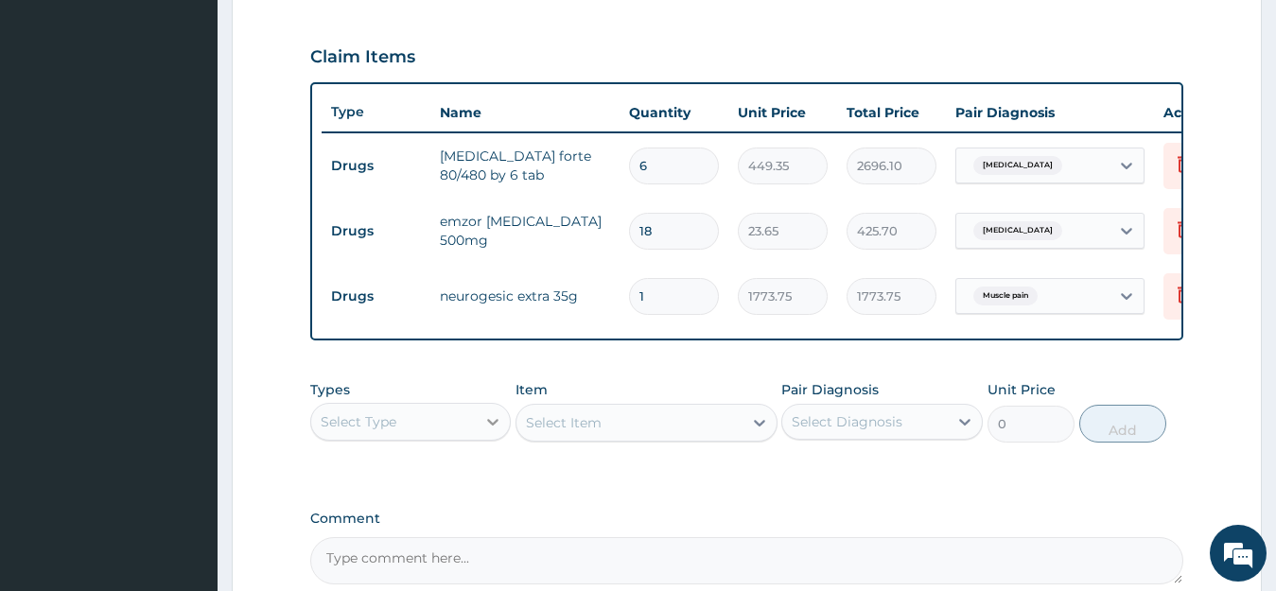
click at [509, 437] on div at bounding box center [493, 422] width 34 height 34
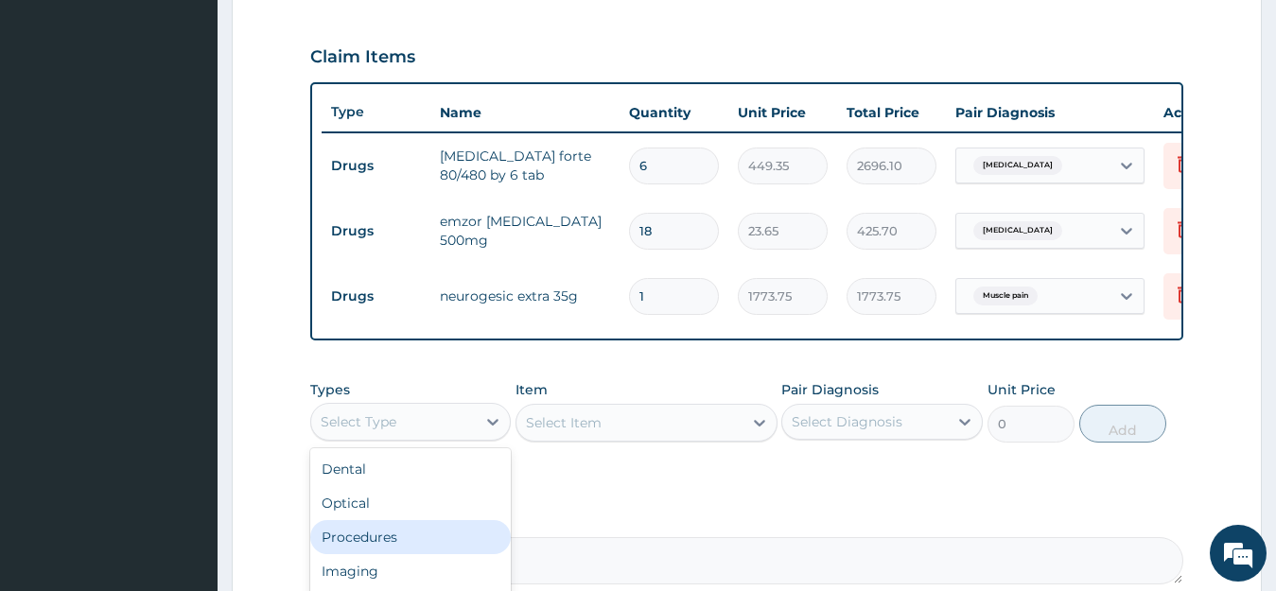
click at [399, 554] on div "Procedures" at bounding box center [411, 537] width 202 height 34
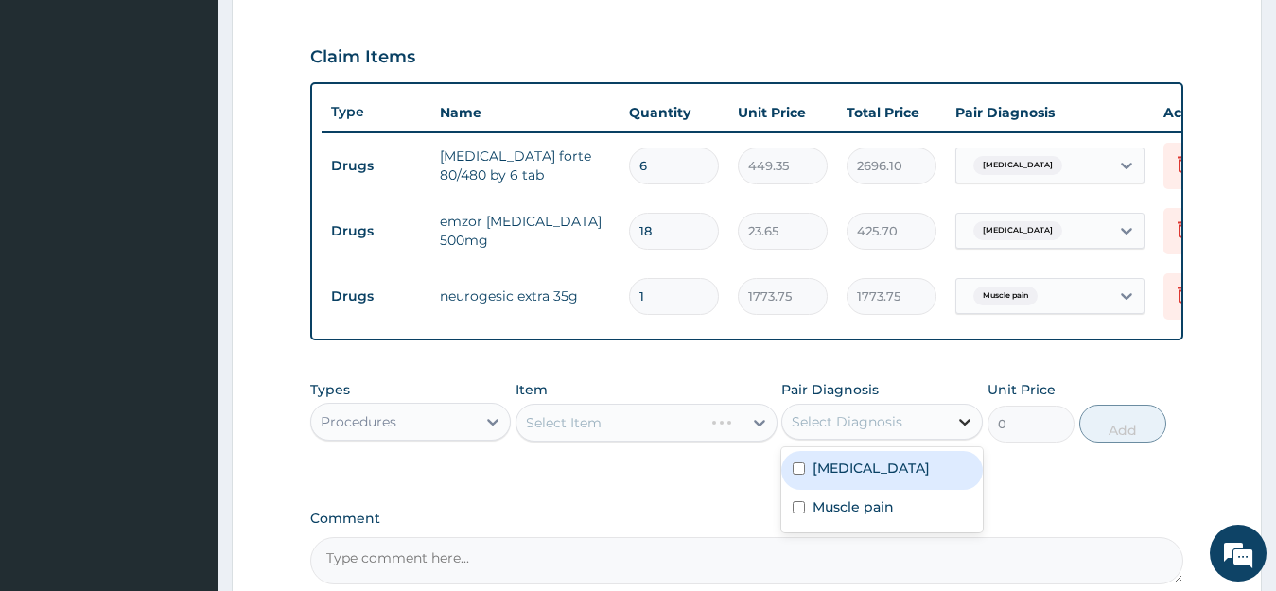
click at [974, 431] on icon at bounding box center [965, 422] width 19 height 19
click at [892, 490] on div "Malaria" at bounding box center [883, 470] width 202 height 39
checkbox input "true"
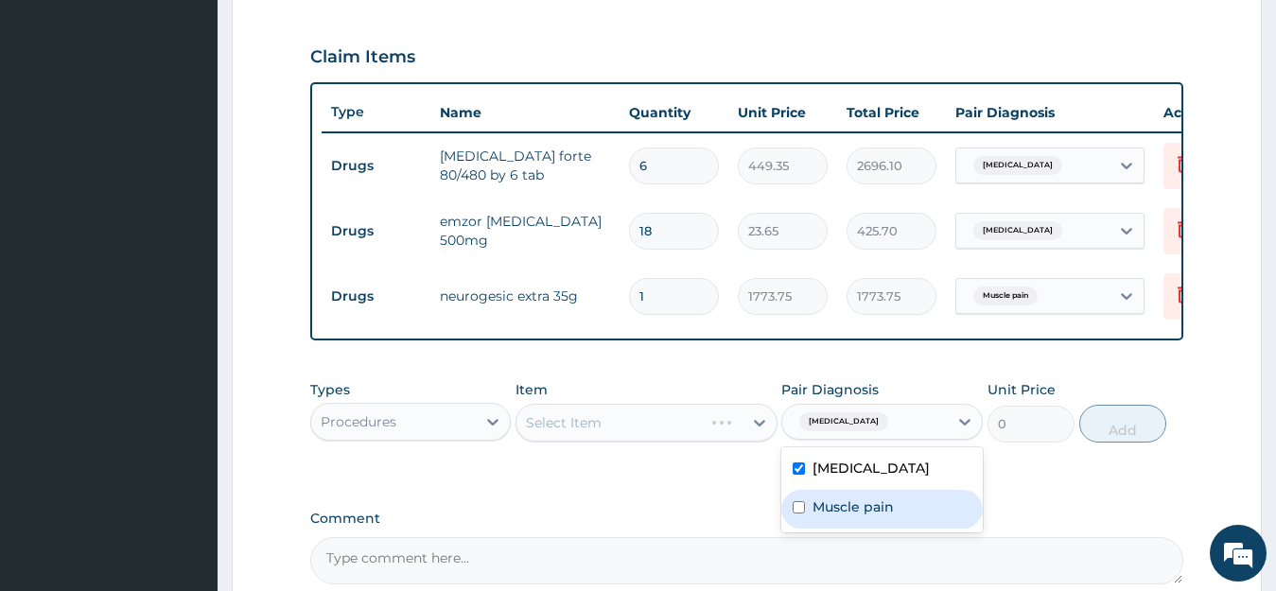
click at [887, 517] on label "Muscle pain" at bounding box center [853, 507] width 81 height 19
checkbox input "true"
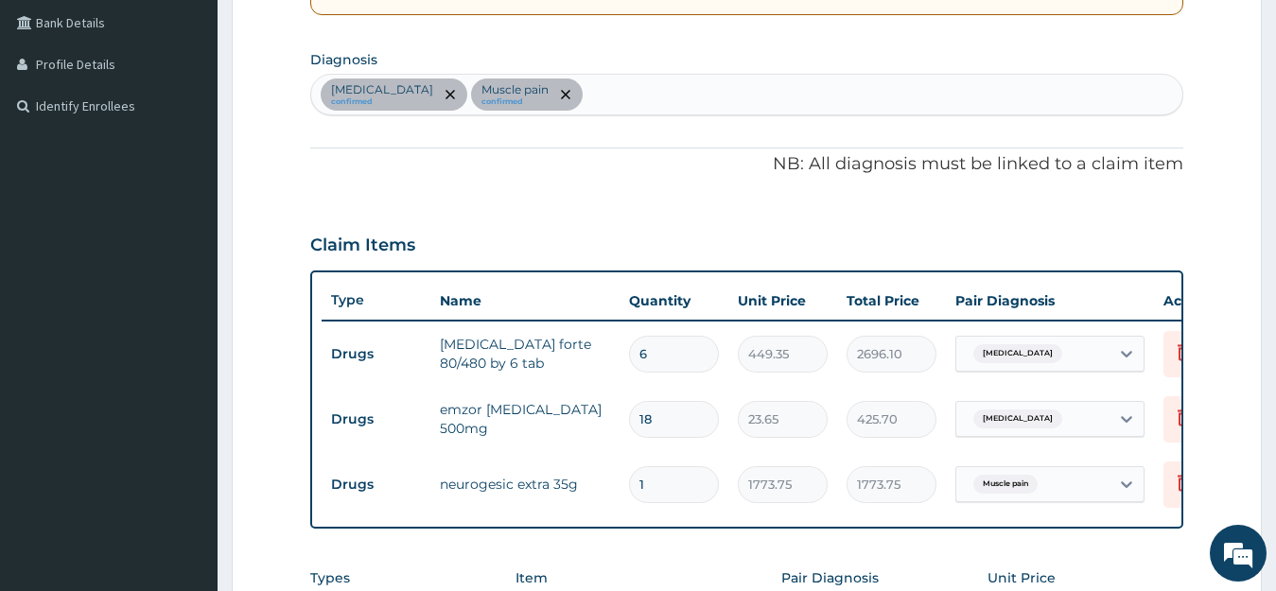
scroll to position [338, 0]
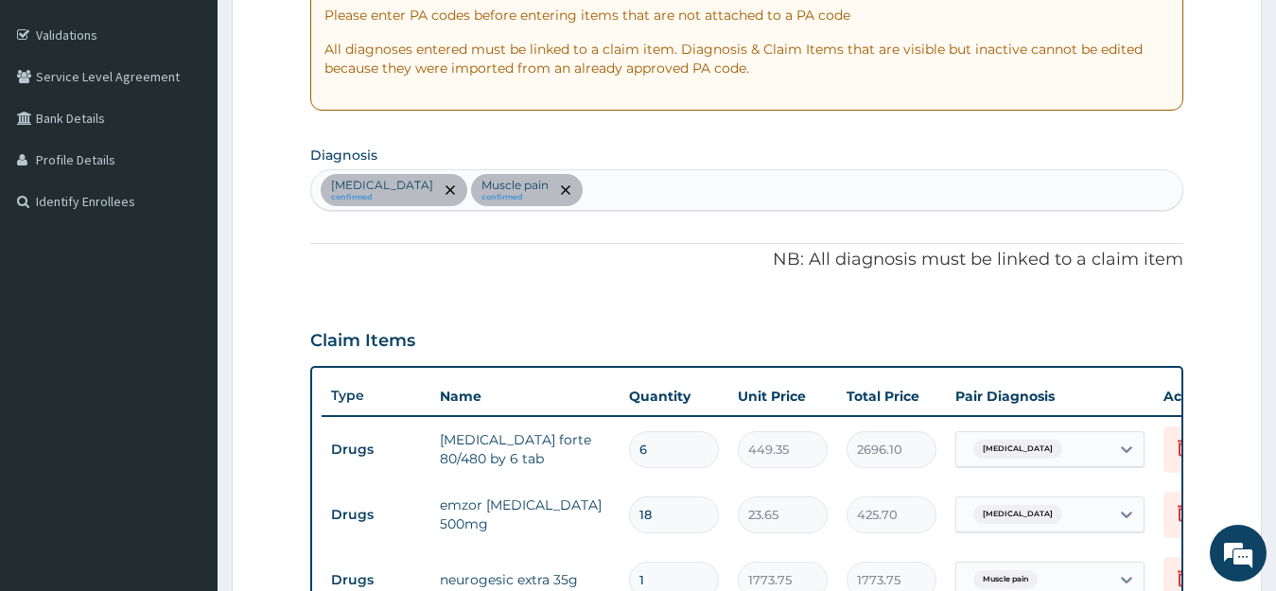
click at [568, 193] on div "Malaria confirmed Muscle pain confirmed" at bounding box center [747, 190] width 872 height 40
type input "SEPSI"
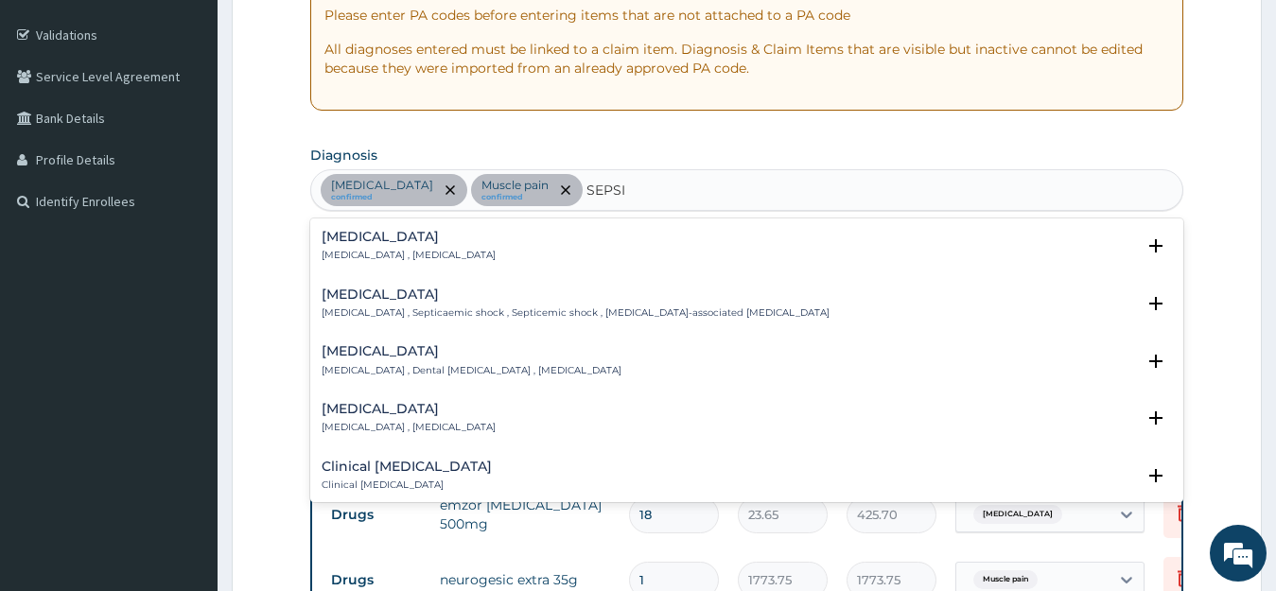
click at [374, 238] on h4 "[MEDICAL_DATA]" at bounding box center [409, 237] width 174 height 14
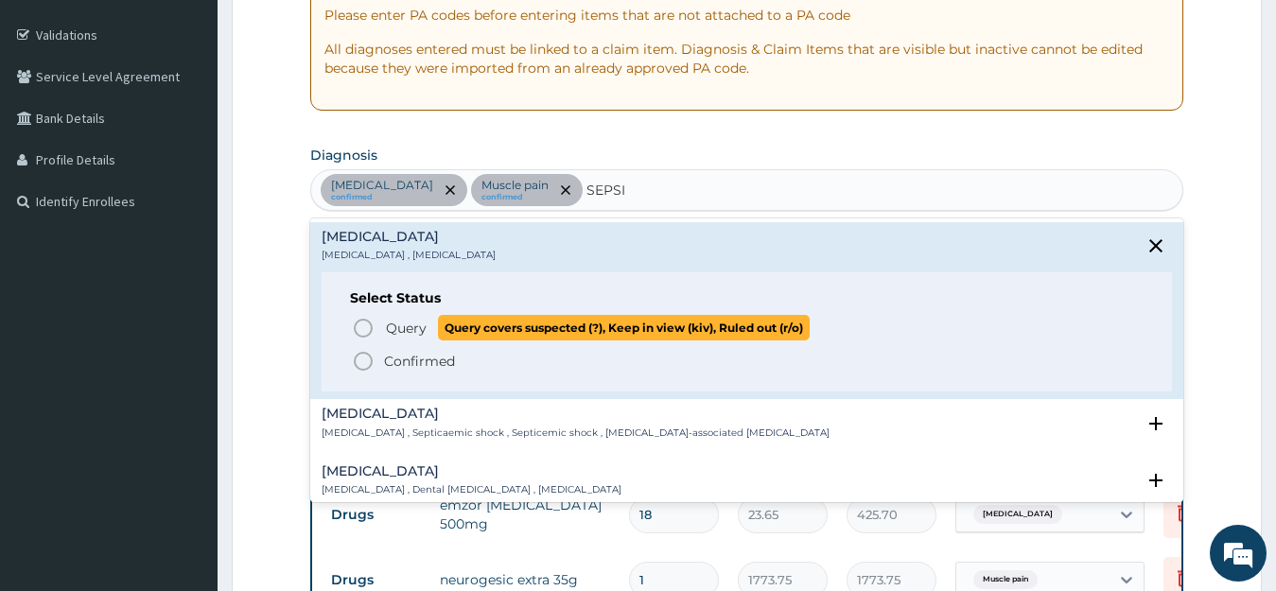
click at [384, 320] on p "Query Query covers suspected (?), Keep in view (kiv), Ruled out (r/o)" at bounding box center [597, 328] width 426 height 26
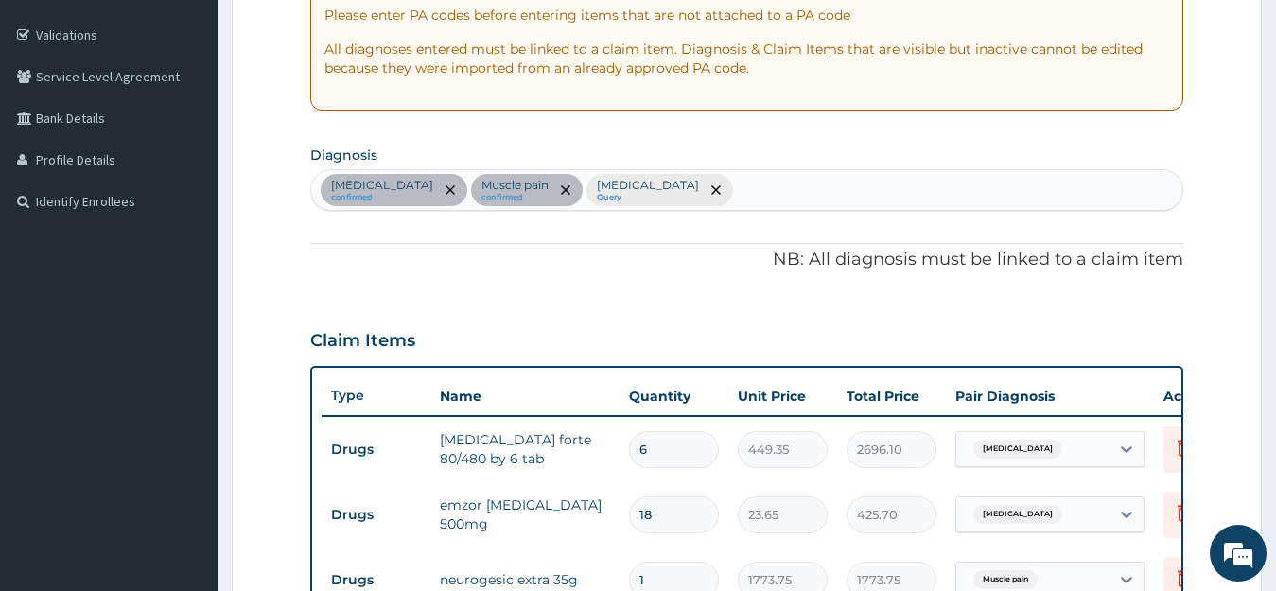
click at [649, 187] on div "Malaria confirmed Muscle pain confirmed Sepsis Query" at bounding box center [747, 190] width 872 height 40
type input "M"
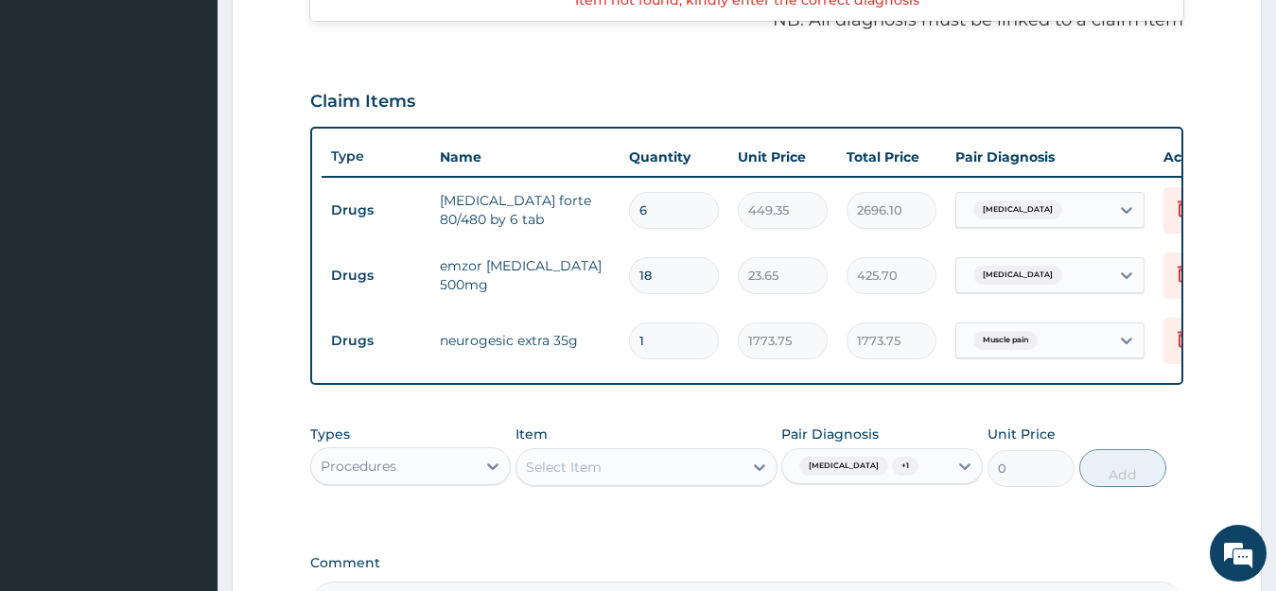
scroll to position [716, 0]
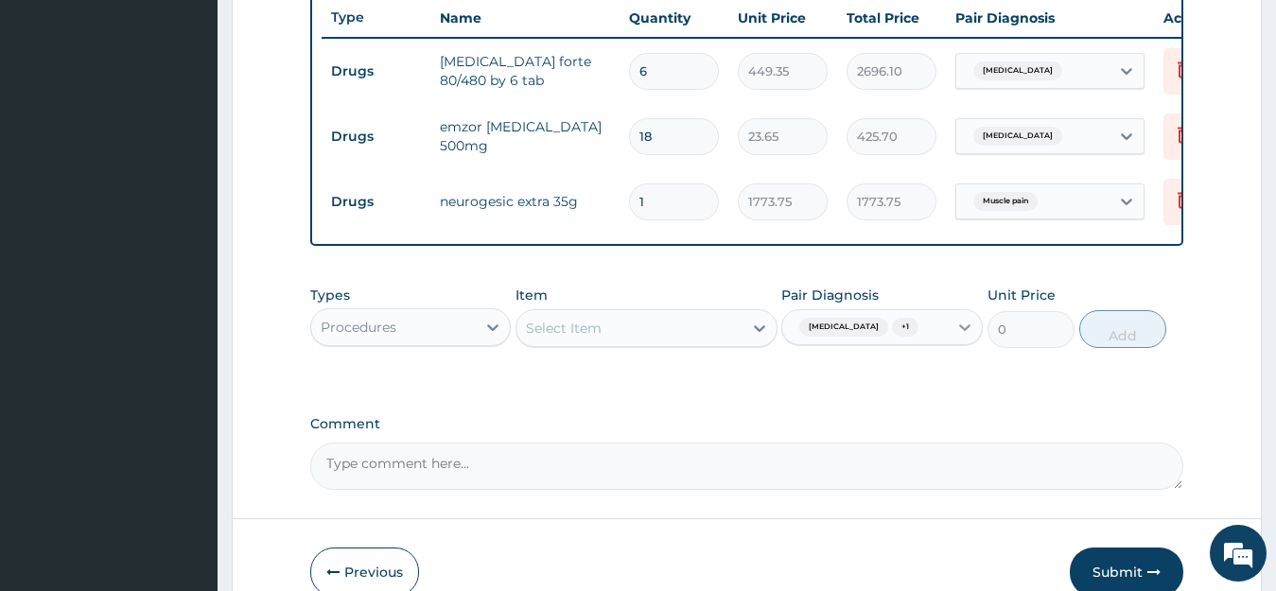
click at [967, 337] on icon at bounding box center [965, 327] width 19 height 19
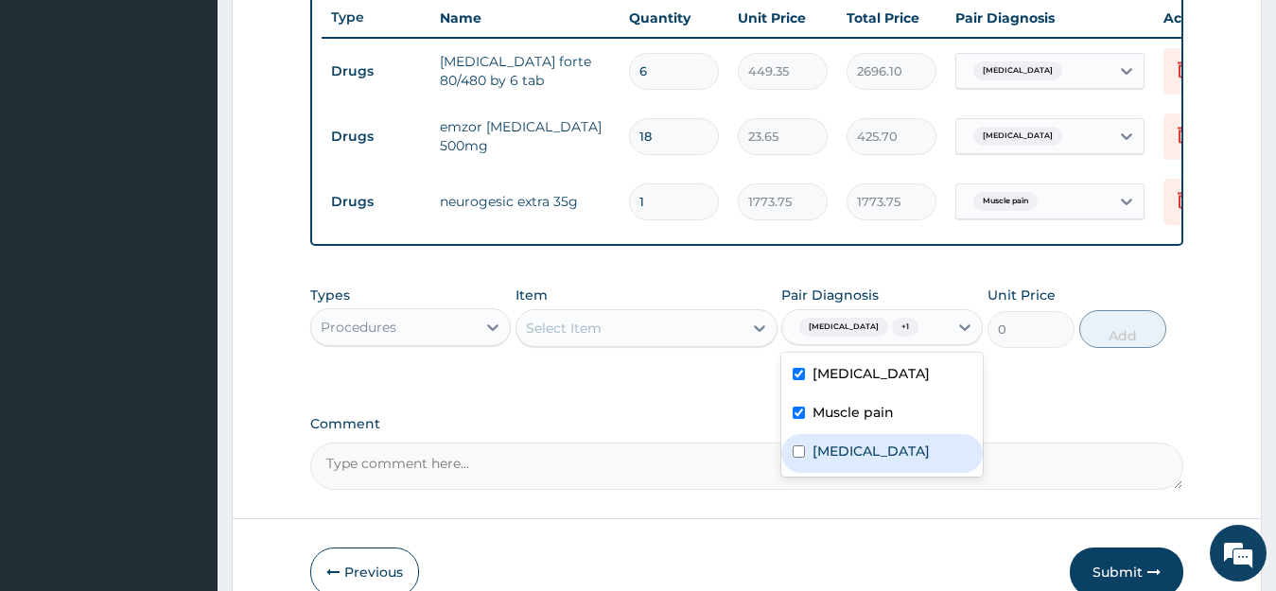
click at [828, 461] on label "Sepsis" at bounding box center [871, 451] width 117 height 19
checkbox input "true"
click at [633, 335] on div "Select Item" at bounding box center [630, 328] width 226 height 30
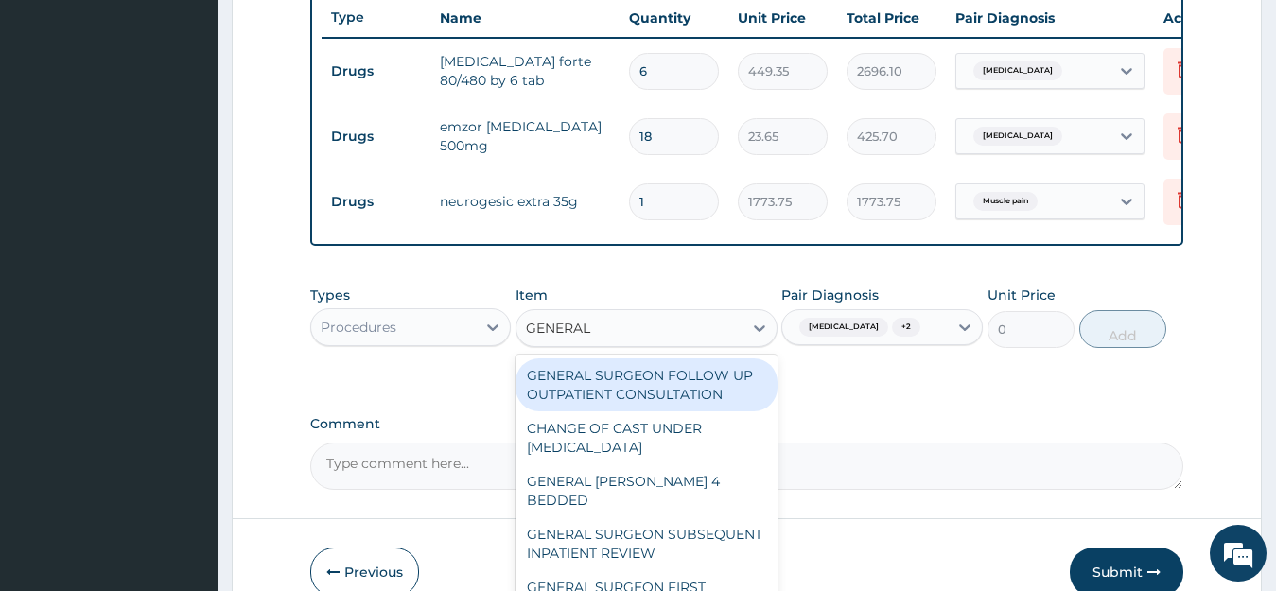
type input "GENERAL P"
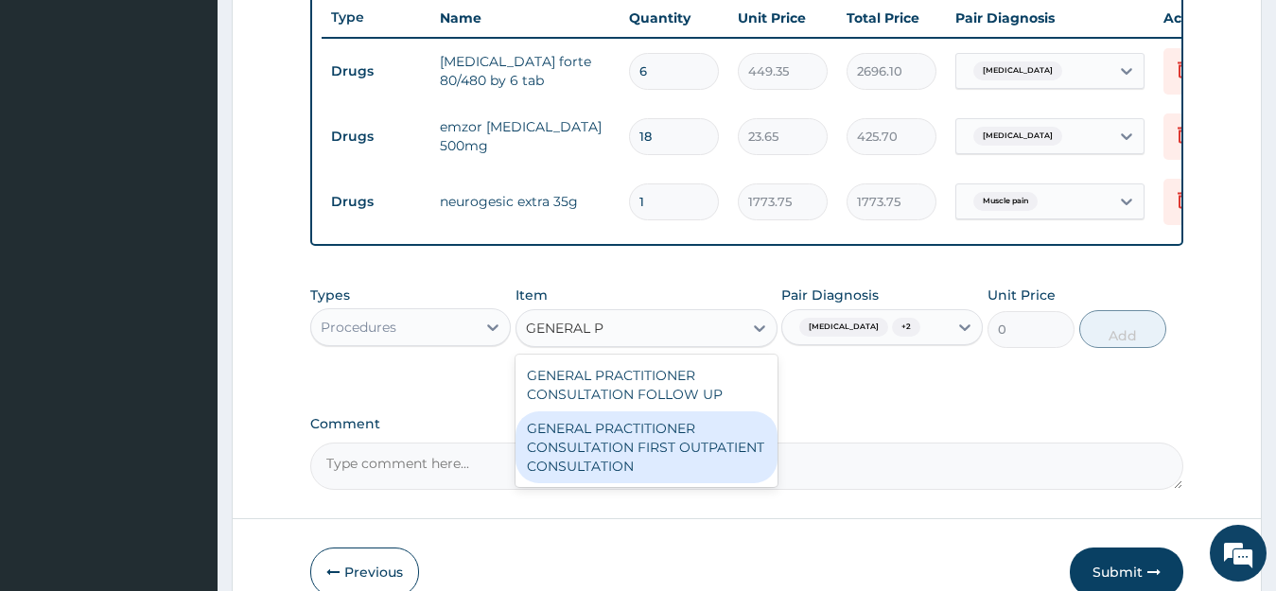
click at [675, 484] on div "GENERAL PRACTITIONER CONSULTATION FIRST OUTPATIENT CONSULTATION" at bounding box center [647, 448] width 262 height 72
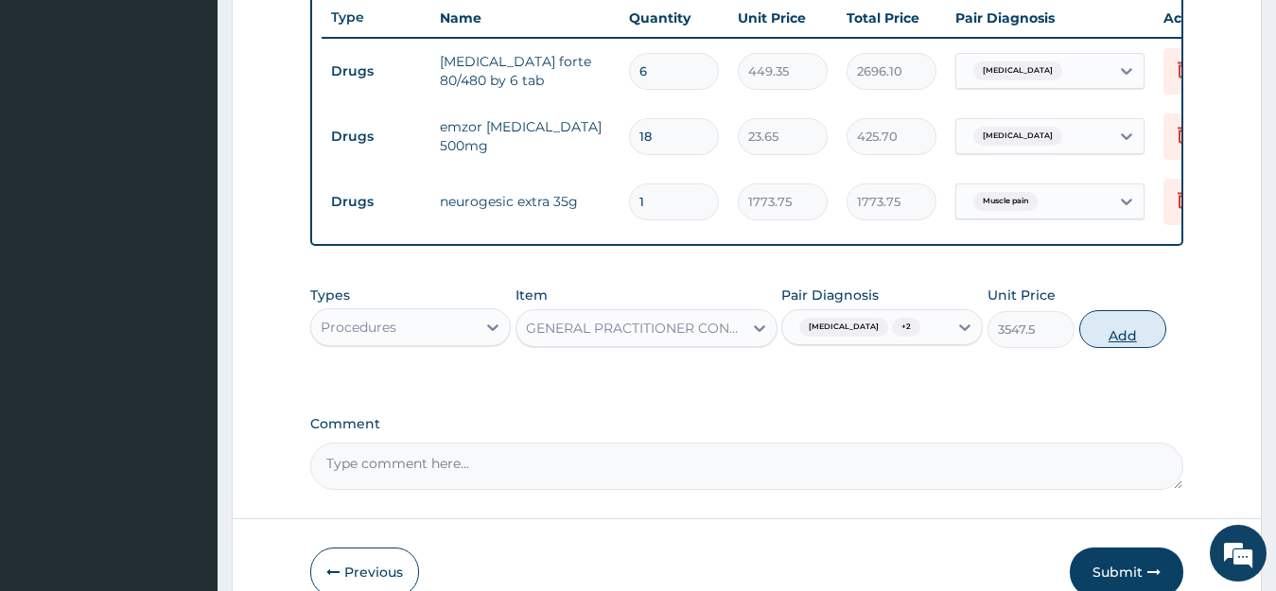
click at [1118, 348] on button "Add" at bounding box center [1123, 329] width 87 height 38
type input "0"
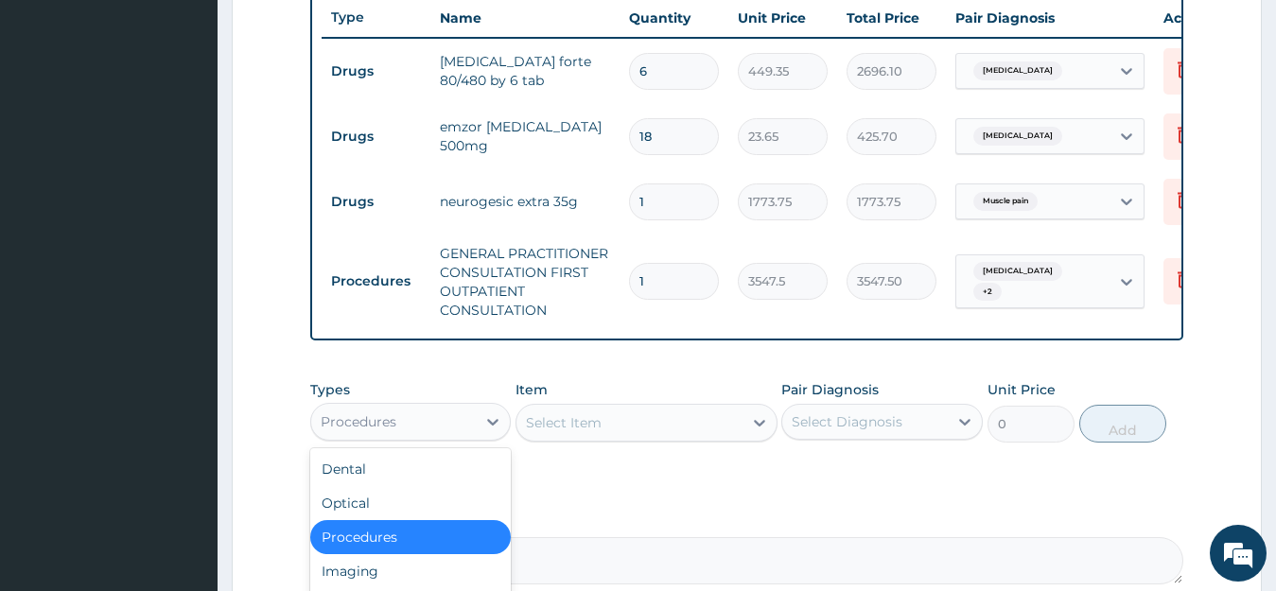
click at [455, 432] on div "Procedures" at bounding box center [394, 422] width 166 height 30
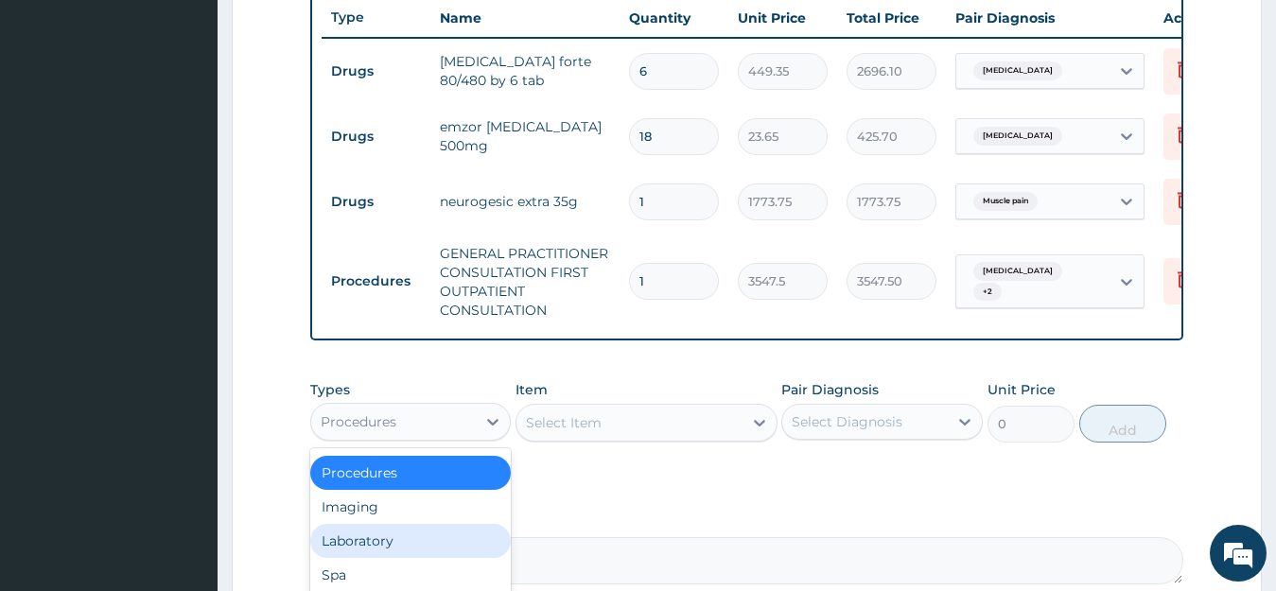
click at [415, 544] on div "Laboratory" at bounding box center [411, 541] width 202 height 34
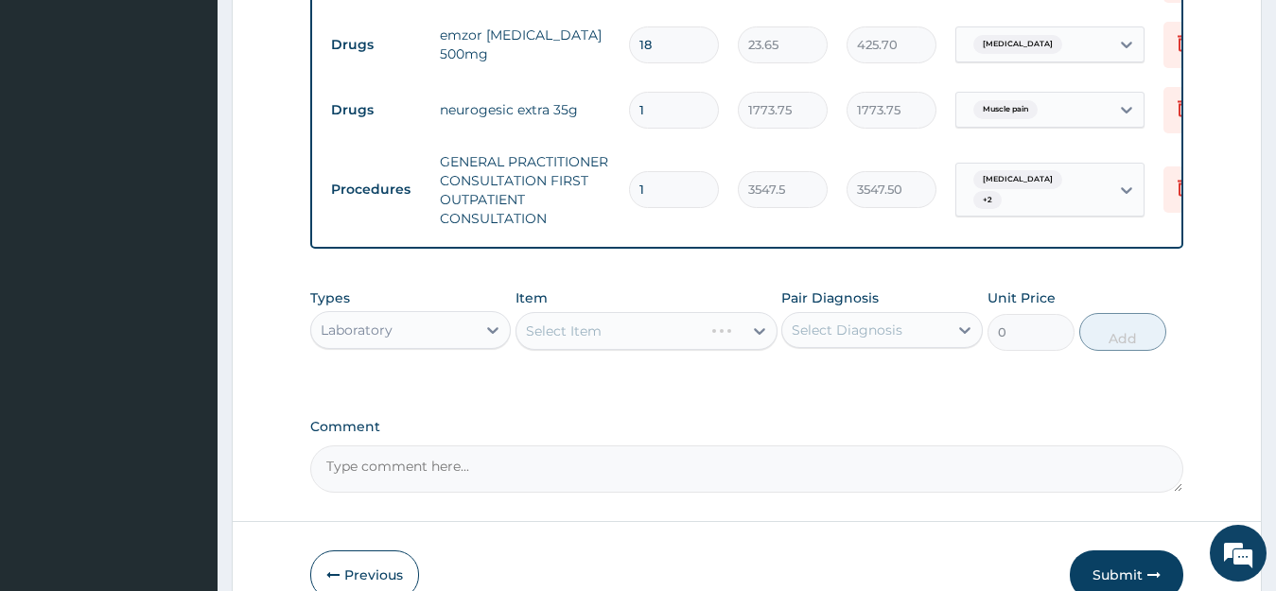
scroll to position [924, 0]
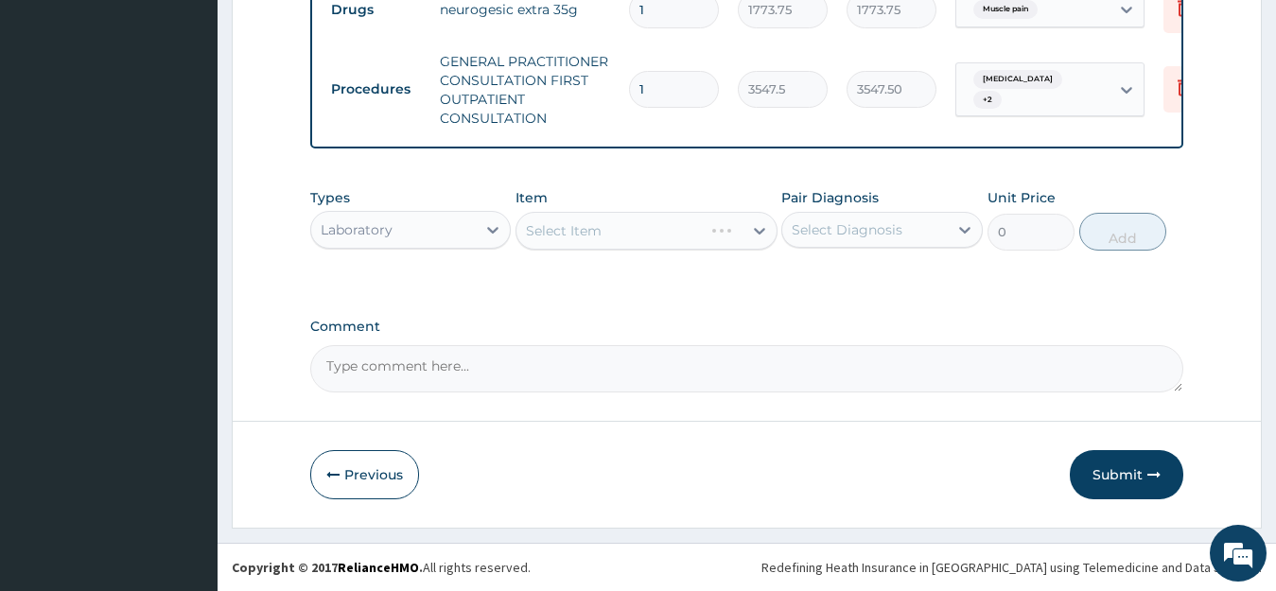
click at [660, 225] on div "Select Item" at bounding box center [647, 231] width 262 height 38
click at [882, 230] on div "Select Diagnosis" at bounding box center [847, 229] width 111 height 19
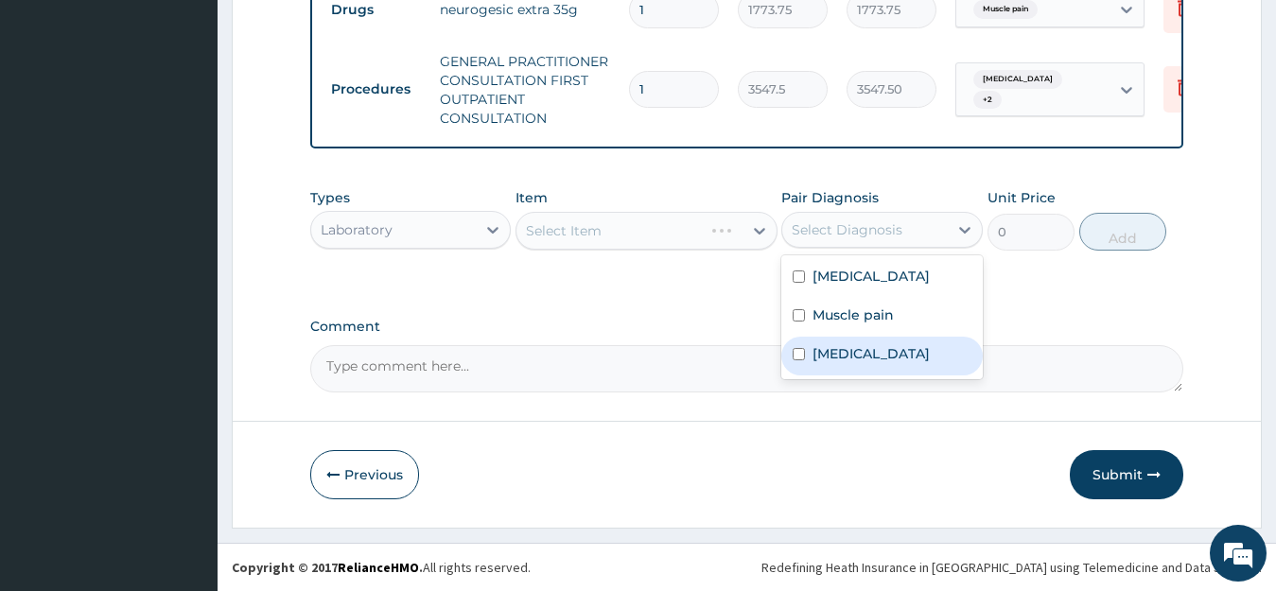
click at [849, 348] on label "Sepsis" at bounding box center [871, 353] width 117 height 19
checkbox input "true"
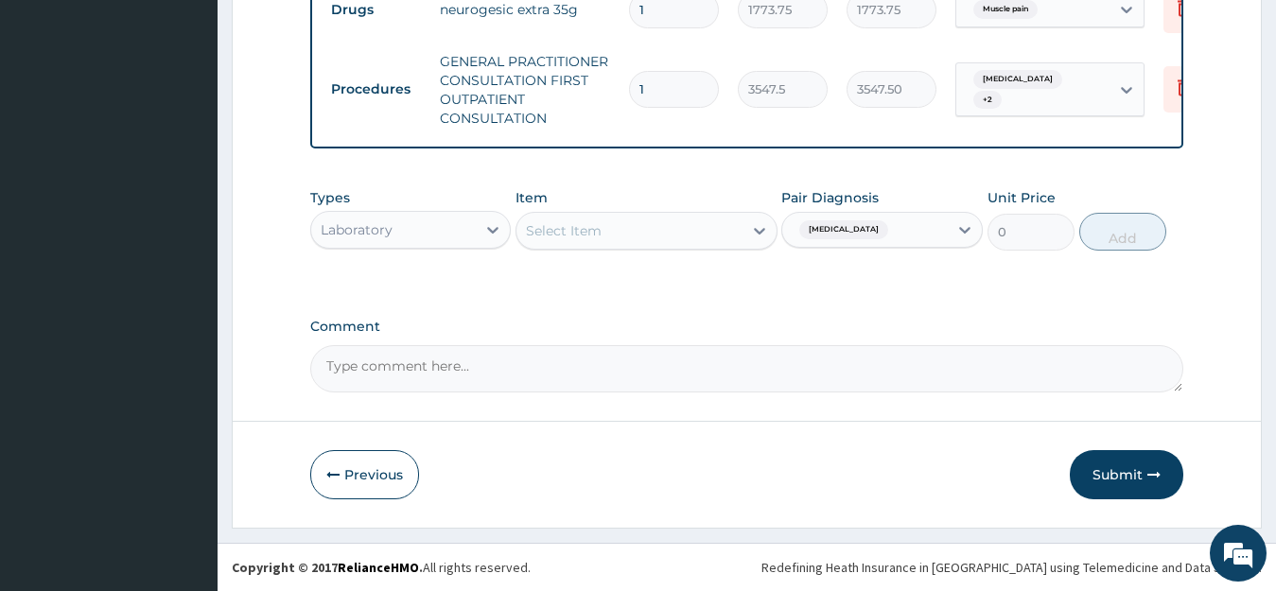
click at [690, 225] on div "Select Item" at bounding box center [630, 231] width 226 height 30
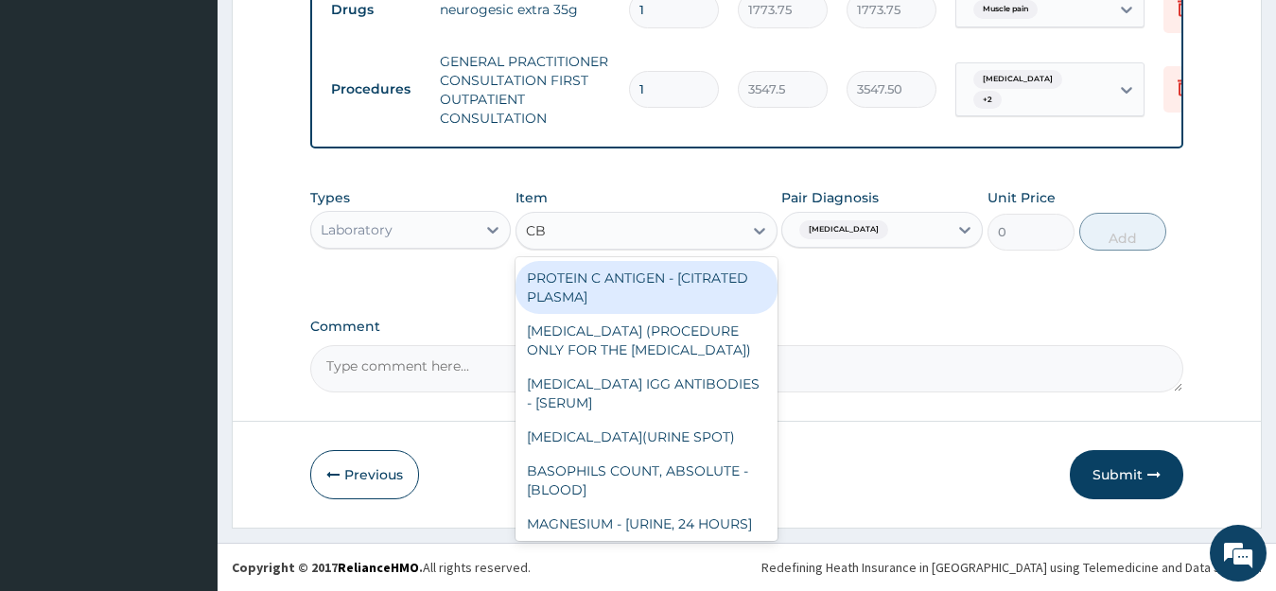
type input "CBC"
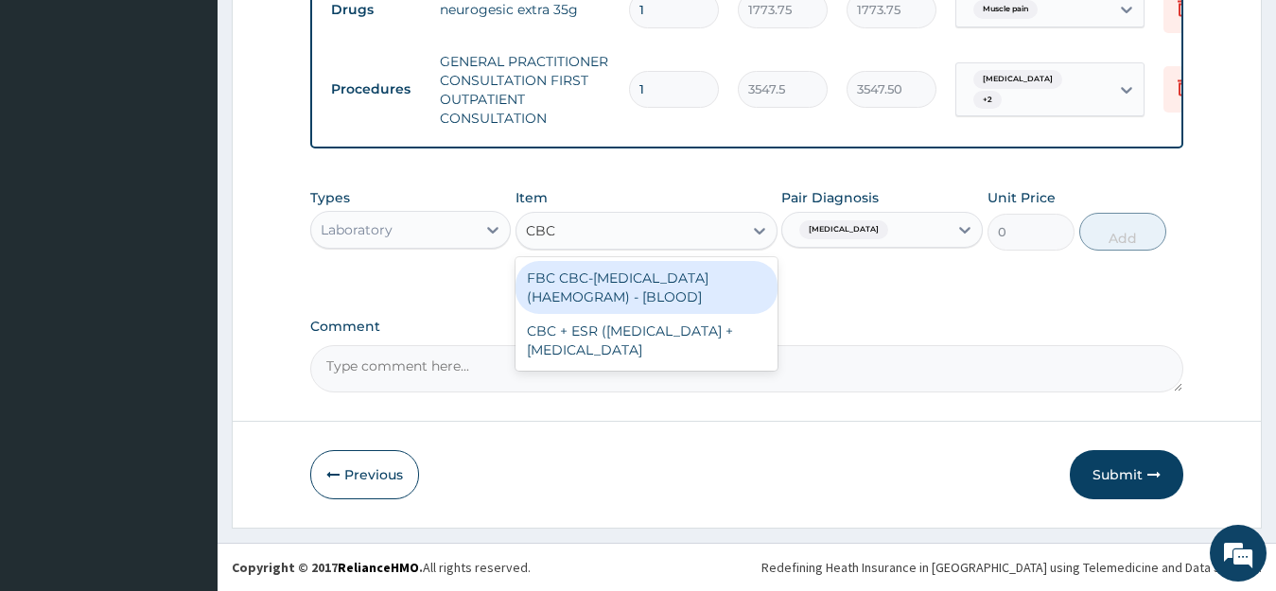
drag, startPoint x: 661, startPoint y: 302, endPoint x: 677, endPoint y: 294, distance: 16.9
click at [661, 302] on div "FBC CBC-COMPLETE BLOOD COUNT (HAEMOGRAM) - [BLOOD]" at bounding box center [647, 287] width 262 height 53
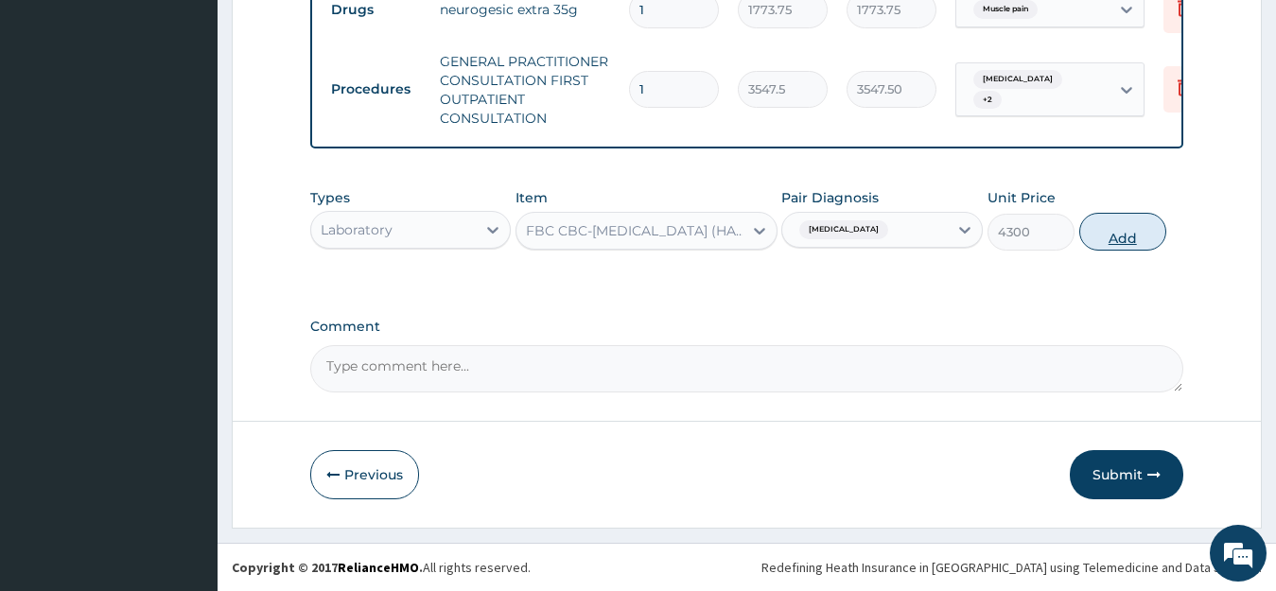
click at [1119, 226] on button "Add" at bounding box center [1123, 232] width 87 height 38
type input "0"
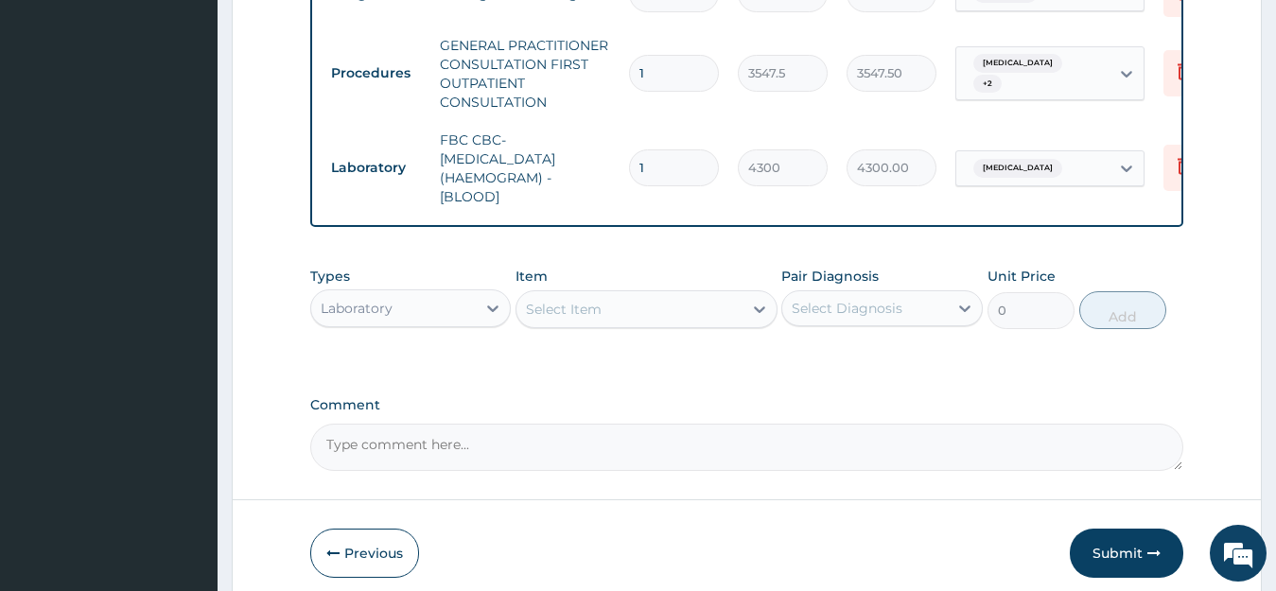
click at [835, 318] on div "Select Diagnosis" at bounding box center [847, 308] width 111 height 19
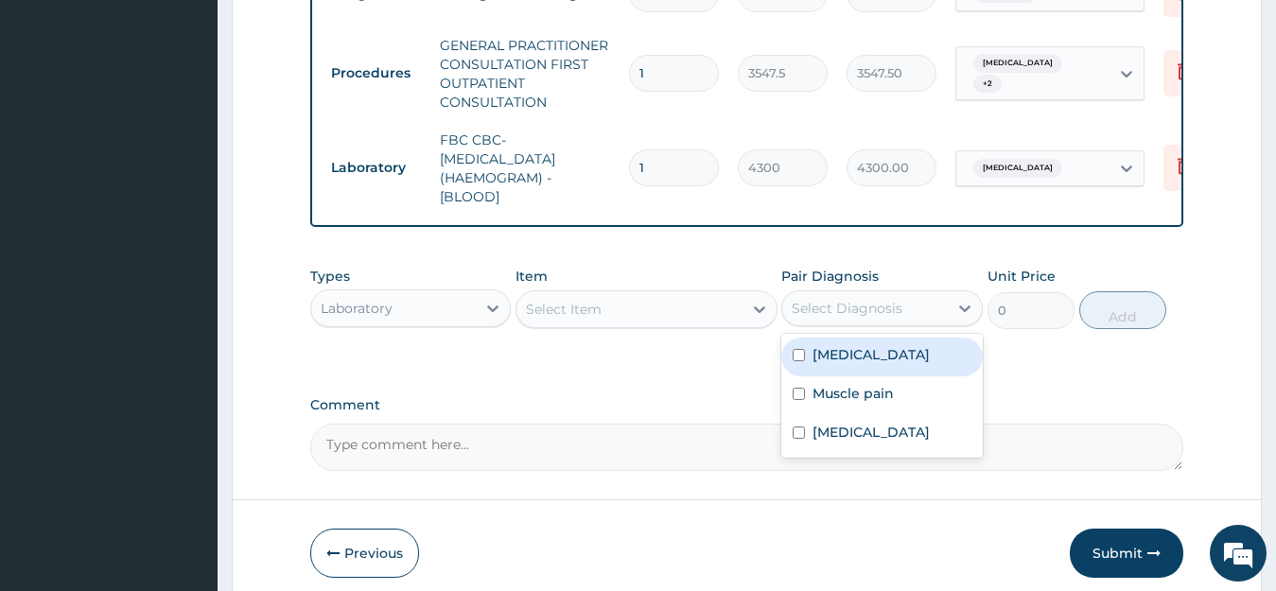
click at [853, 364] on label "Malaria" at bounding box center [871, 354] width 117 height 19
checkbox input "true"
click at [642, 325] on div "Select Item" at bounding box center [630, 309] width 226 height 30
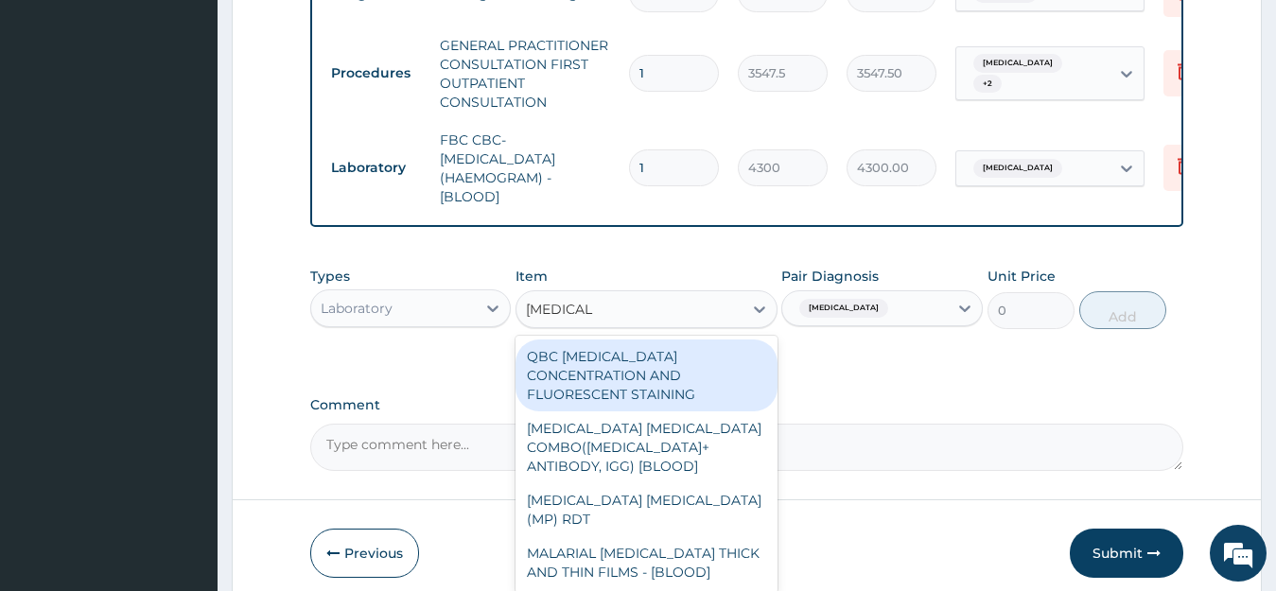
type input "MALARIA P"
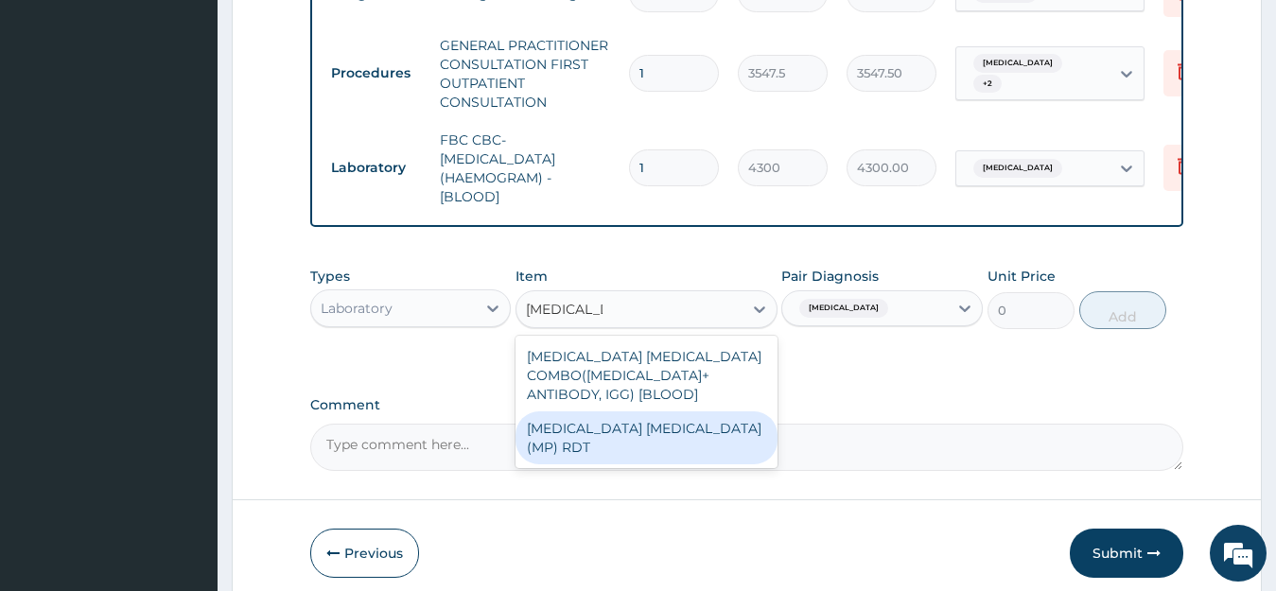
drag, startPoint x: 682, startPoint y: 446, endPoint x: 709, endPoint y: 432, distance: 29.6
click at [682, 446] on div "MALARIA PARASITE (MP) RDT" at bounding box center [647, 438] width 262 height 53
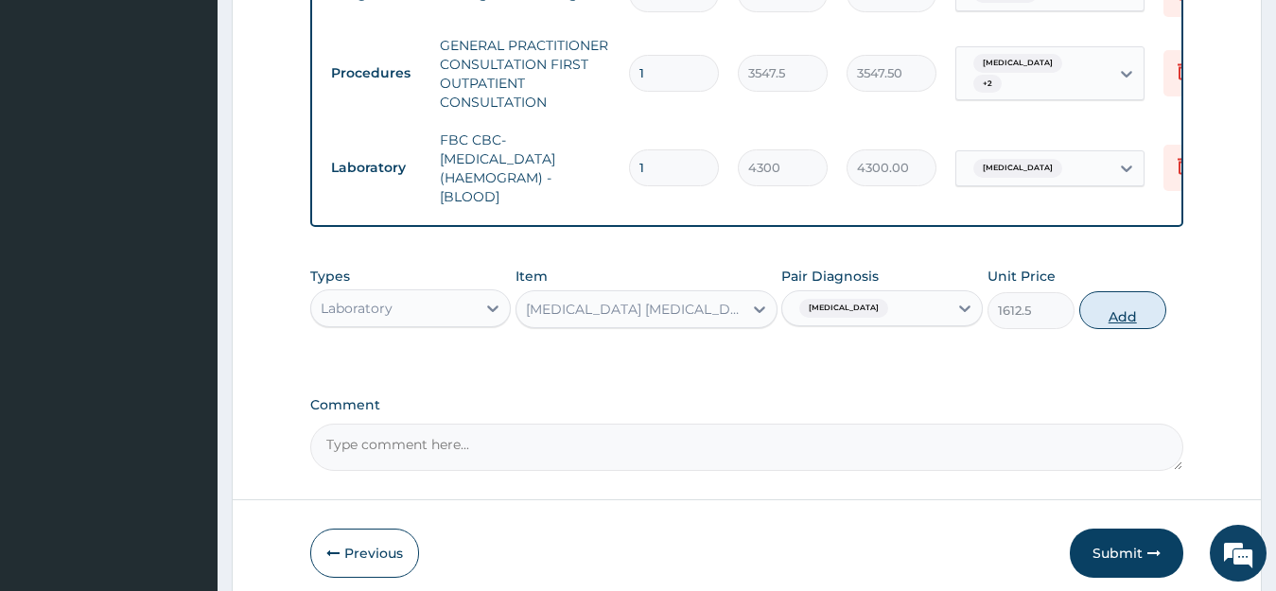
click at [1132, 324] on button "Add" at bounding box center [1123, 310] width 87 height 38
type input "0"
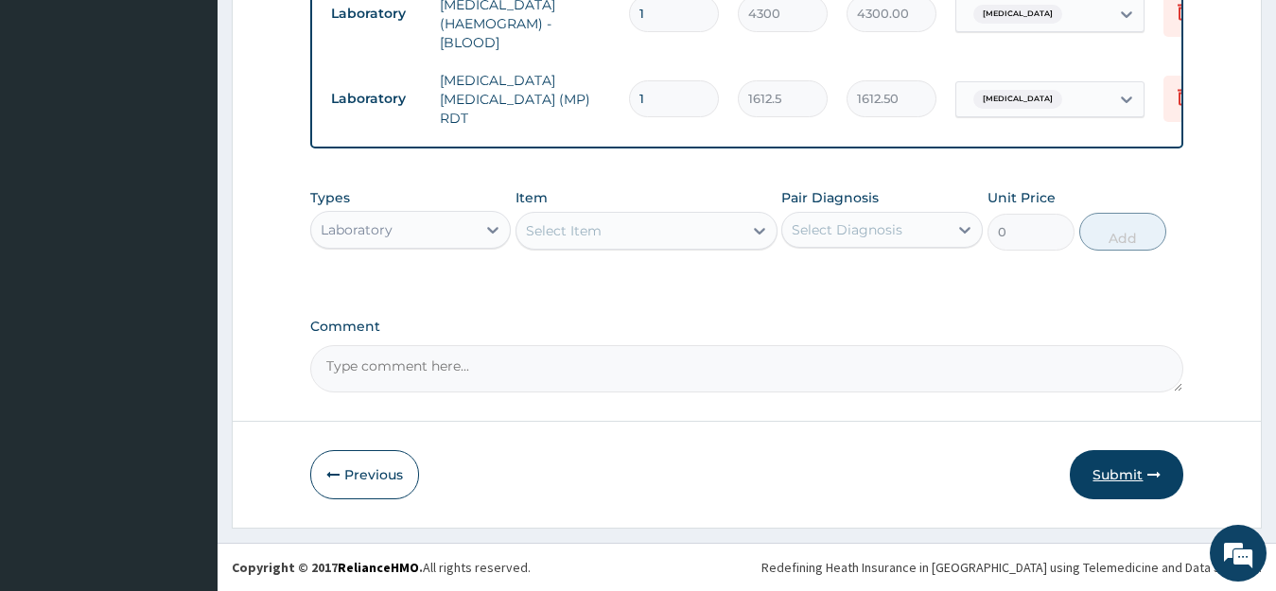
click at [1119, 466] on button "Submit" at bounding box center [1127, 474] width 114 height 49
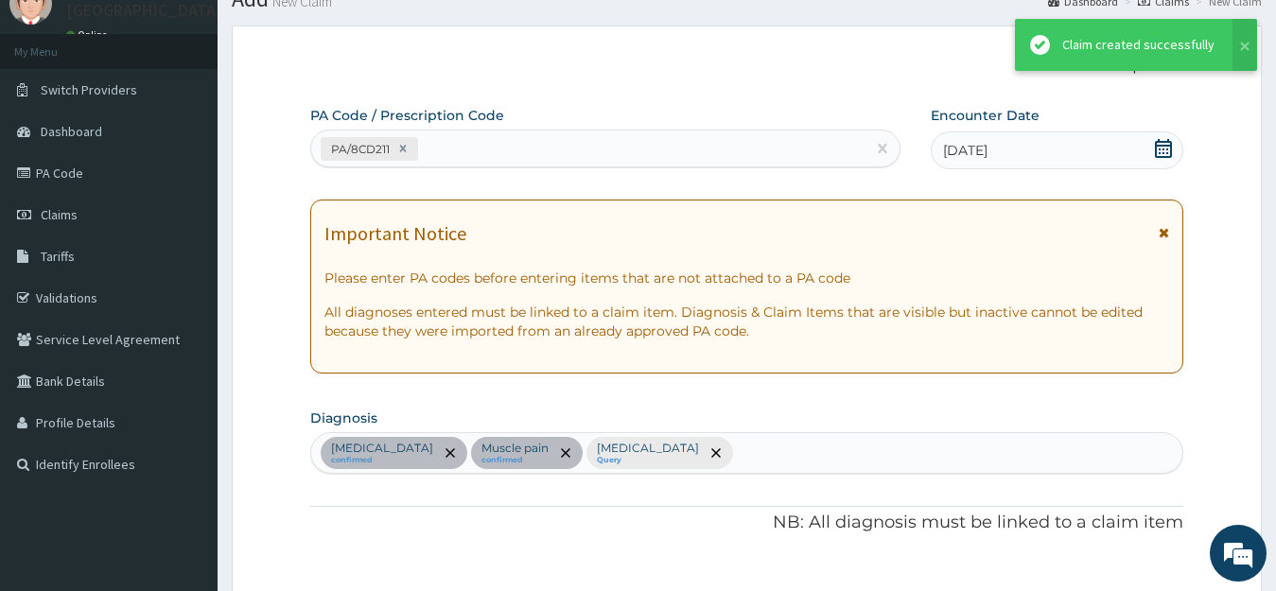
scroll to position [1084, 0]
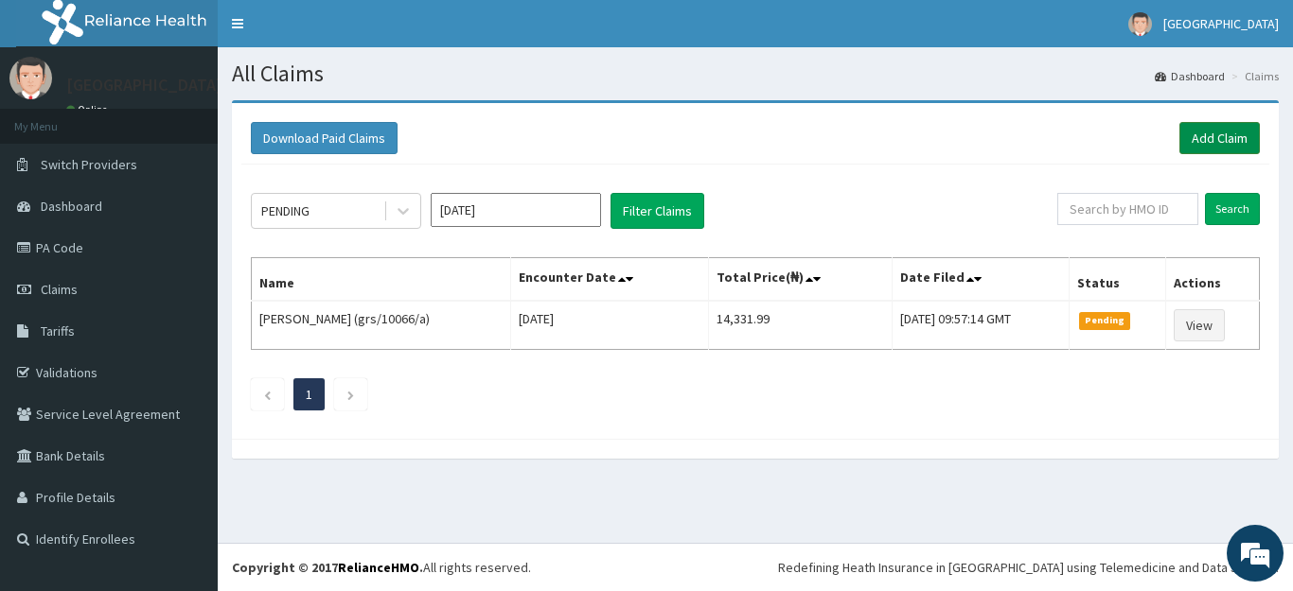
click at [1216, 143] on link "Add Claim" at bounding box center [1219, 138] width 80 height 32
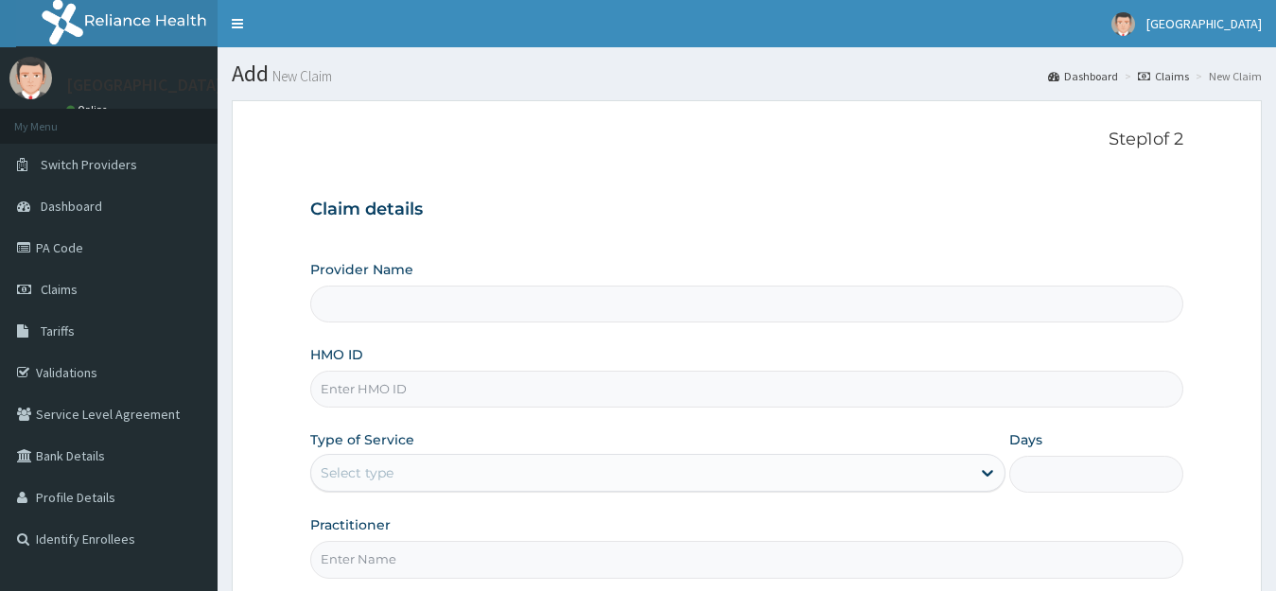
click at [361, 393] on input "HMO ID" at bounding box center [747, 389] width 874 height 37
type input "[GEOGRAPHIC_DATA]"
type input "AVL/10164/F"
click at [416, 470] on div "Select type" at bounding box center [641, 473] width 660 height 30
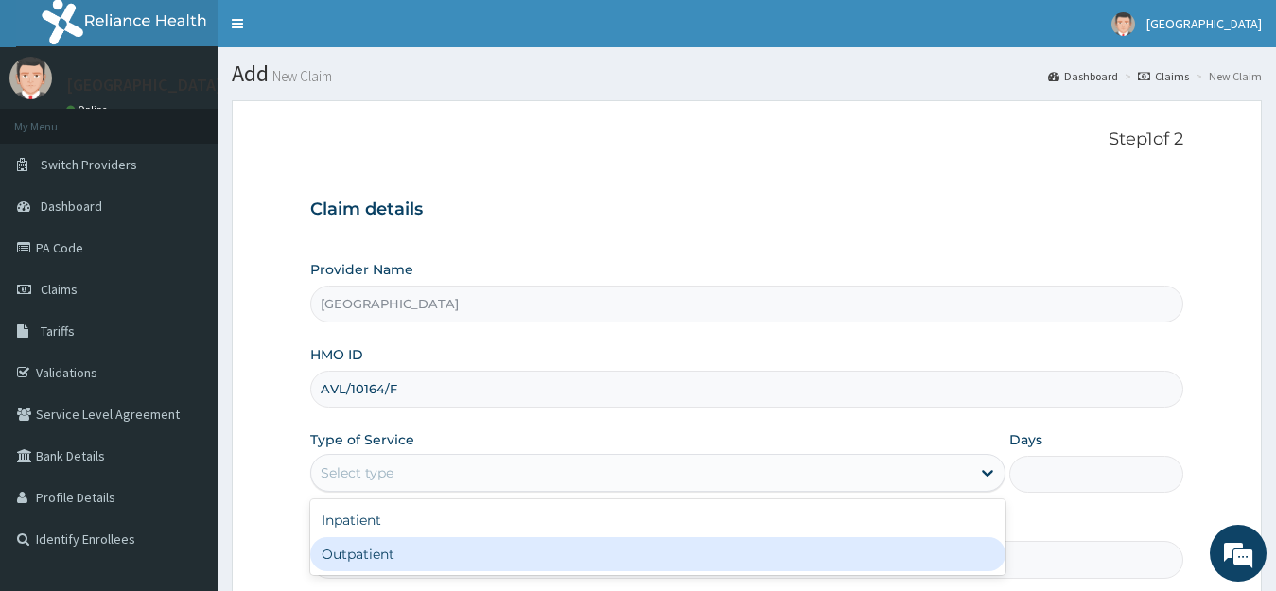
click at [386, 549] on div "Outpatient" at bounding box center [658, 554] width 696 height 34
type input "1"
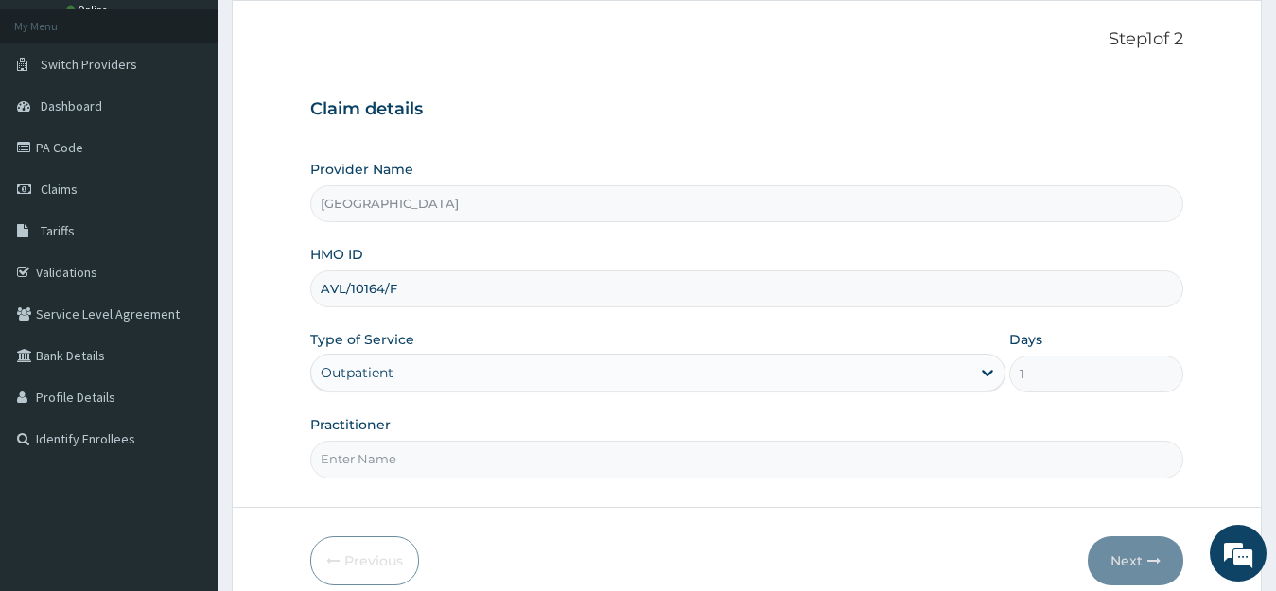
scroll to position [186, 0]
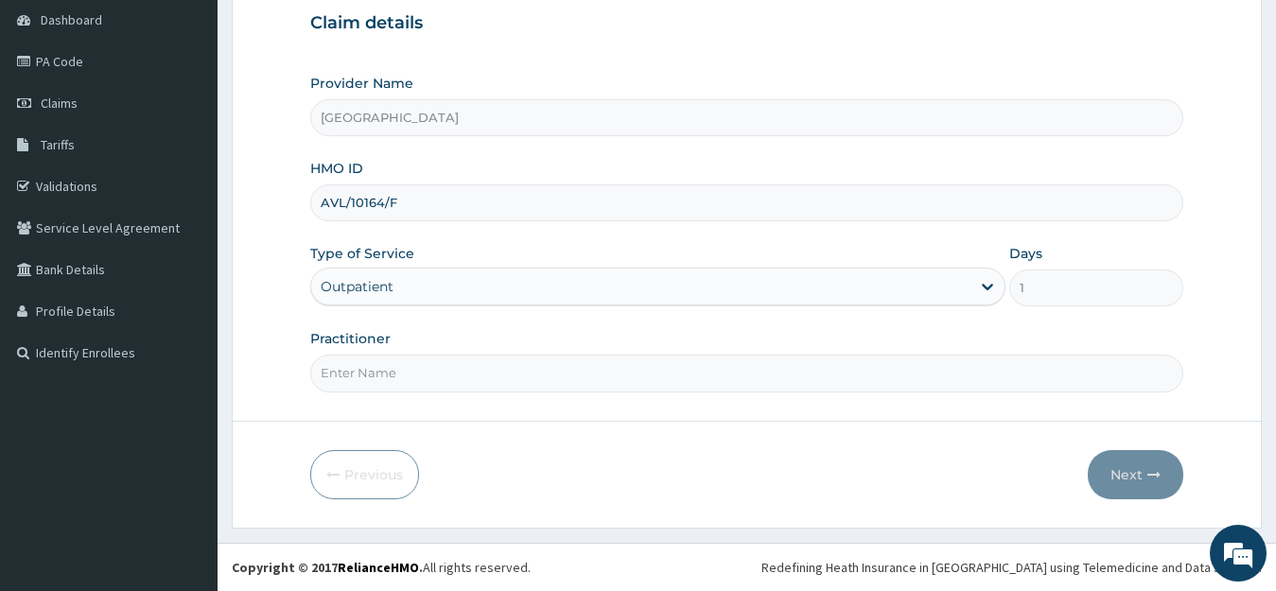
click at [383, 369] on input "Practitioner" at bounding box center [747, 373] width 874 height 37
type input "DR YUSUF"
click at [1158, 478] on icon "button" at bounding box center [1154, 474] width 13 height 13
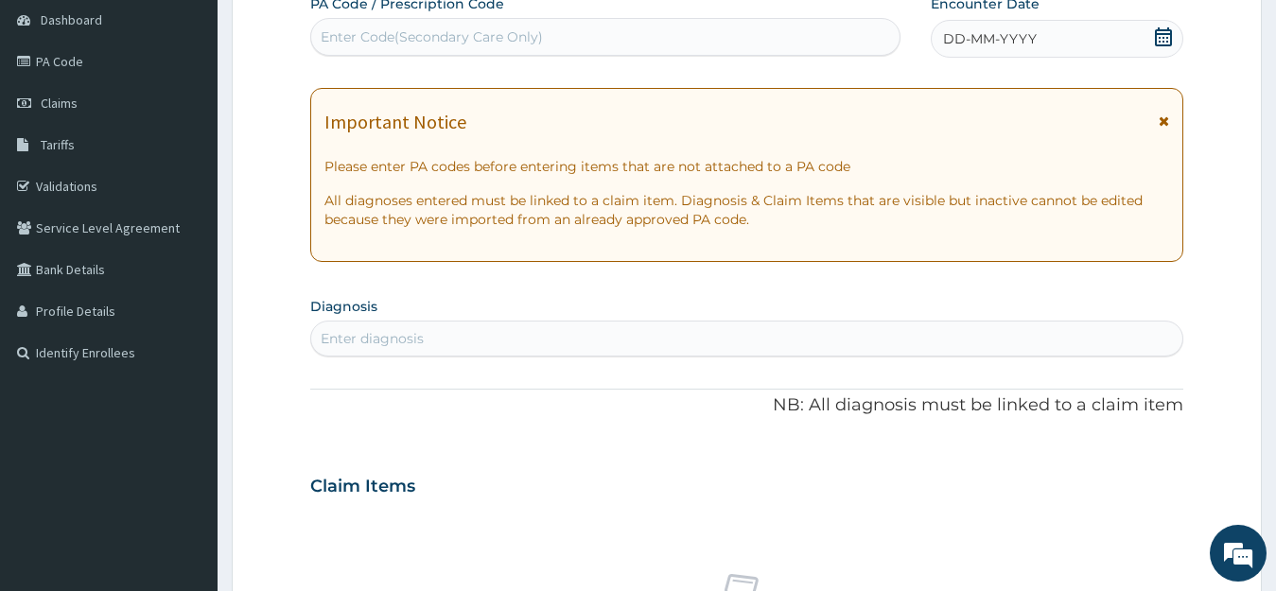
click at [384, 34] on div "Enter Code(Secondary Care Only)" at bounding box center [432, 36] width 222 height 19
paste input "PA/4E5B8C"
type input "PA/4E5B8C"
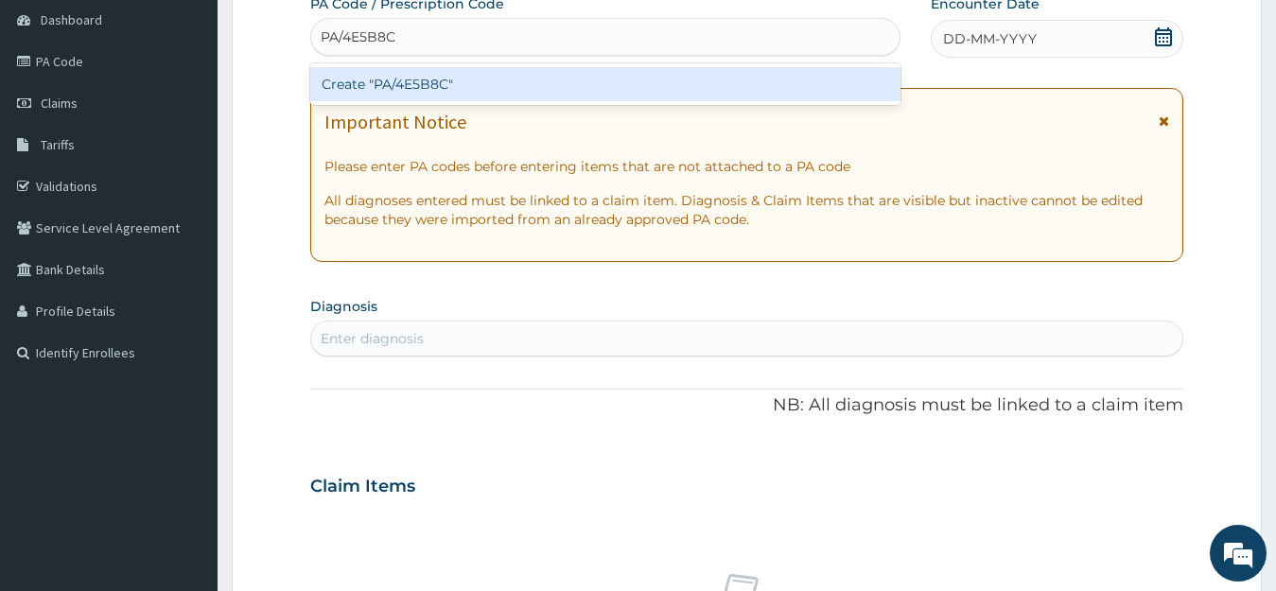
click at [413, 87] on div "Create "PA/4E5B8C"" at bounding box center [605, 84] width 590 height 34
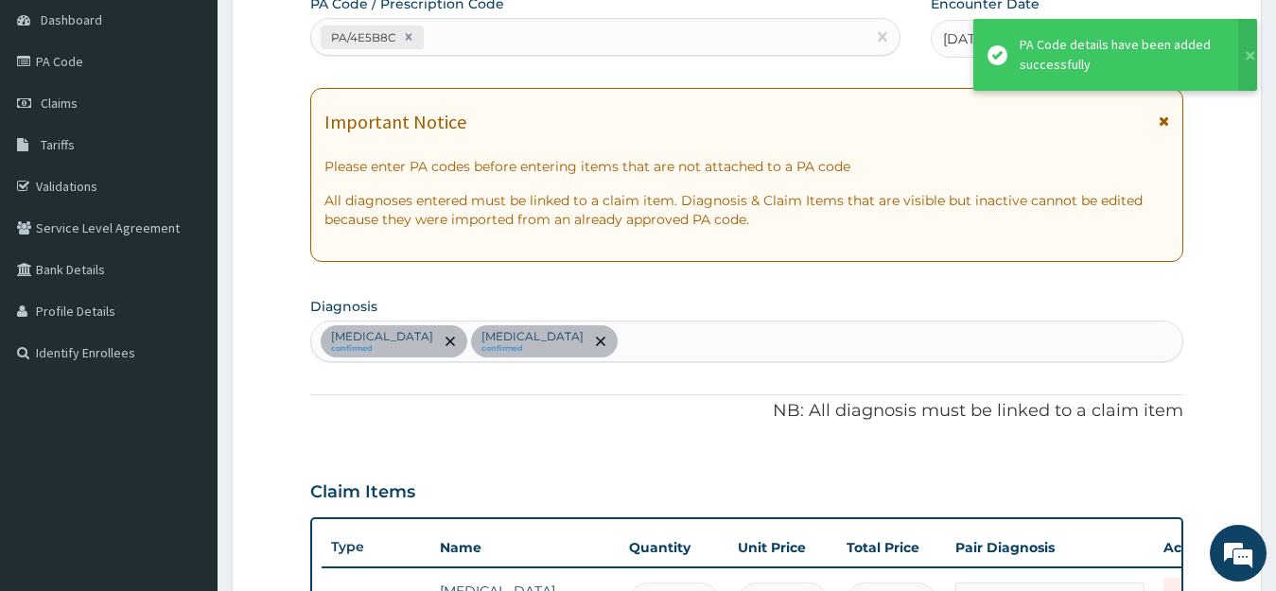
scroll to position [622, 0]
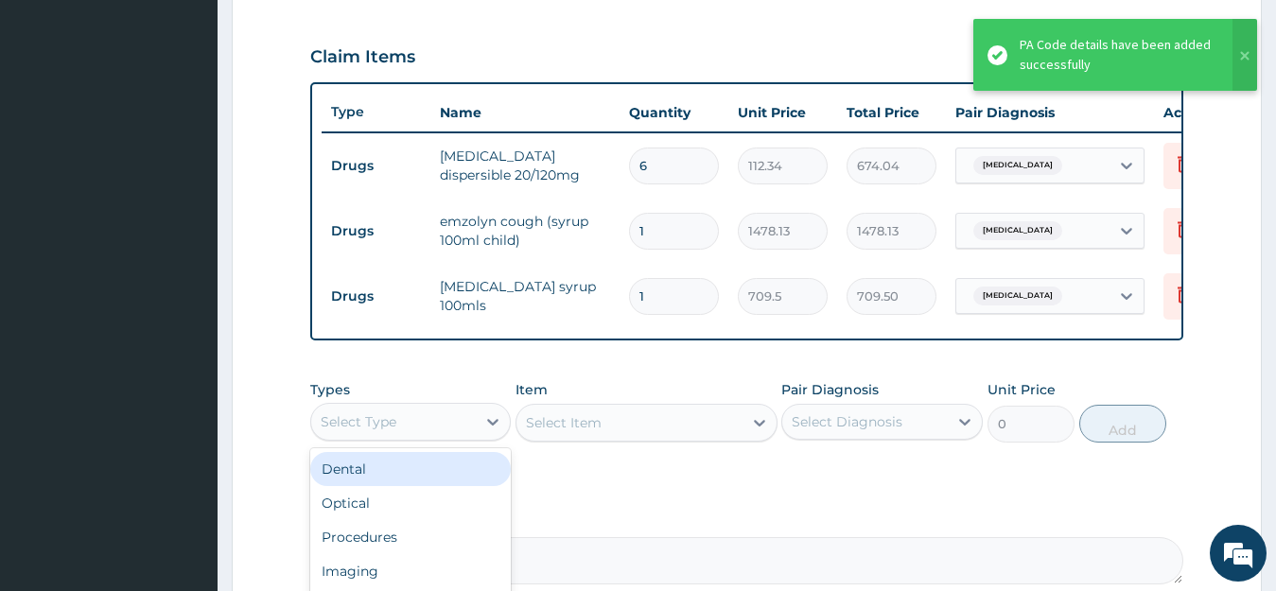
click at [443, 437] on div "Select Type" at bounding box center [394, 422] width 166 height 30
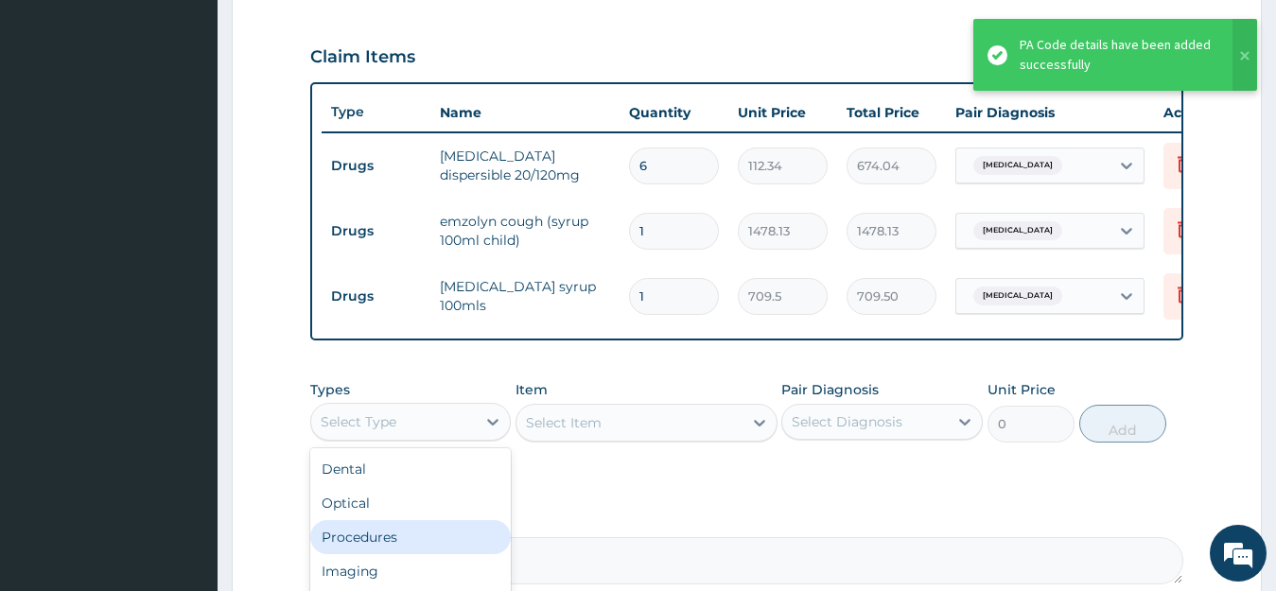
click at [385, 545] on div "Procedures" at bounding box center [411, 537] width 202 height 34
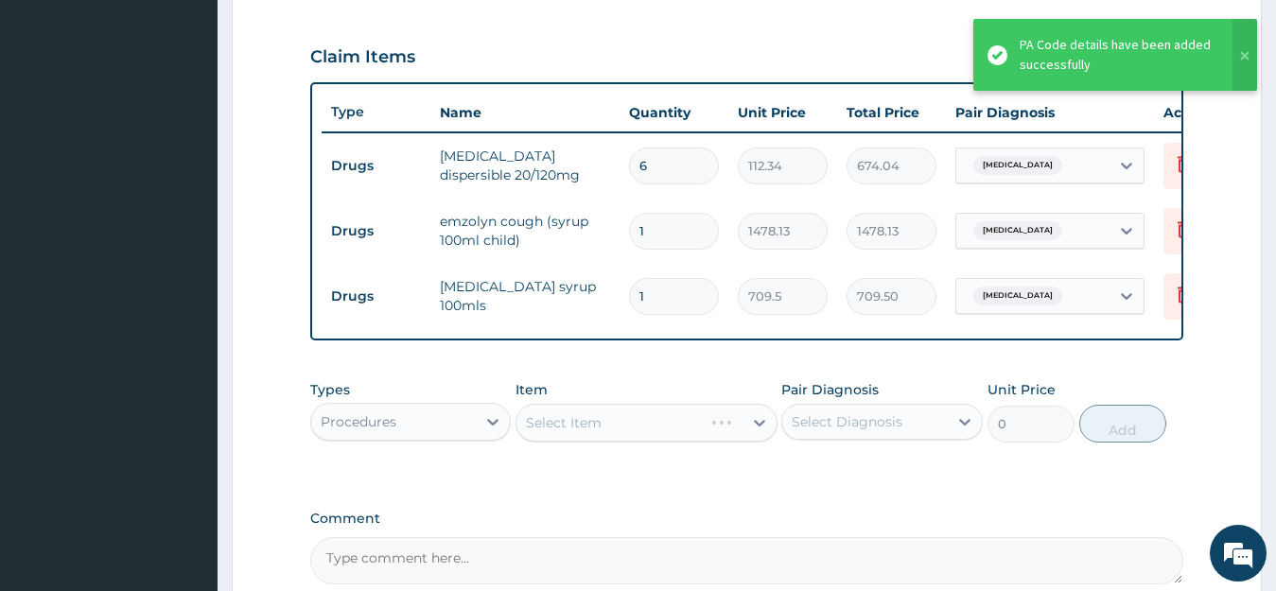
scroll to position [338, 0]
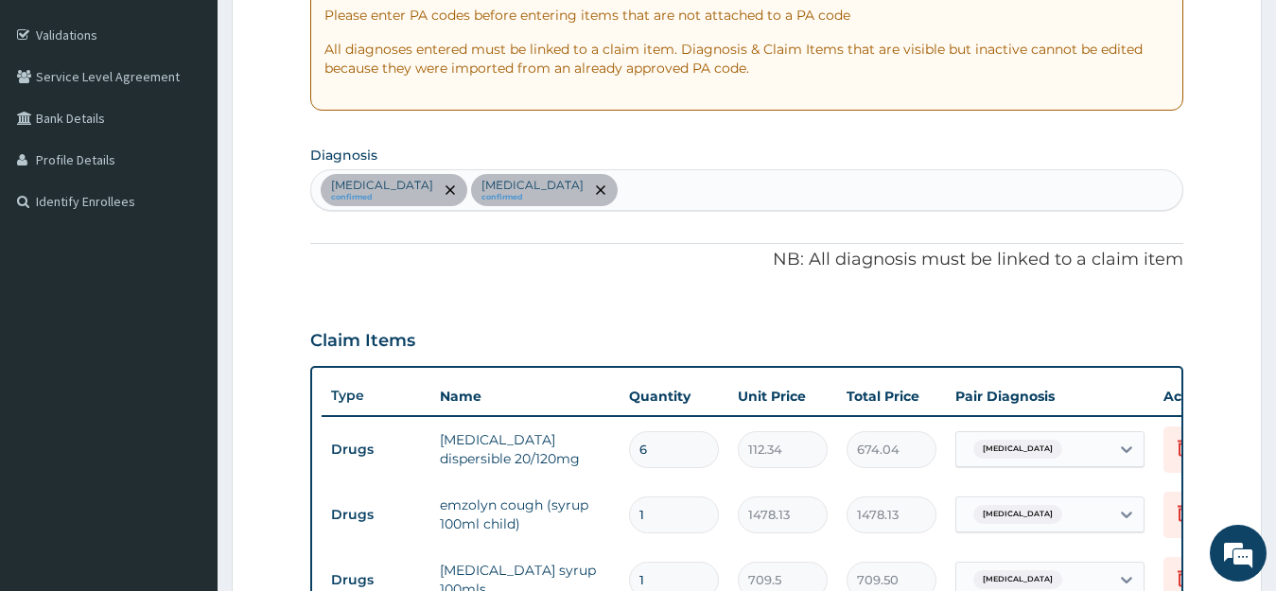
click at [552, 196] on div "Malaria confirmed Dry cough confirmed" at bounding box center [747, 190] width 872 height 40
type input "AURT"
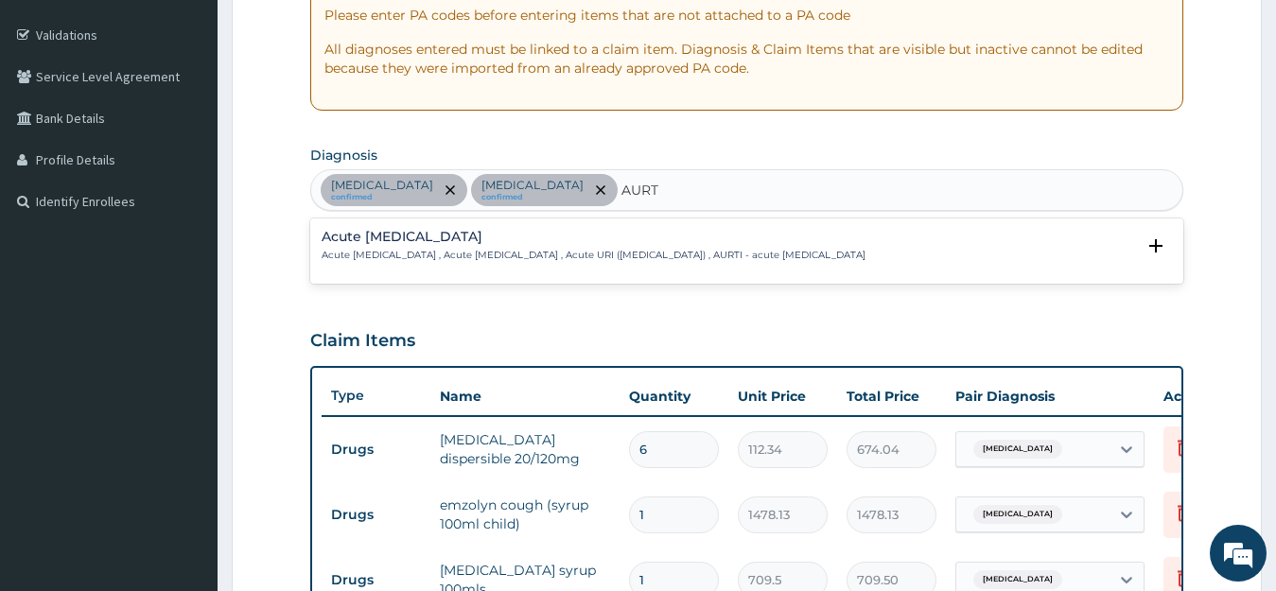
click at [437, 239] on h4 "Acute upper respiratory infection" at bounding box center [594, 237] width 544 height 14
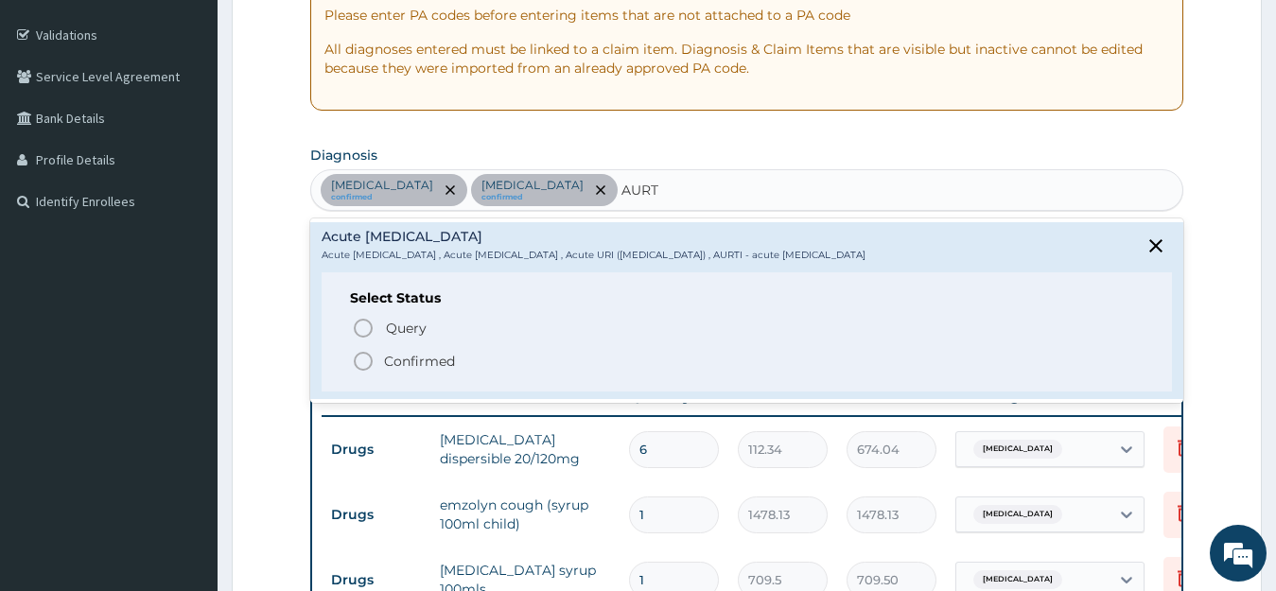
click at [445, 361] on p "Confirmed" at bounding box center [419, 361] width 71 height 19
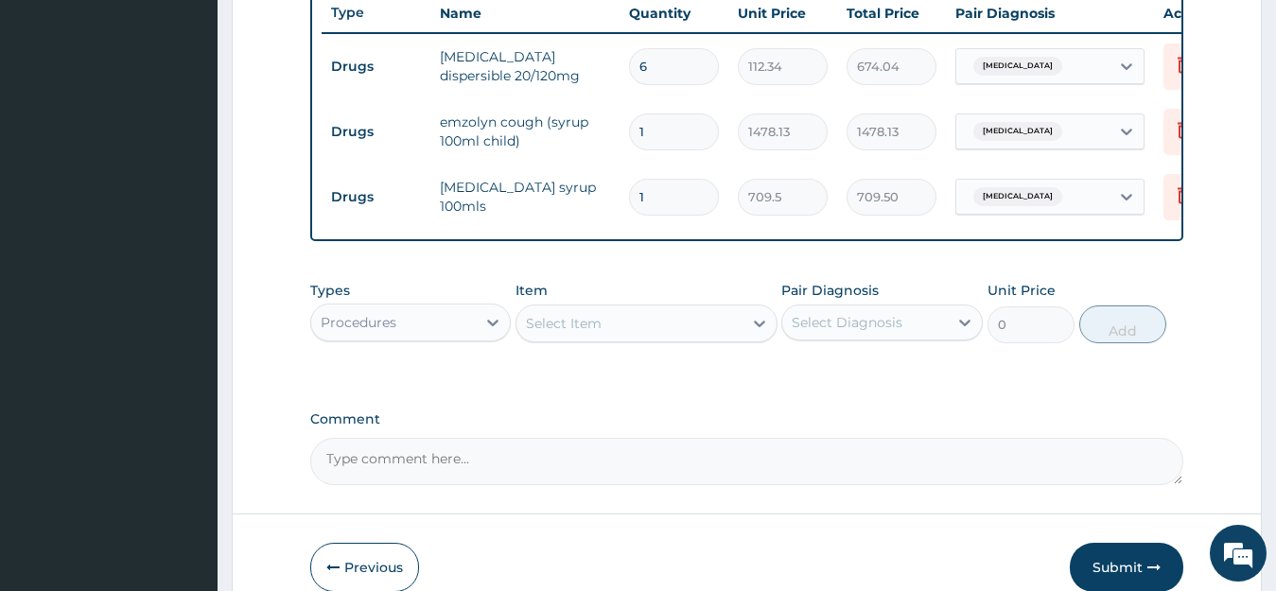
scroll to position [811, 0]
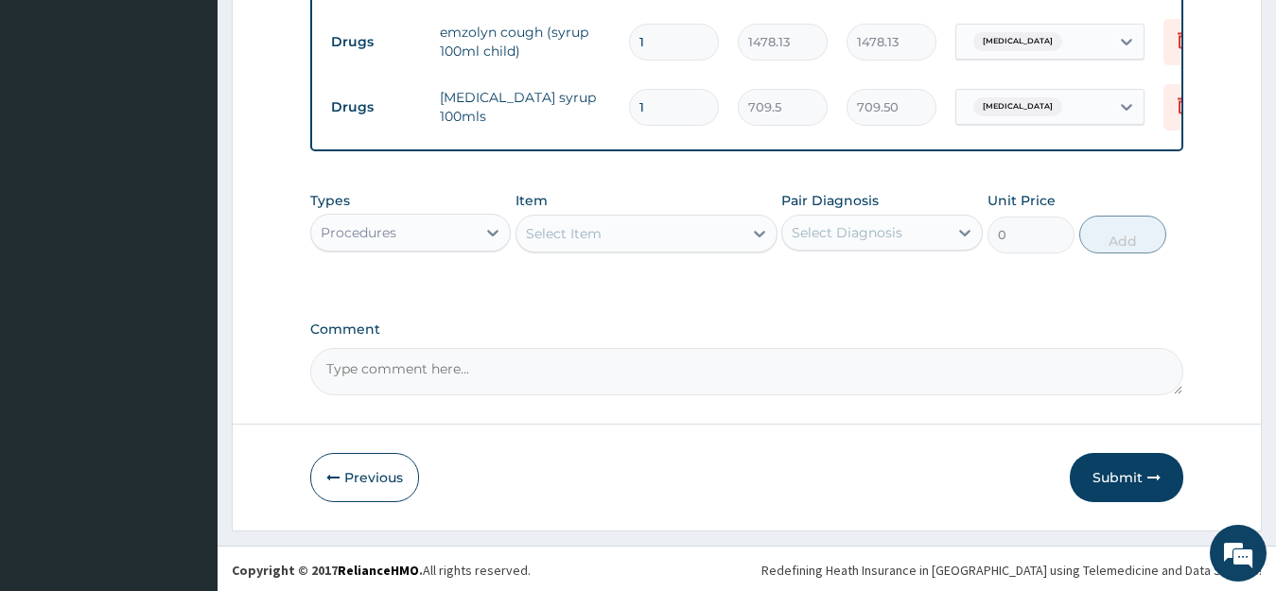
click at [603, 249] on div "Select Item" at bounding box center [630, 234] width 226 height 30
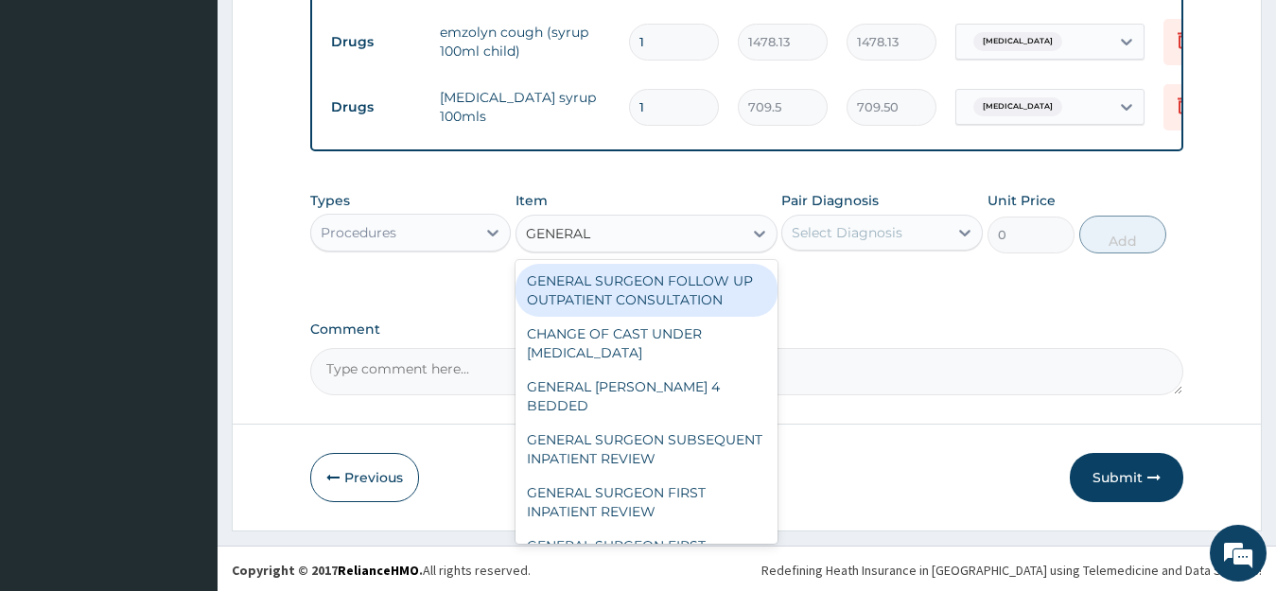
type input "GENERAL P"
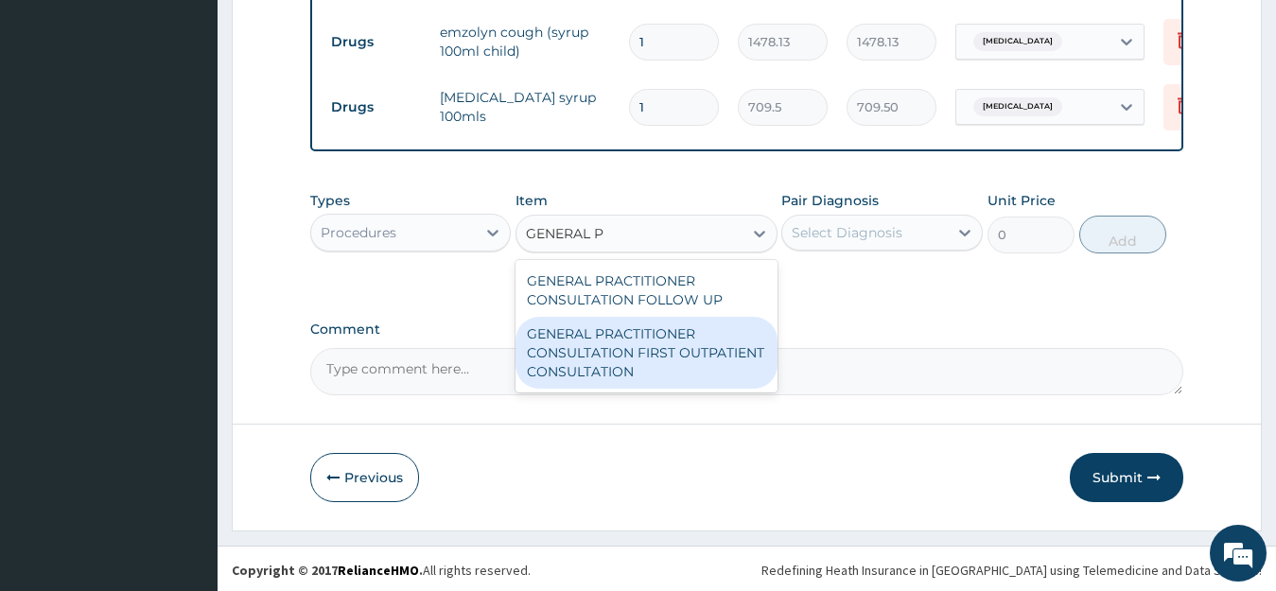
click at [608, 389] on div "GENERAL PRACTITIONER CONSULTATION FIRST OUTPATIENT CONSULTATION" at bounding box center [647, 353] width 262 height 72
type input "3547.5"
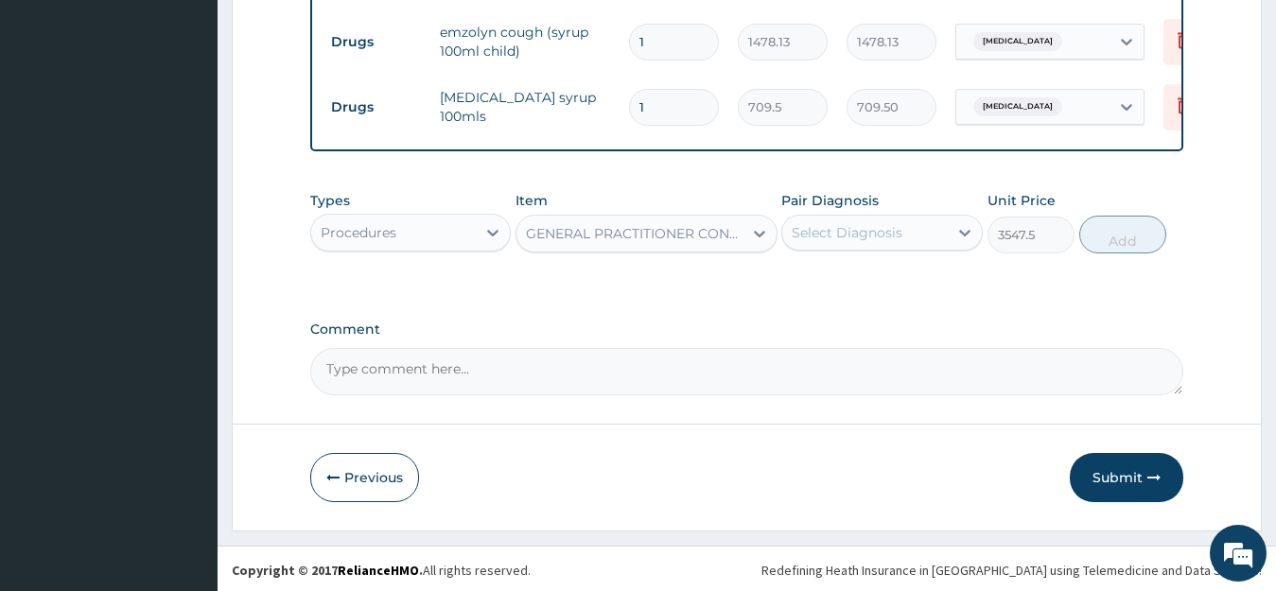
click at [836, 237] on div "Select Diagnosis" at bounding box center [866, 233] width 166 height 30
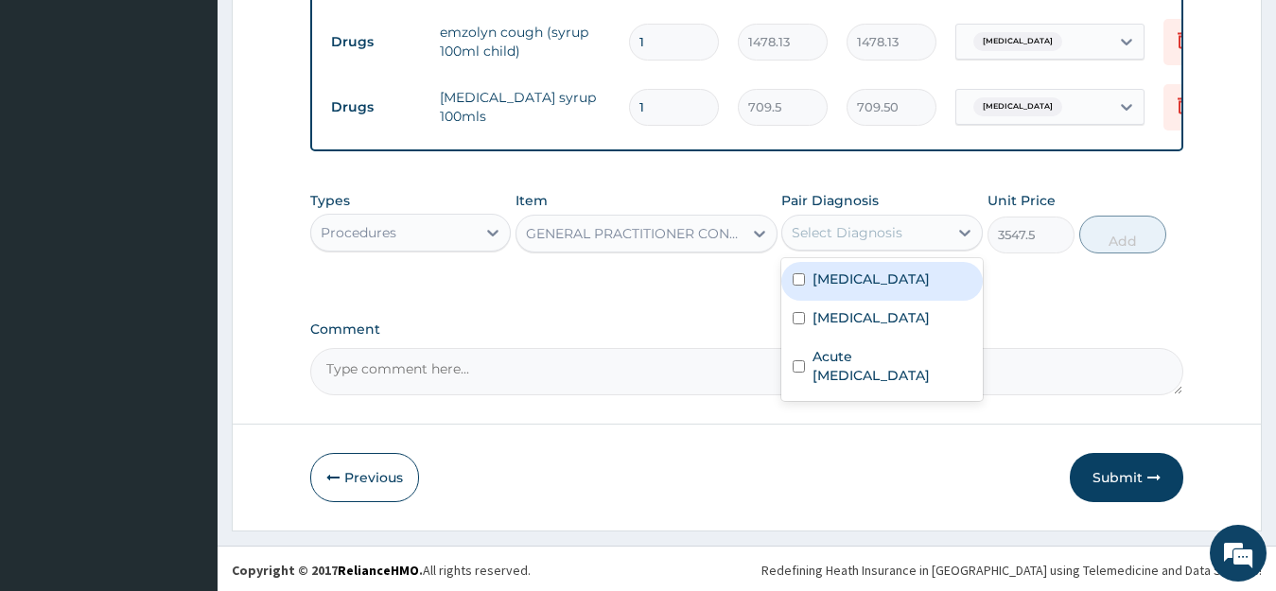
click at [858, 289] on label "Malaria" at bounding box center [871, 279] width 117 height 19
checkbox input "true"
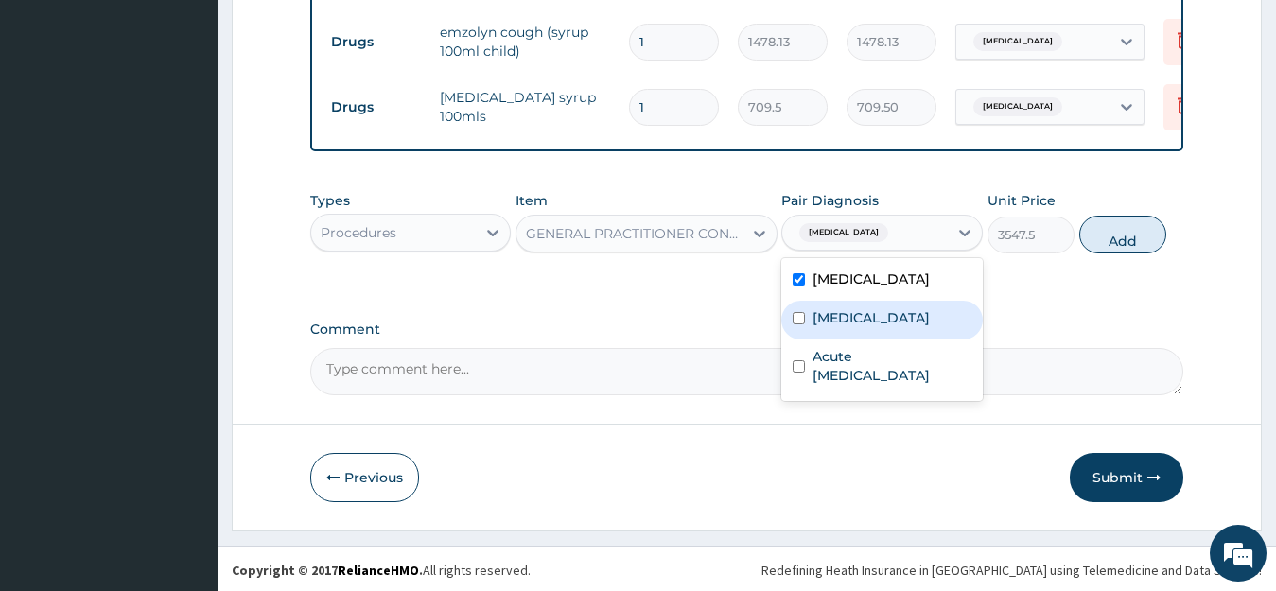
click at [862, 327] on label "Dry cough" at bounding box center [871, 317] width 117 height 19
checkbox input "true"
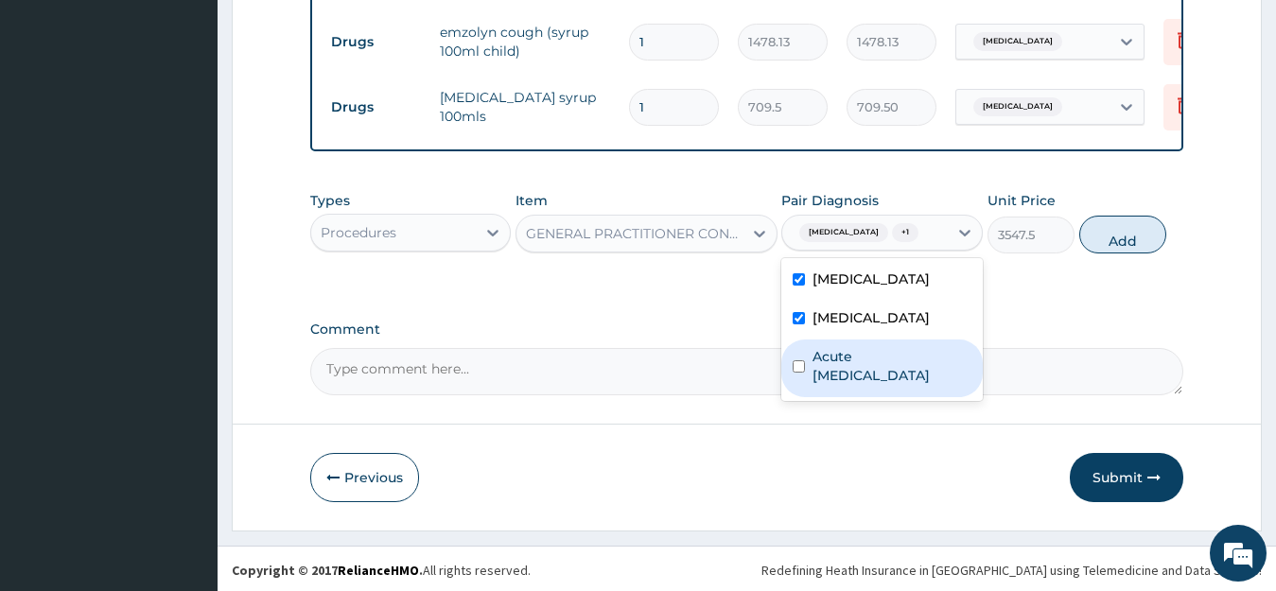
click at [889, 397] on div "Acute upper respiratory infection" at bounding box center [883, 369] width 202 height 58
checkbox input "true"
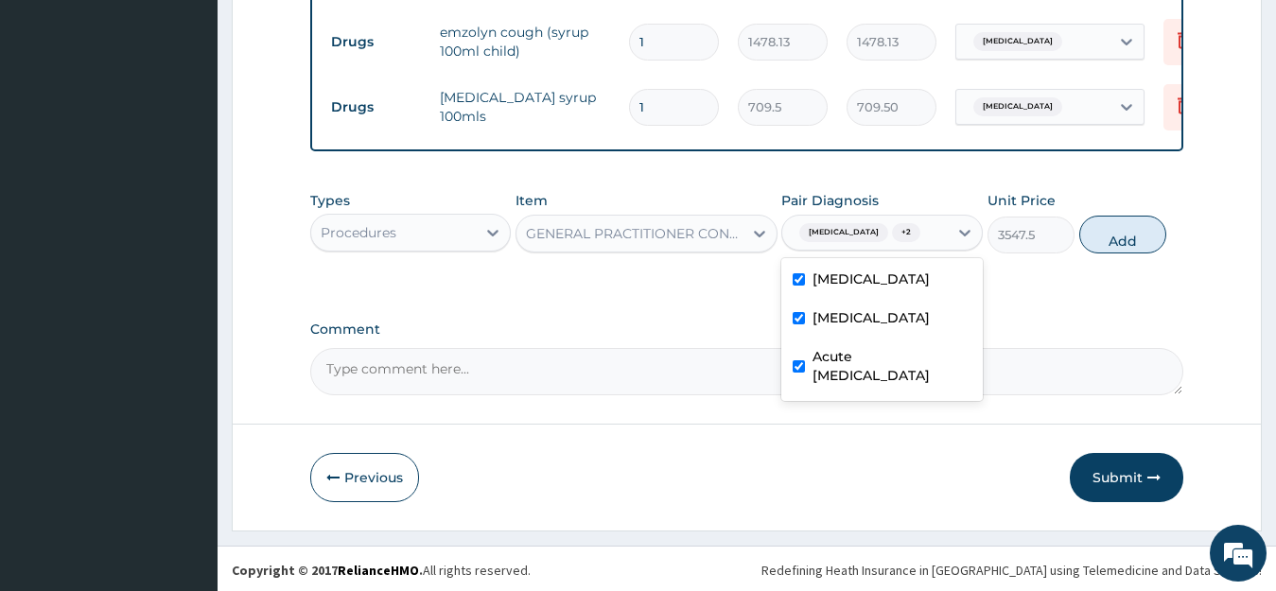
drag, startPoint x: 1128, startPoint y: 246, endPoint x: 1112, endPoint y: 246, distance: 16.1
click at [1128, 246] on button "Add" at bounding box center [1123, 235] width 87 height 38
type input "0"
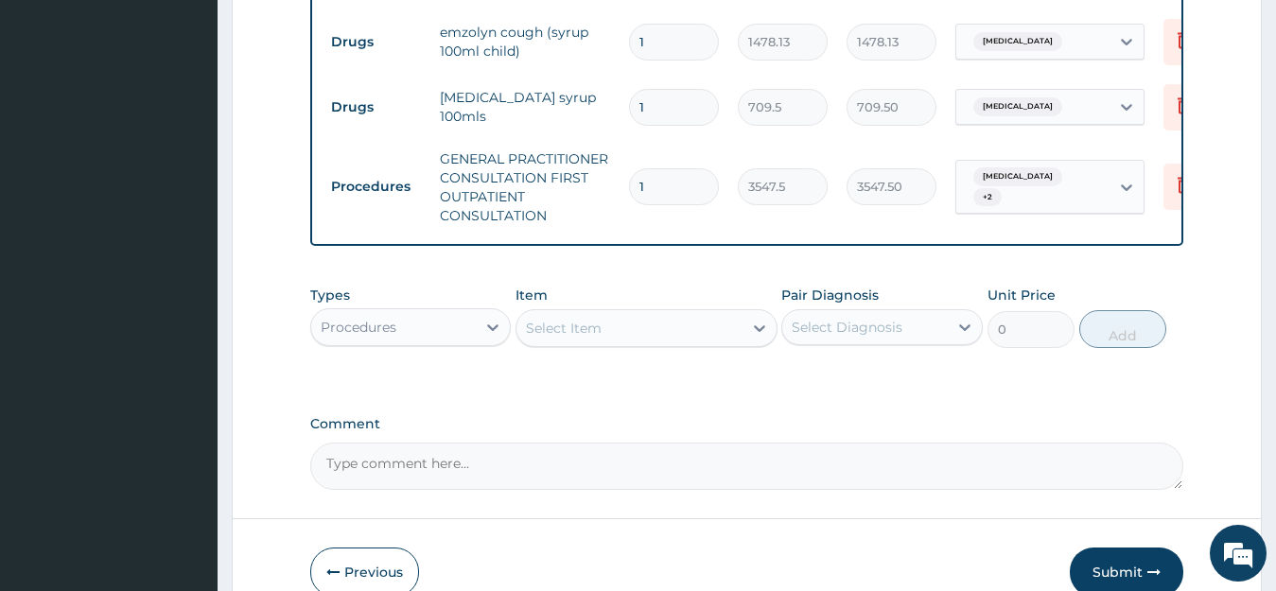
click at [469, 336] on div "Procedures" at bounding box center [394, 327] width 166 height 30
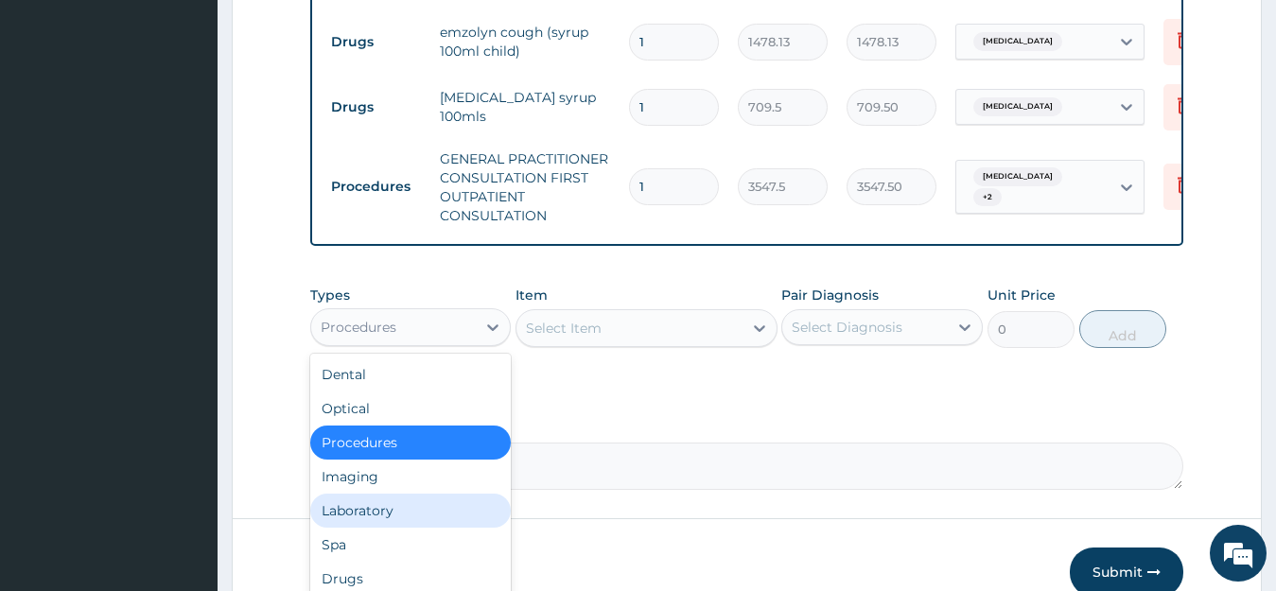
click at [383, 521] on div "Laboratory" at bounding box center [411, 511] width 202 height 34
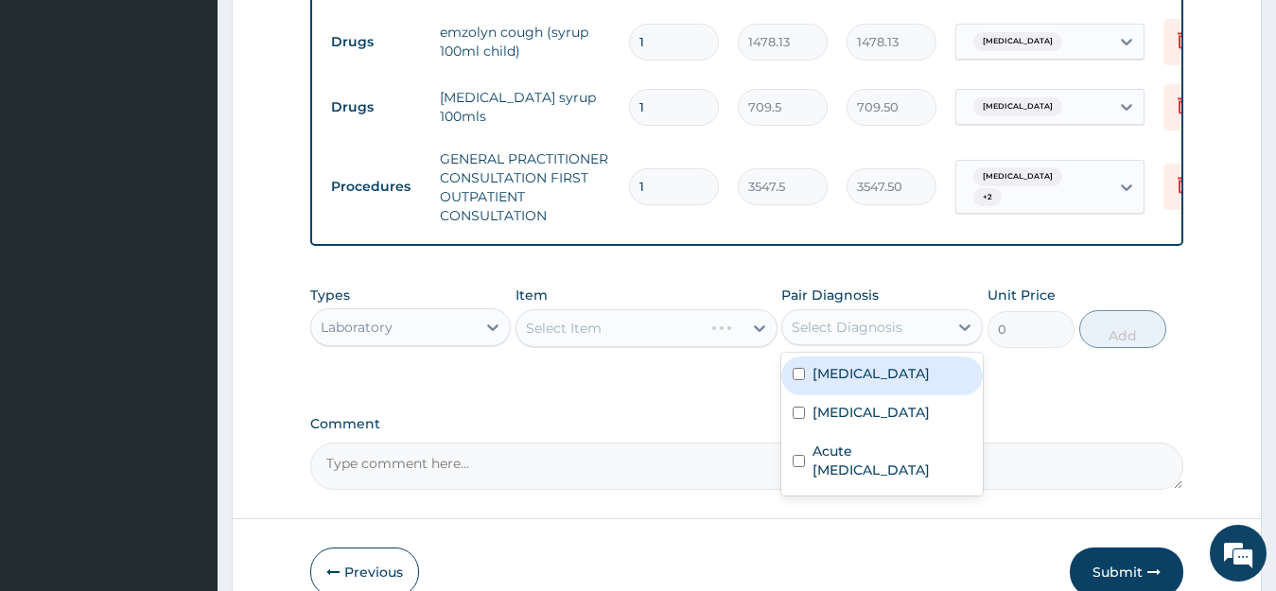
click at [893, 333] on div "Select Diagnosis" at bounding box center [847, 327] width 111 height 19
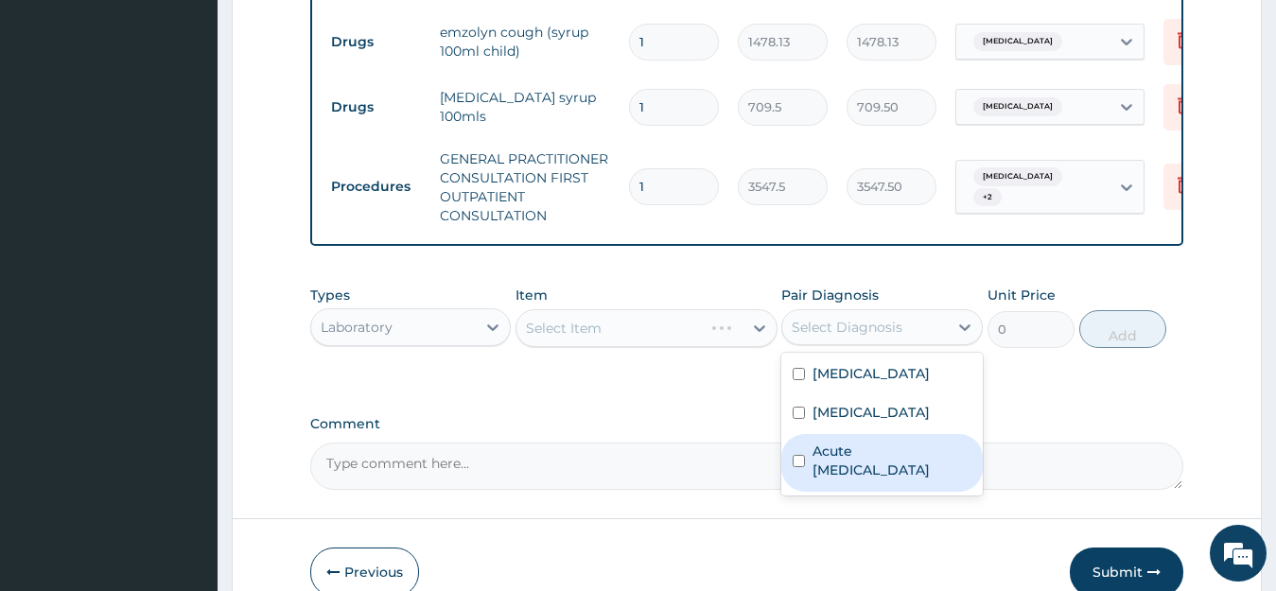
click at [879, 480] on label "Acute upper respiratory infection" at bounding box center [892, 461] width 159 height 38
checkbox input "true"
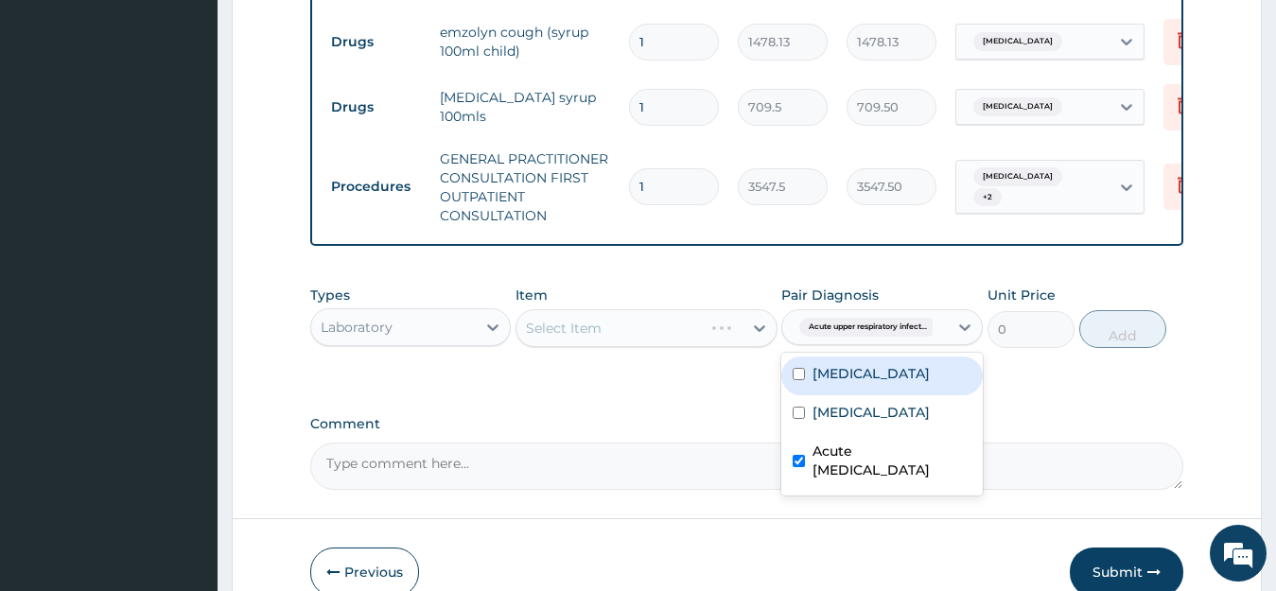
click at [690, 345] on div "Select Item" at bounding box center [647, 328] width 262 height 38
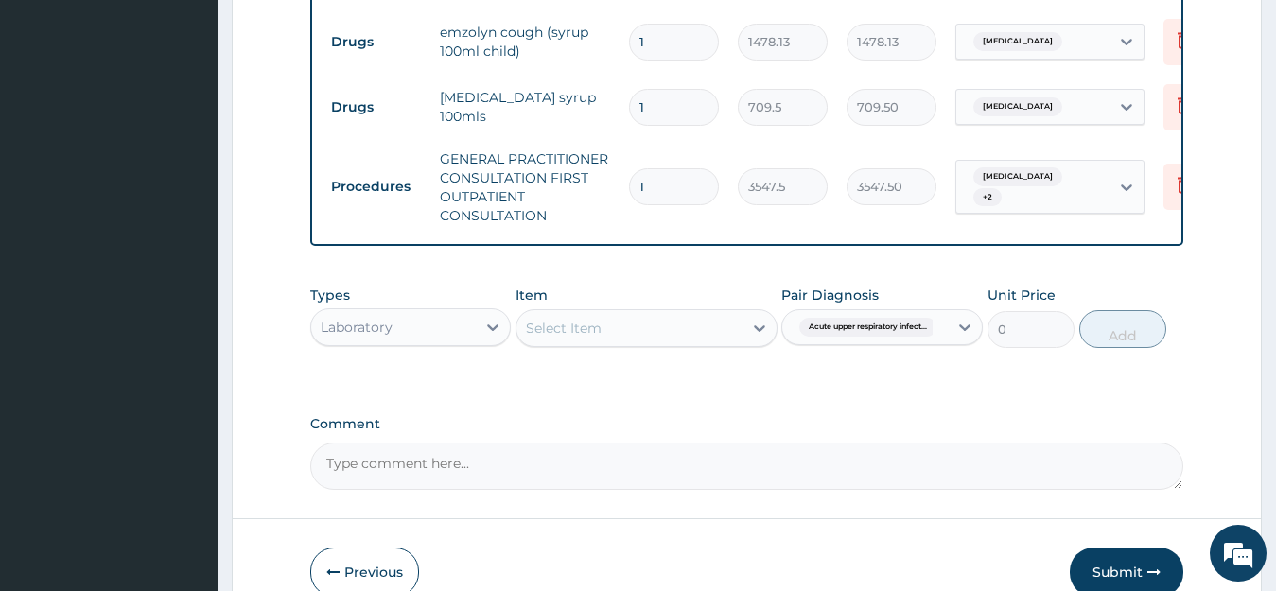
click at [690, 343] on div "Select Item" at bounding box center [630, 328] width 226 height 30
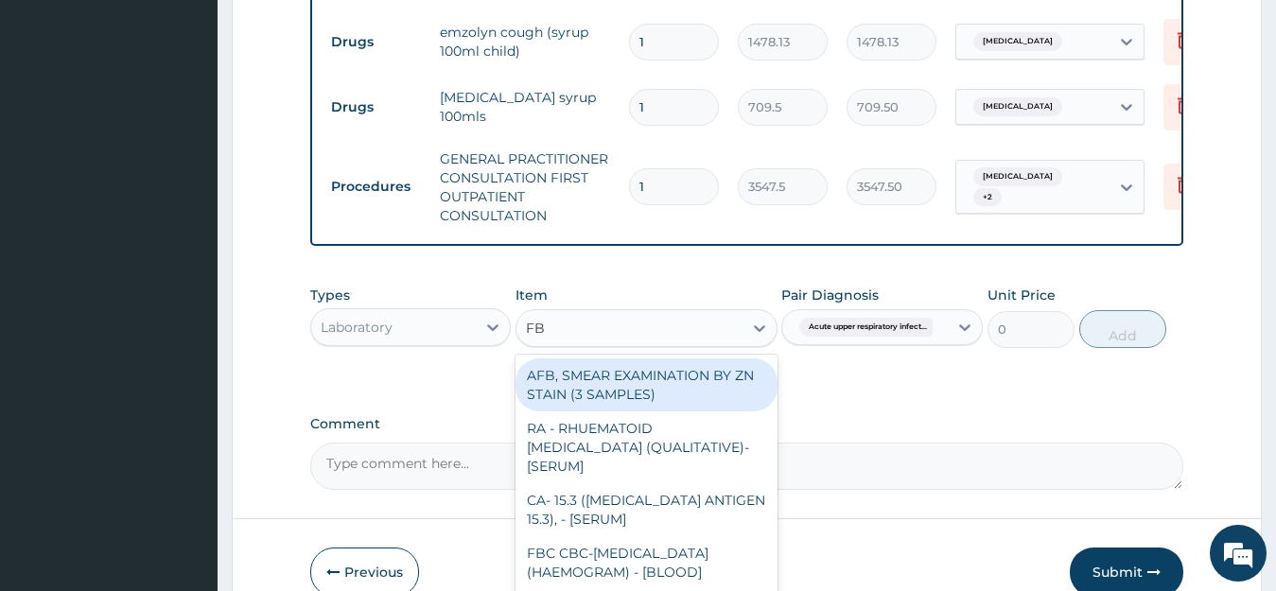
type input "FBC"
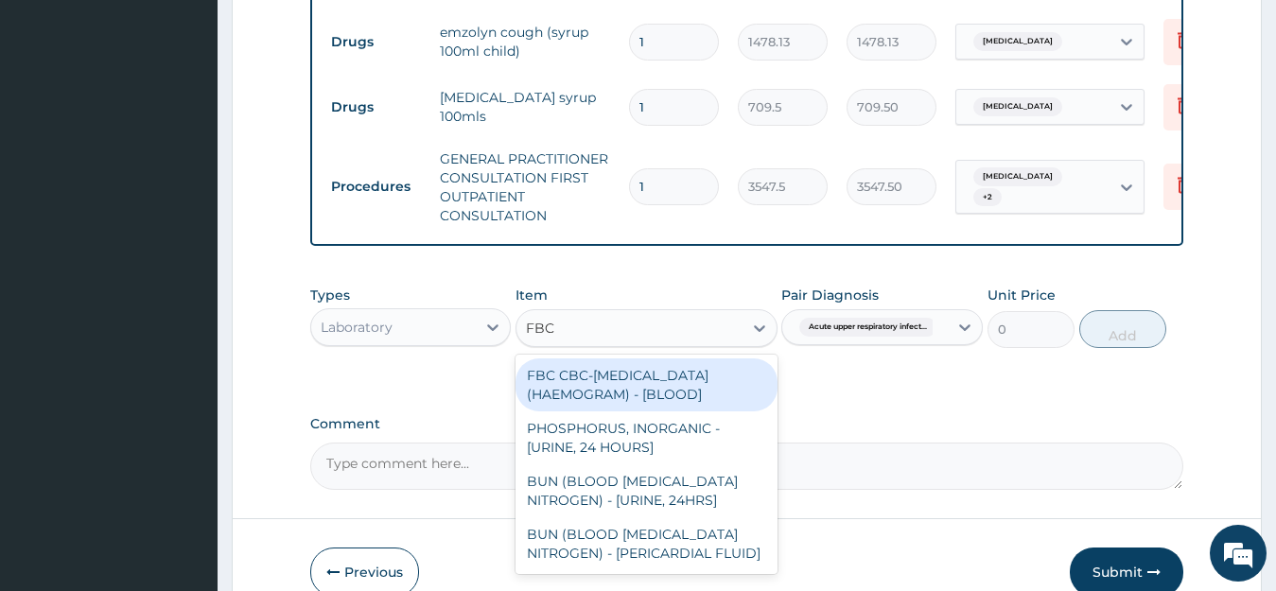
click at [693, 403] on div "FBC CBC-COMPLETE BLOOD COUNT (HAEMOGRAM) - [BLOOD]" at bounding box center [647, 385] width 262 height 53
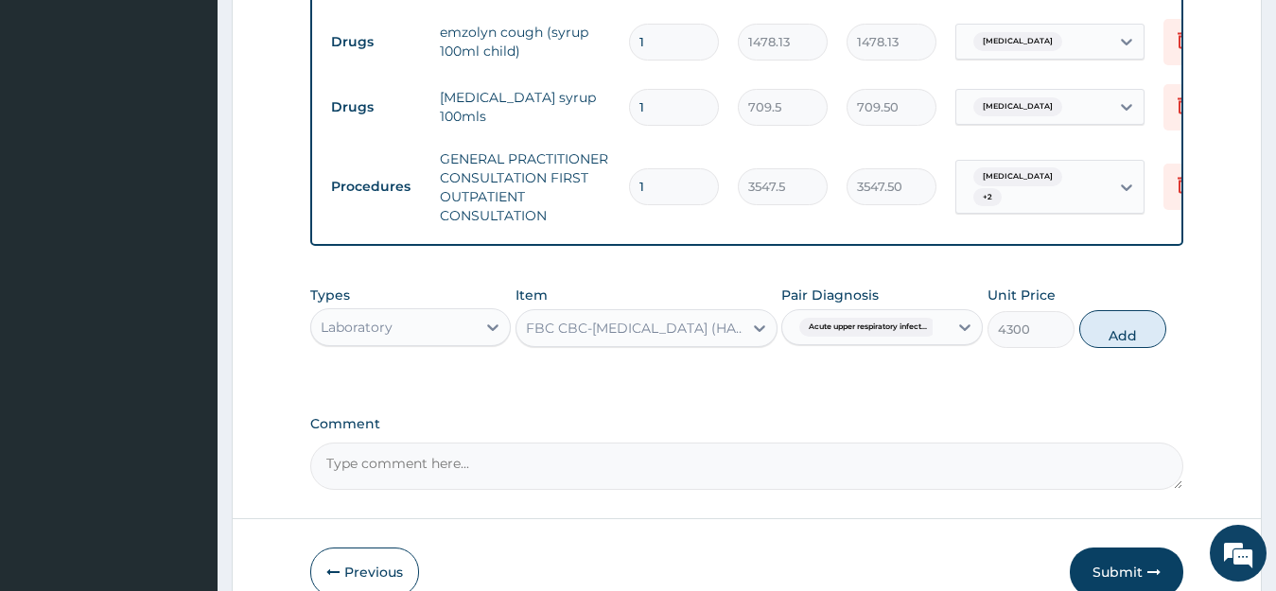
click at [1109, 343] on button "Add" at bounding box center [1123, 329] width 87 height 38
type input "0"
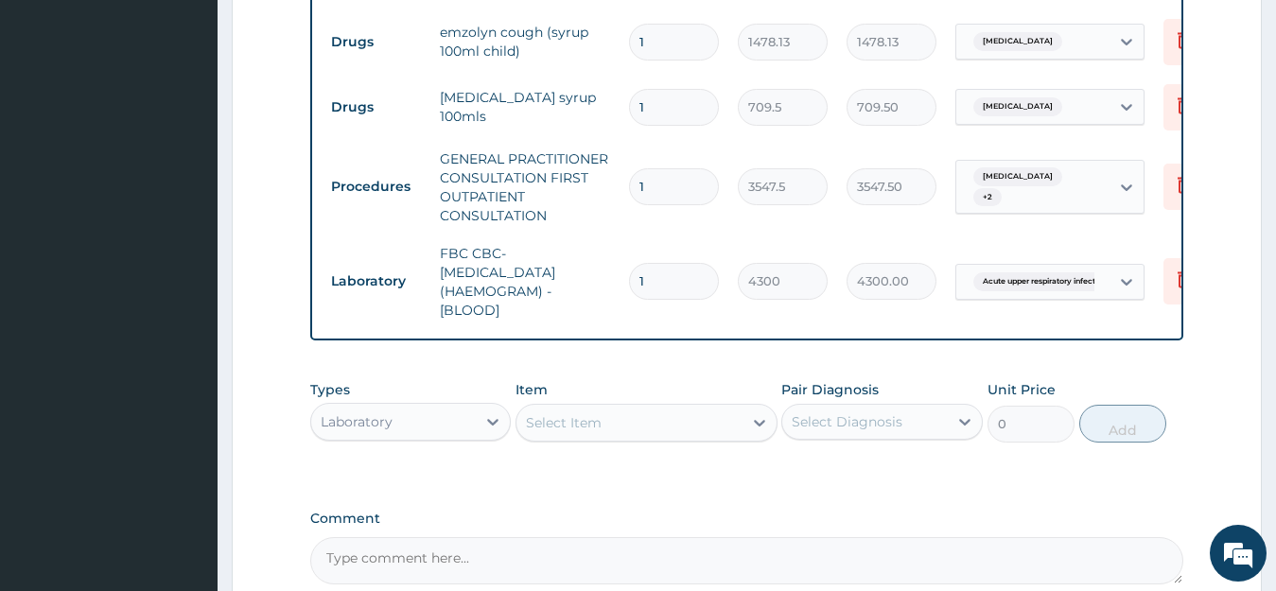
drag, startPoint x: 562, startPoint y: 445, endPoint x: 566, endPoint y: 429, distance: 16.5
click at [562, 432] on div "Select Item" at bounding box center [564, 422] width 76 height 19
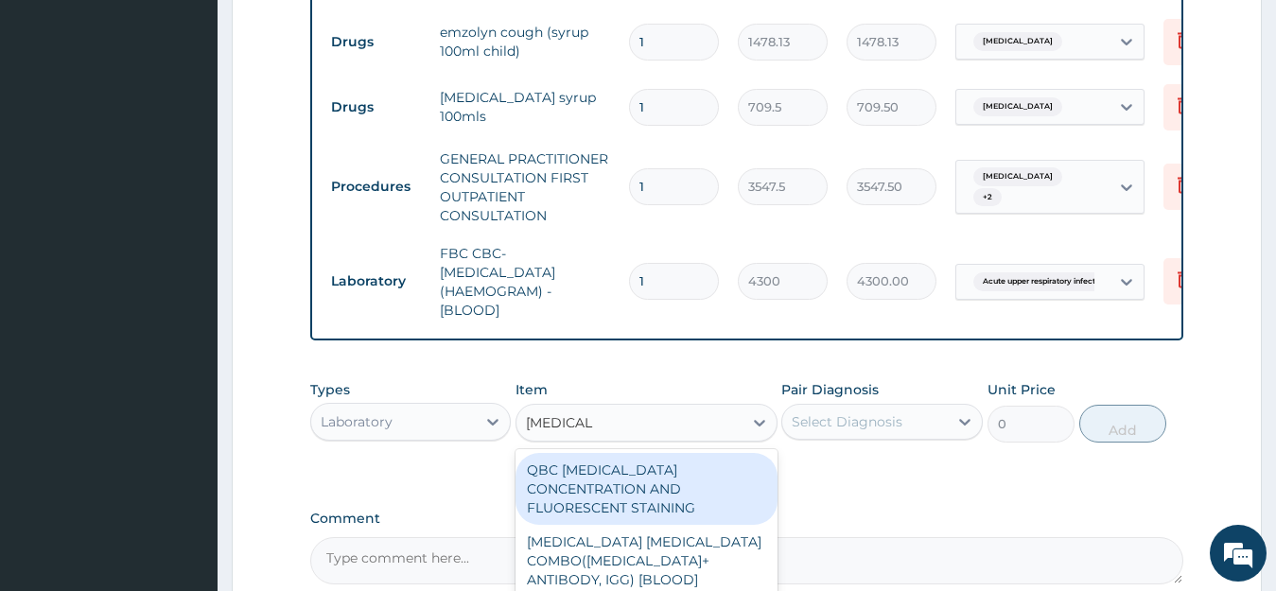
type input "MALARIA P"
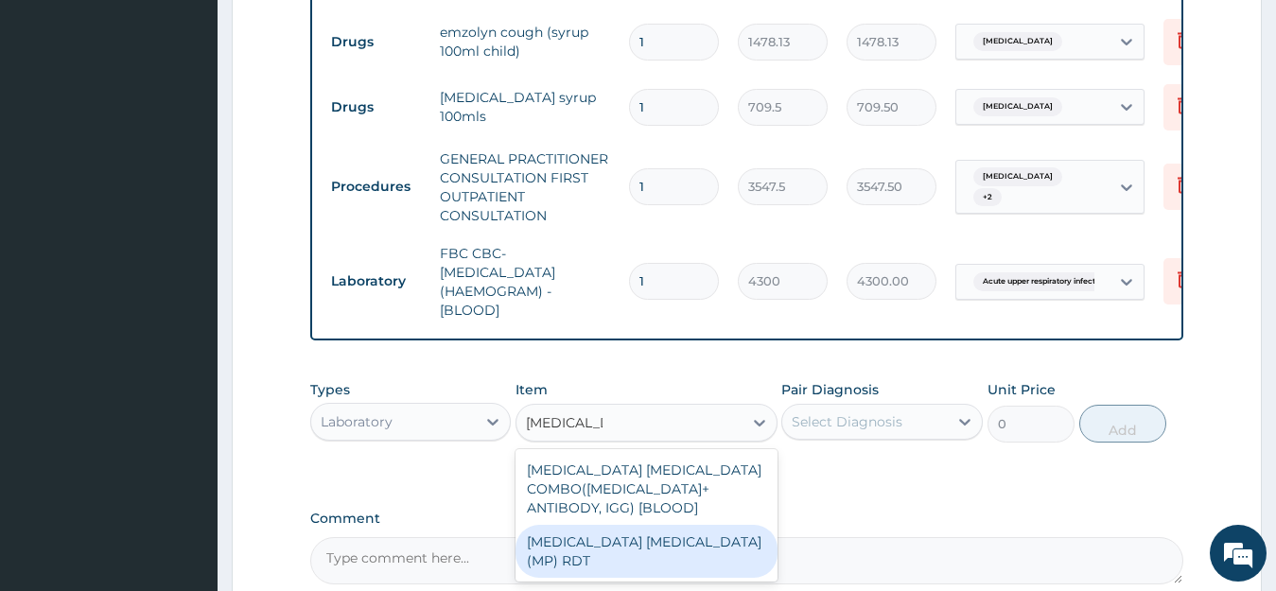
click at [621, 552] on div "MALARIA PARASITE (MP) RDT" at bounding box center [647, 551] width 262 height 53
type input "1612.5"
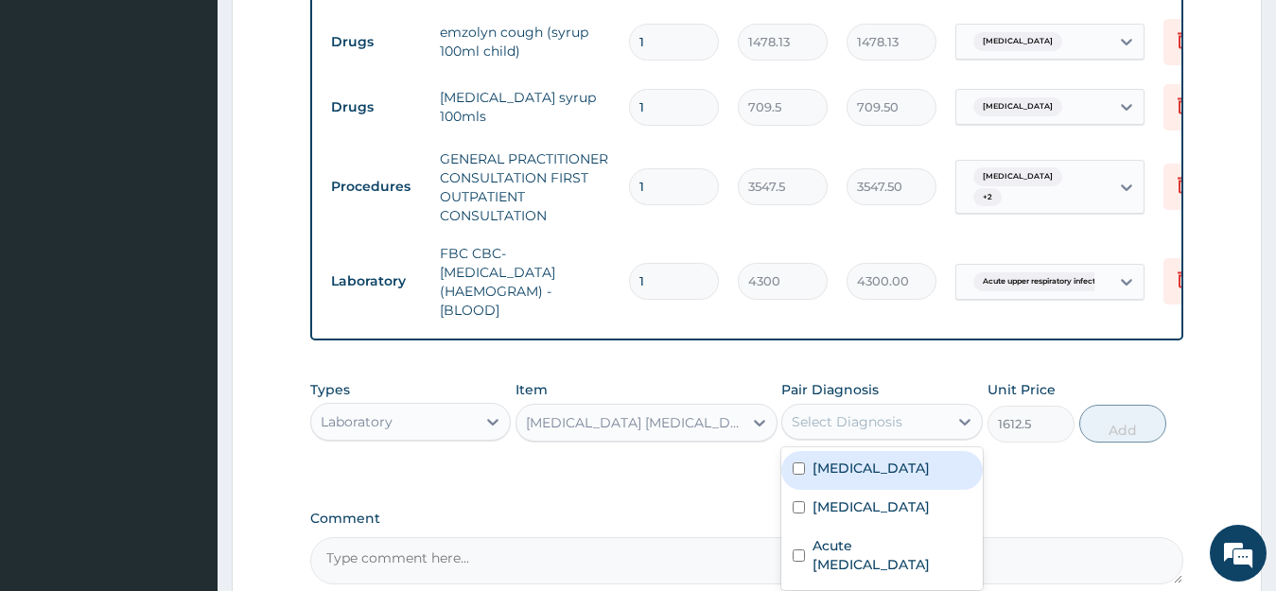
click at [859, 424] on div "Select Diagnosis" at bounding box center [866, 422] width 166 height 30
click at [846, 490] on div "Malaria" at bounding box center [883, 470] width 202 height 39
checkbox input "true"
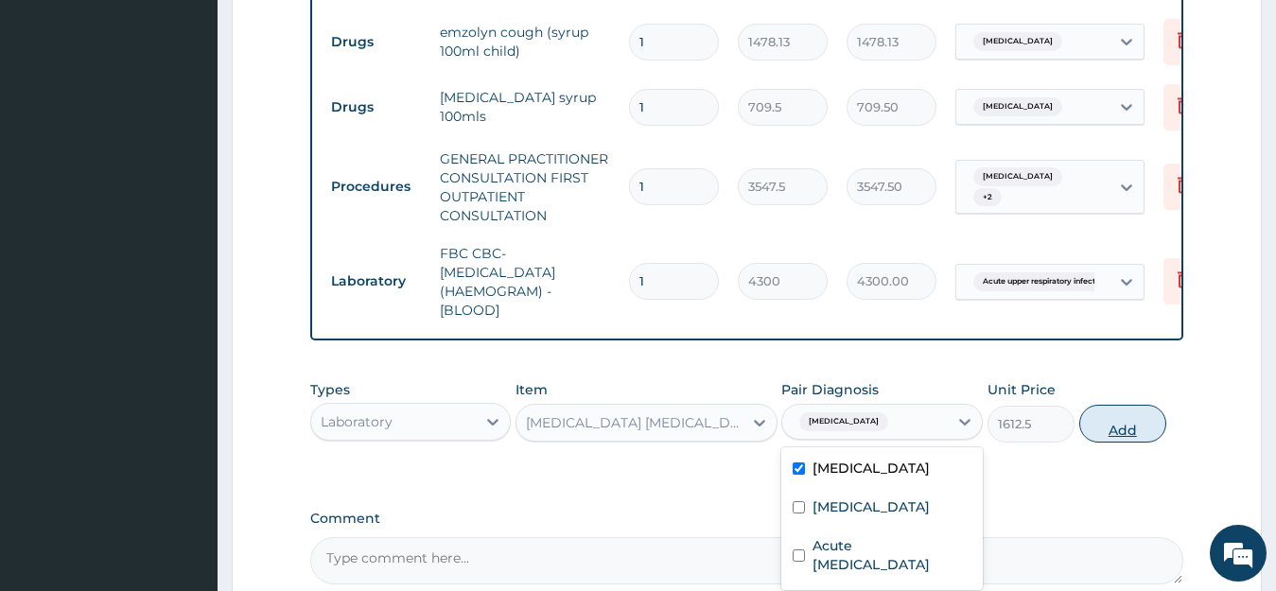
click at [1152, 440] on button "Add" at bounding box center [1123, 424] width 87 height 38
type input "0"
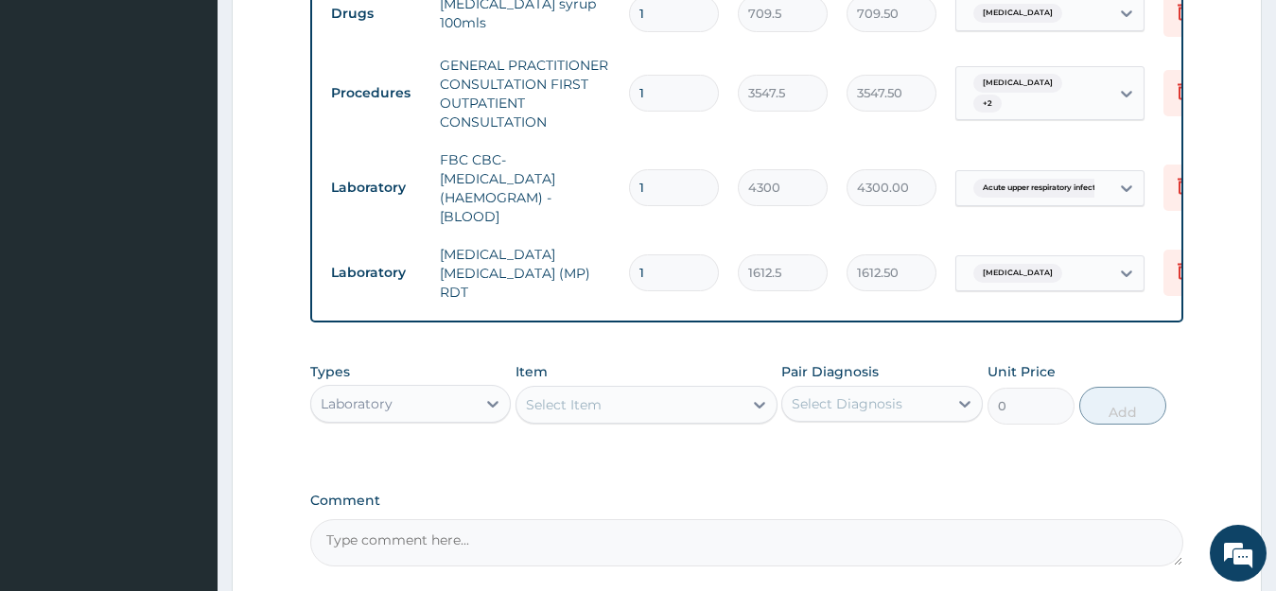
scroll to position [1000, 0]
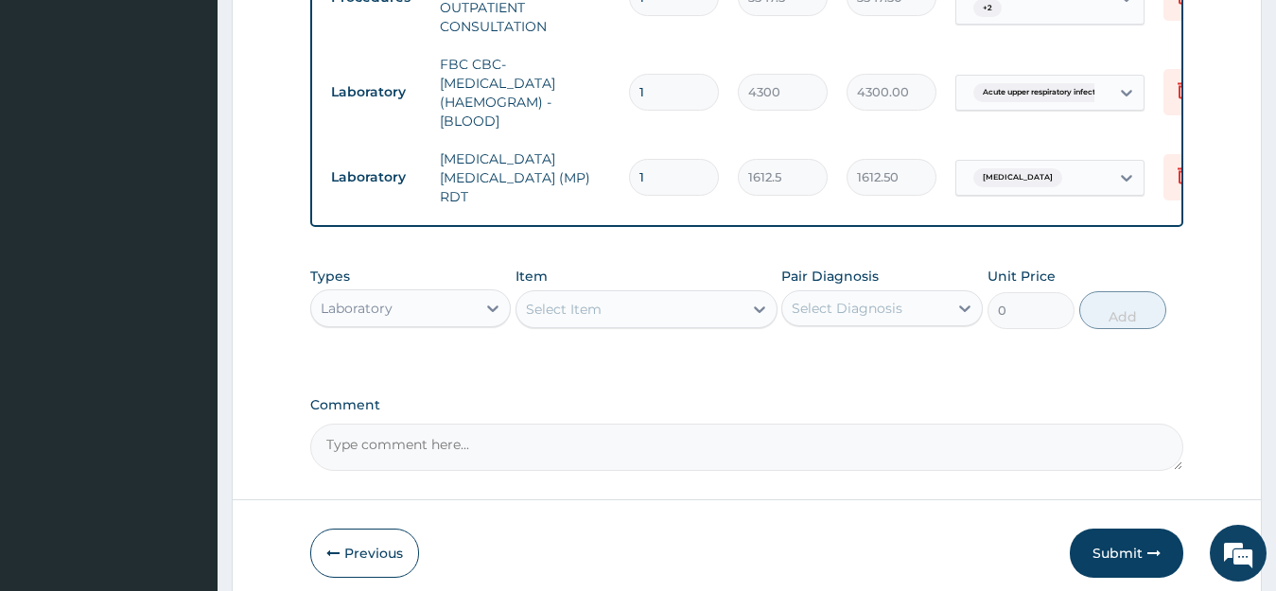
drag, startPoint x: 1113, startPoint y: 551, endPoint x: 1112, endPoint y: 535, distance: 16.1
click at [1113, 551] on button "Submit" at bounding box center [1127, 553] width 114 height 49
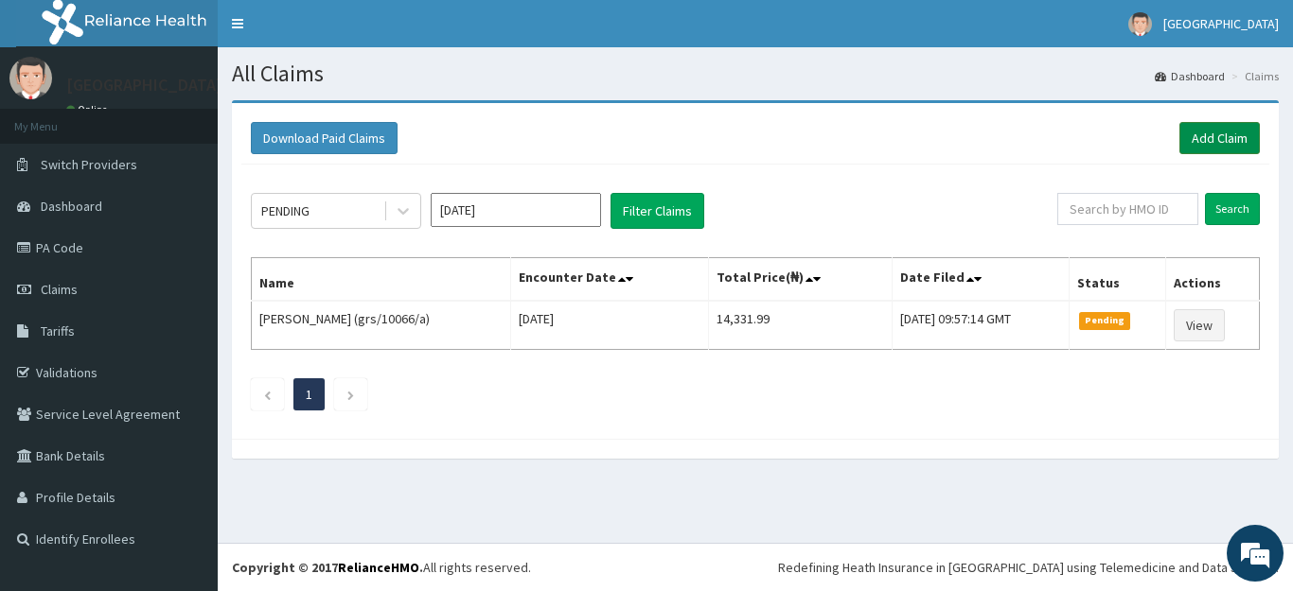
click at [1247, 134] on link "Add Claim" at bounding box center [1219, 138] width 80 height 32
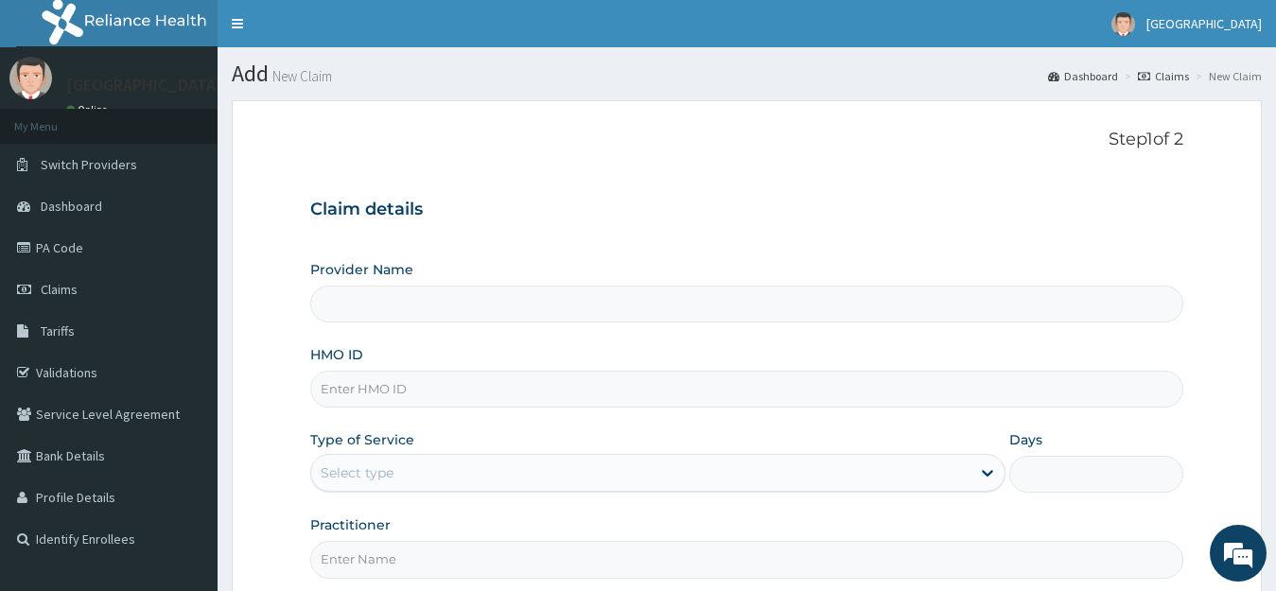
type input "[GEOGRAPHIC_DATA]"
type input "RET/36596/A"
click at [351, 470] on div "Select type" at bounding box center [357, 473] width 73 height 19
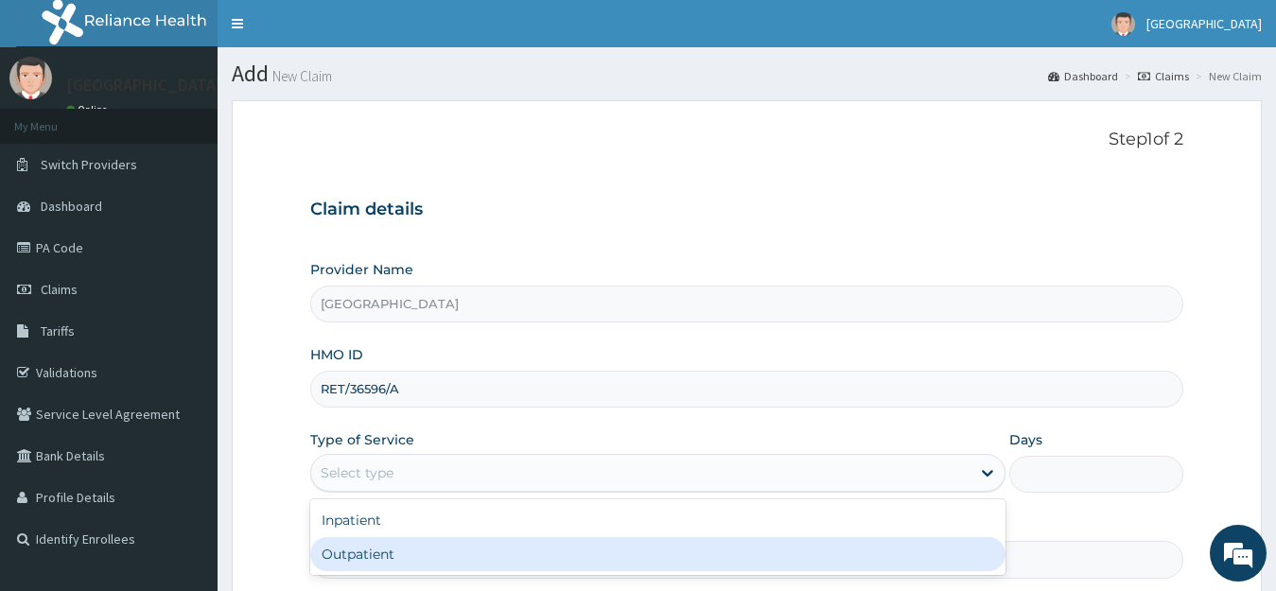
click at [360, 556] on div "Outpatient" at bounding box center [658, 554] width 696 height 34
type input "1"
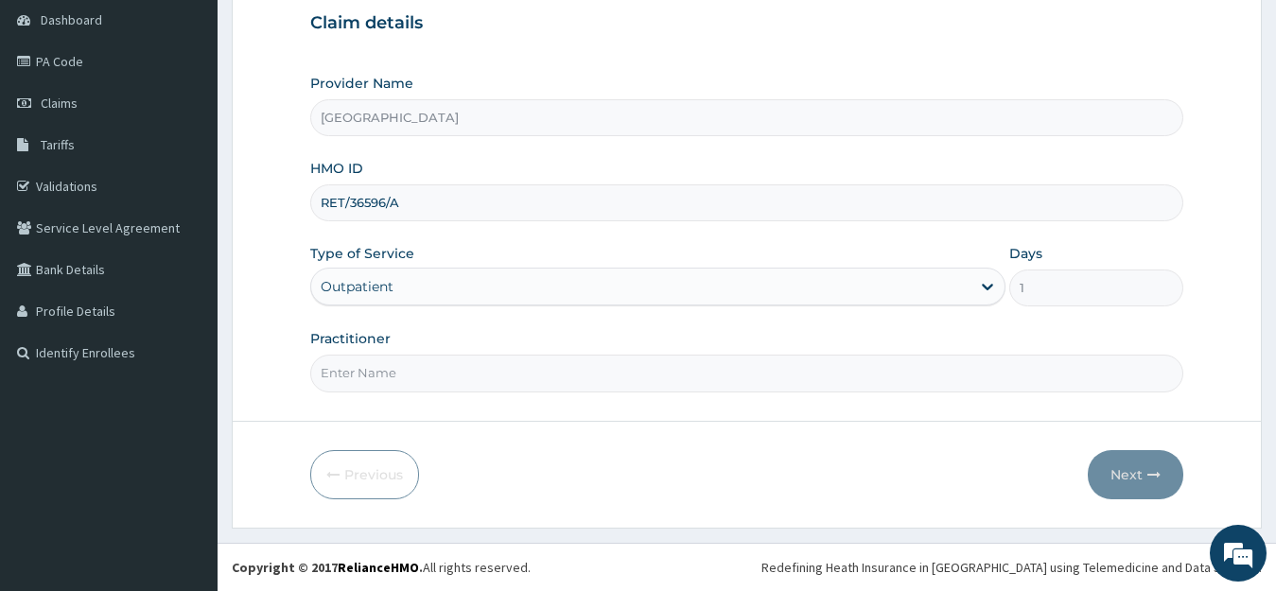
click at [390, 374] on input "Practitioner" at bounding box center [747, 373] width 874 height 37
type input "DR OGUNWALE"
click at [1136, 474] on button "Next" at bounding box center [1136, 474] width 96 height 49
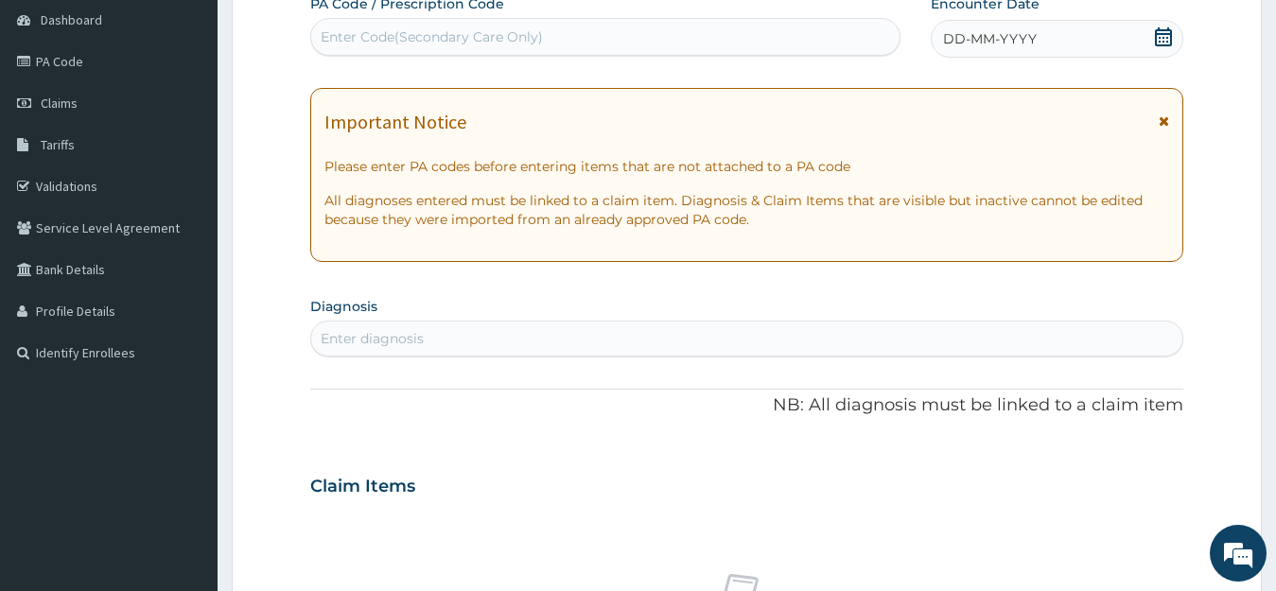
click at [383, 32] on div "Enter Code(Secondary Care Only)" at bounding box center [432, 36] width 222 height 19
paste input "PA/F4112F"
type input "PA/F4112F"
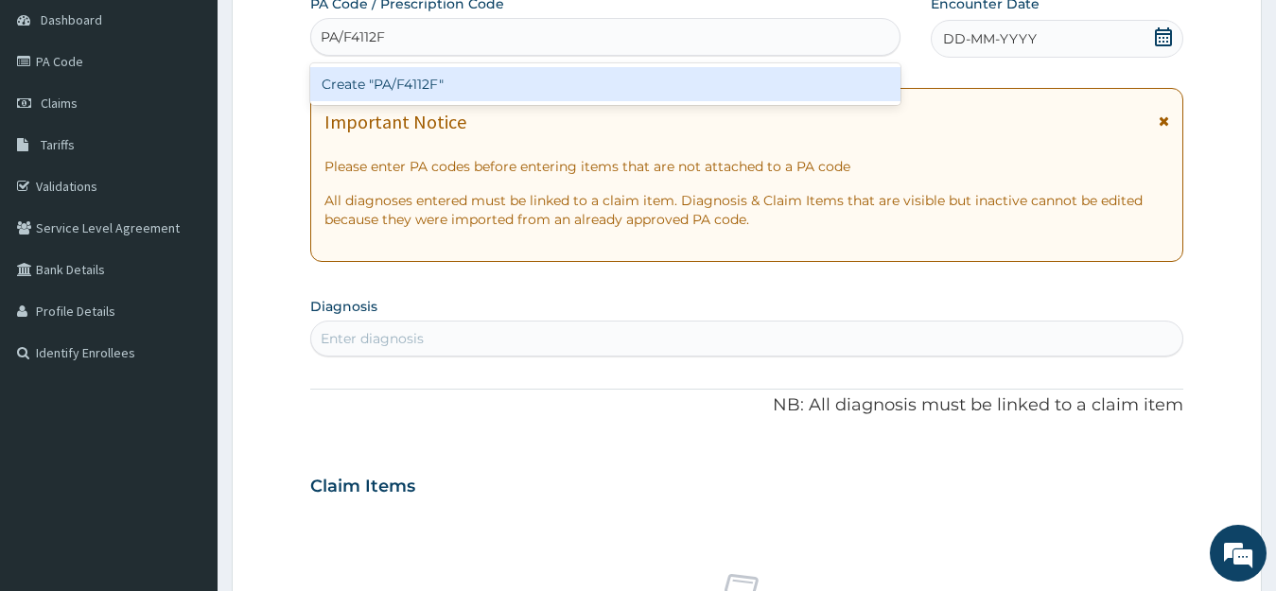
click at [429, 82] on div "Create "PA/F4112F"" at bounding box center [605, 84] width 590 height 34
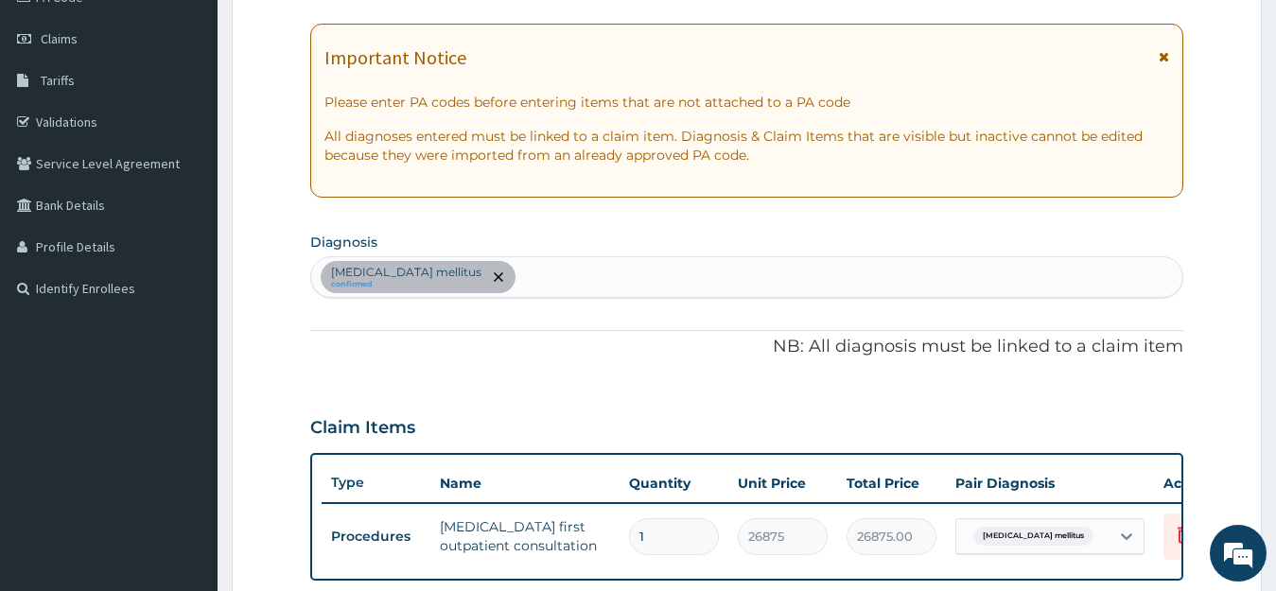
scroll to position [119, 0]
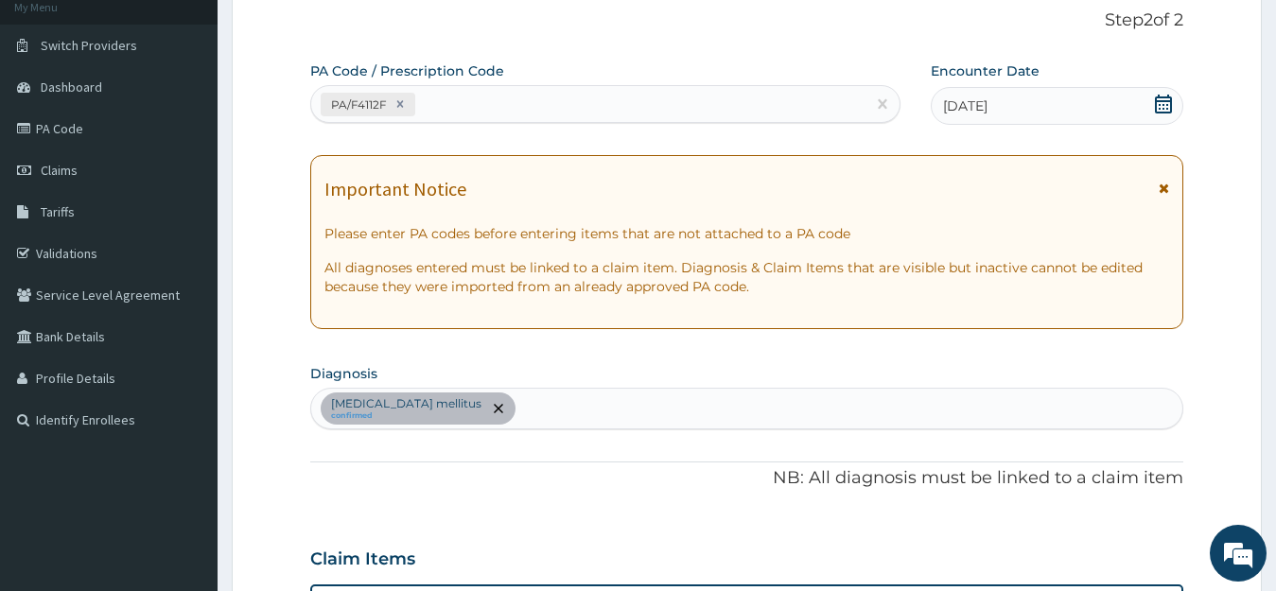
click at [477, 94] on div "PA/F4112F" at bounding box center [588, 104] width 554 height 31
type input "PA/831BF8"
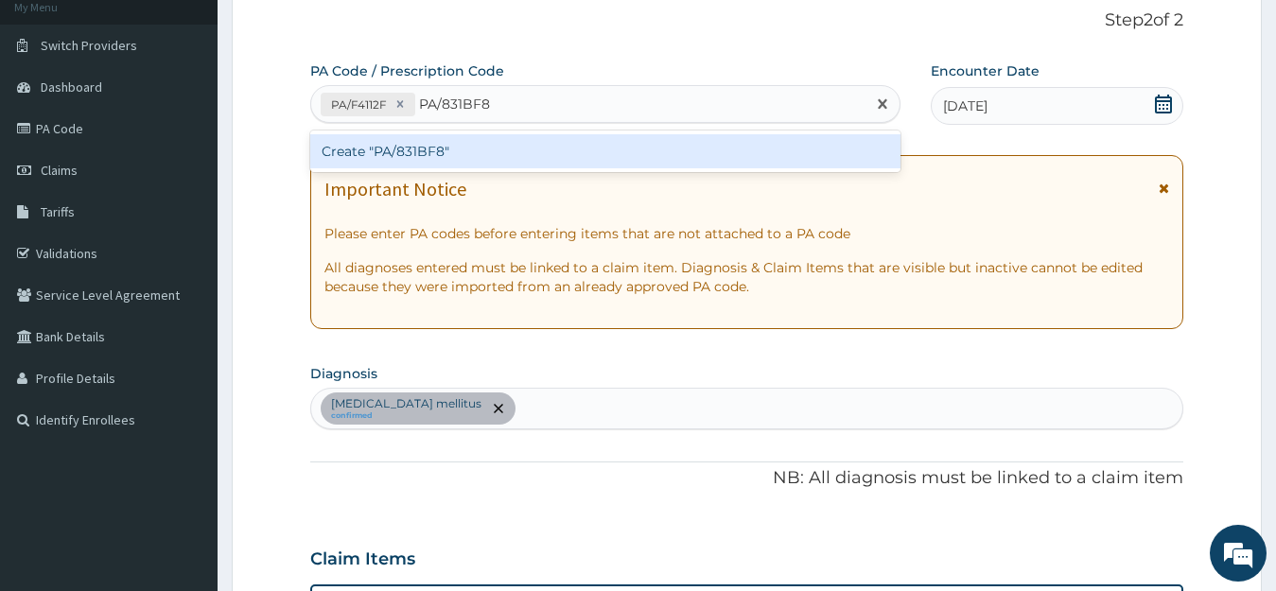
click at [479, 151] on div "Create "PA/831BF8"" at bounding box center [605, 151] width 590 height 34
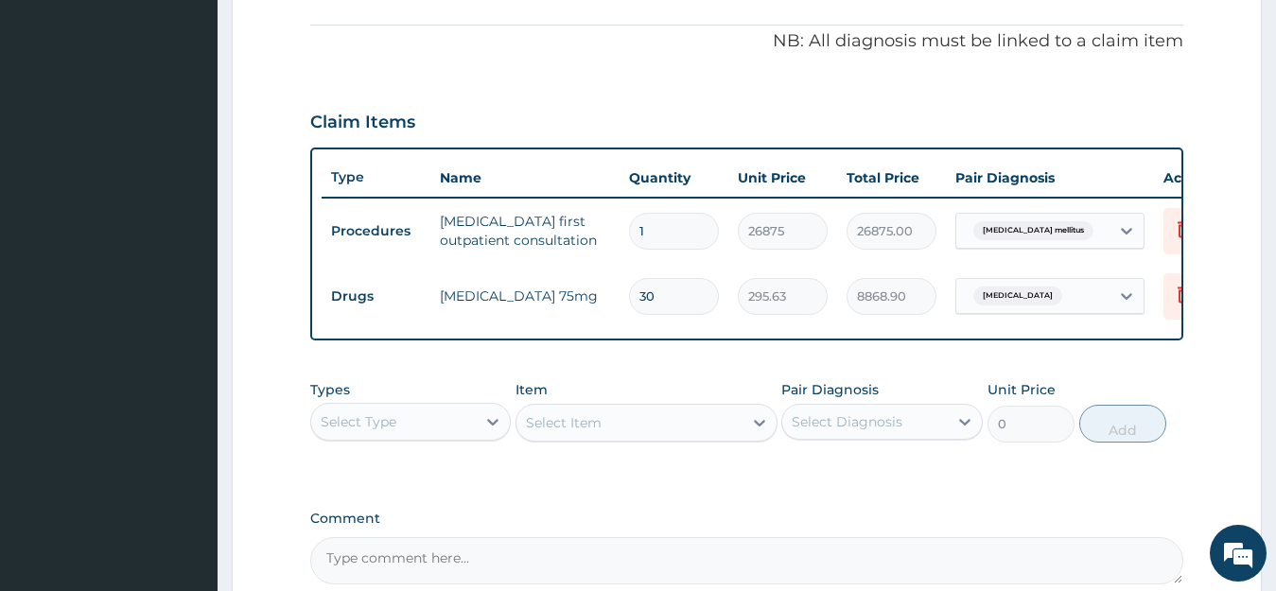
scroll to position [765, 0]
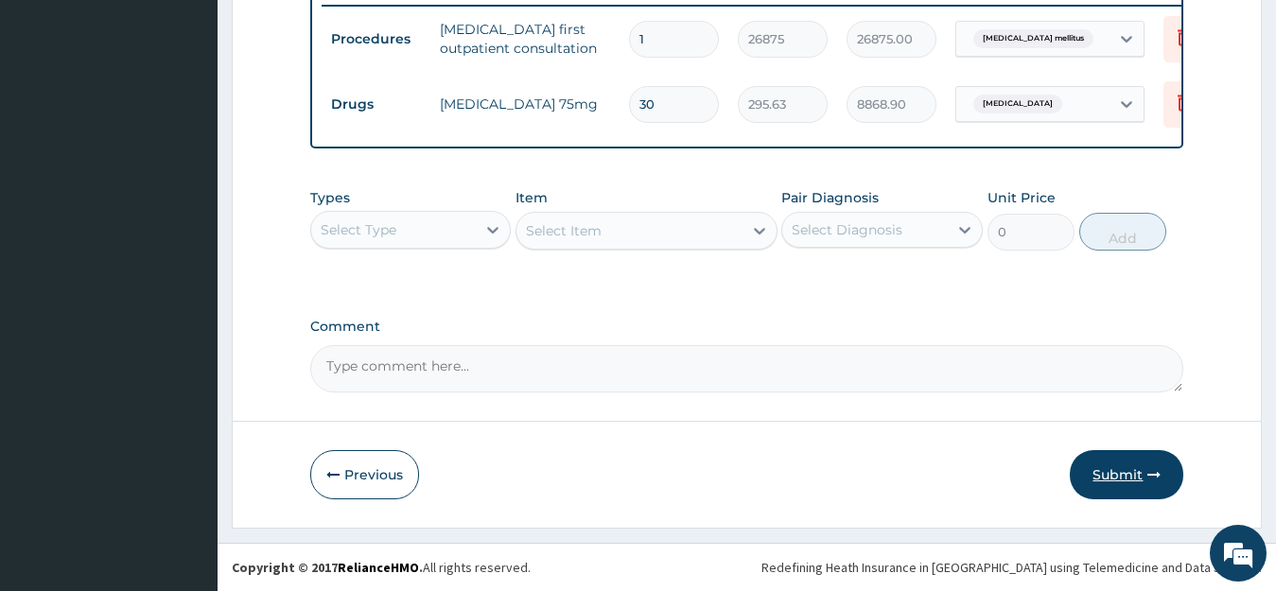
click at [1101, 475] on button "Submit" at bounding box center [1127, 474] width 114 height 49
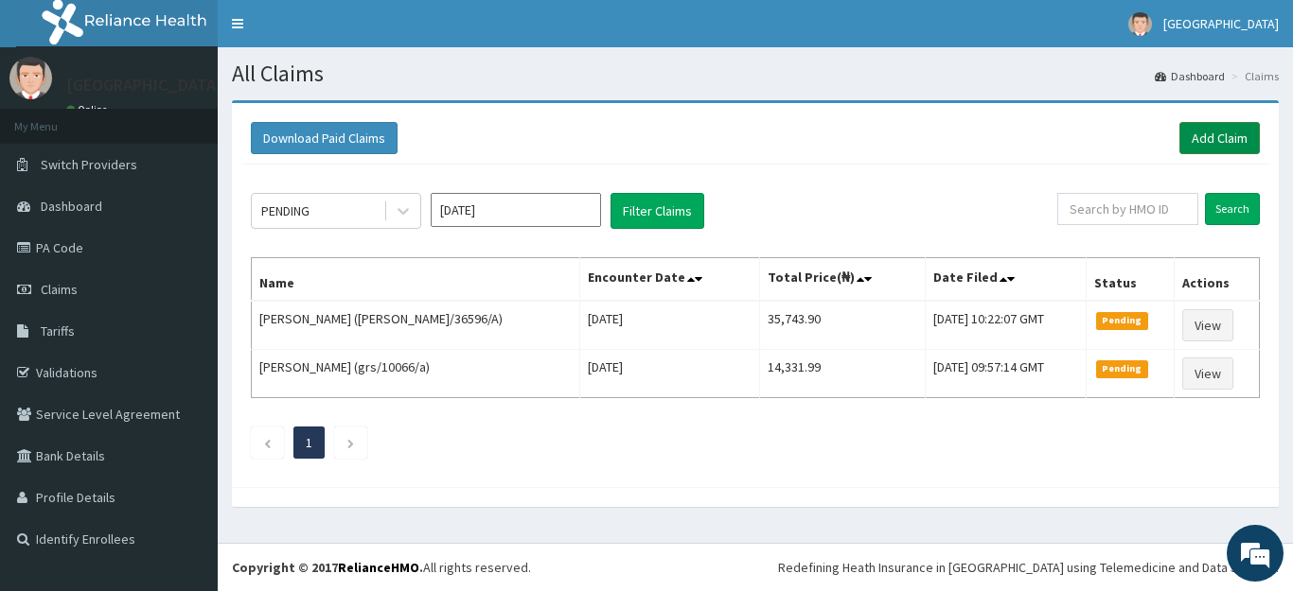
click at [1229, 144] on link "Add Claim" at bounding box center [1219, 138] width 80 height 32
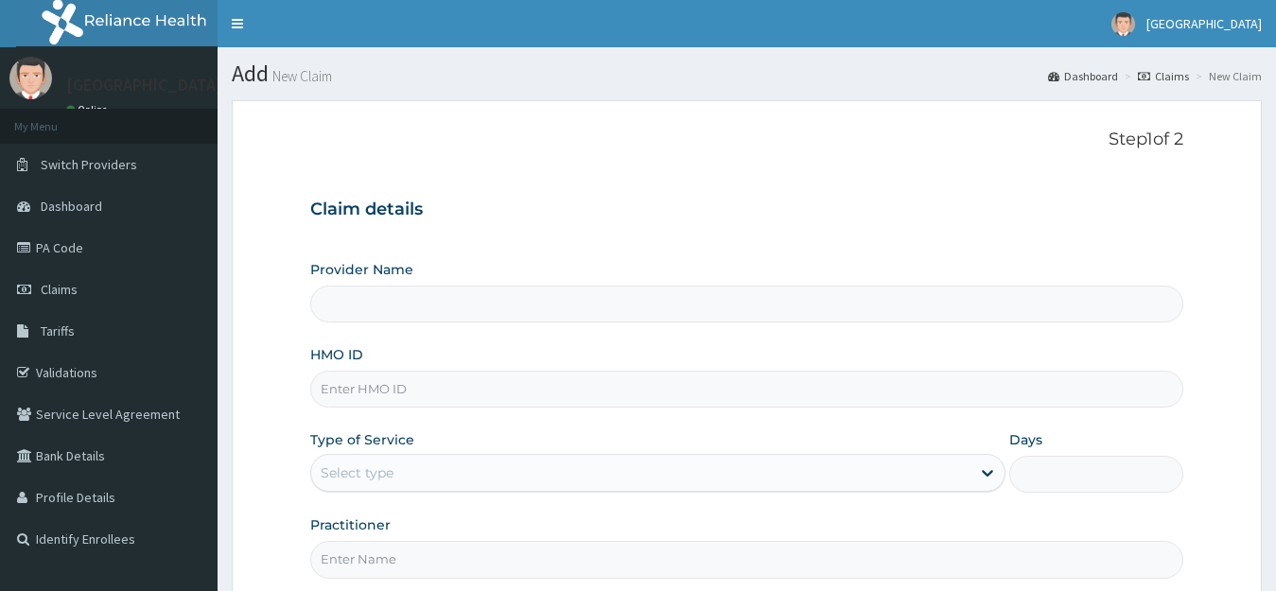
click at [341, 400] on input "HMO ID" at bounding box center [747, 389] width 874 height 37
type input "[GEOGRAPHIC_DATA]"
type input "TEF/10024/A"
click at [378, 480] on div "Select type" at bounding box center [357, 473] width 73 height 19
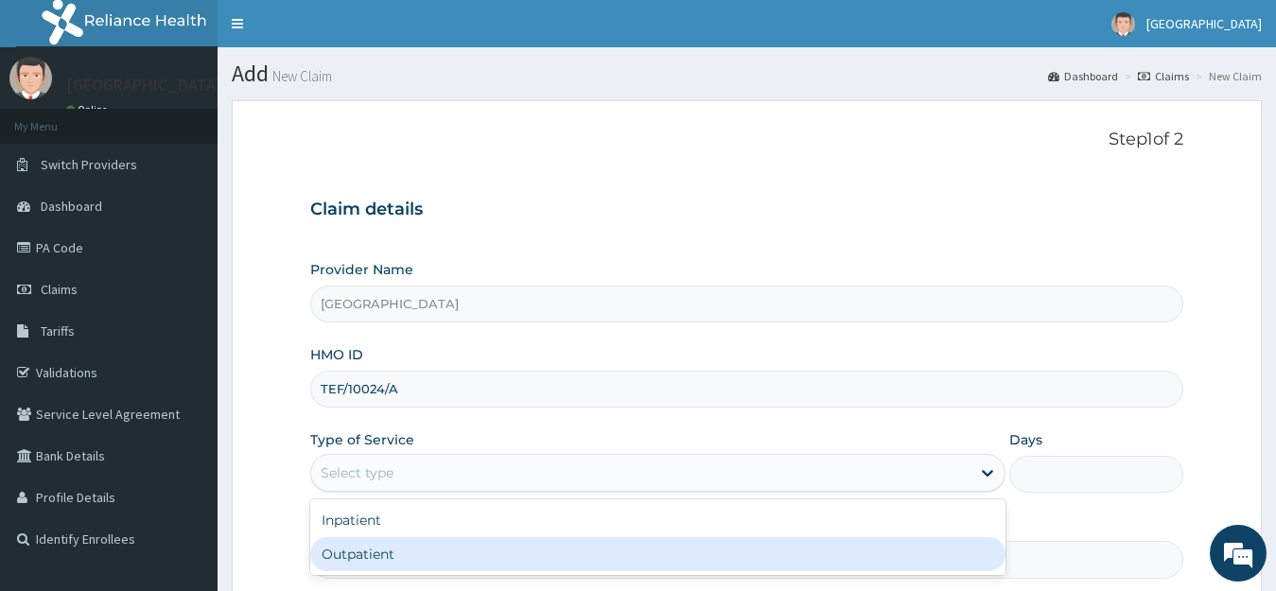
drag, startPoint x: 379, startPoint y: 557, endPoint x: 388, endPoint y: 553, distance: 9.7
click at [379, 557] on div "Outpatient" at bounding box center [658, 554] width 696 height 34
type input "1"
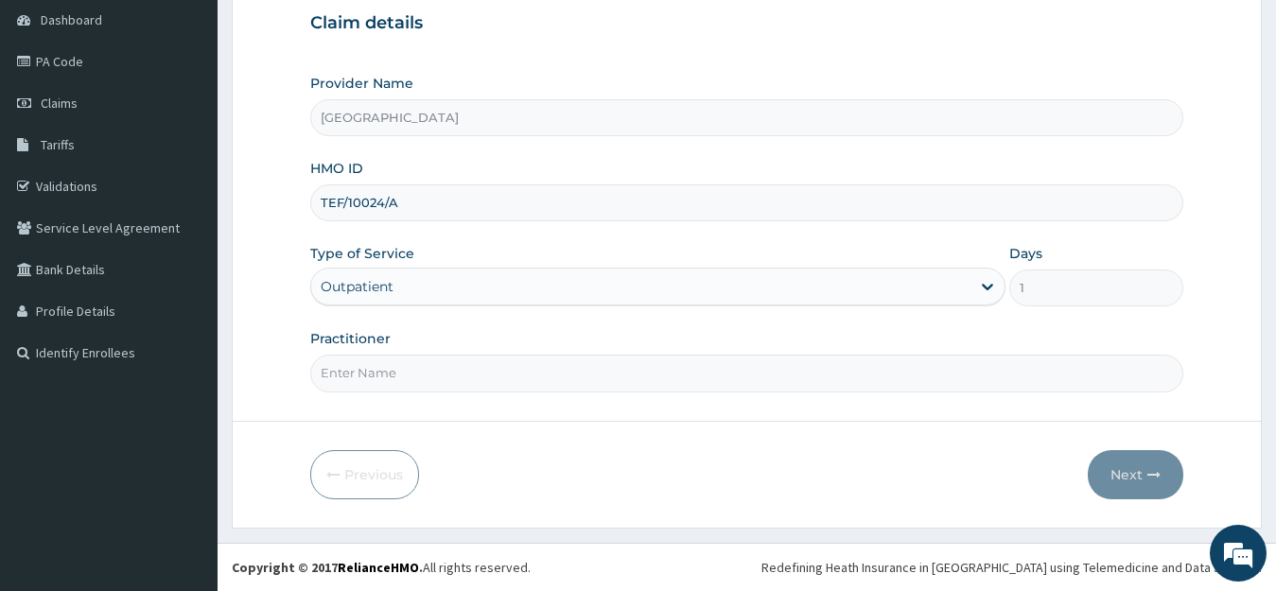
click at [406, 364] on input "Practitioner" at bounding box center [747, 373] width 874 height 37
type input "DR BRIGHT"
click at [1127, 472] on button "Next" at bounding box center [1136, 474] width 96 height 49
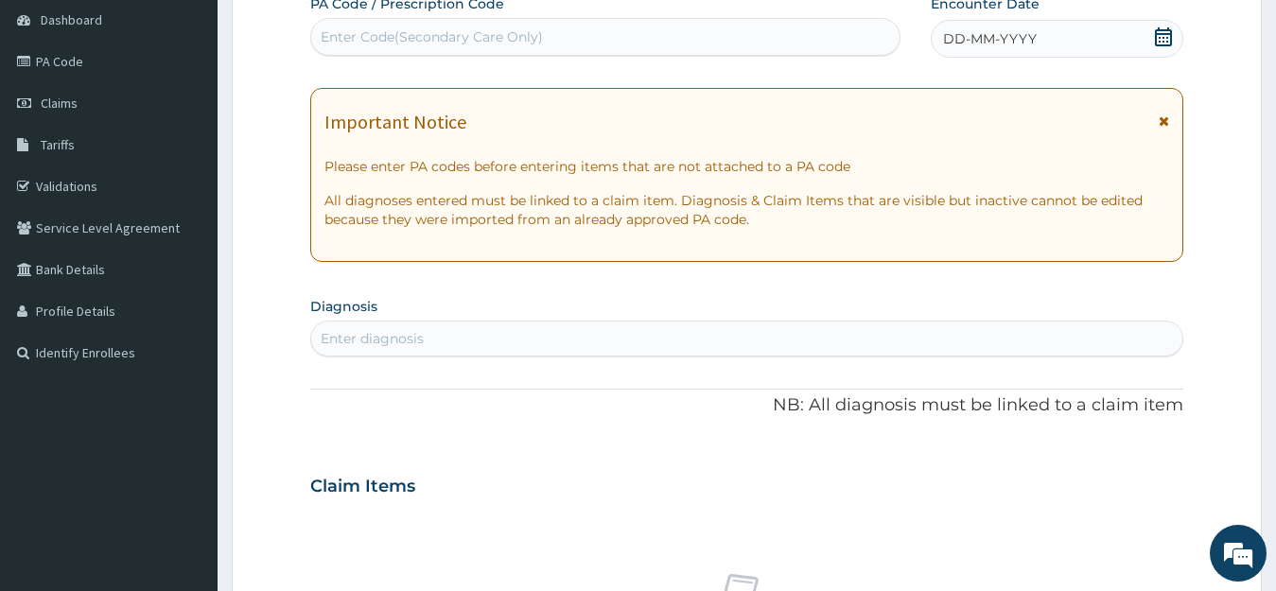
click at [1164, 37] on icon at bounding box center [1163, 36] width 17 height 19
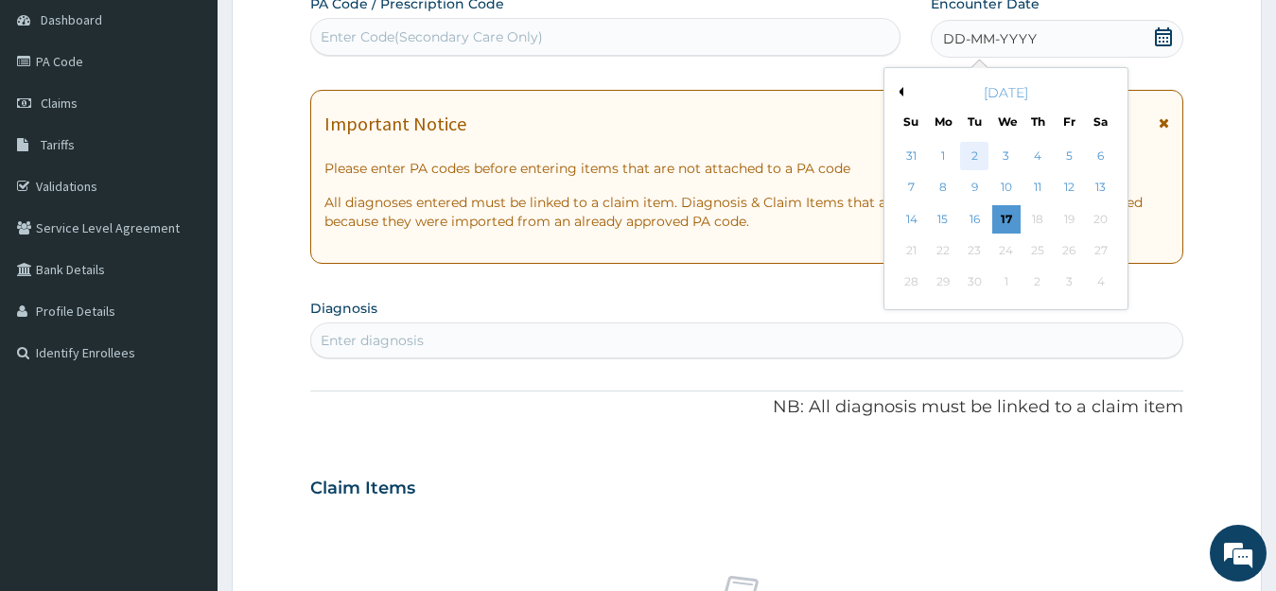
click at [970, 157] on div "2" at bounding box center [974, 156] width 28 height 28
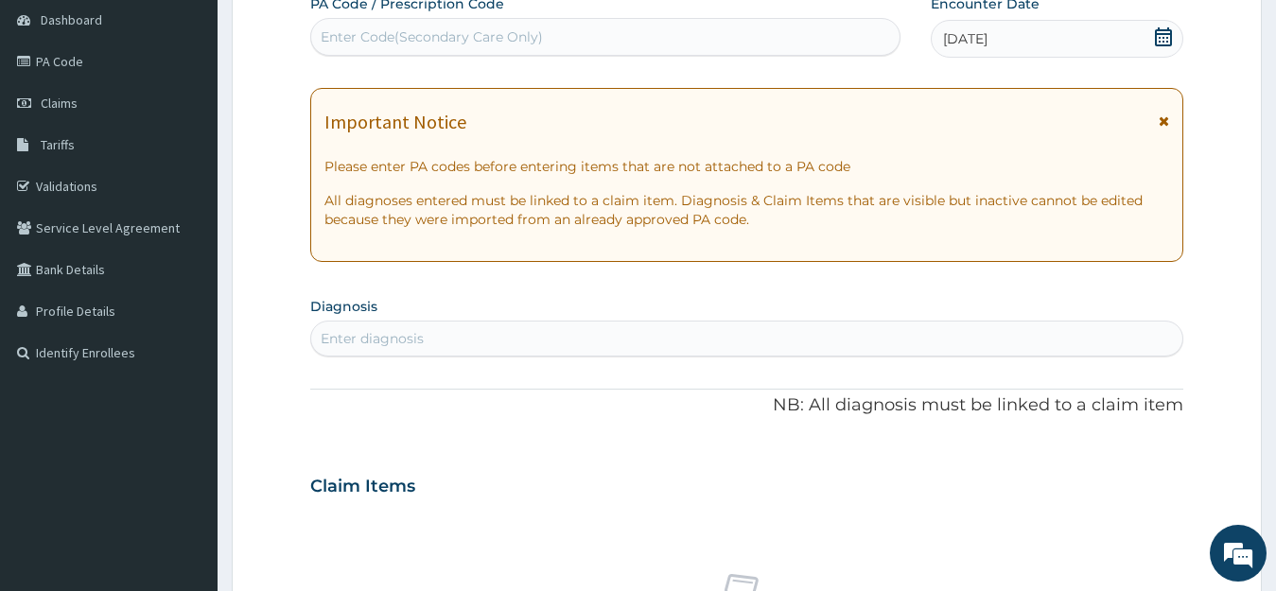
click at [439, 337] on div "Enter diagnosis" at bounding box center [747, 339] width 872 height 30
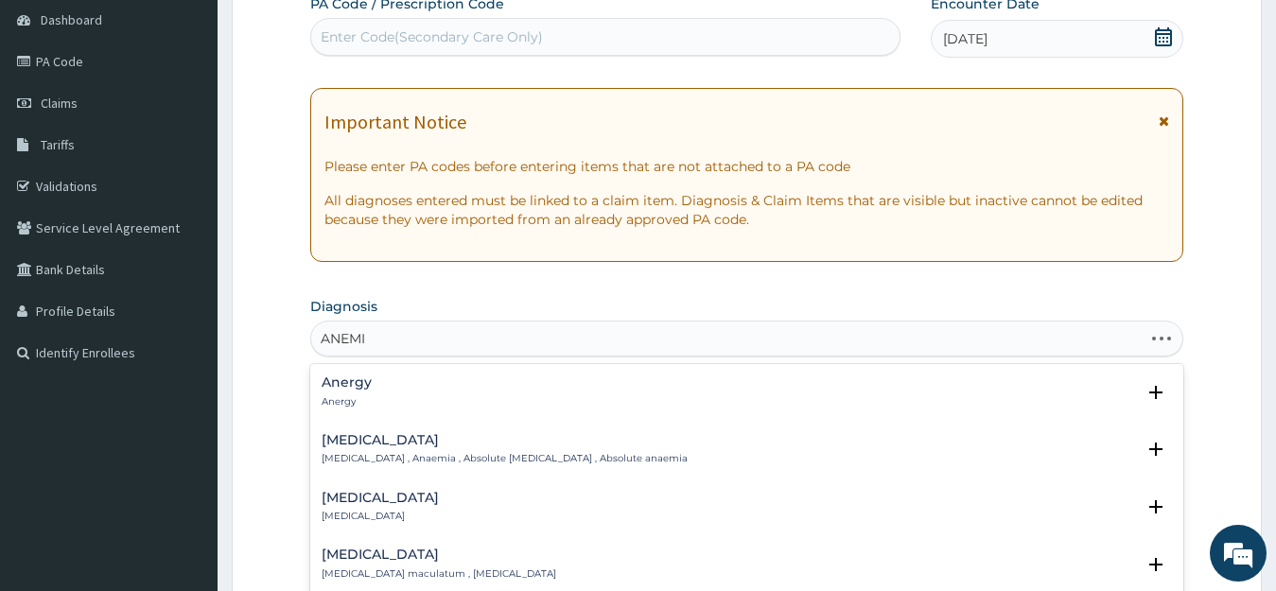
type input "ANEMIA"
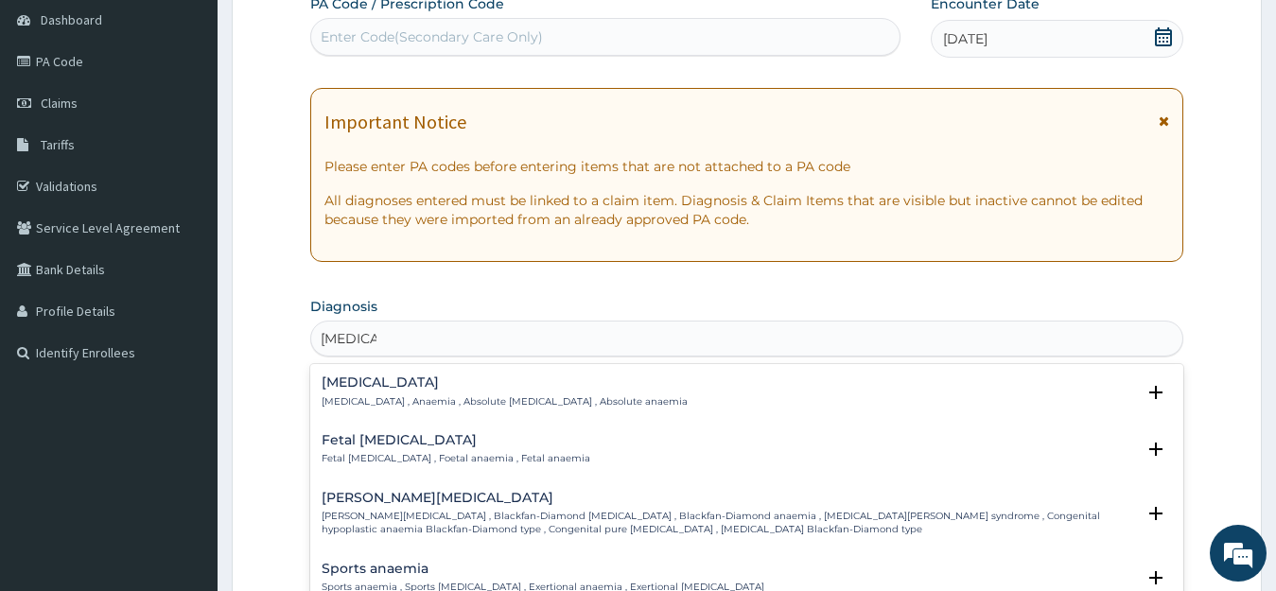
click at [366, 394] on div "Anemia Anemia , Anaemia , Absolute anemia , Absolute anaemia" at bounding box center [505, 392] width 366 height 33
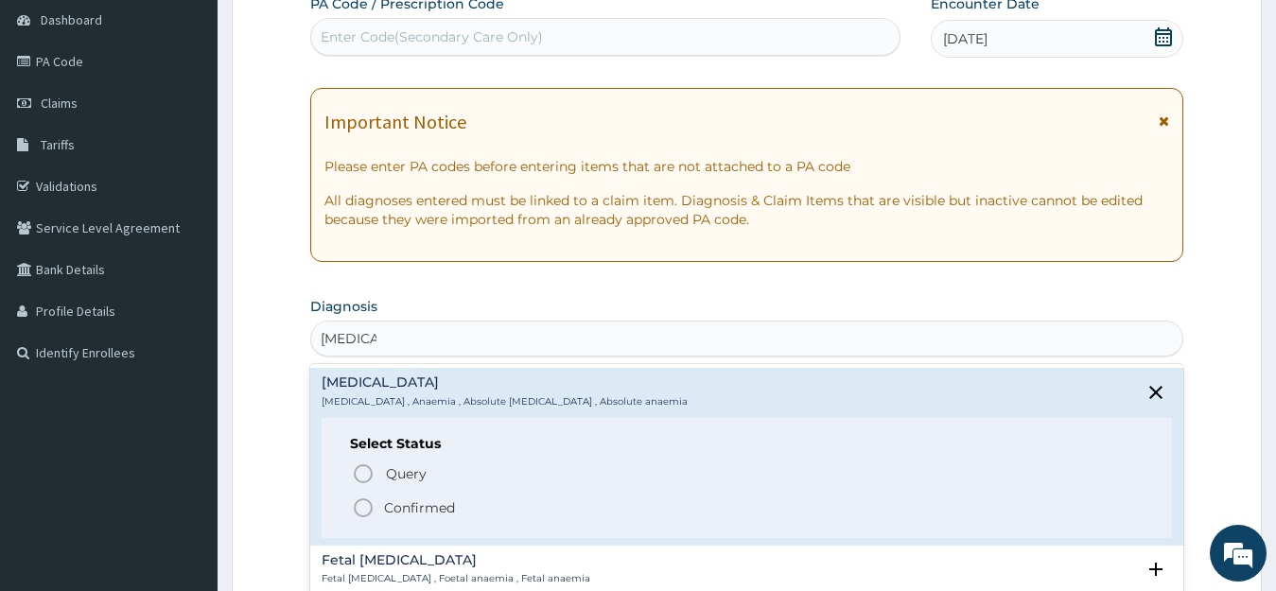
click at [410, 500] on p "Confirmed" at bounding box center [419, 508] width 71 height 19
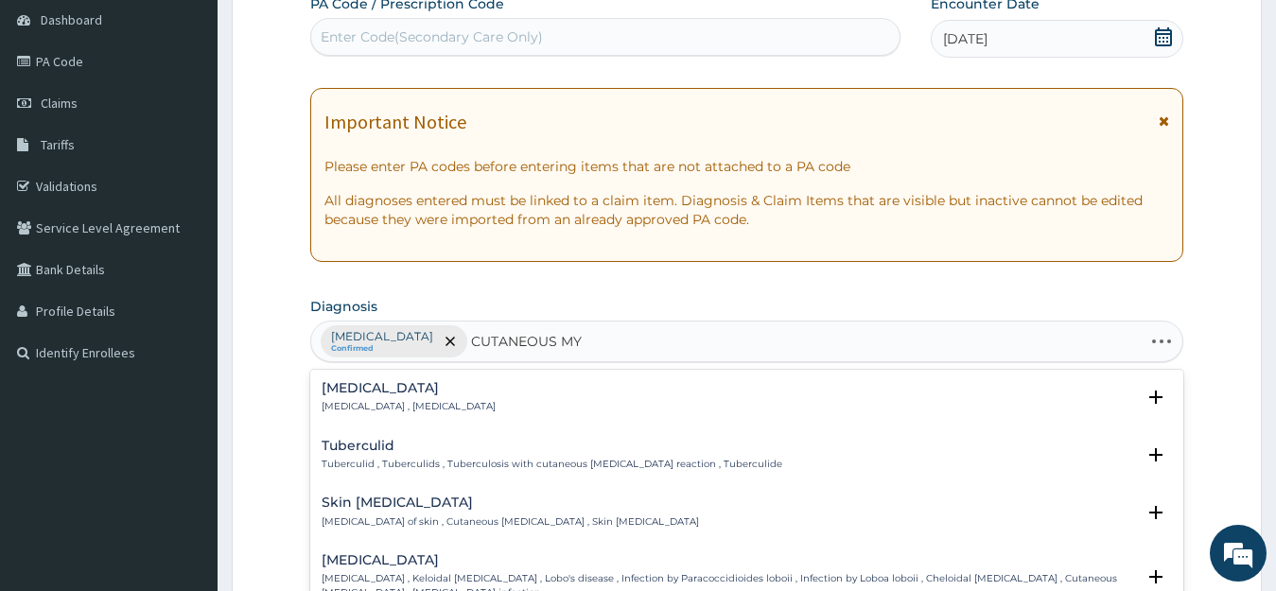
type input "CUTANEOUS MYI"
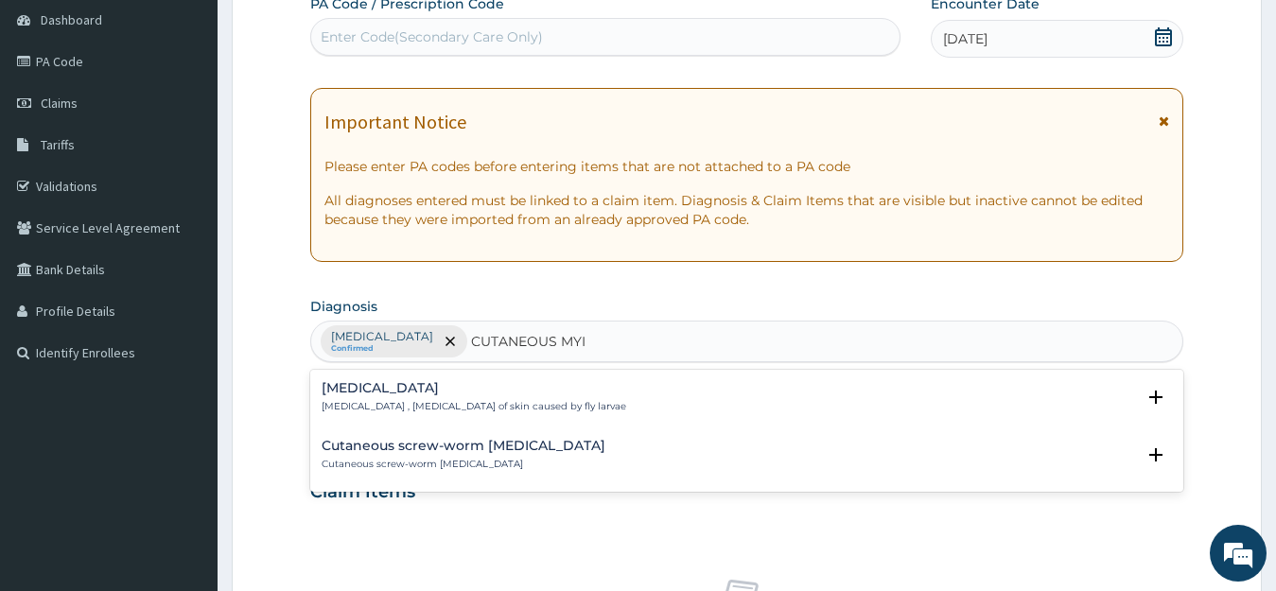
click at [400, 389] on h4 "Cutaneous myiasis" at bounding box center [474, 388] width 305 height 14
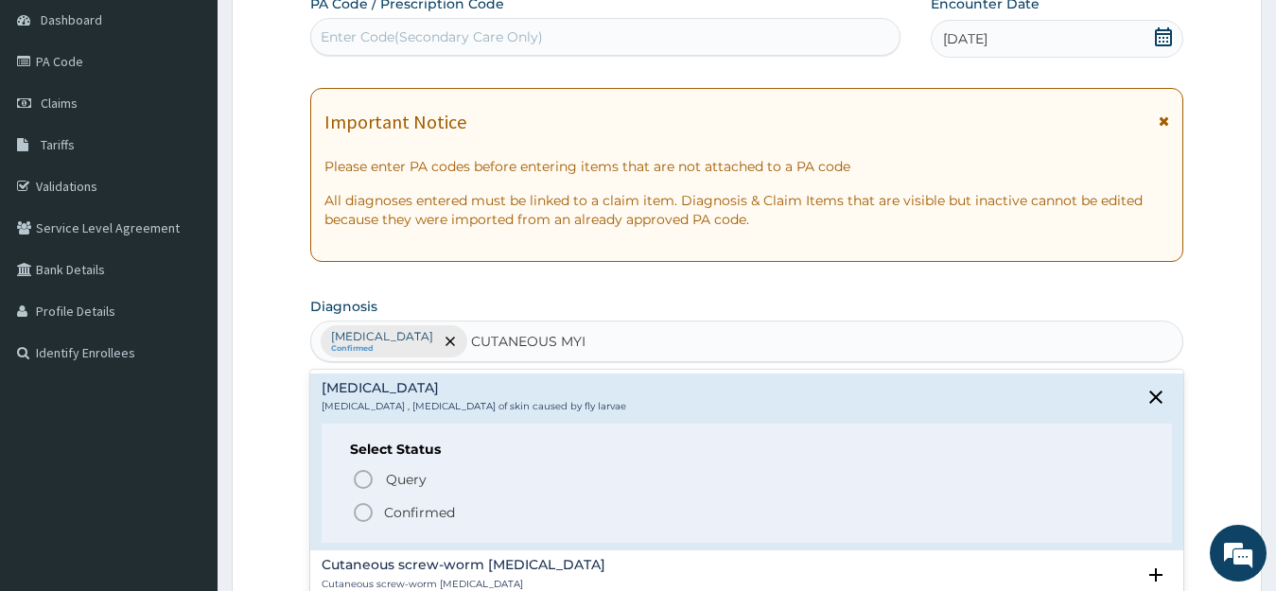
click at [405, 511] on p "Confirmed" at bounding box center [419, 512] width 71 height 19
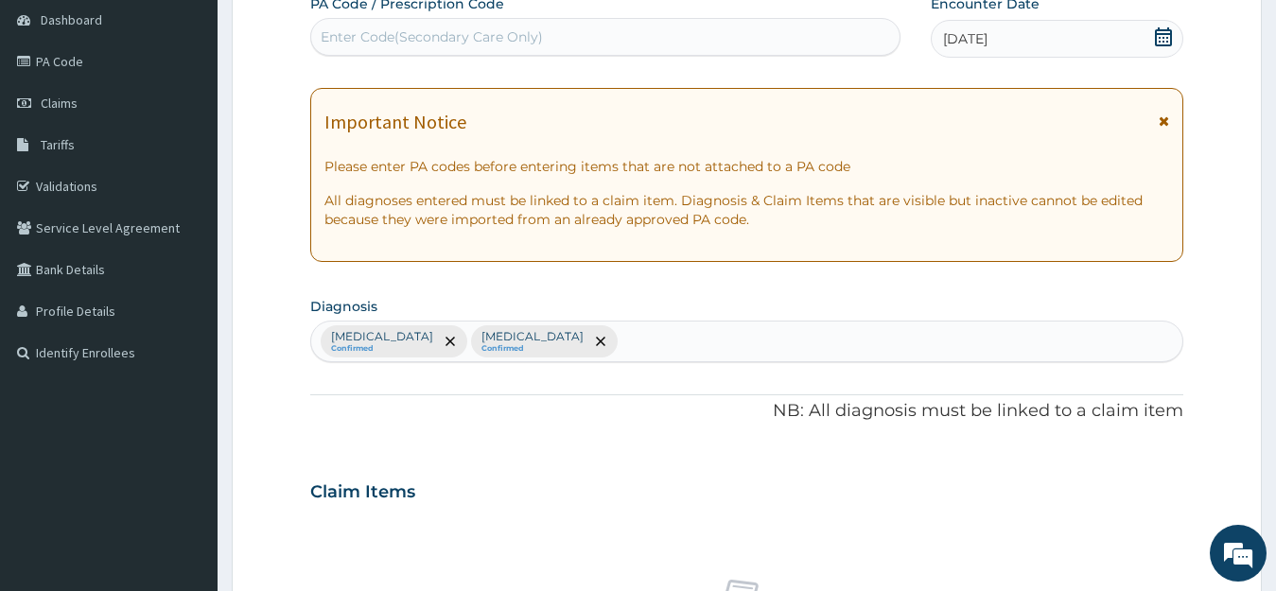
scroll to position [565, 0]
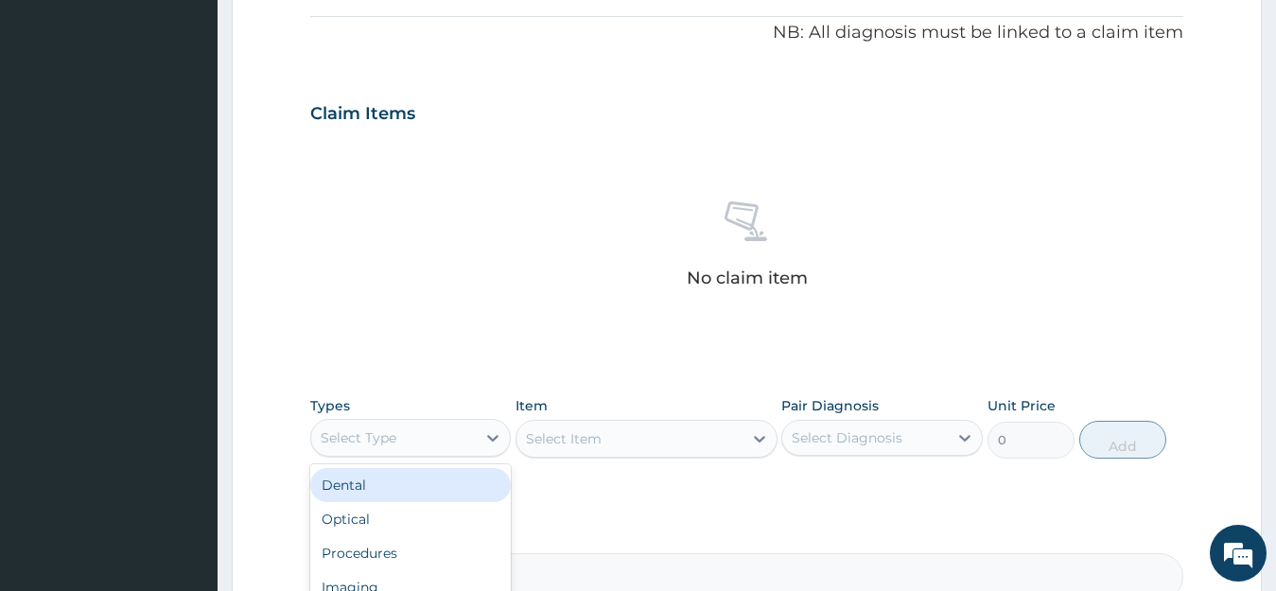
click at [446, 441] on div "Select Type" at bounding box center [394, 438] width 166 height 30
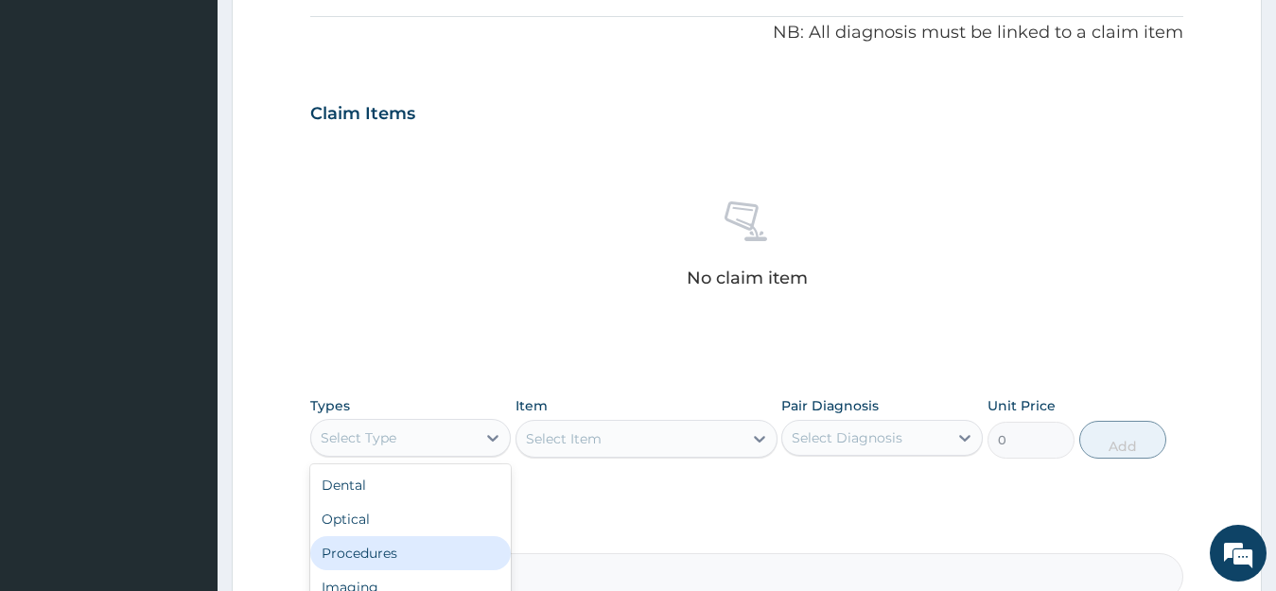
click at [407, 545] on div "Procedures" at bounding box center [411, 553] width 202 height 34
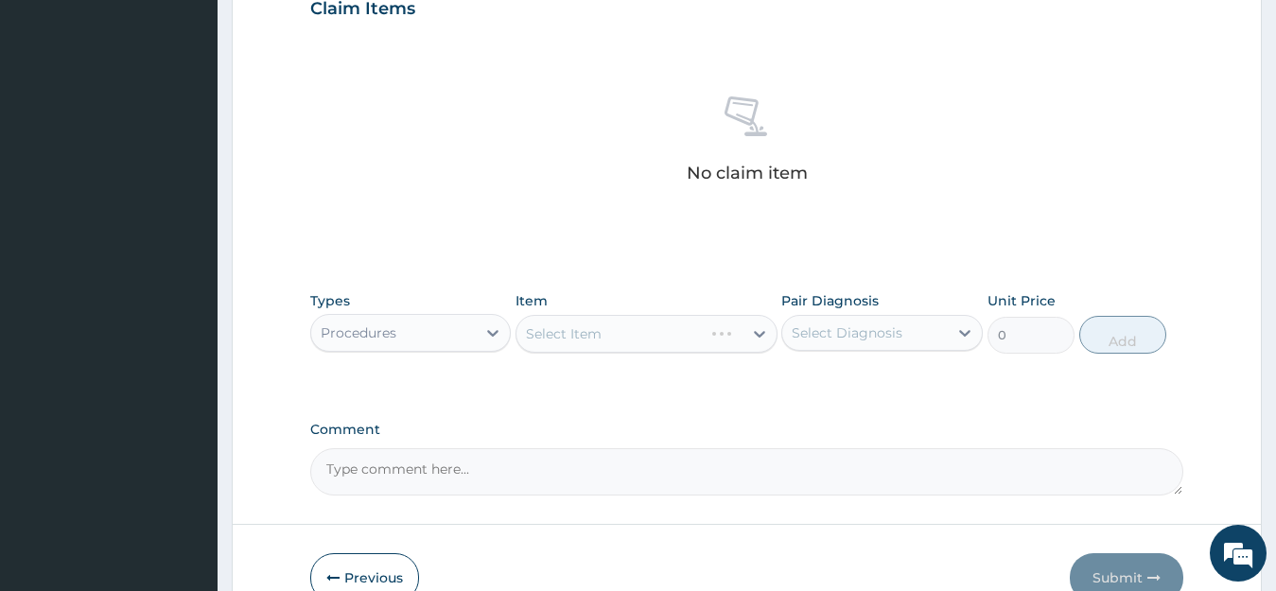
scroll to position [773, 0]
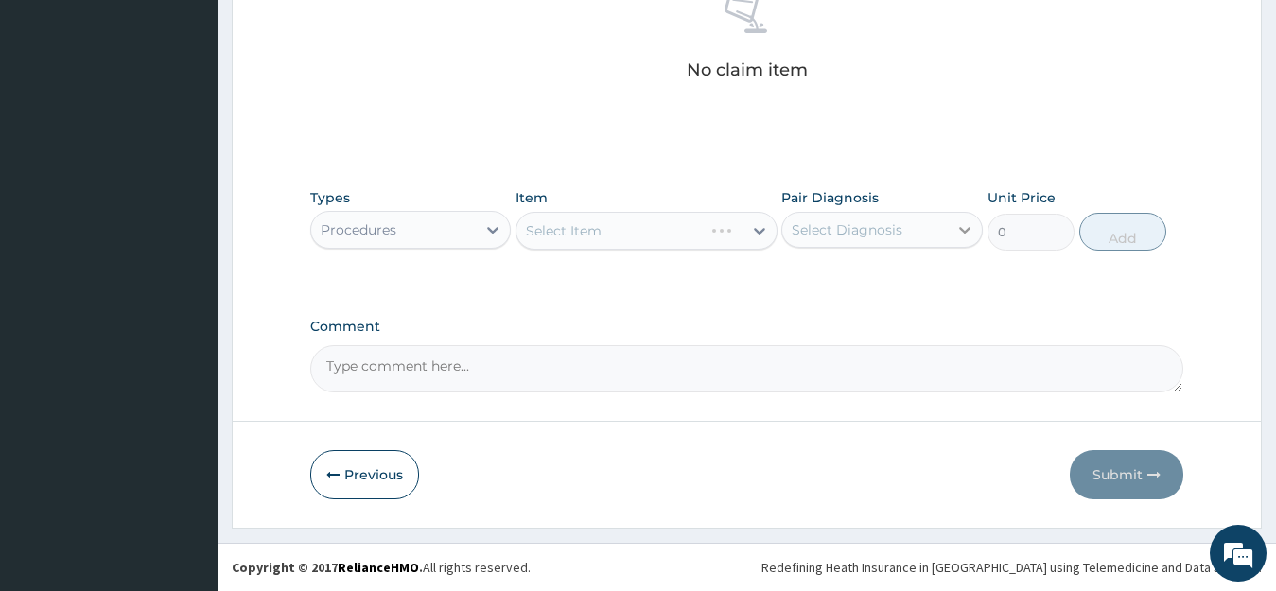
click at [965, 235] on icon at bounding box center [965, 229] width 19 height 19
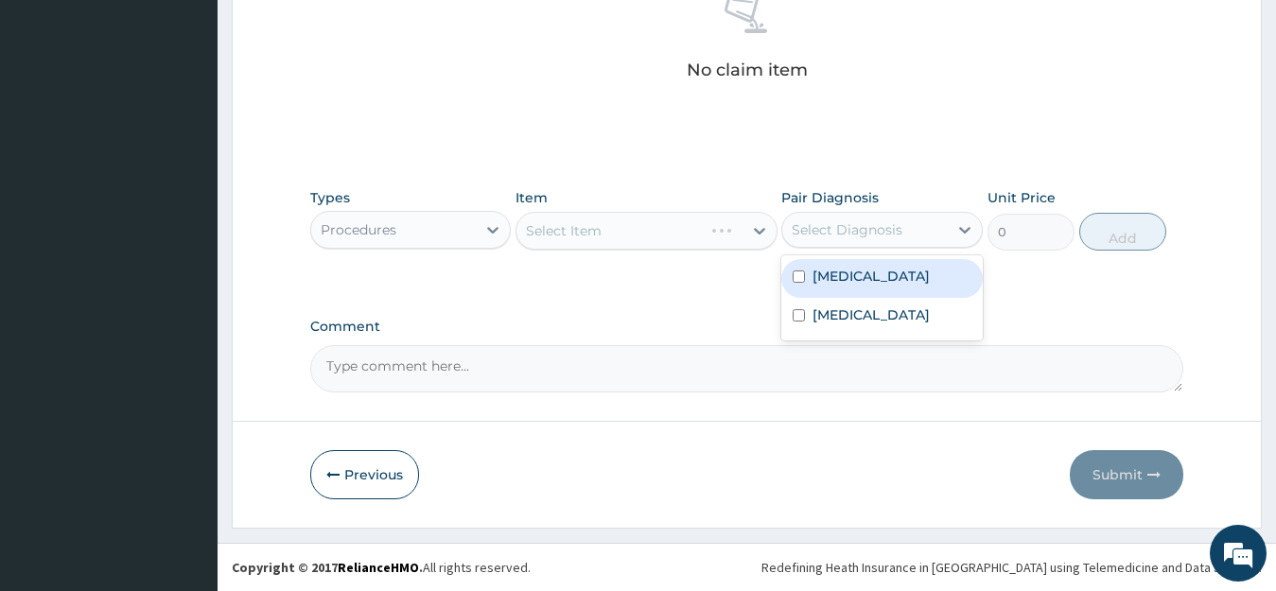
click at [899, 279] on div "Anemia" at bounding box center [883, 278] width 202 height 39
checkbox input "true"
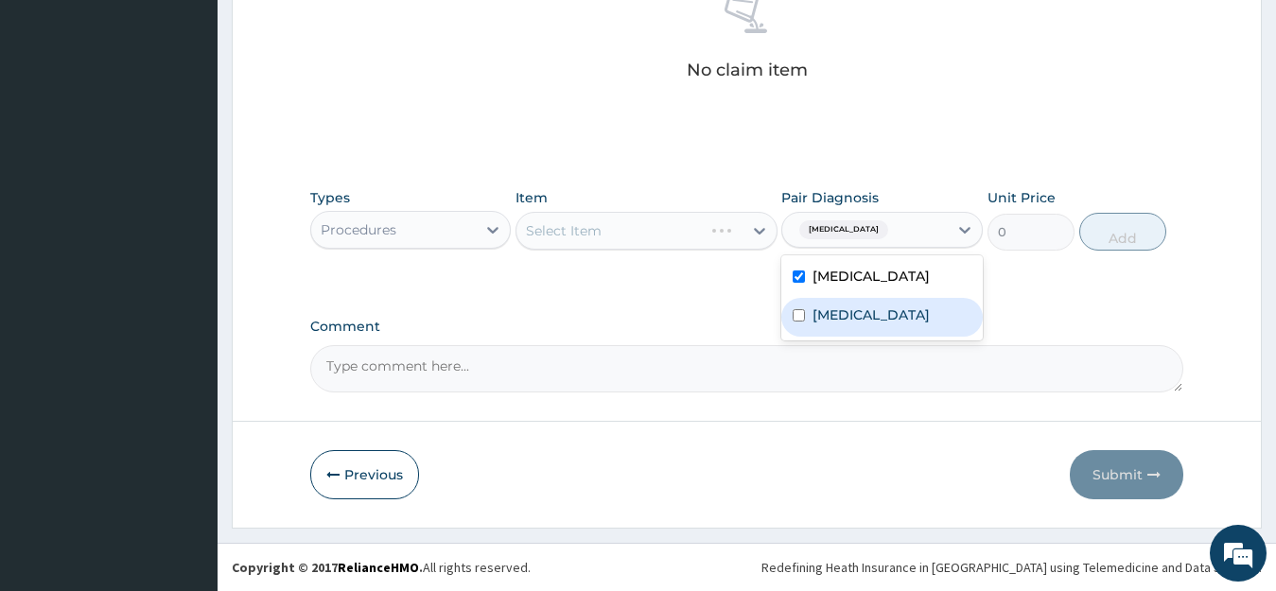
click at [888, 313] on label "Cutaneous myiasis" at bounding box center [871, 315] width 117 height 19
checkbox input "true"
click at [633, 227] on div "Select Item" at bounding box center [647, 231] width 262 height 38
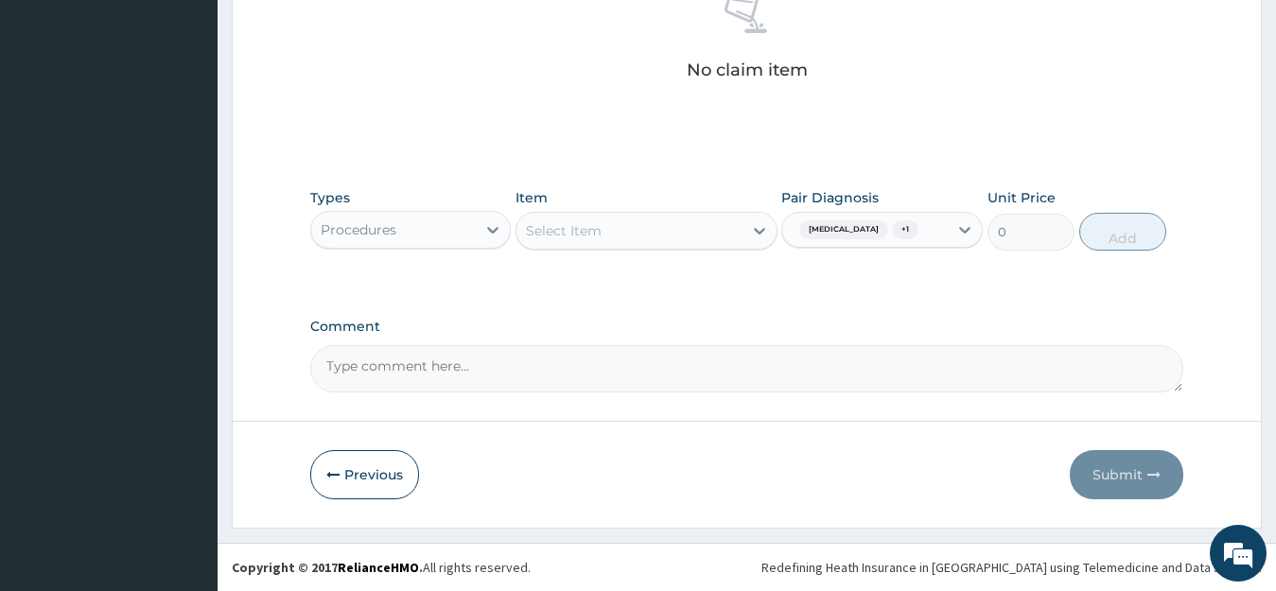
click at [575, 234] on div "Select Item" at bounding box center [564, 230] width 76 height 19
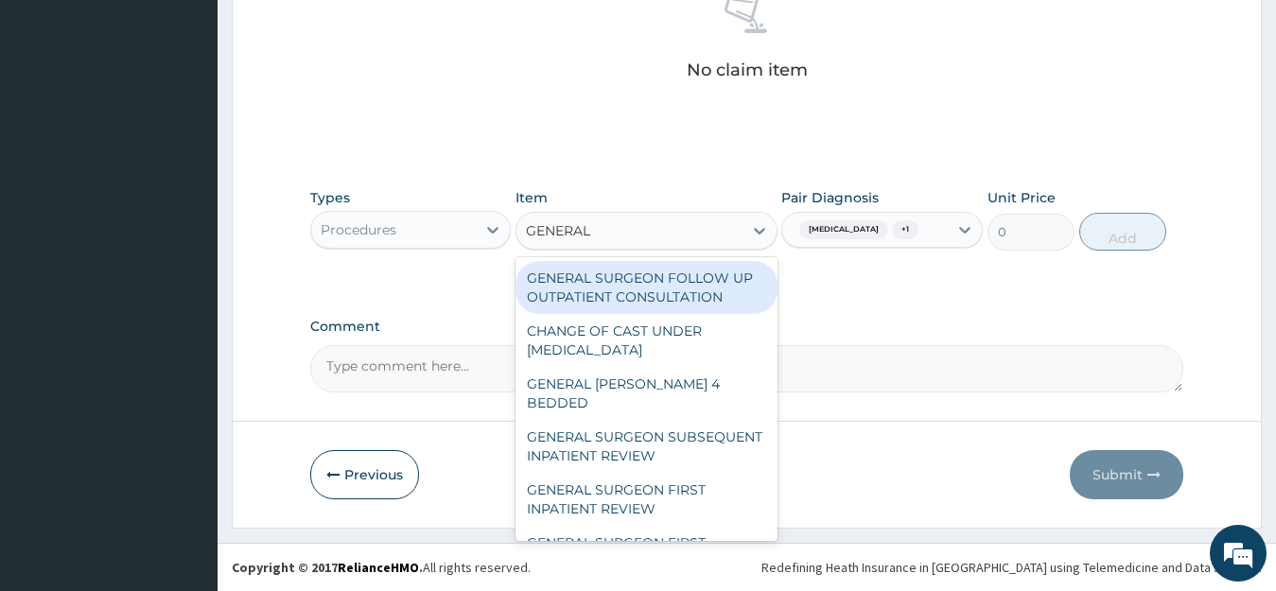
type input "GENERAL P"
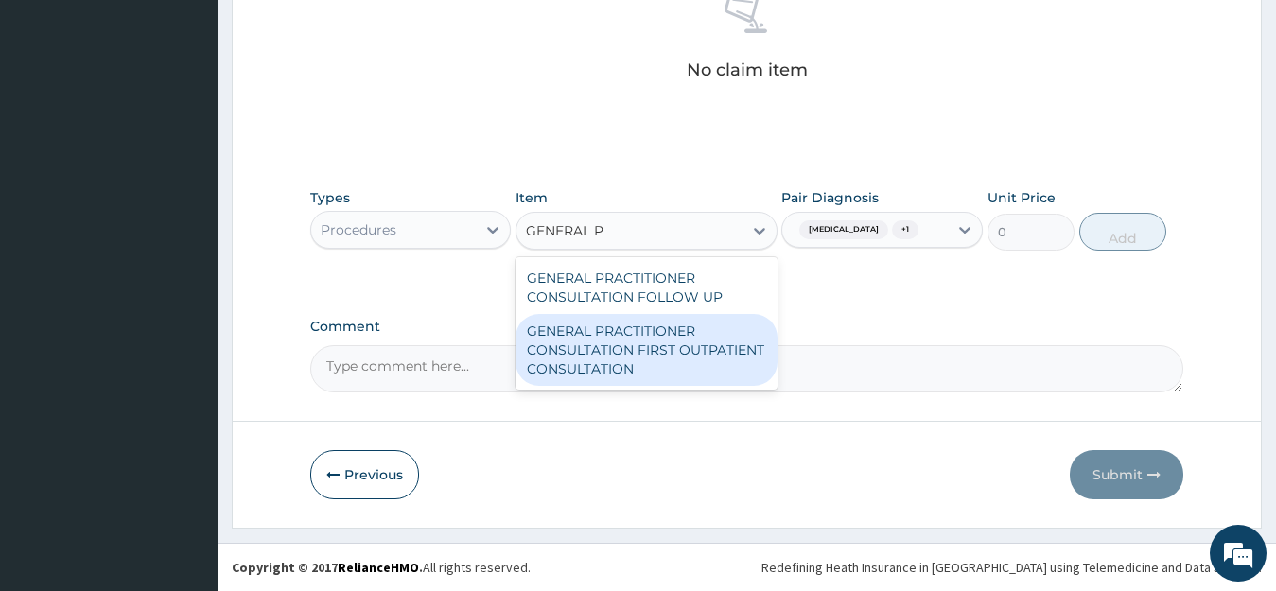
click at [644, 345] on div "GENERAL PRACTITIONER CONSULTATION FIRST OUTPATIENT CONSULTATION" at bounding box center [647, 350] width 262 height 72
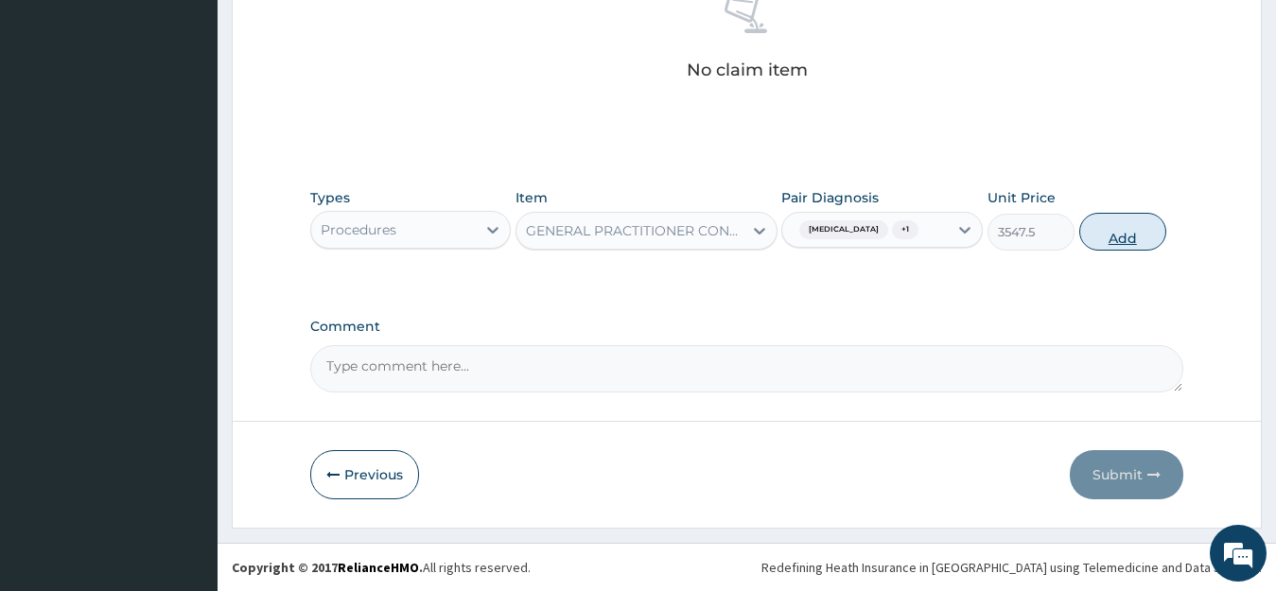
click at [1122, 237] on button "Add" at bounding box center [1123, 232] width 87 height 38
type input "0"
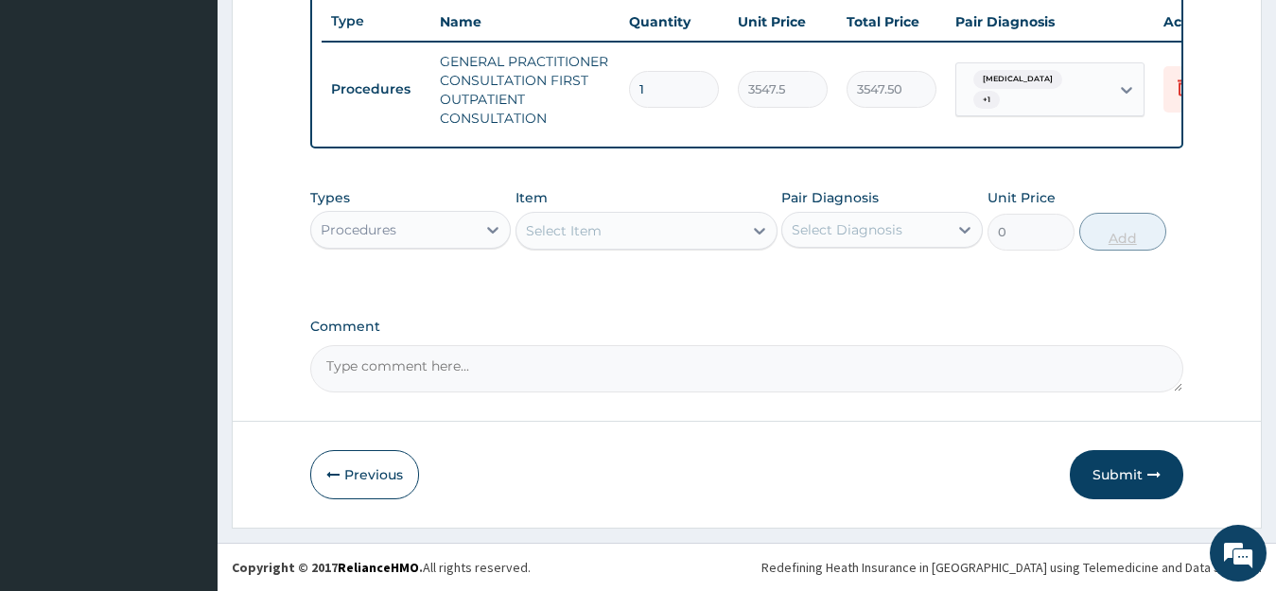
scroll to position [729, 0]
click at [1114, 473] on button "Submit" at bounding box center [1127, 474] width 114 height 49
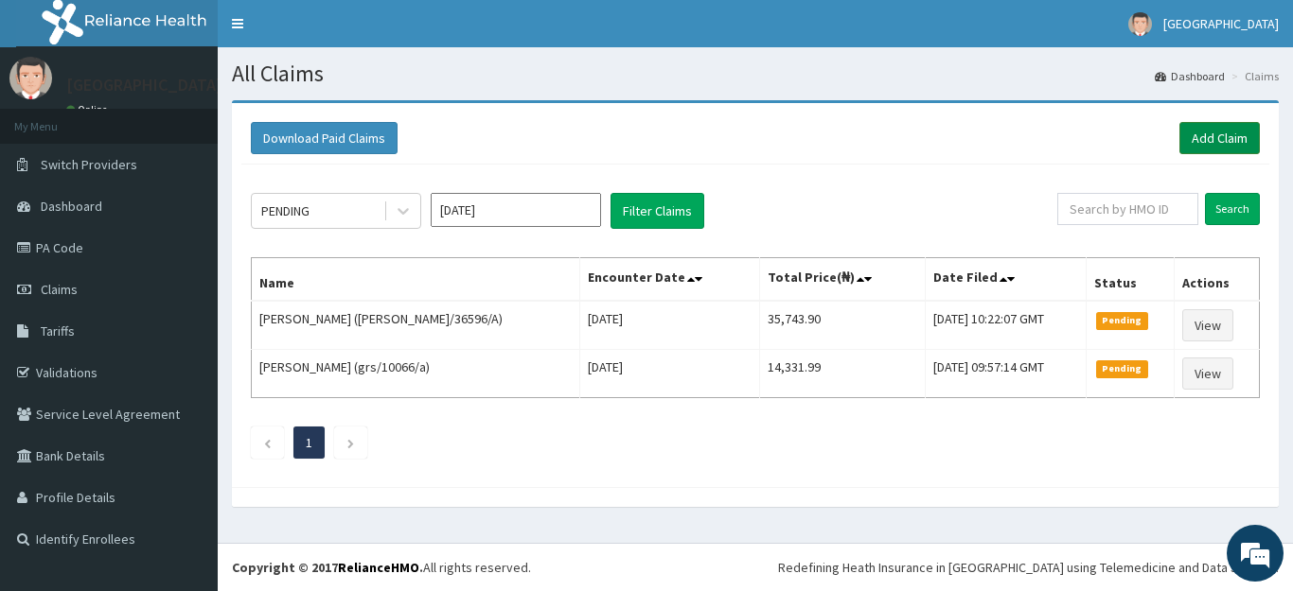
click at [1200, 132] on link "Add Claim" at bounding box center [1219, 138] width 80 height 32
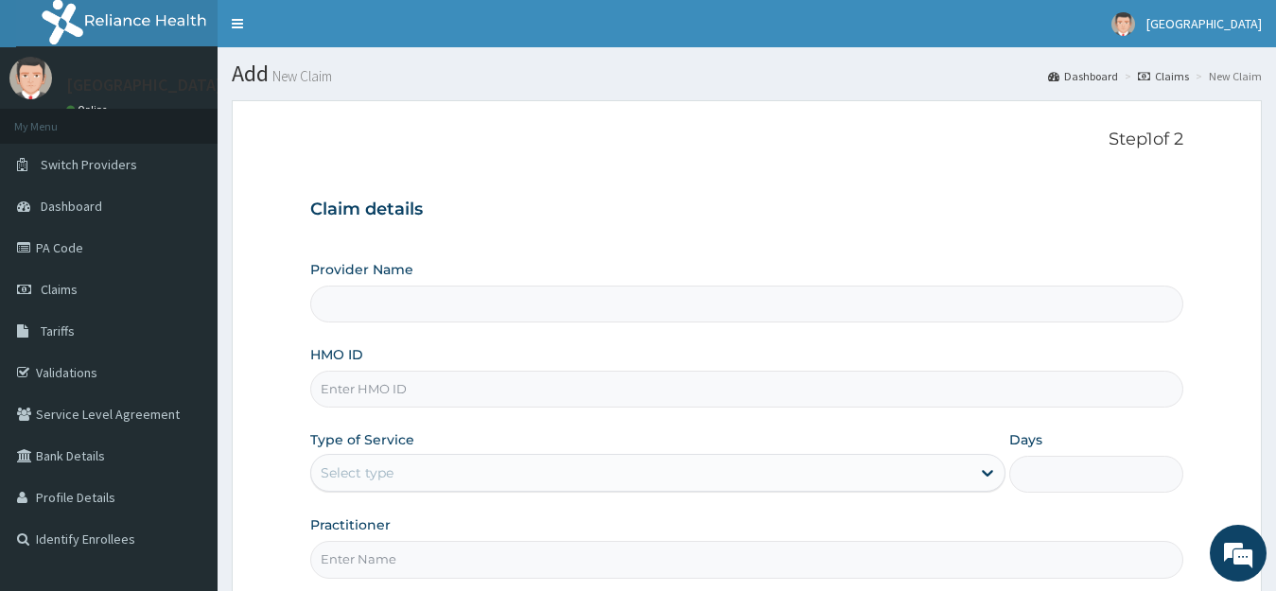
type input "[GEOGRAPHIC_DATA]"
click at [388, 385] on input "HMO ID" at bounding box center [747, 389] width 874 height 37
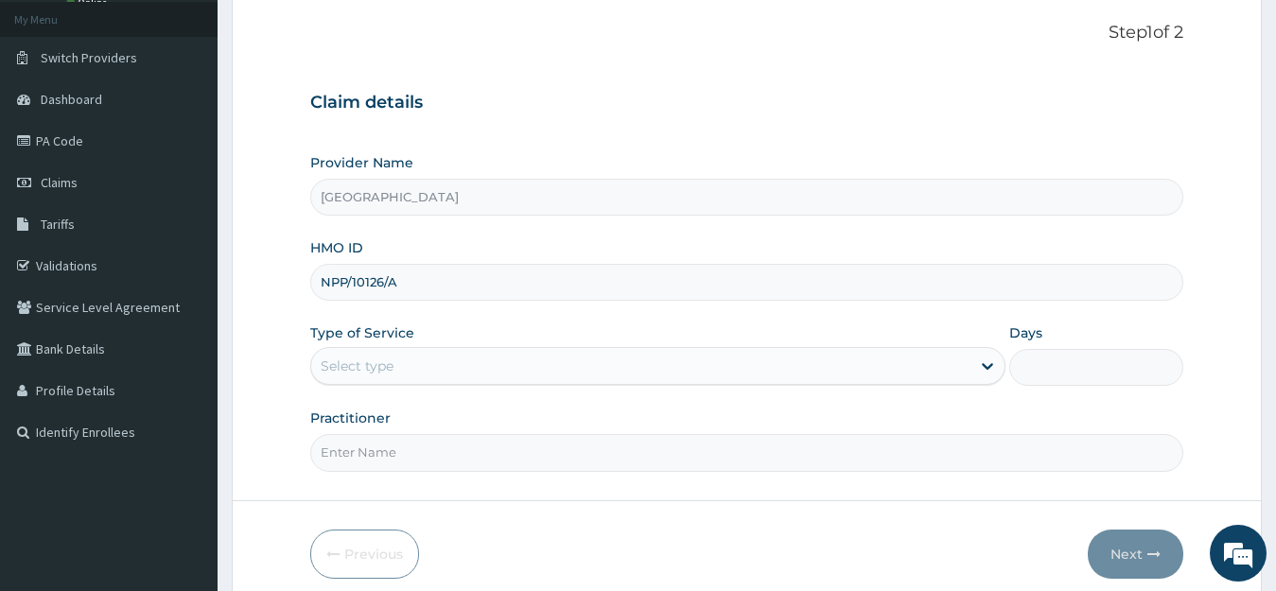
scroll to position [186, 0]
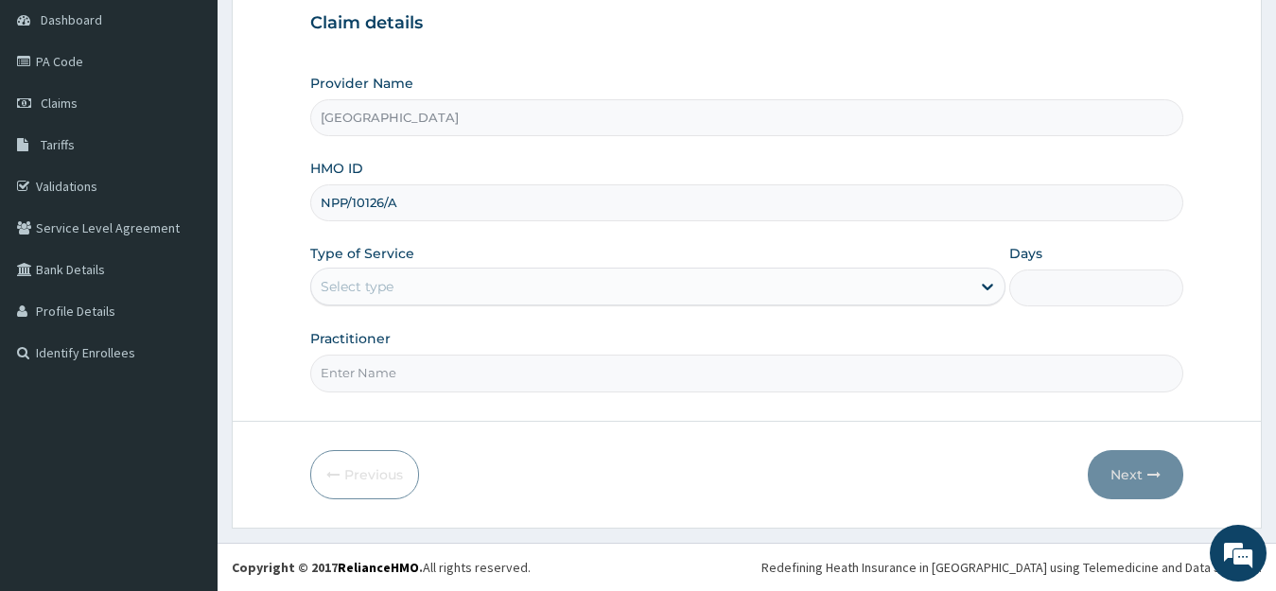
type input "NPP/10126/A"
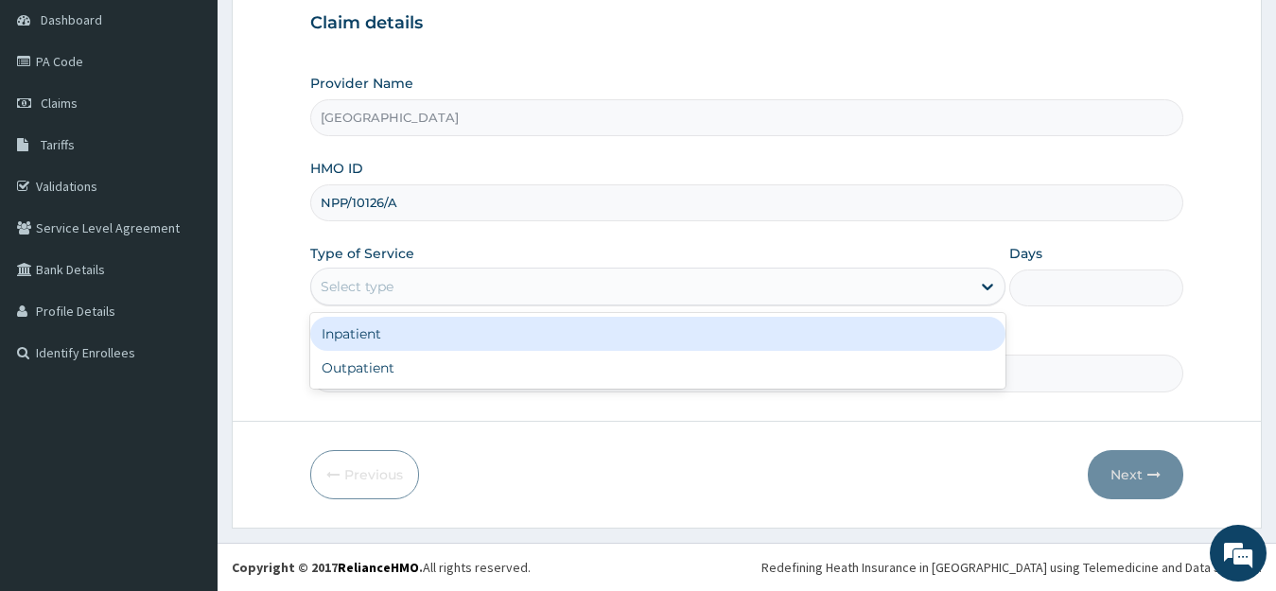
click at [375, 282] on div "Select type" at bounding box center [357, 286] width 73 height 19
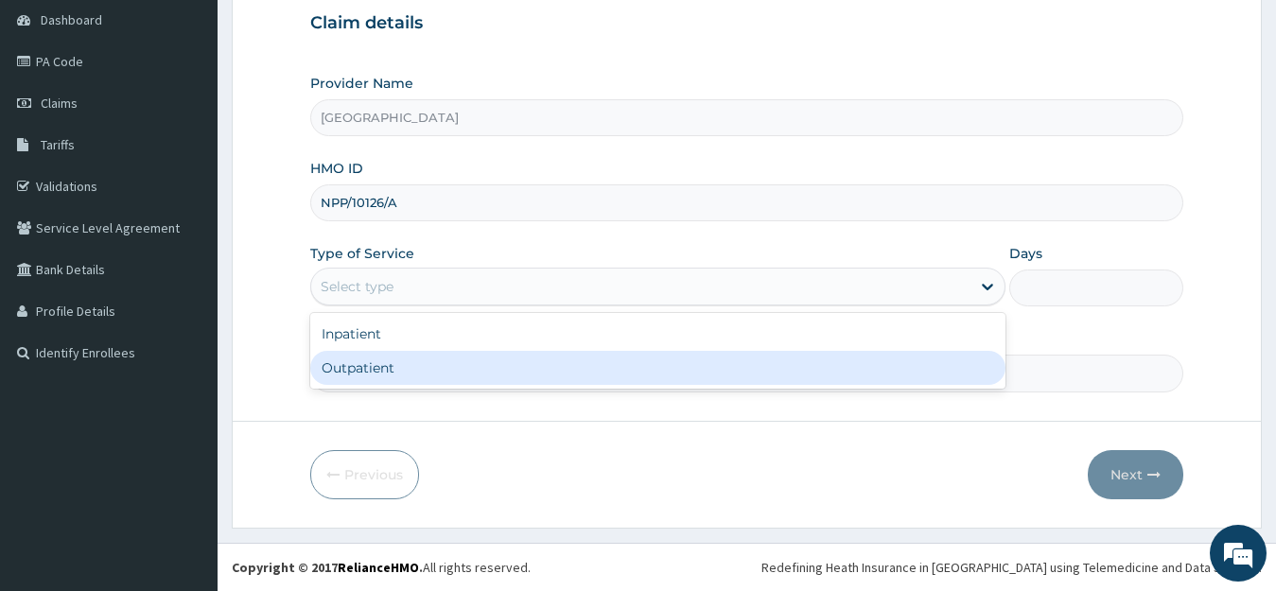
click at [369, 360] on div "Outpatient" at bounding box center [658, 368] width 696 height 34
type input "1"
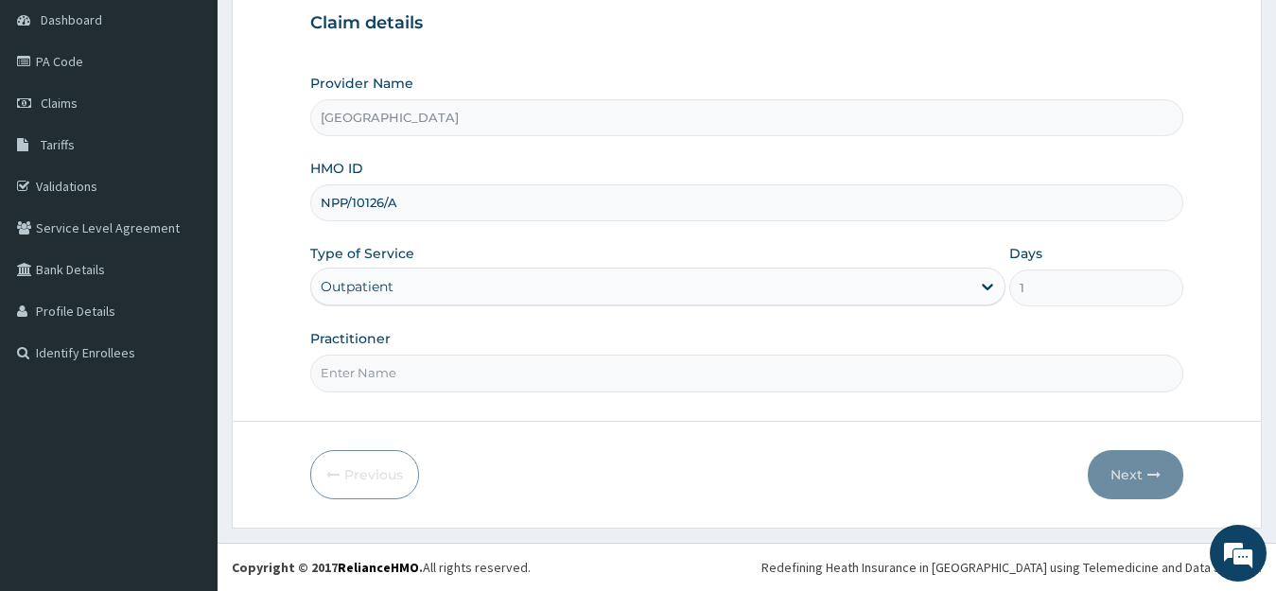
click at [388, 378] on input "Practitioner" at bounding box center [747, 373] width 874 height 37
type input "[PERSON_NAME]"
click at [1130, 479] on button "Next" at bounding box center [1136, 474] width 96 height 49
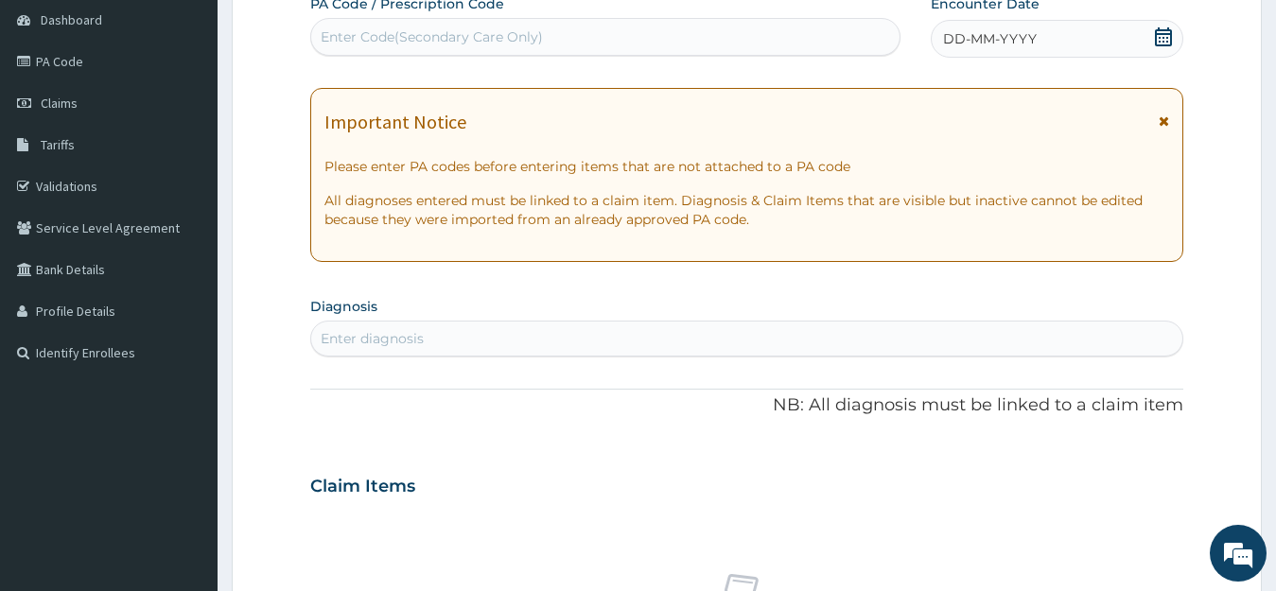
click at [399, 30] on div "Enter Code(Secondary Care Only)" at bounding box center [432, 36] width 222 height 19
type input "PA/D63261"
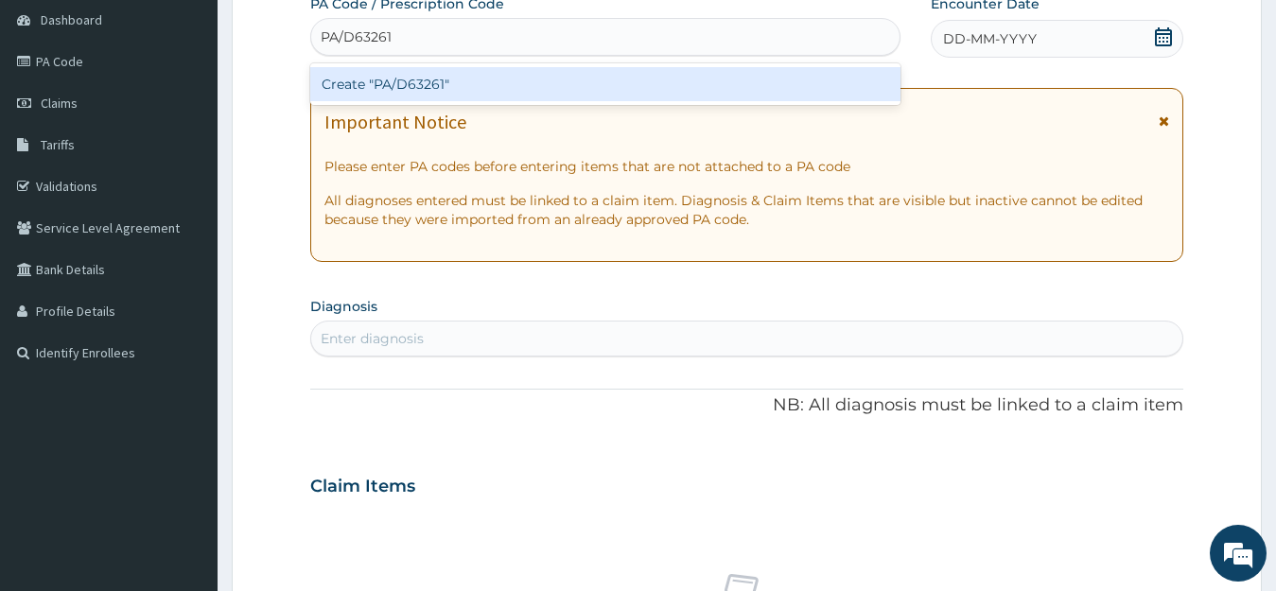
click at [414, 83] on div "Create "PA/D63261"" at bounding box center [605, 84] width 590 height 34
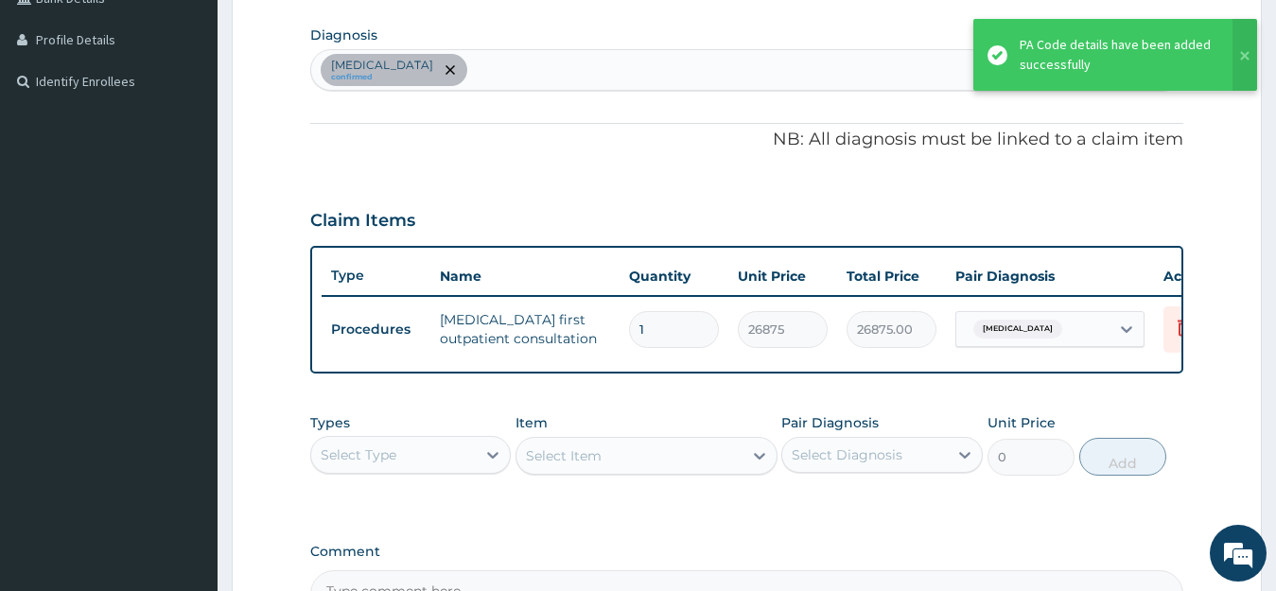
scroll to position [592, 0]
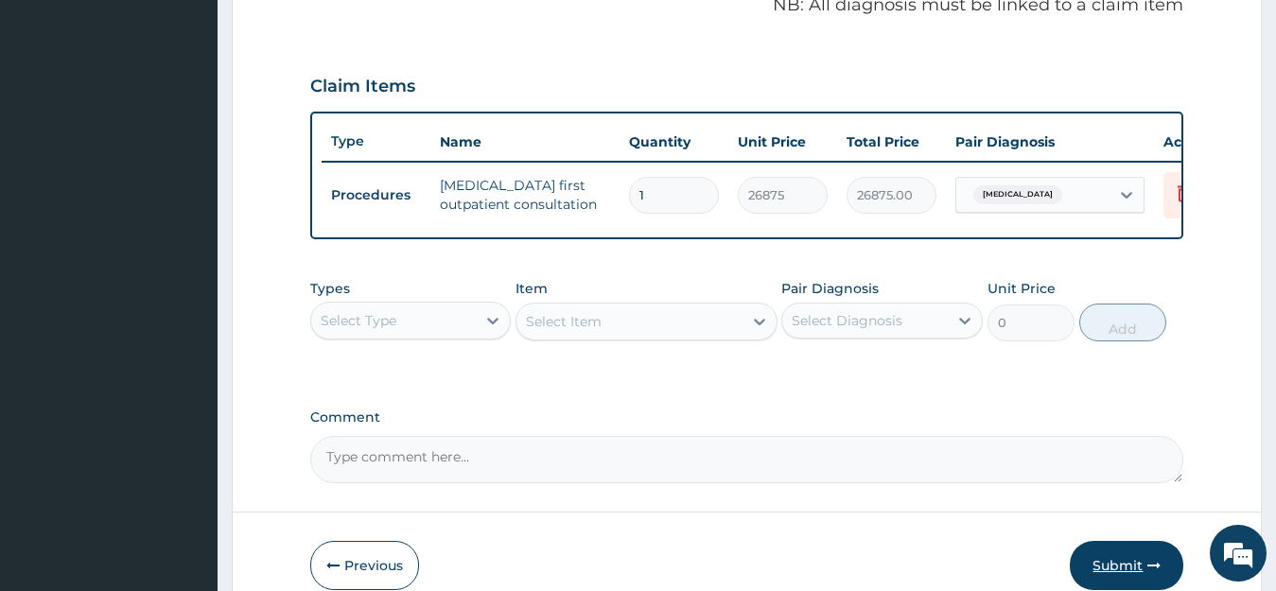
click at [1106, 574] on button "Submit" at bounding box center [1127, 565] width 114 height 49
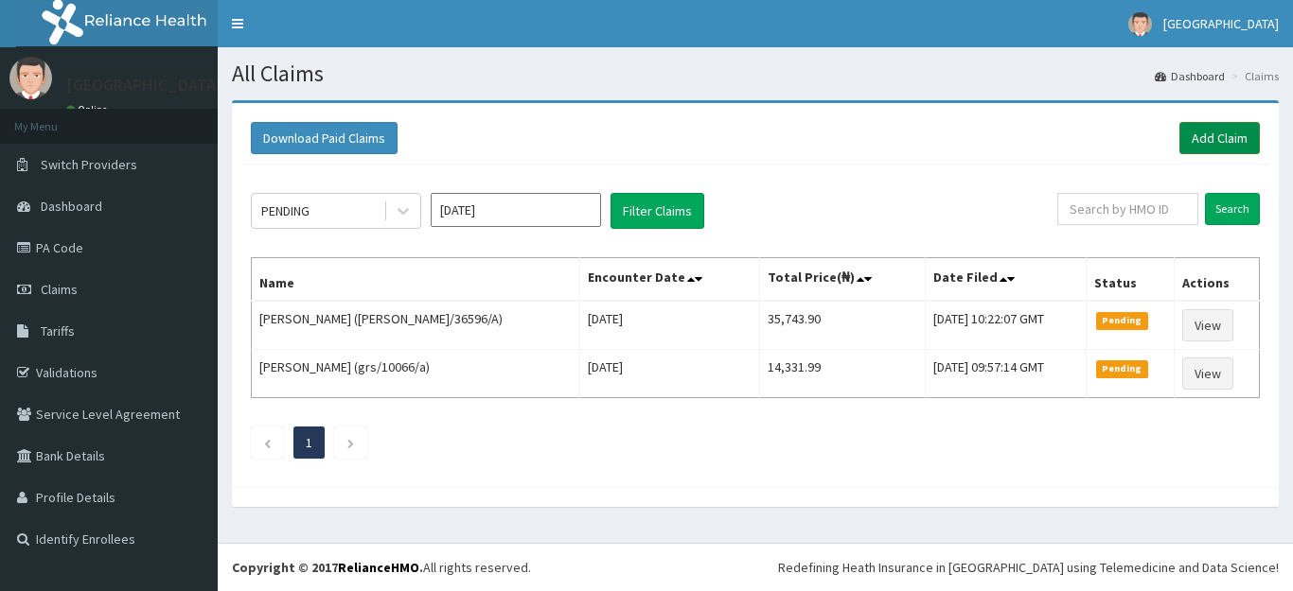
click at [1220, 128] on link "Add Claim" at bounding box center [1219, 138] width 80 height 32
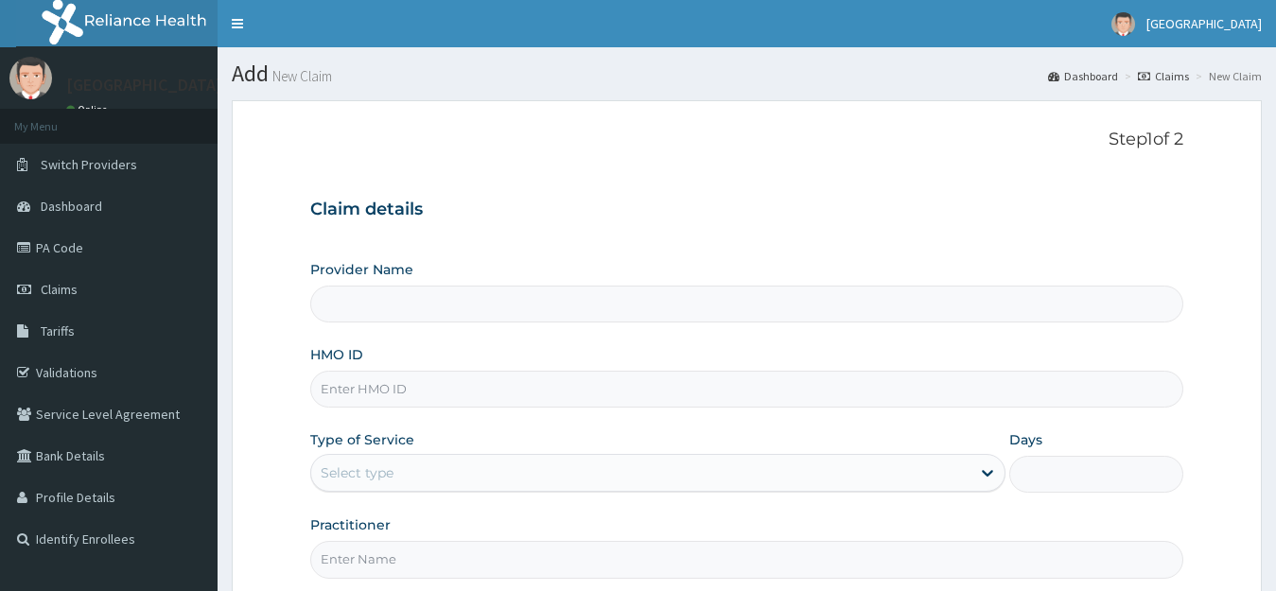
type input "[GEOGRAPHIC_DATA]"
click at [360, 389] on input "HMO ID" at bounding box center [747, 389] width 874 height 37
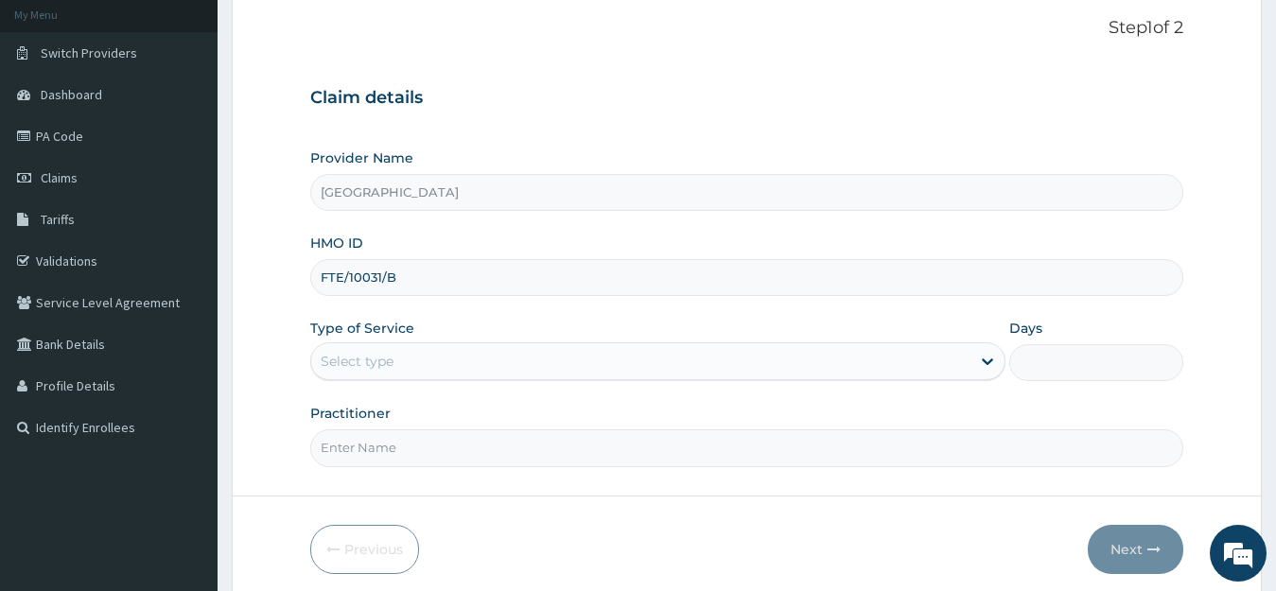
scroll to position [186, 0]
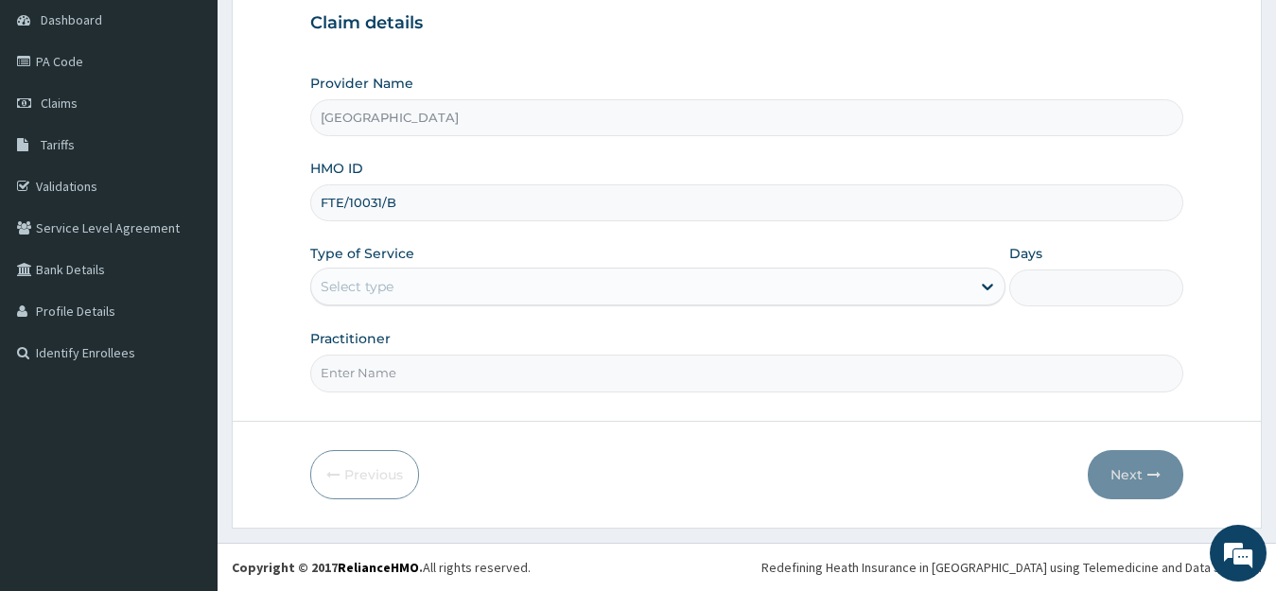
type input "FTE/10031/B"
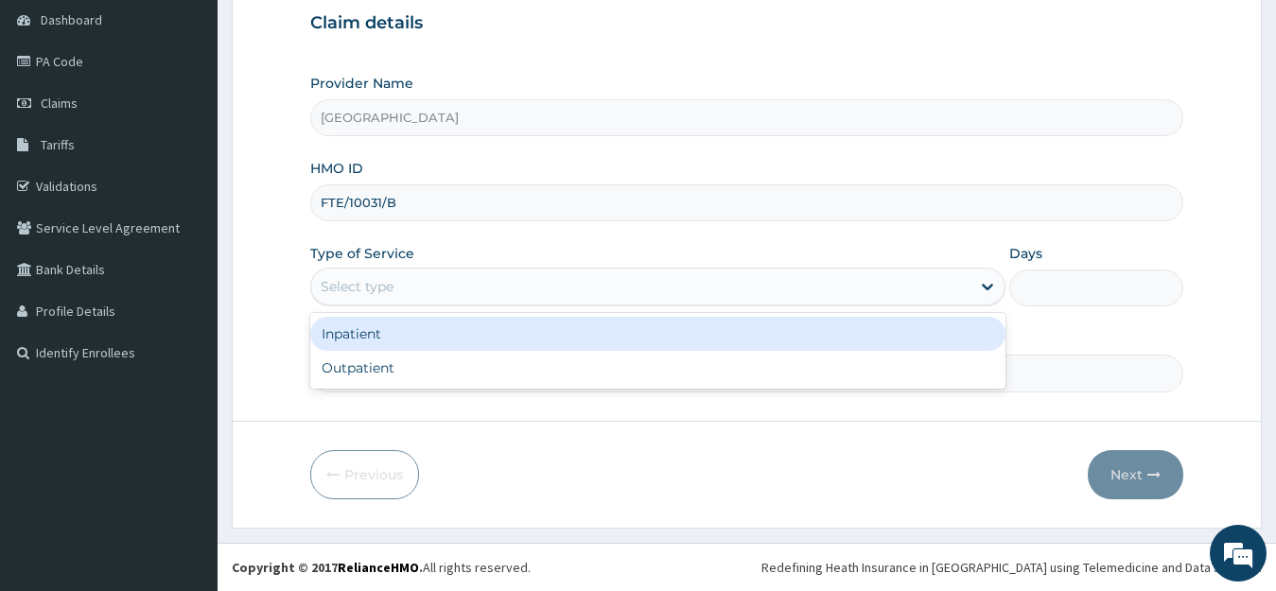
click at [409, 283] on div "Select type" at bounding box center [641, 287] width 660 height 30
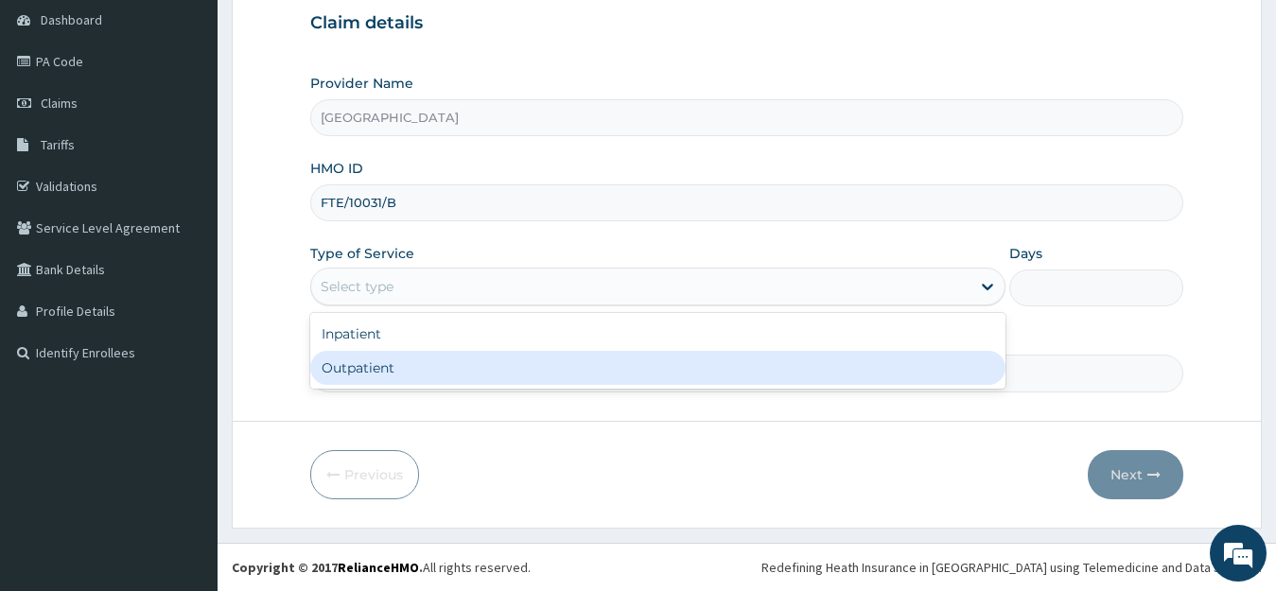
click at [383, 364] on div "Outpatient" at bounding box center [658, 368] width 696 height 34
type input "1"
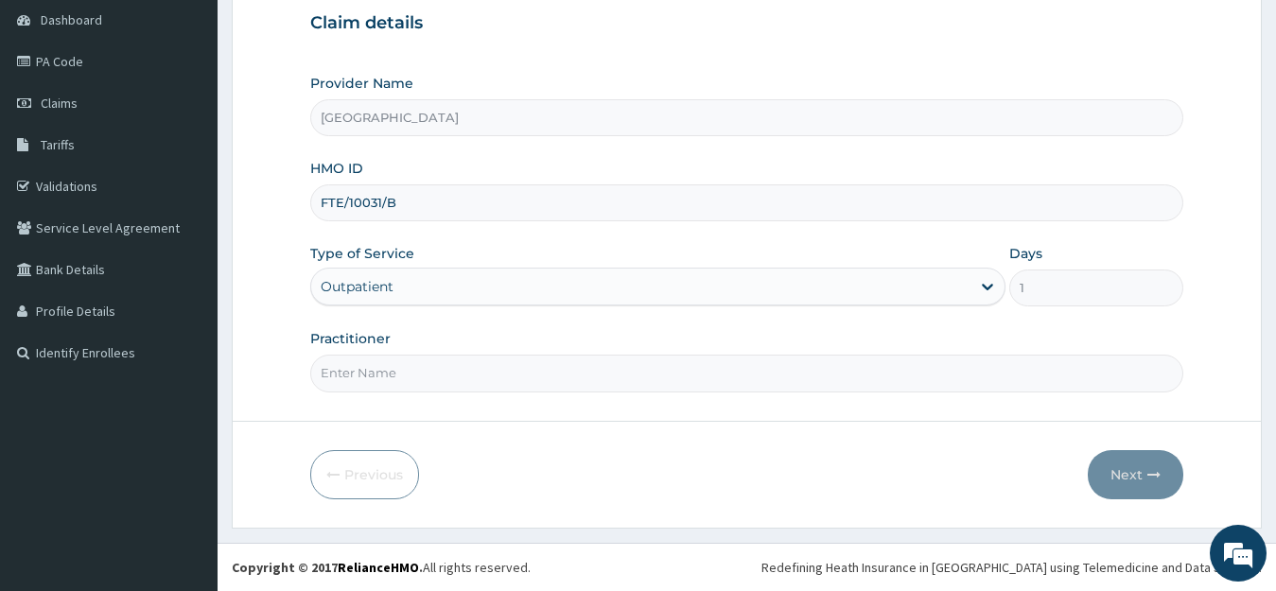
click at [398, 376] on input "Practitioner" at bounding box center [747, 373] width 874 height 37
type input "[PERSON_NAME]"
click at [1107, 469] on button "Next" at bounding box center [1136, 474] width 96 height 49
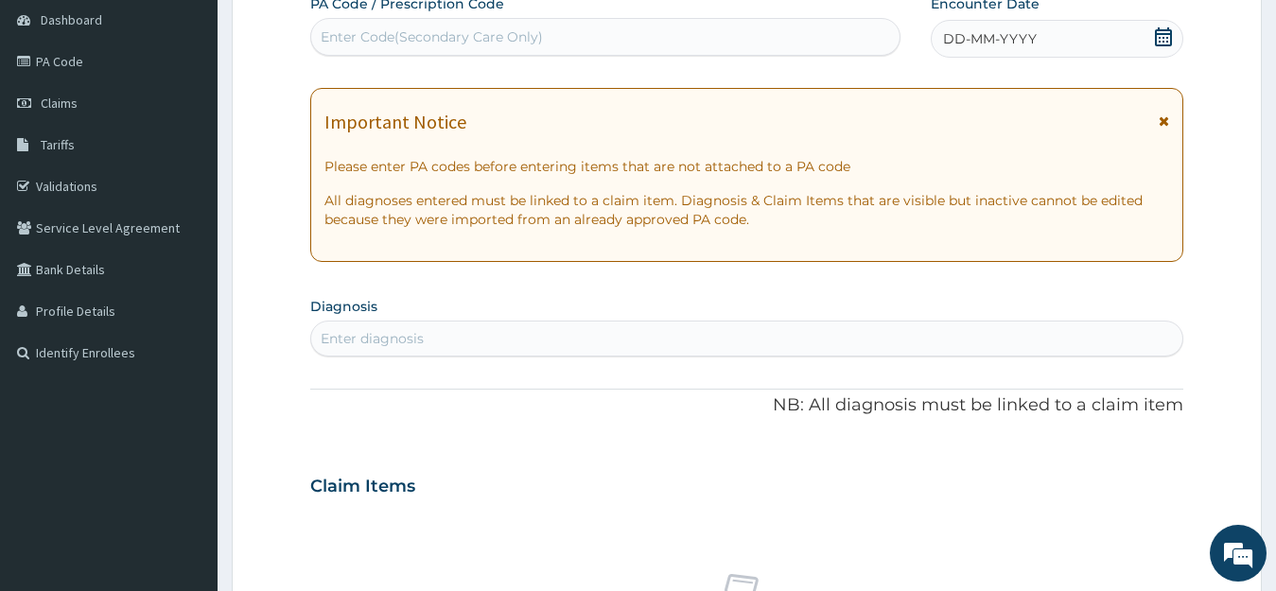
click at [396, 44] on div "Enter Code(Secondary Care Only)" at bounding box center [432, 36] width 222 height 19
paste input "PA/6C5C0B"
type input "PA/6C5C0B"
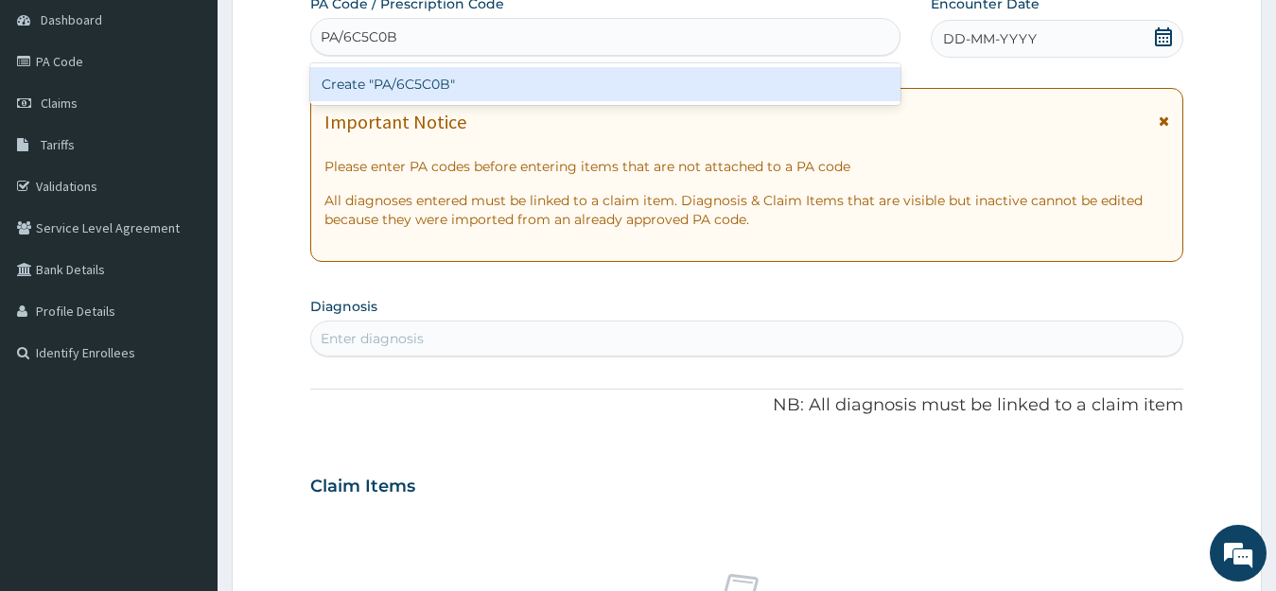
click at [405, 86] on div "Create "PA/6C5C0B"" at bounding box center [605, 84] width 590 height 34
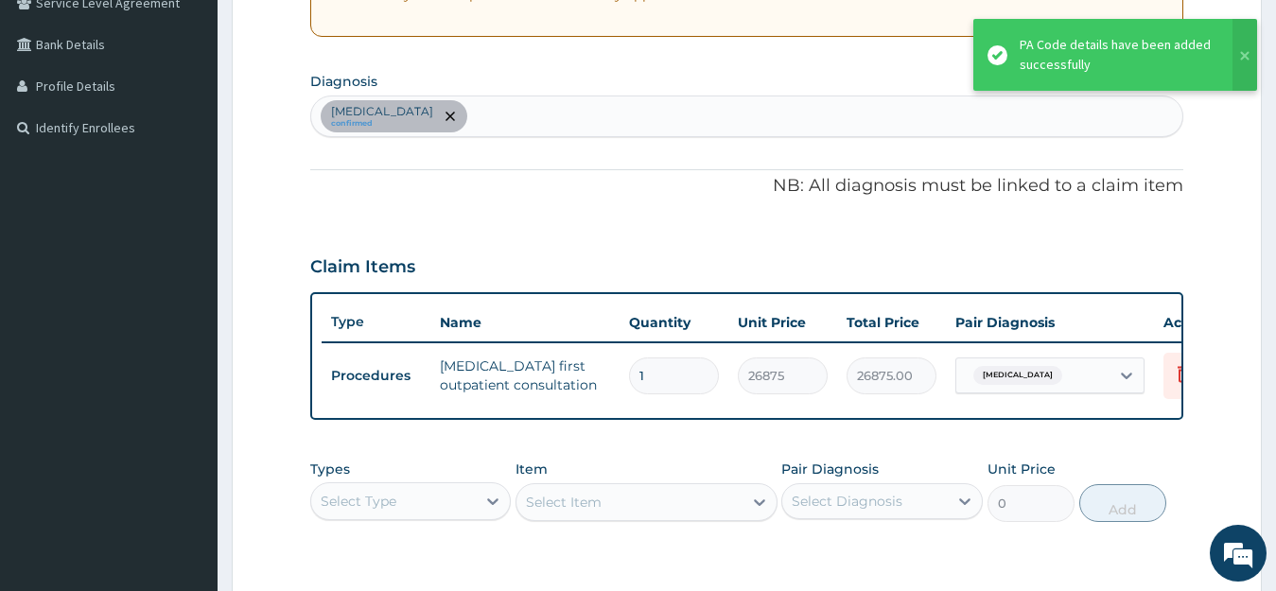
scroll to position [498, 0]
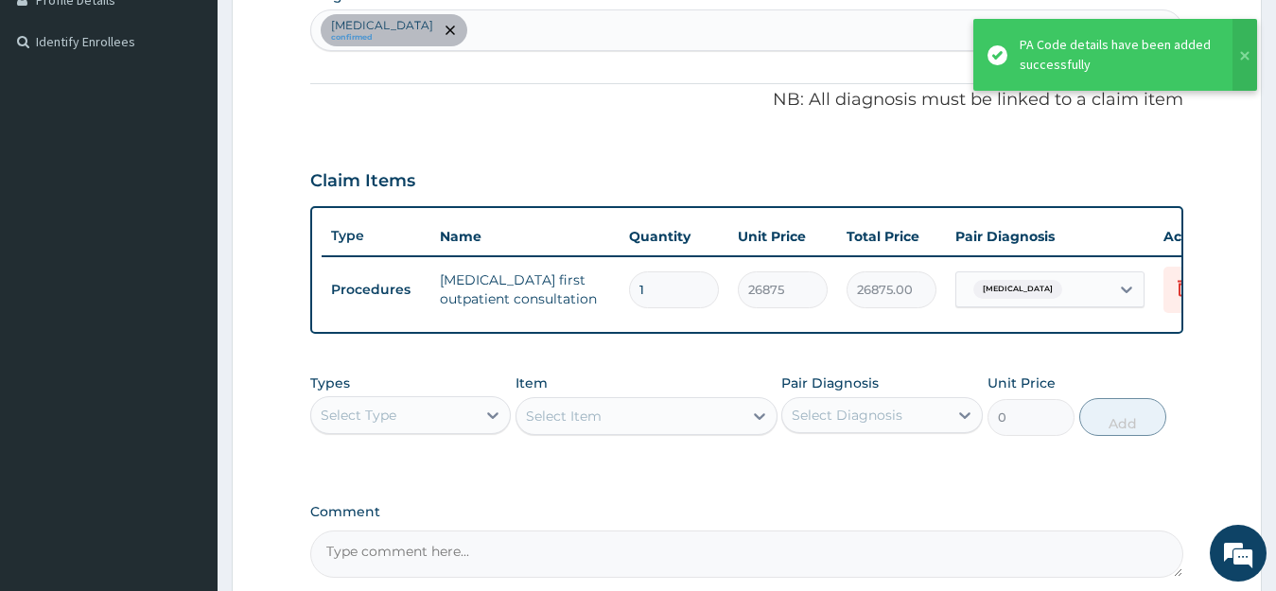
click at [432, 431] on div "Select Type" at bounding box center [394, 415] width 166 height 30
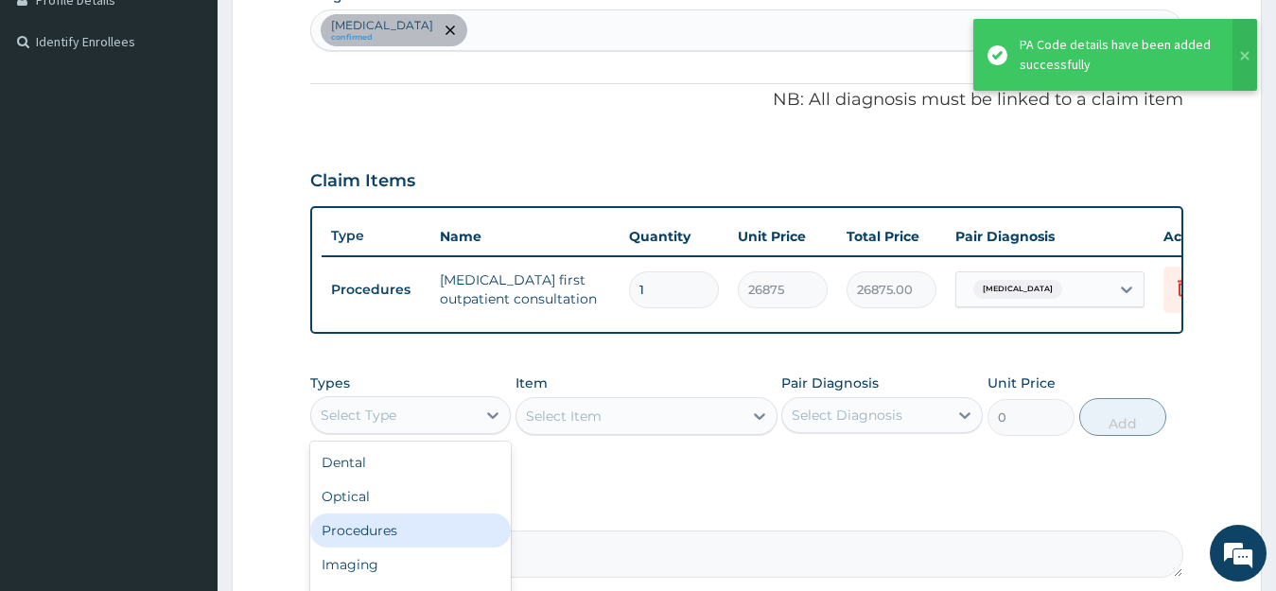
click at [393, 548] on div "Procedures" at bounding box center [411, 531] width 202 height 34
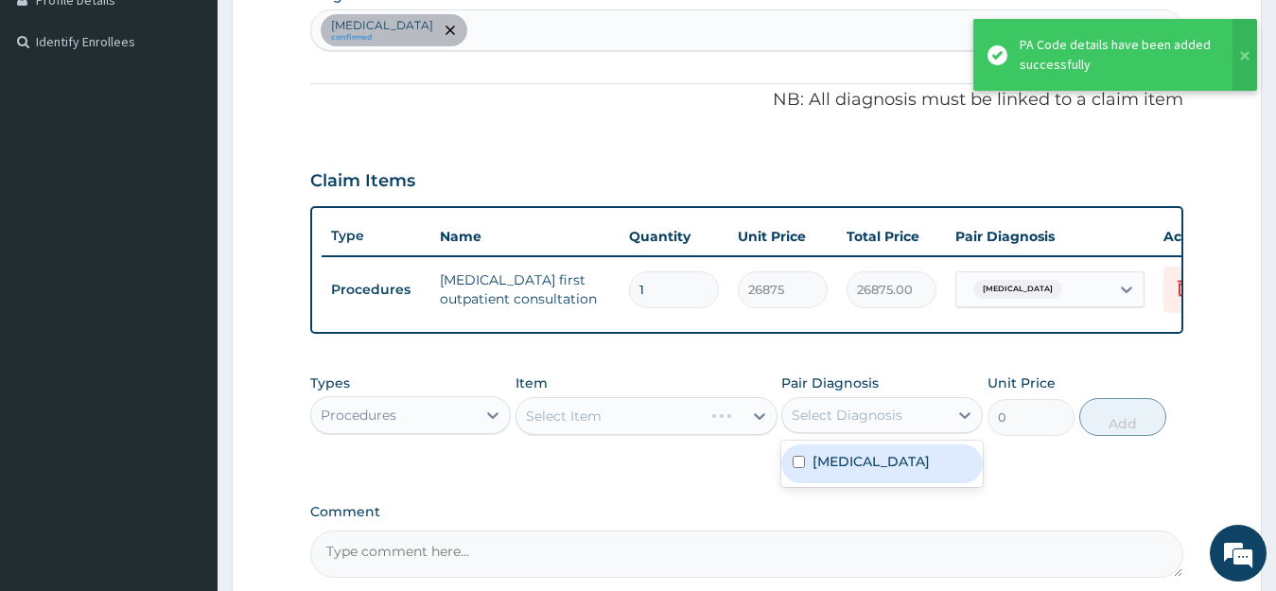
click at [894, 425] on div "Select Diagnosis" at bounding box center [847, 415] width 111 height 19
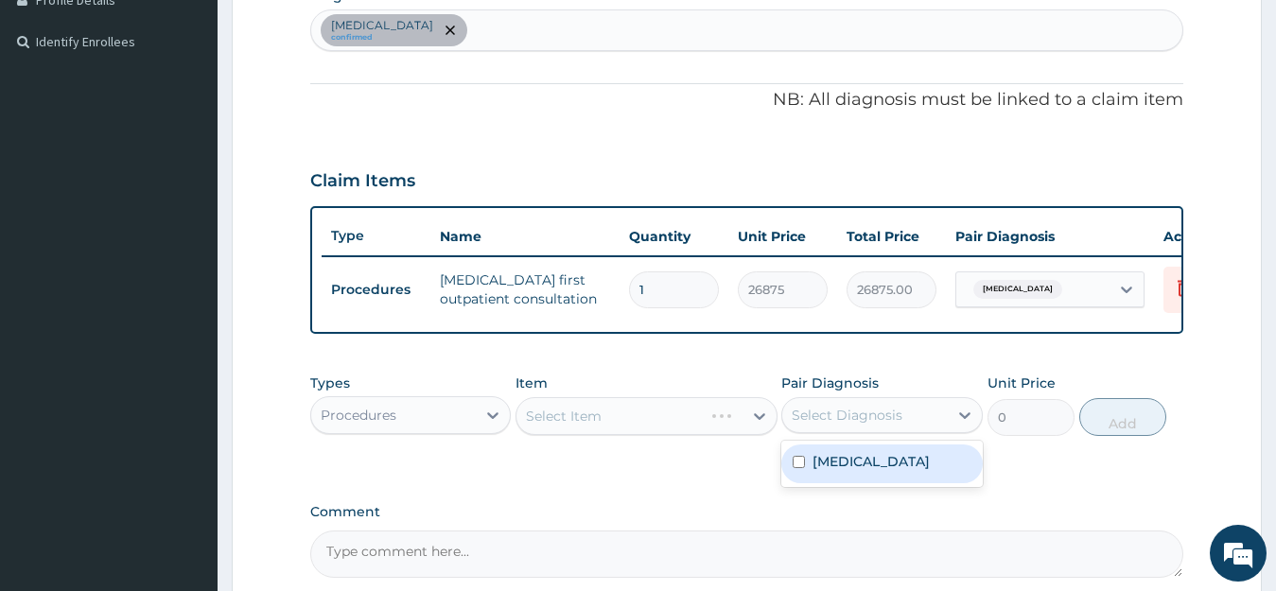
click at [882, 471] on label "[MEDICAL_DATA]" at bounding box center [871, 461] width 117 height 19
checkbox input "true"
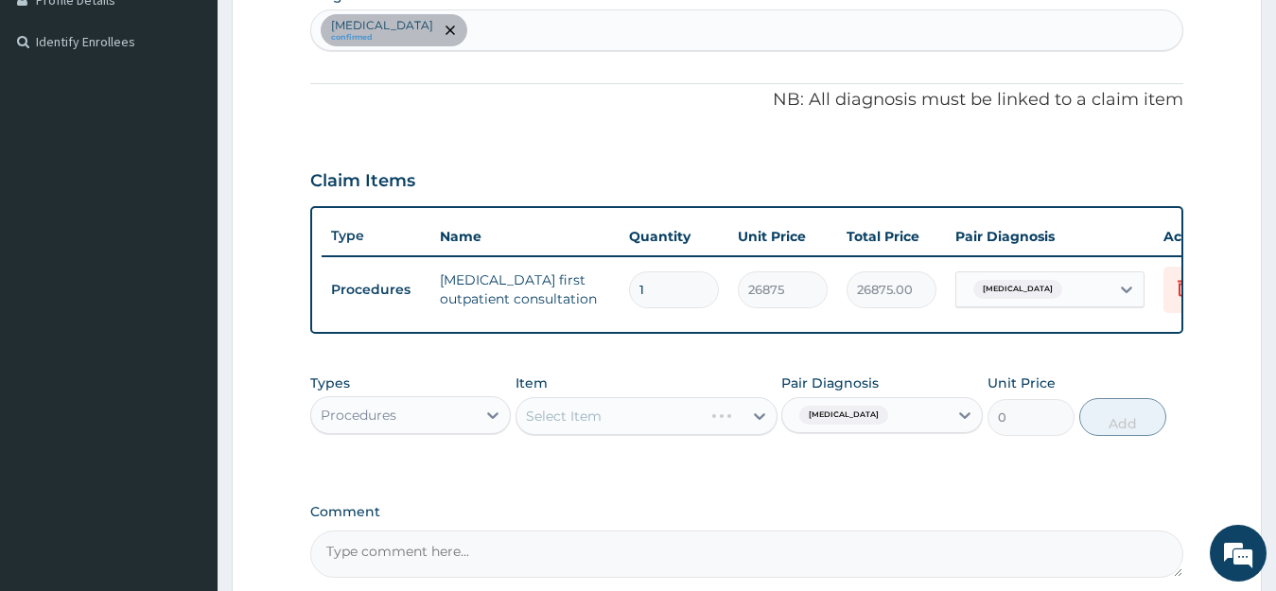
click at [678, 431] on div "Select Item" at bounding box center [647, 416] width 262 height 38
click at [666, 433] on div "Select Item" at bounding box center [647, 416] width 262 height 38
click at [646, 431] on div "Select Item" at bounding box center [630, 416] width 226 height 30
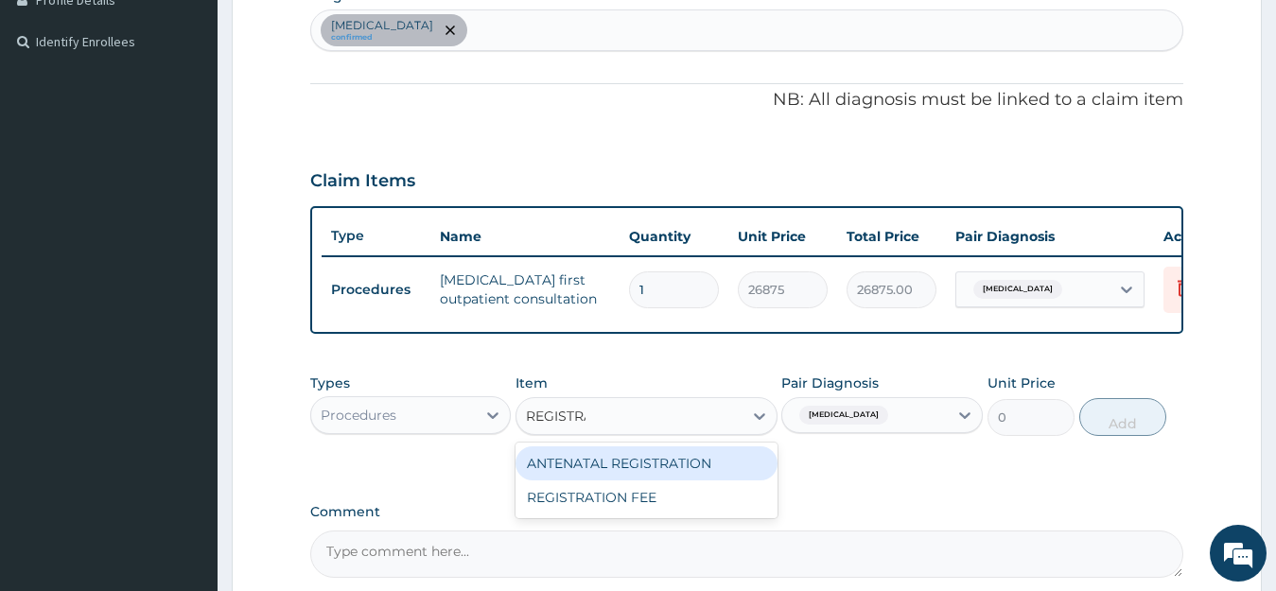
type input "REGISTRAT"
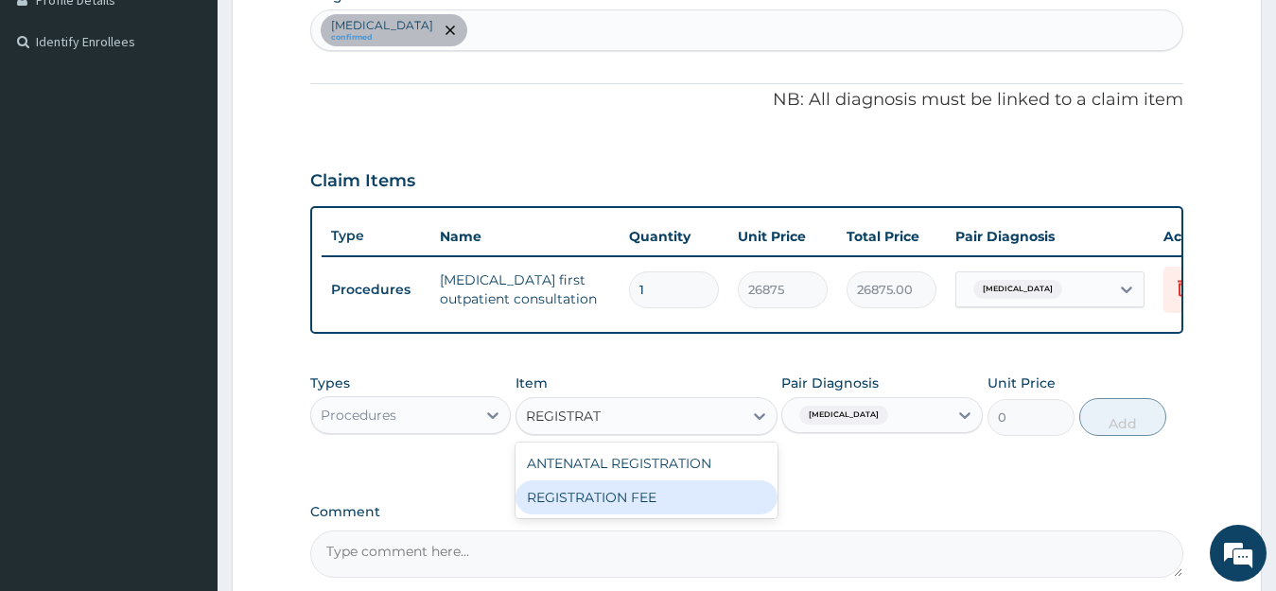
click at [668, 506] on div "REGISTRATION FEE" at bounding box center [647, 498] width 262 height 34
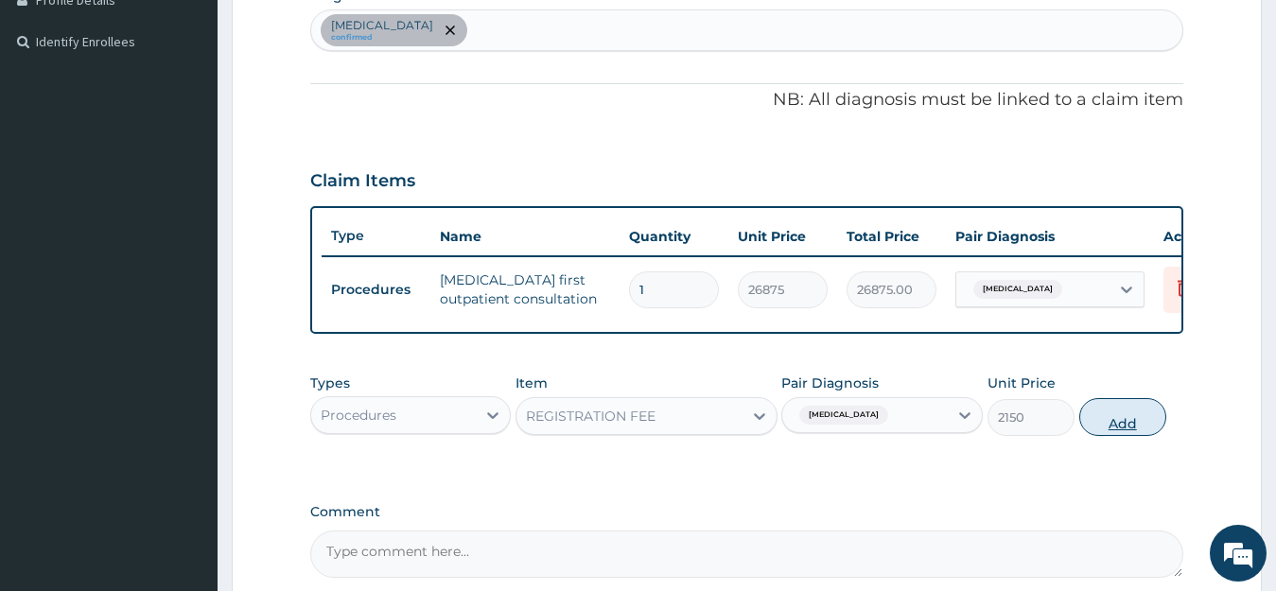
click at [1132, 431] on button "Add" at bounding box center [1123, 417] width 87 height 38
type input "0"
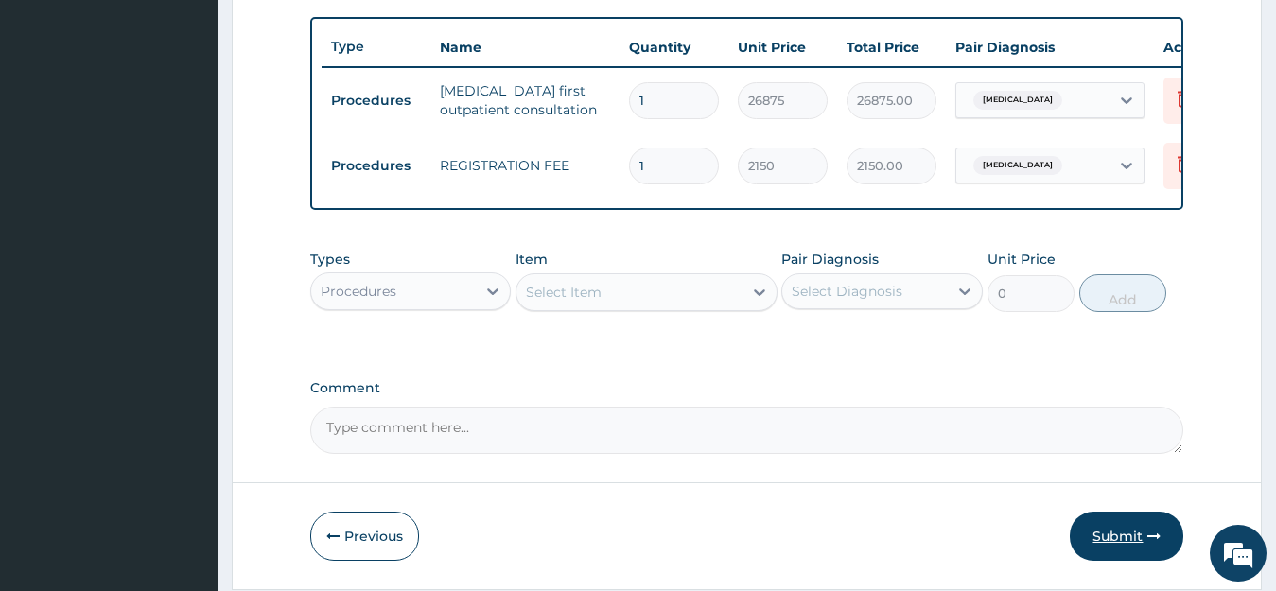
click at [1122, 544] on button "Submit" at bounding box center [1127, 536] width 114 height 49
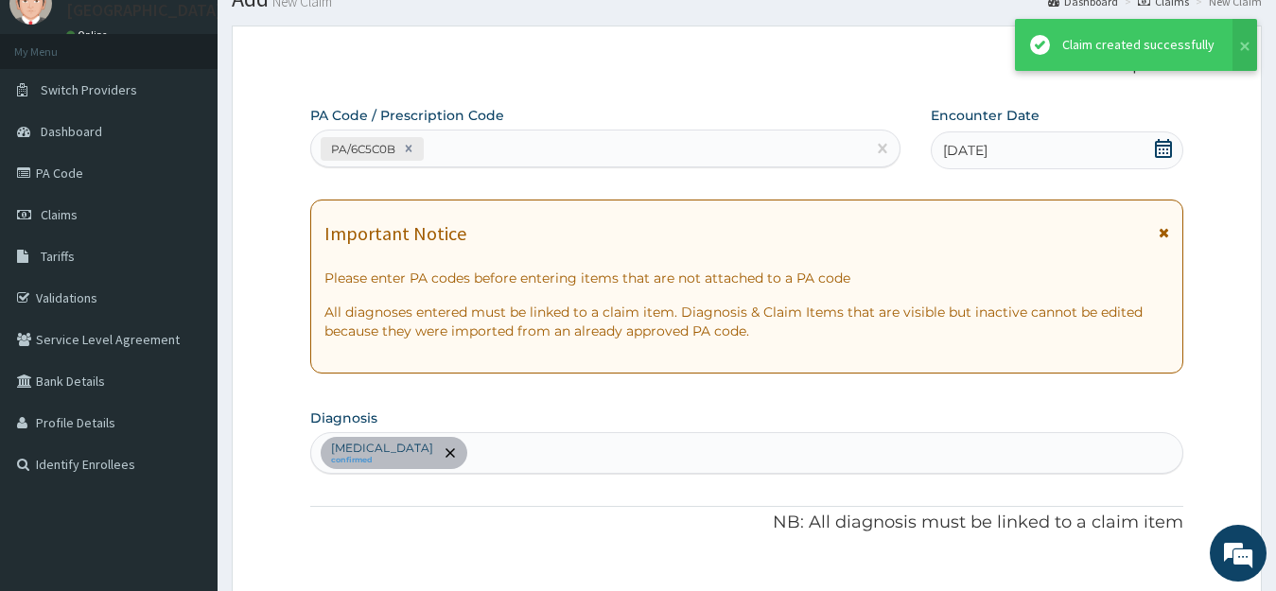
scroll to position [687, 0]
